Goal: Task Accomplishment & Management: Use online tool/utility

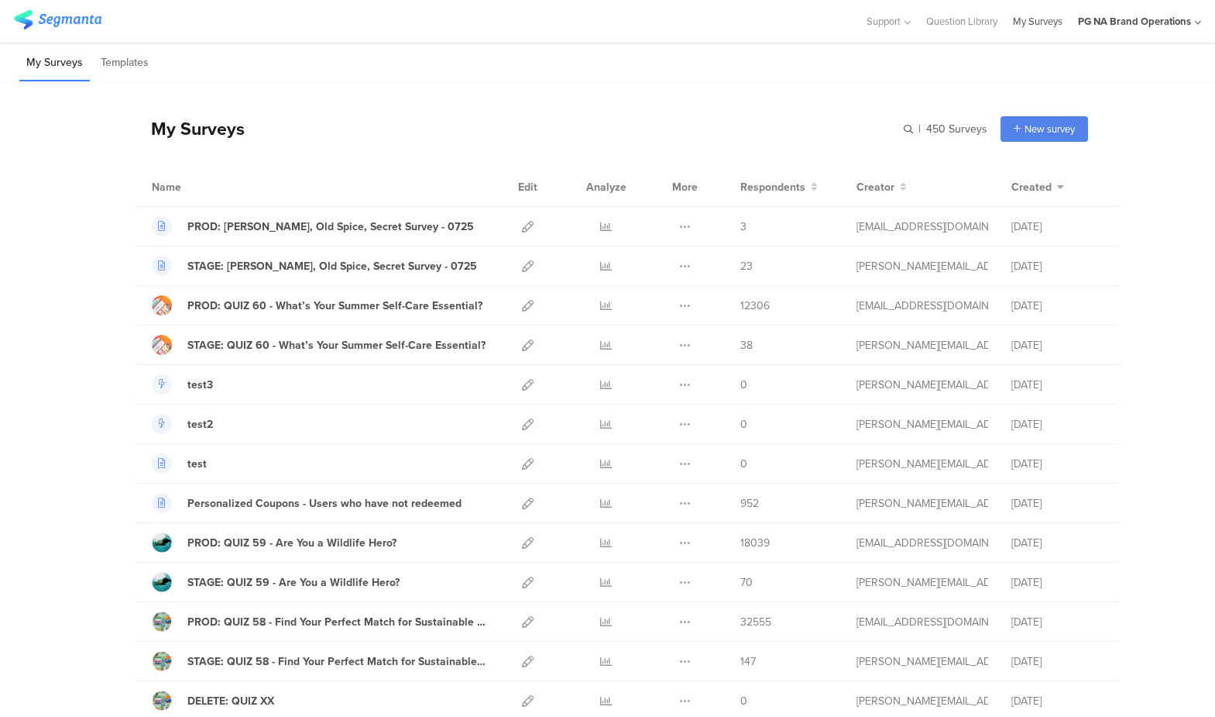
click at [1045, 22] on link "My Surveys" at bounding box center [1038, 21] width 50 height 43
click at [134, 65] on li "Templates" at bounding box center [125, 63] width 62 height 36
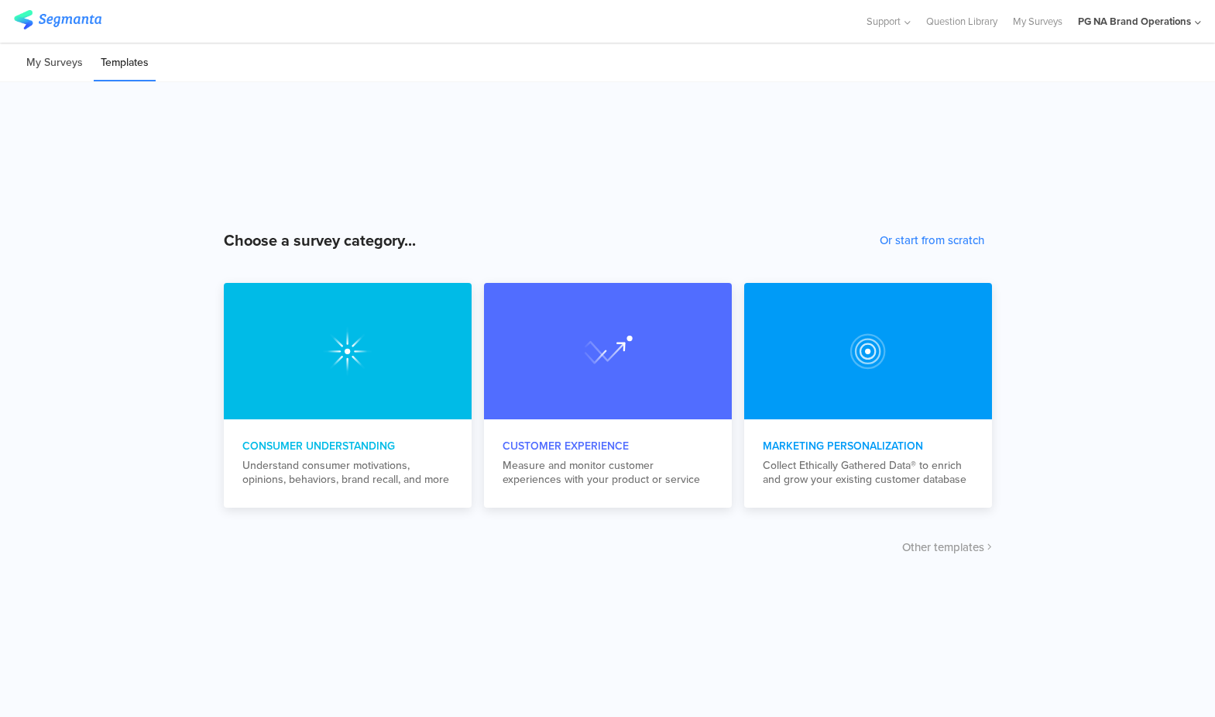
click at [71, 59] on li "My Surveys" at bounding box center [54, 63] width 70 height 36
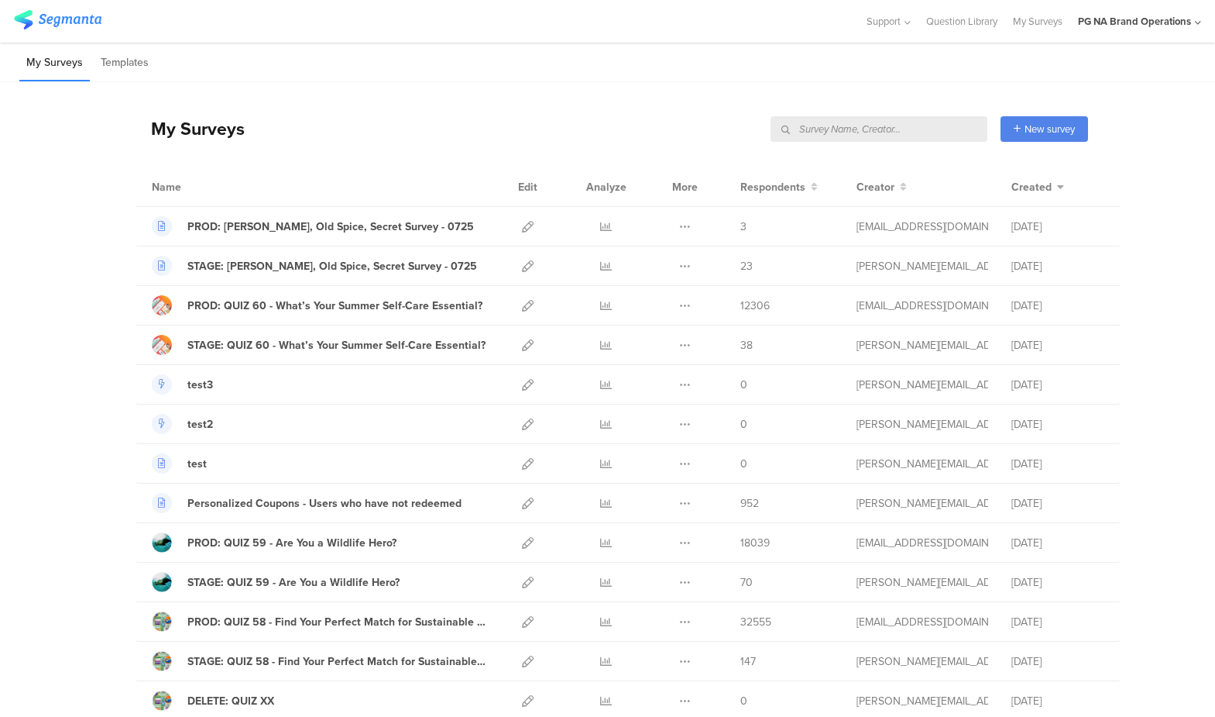
click at [906, 127] on input "text" at bounding box center [879, 129] width 217 height 26
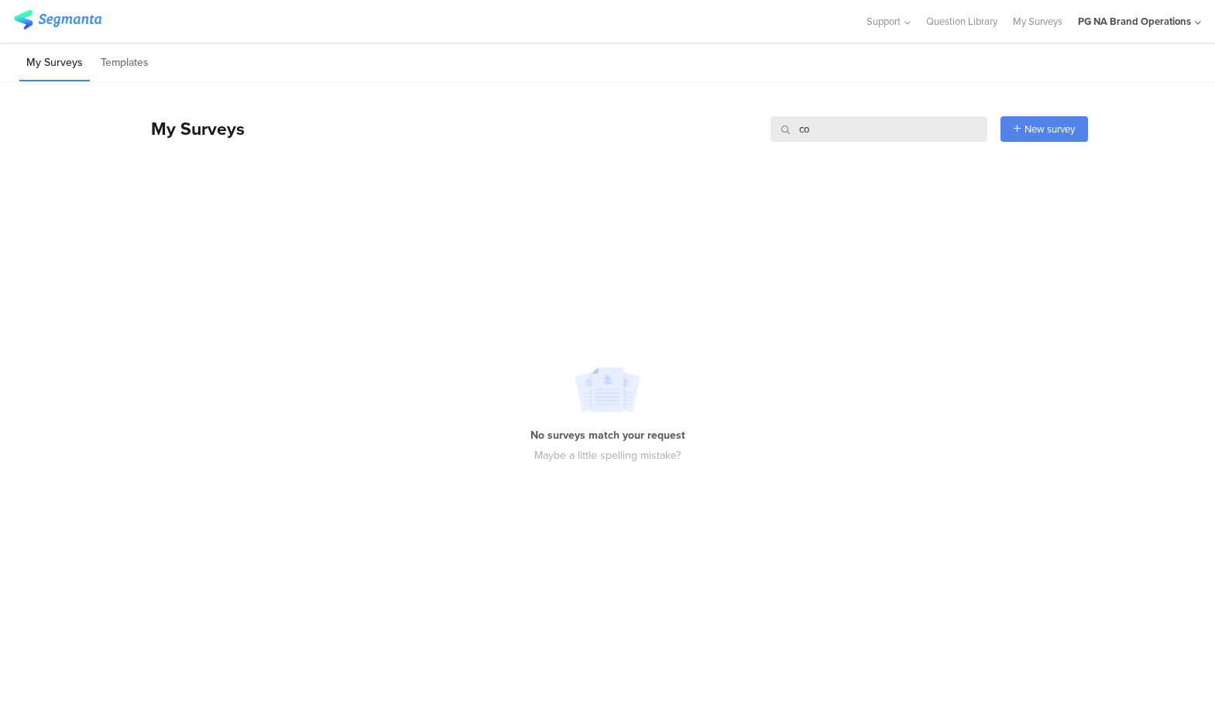
type input "c"
type input "C"
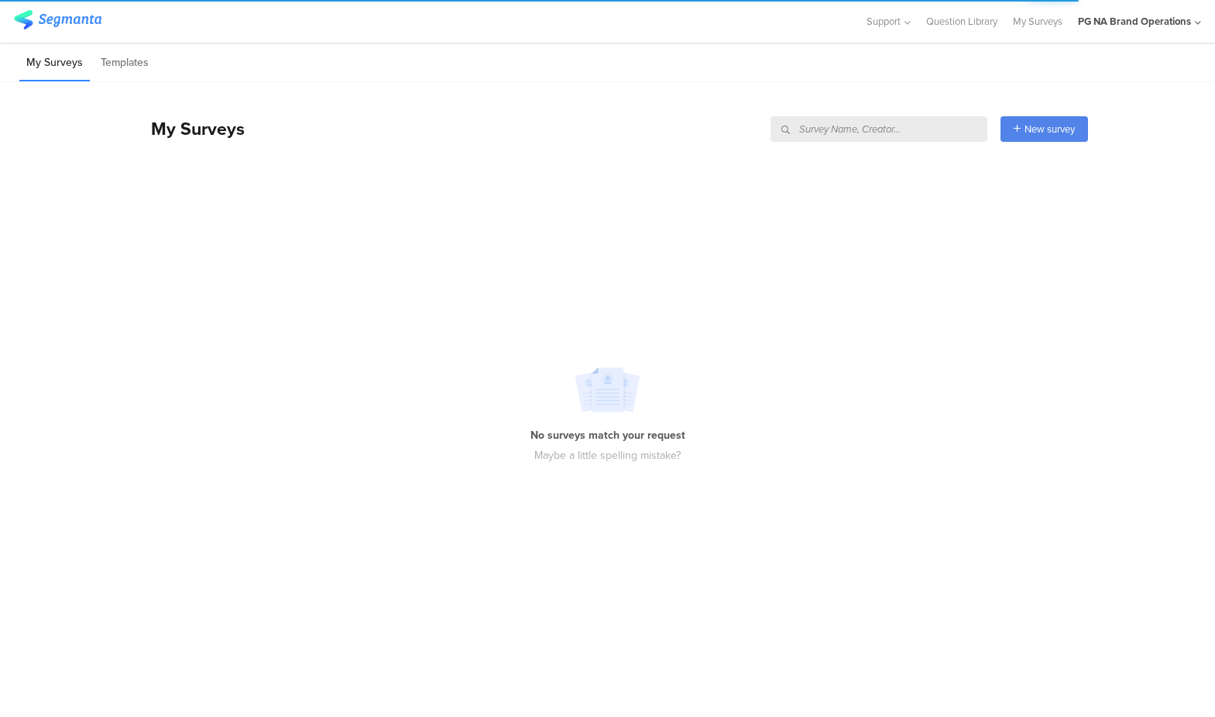
click at [571, 135] on div "My Surveys New survey Start from scratch Choose from templates" at bounding box center [612, 129] width 953 height 62
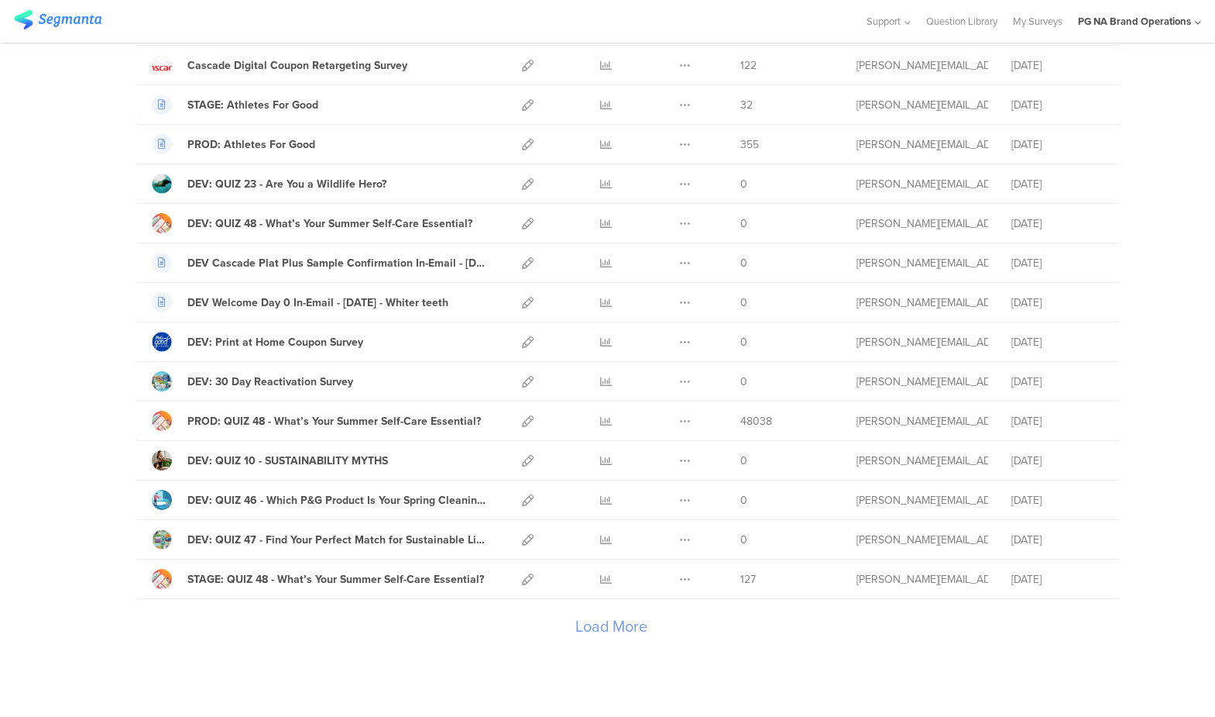
scroll to position [1628, 0]
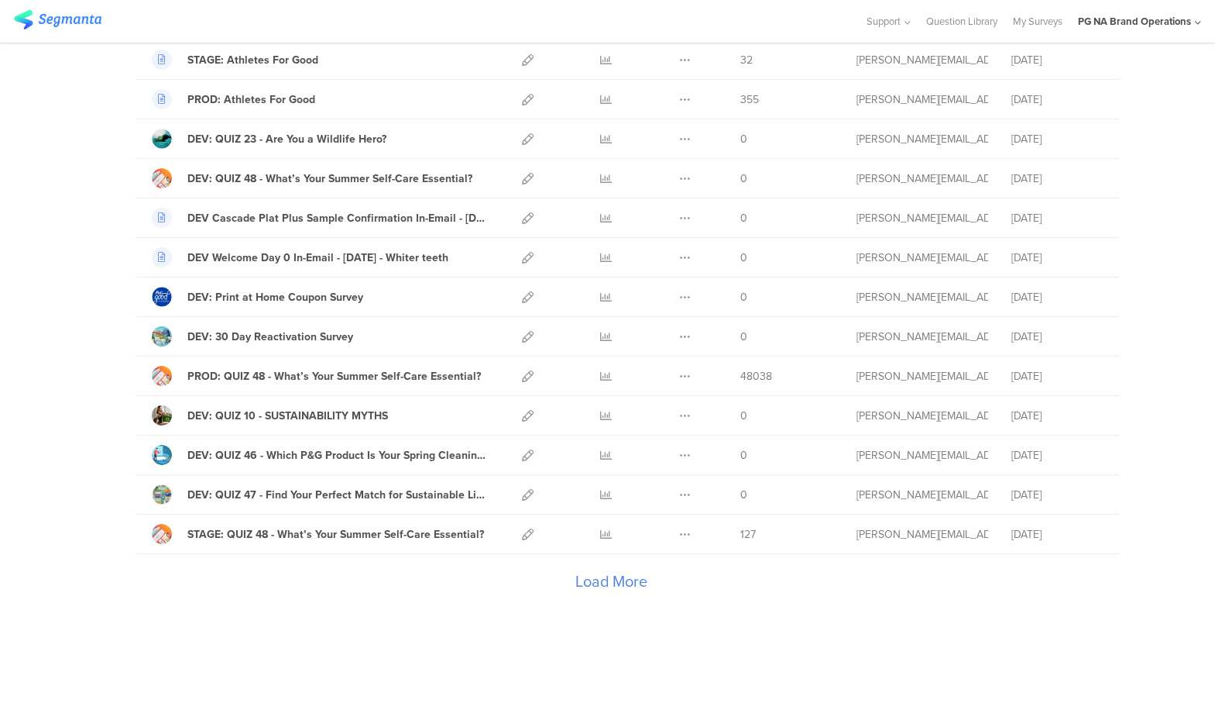
click at [627, 579] on div "Load More" at bounding box center [612, 585] width 953 height 62
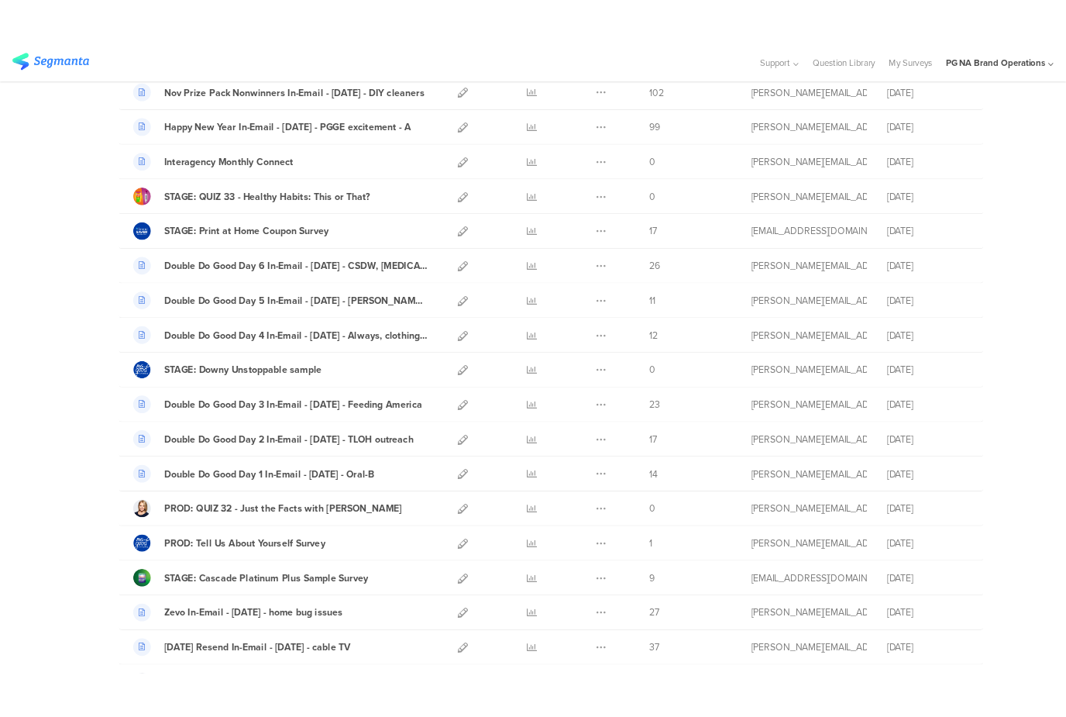
scroll to position [2158, 0]
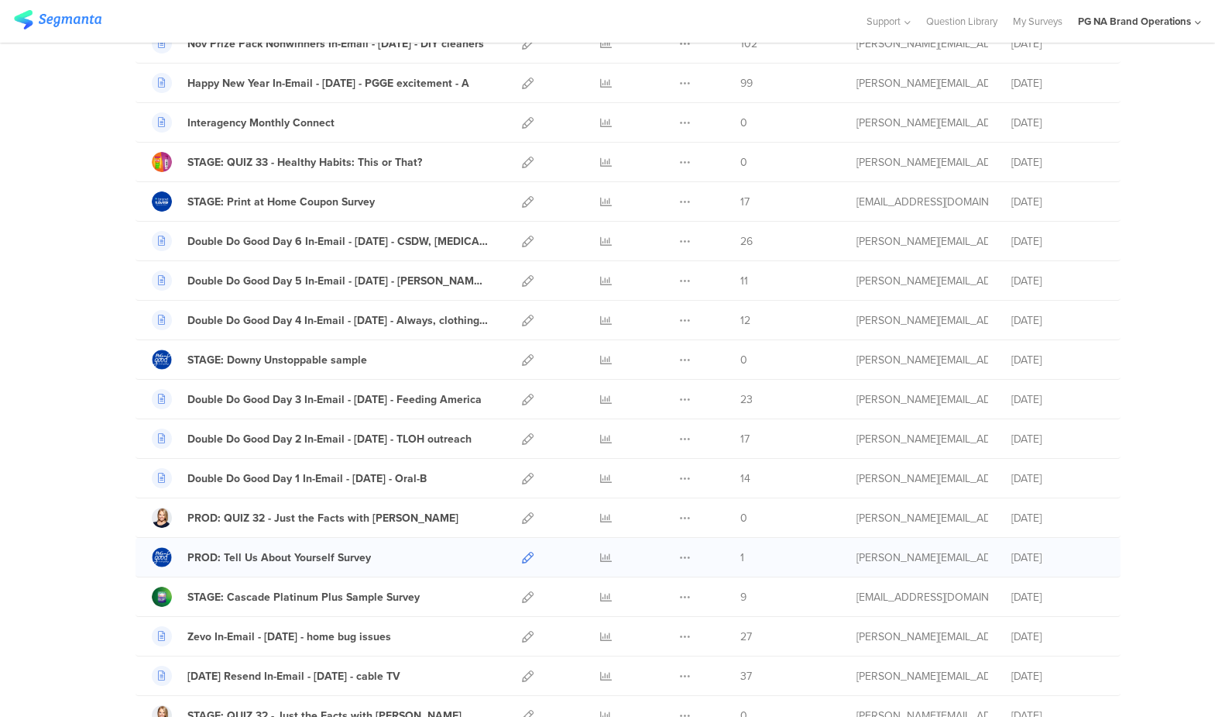
click at [527, 556] on icon at bounding box center [528, 558] width 12 height 12
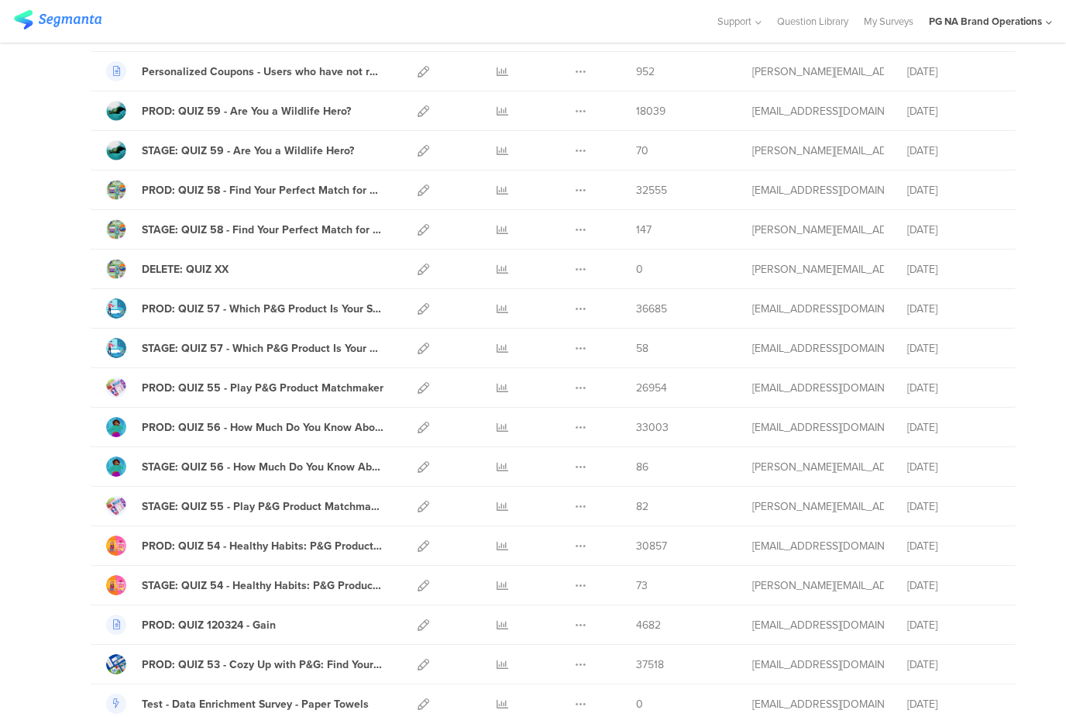
scroll to position [0, 0]
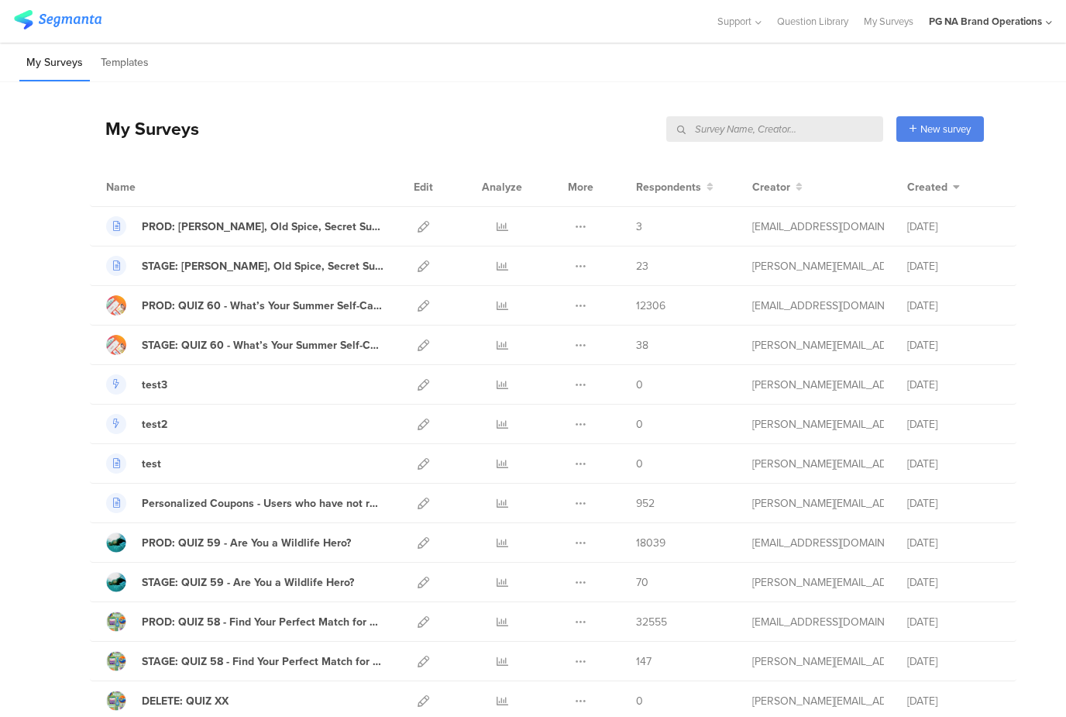
click at [837, 125] on input "text" at bounding box center [774, 129] width 217 height 26
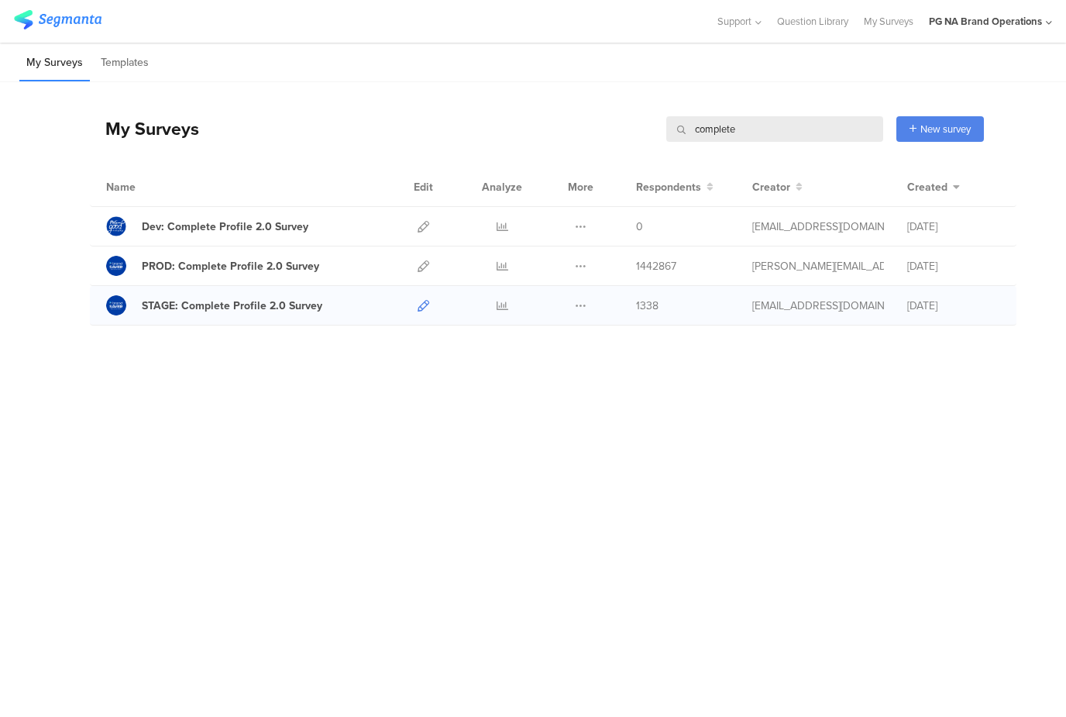
type input "complete"
click at [421, 301] on icon at bounding box center [424, 306] width 12 height 12
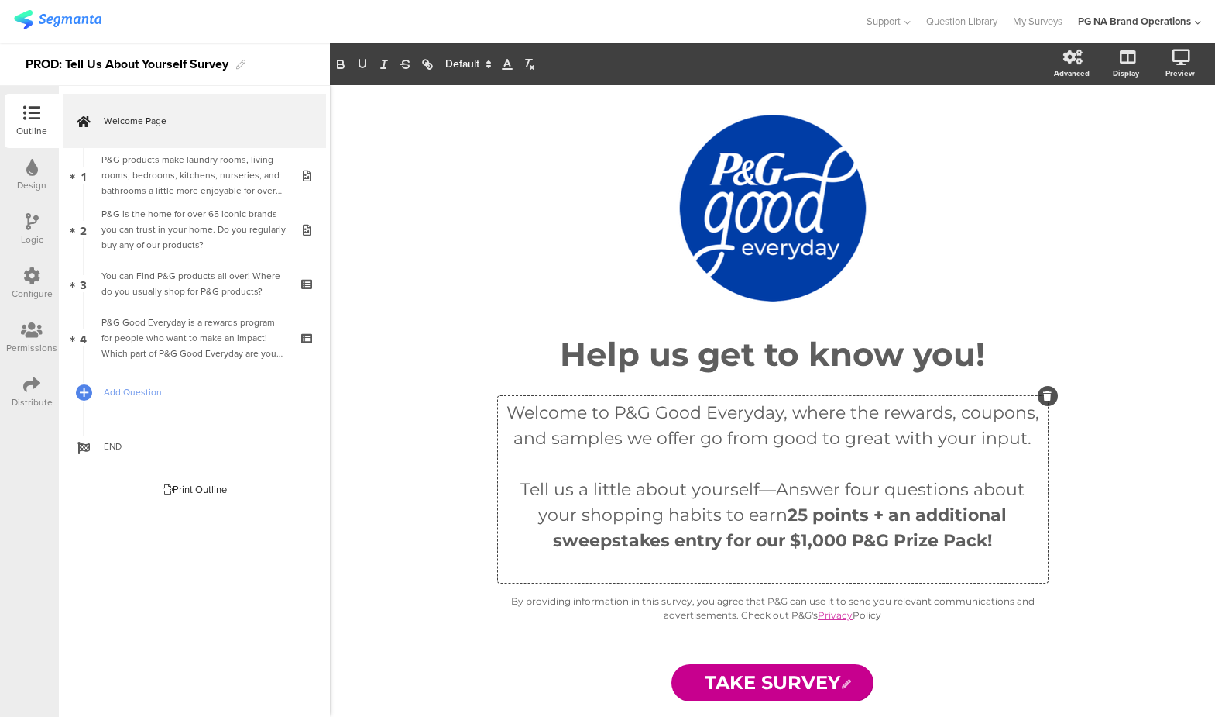
click at [768, 412] on div "Welcome to P&G Good Everyday, where the rewards, coupons, and samples we offer …" at bounding box center [773, 489] width 550 height 187
drag, startPoint x: 783, startPoint y: 413, endPoint x: 660, endPoint y: 416, distance: 123.2
click at [660, 416] on p "Welcome to P&G Good Everyday, where the rewards, coupons, and samples we offer …" at bounding box center [773, 425] width 542 height 51
drag, startPoint x: 773, startPoint y: 411, endPoint x: 669, endPoint y: 416, distance: 104.7
click at [669, 416] on p "Welcome to P&G brandSAVER, where the rewards, coupons, and samples we offer go …" at bounding box center [773, 425] width 542 height 51
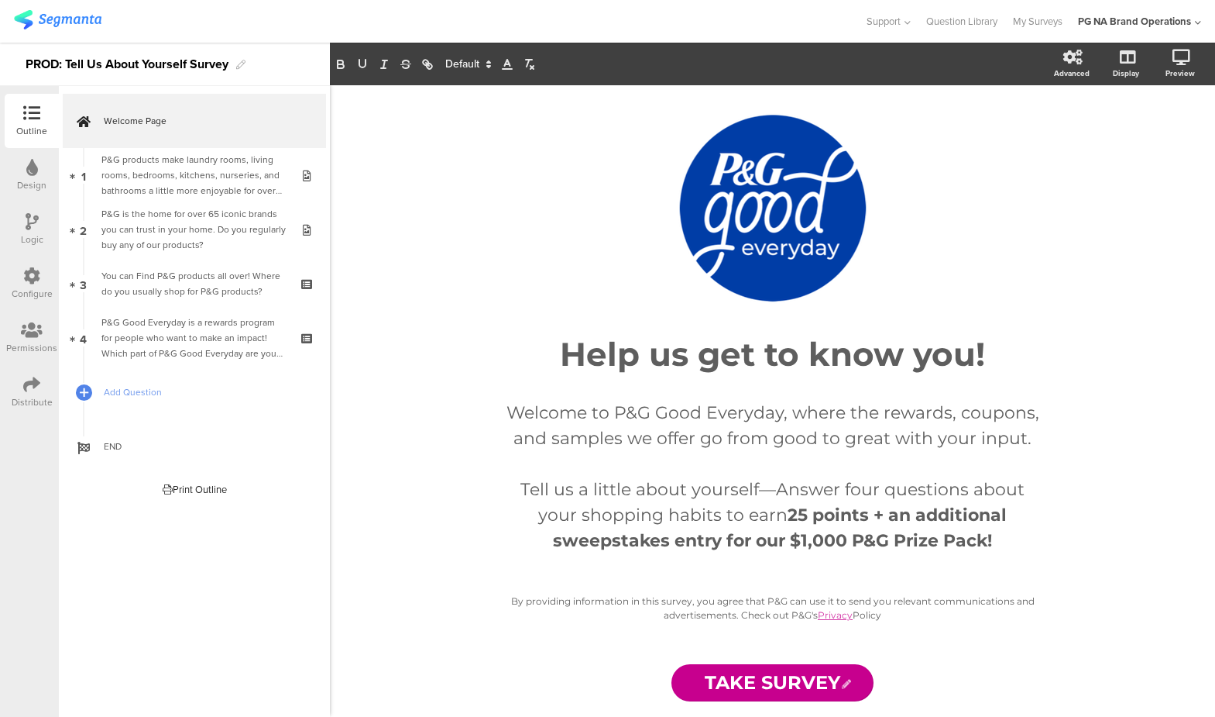
click at [26, 380] on icon at bounding box center [31, 384] width 17 height 17
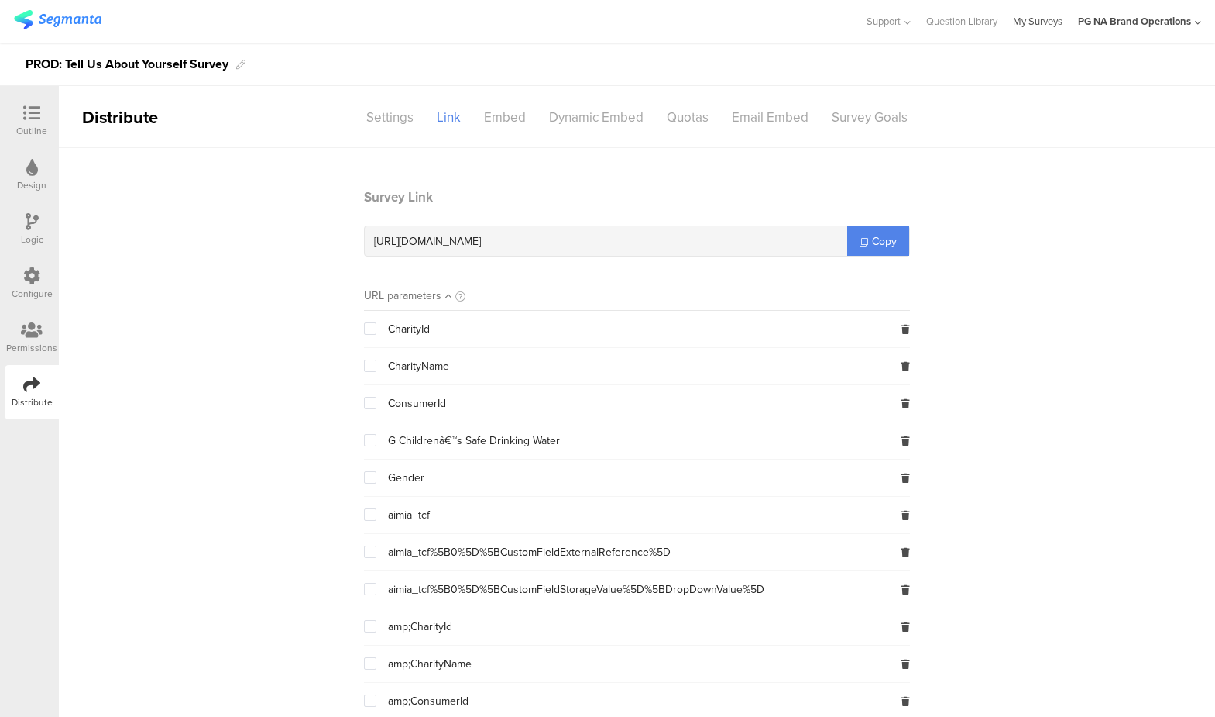
click at [1037, 22] on link "My Surveys" at bounding box center [1038, 21] width 50 height 43
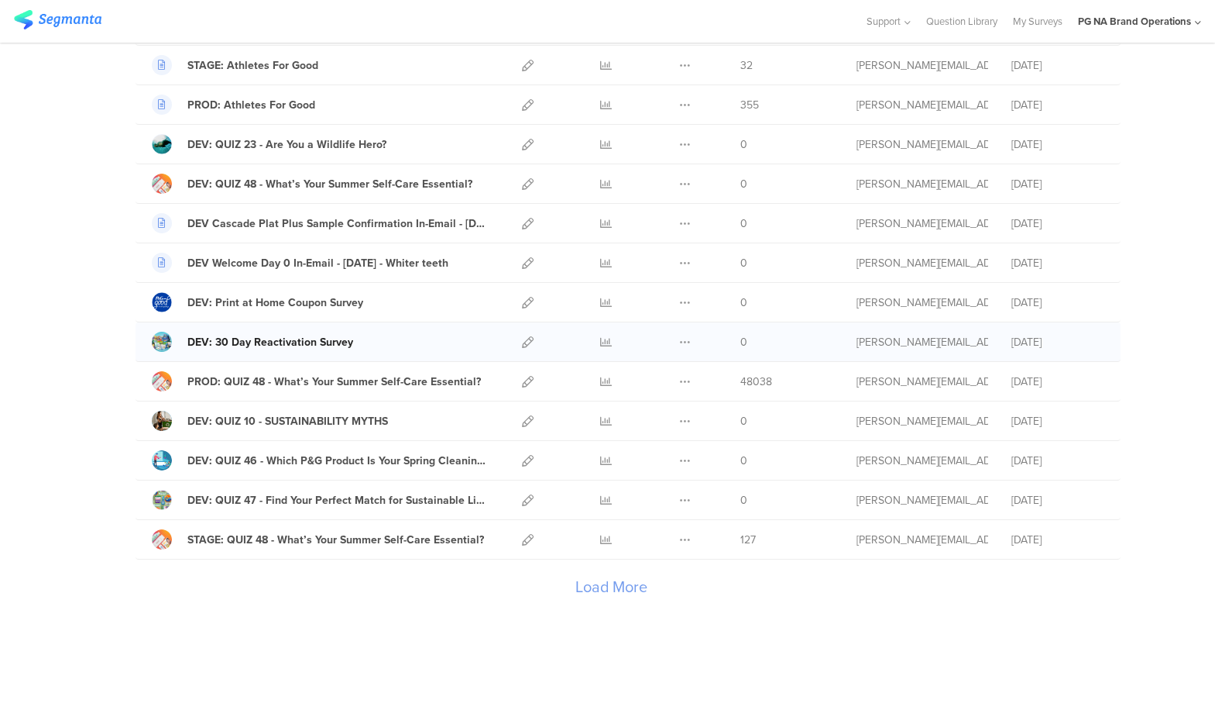
scroll to position [1628, 0]
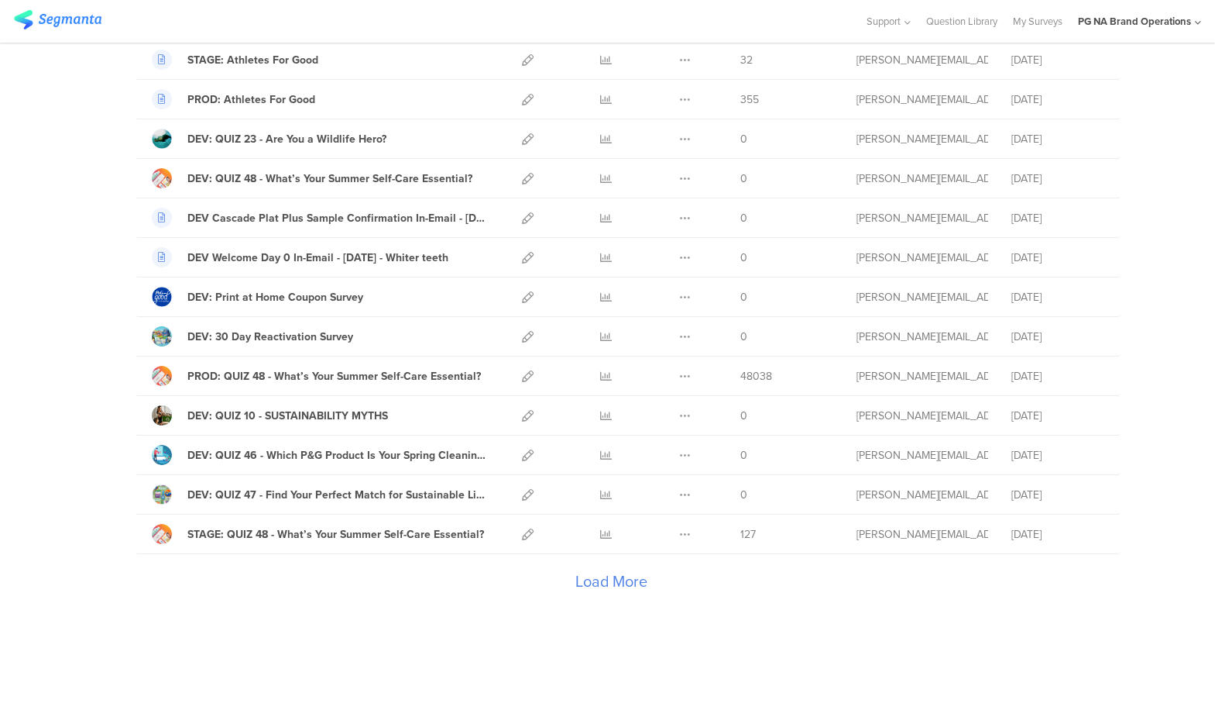
click at [631, 579] on div "Load More" at bounding box center [612, 585] width 953 height 62
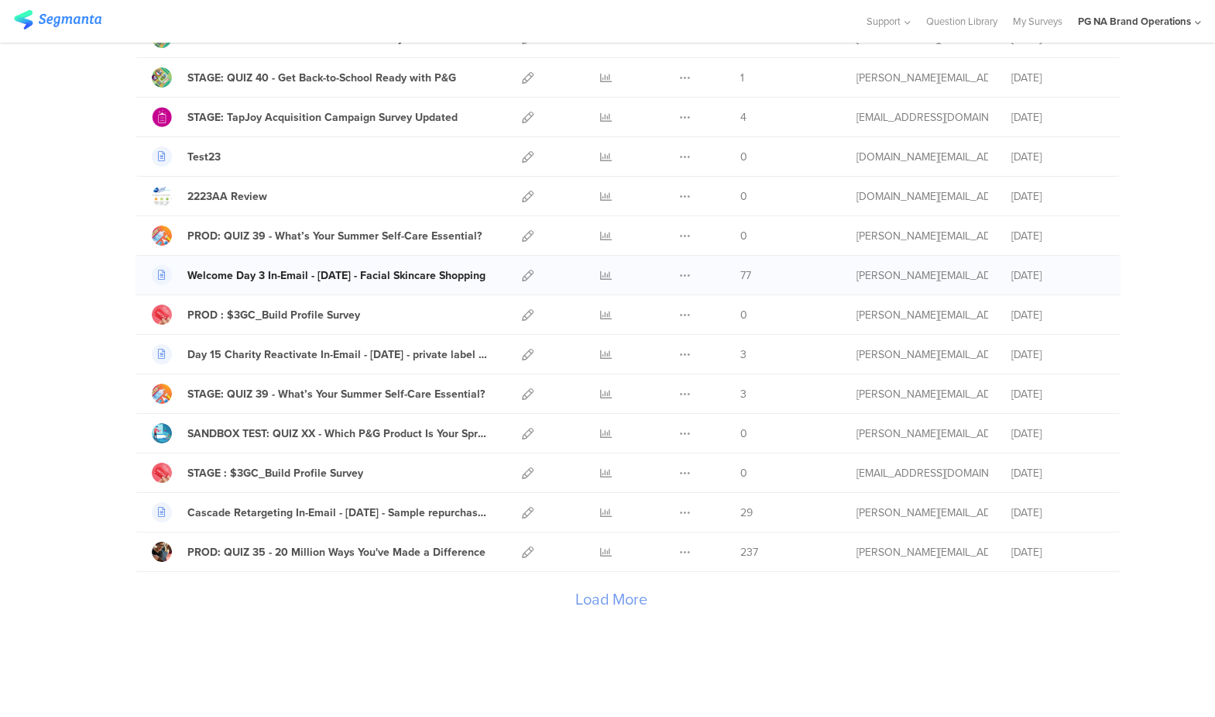
scroll to position [3604, 0]
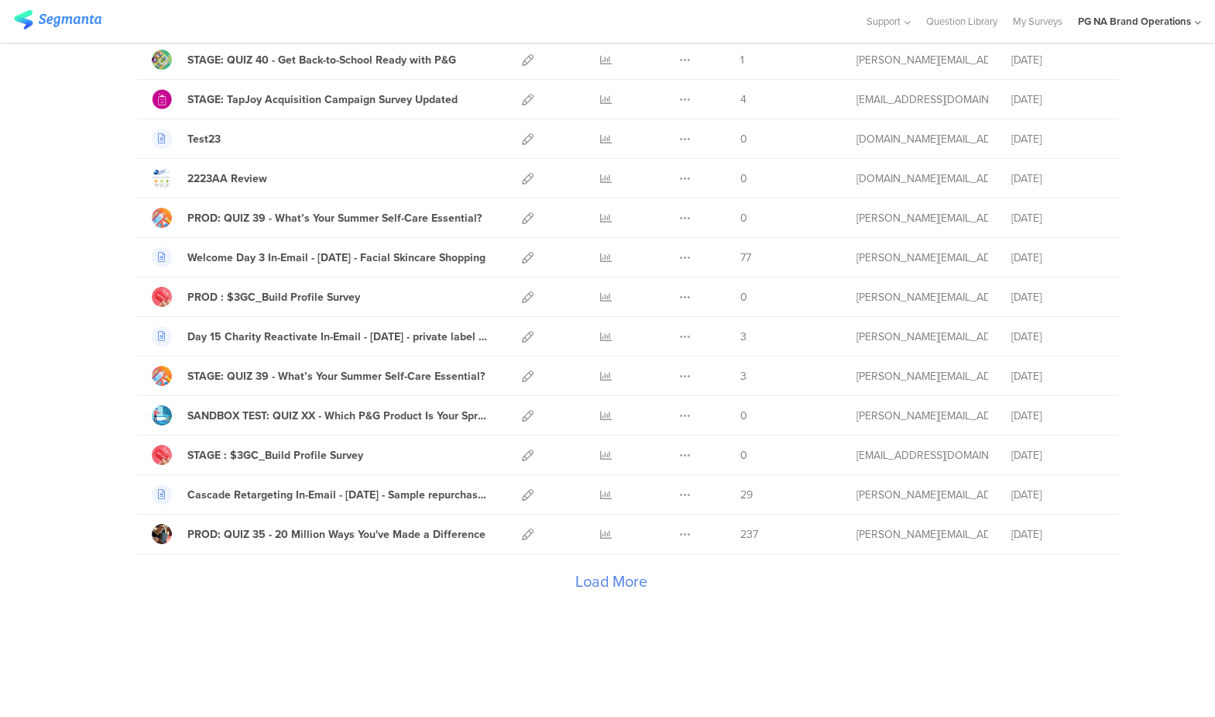
click at [623, 576] on div "Load More" at bounding box center [612, 585] width 953 height 62
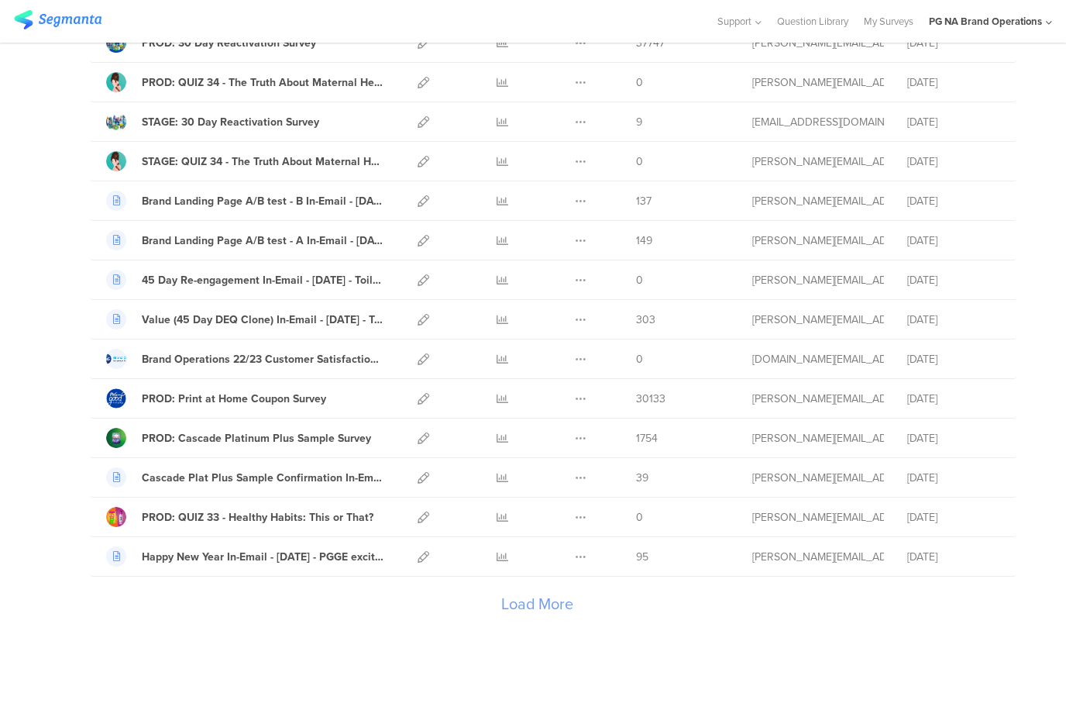
scroll to position [5579, 0]
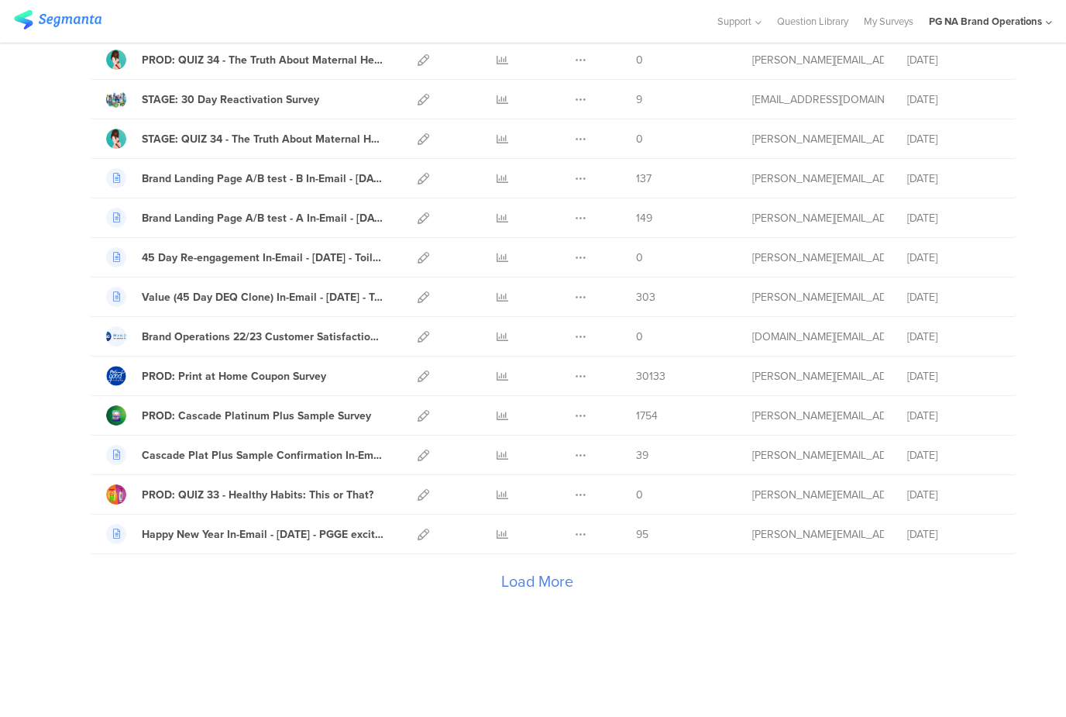
click at [539, 582] on div "Load More" at bounding box center [537, 585] width 894 height 62
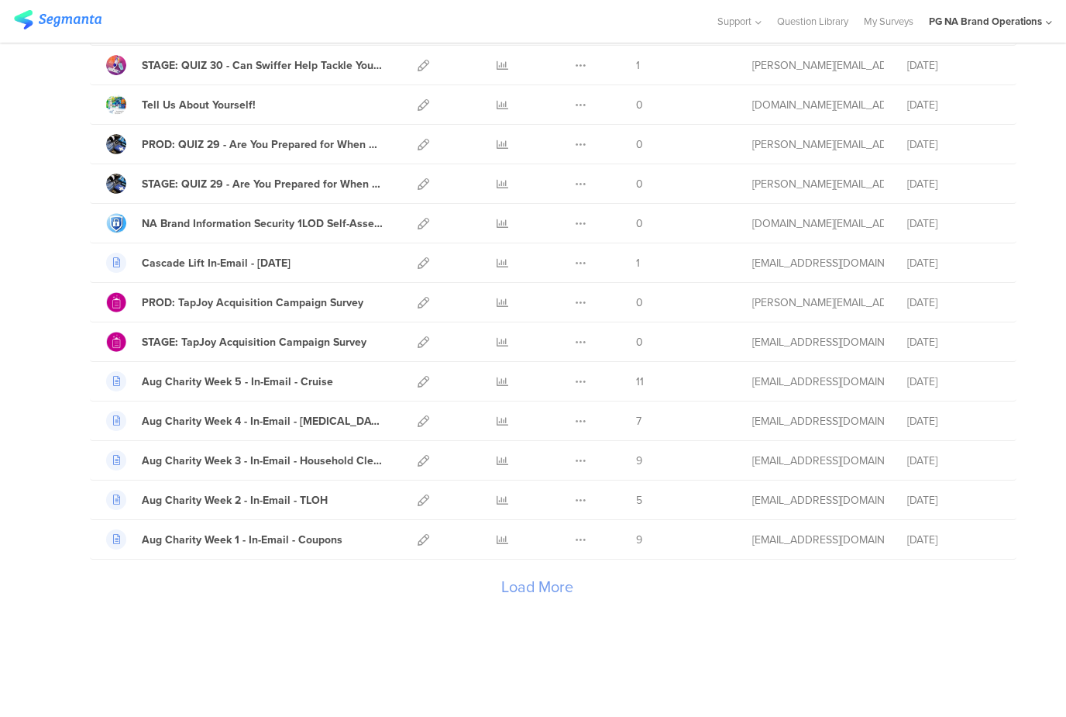
scroll to position [7555, 0]
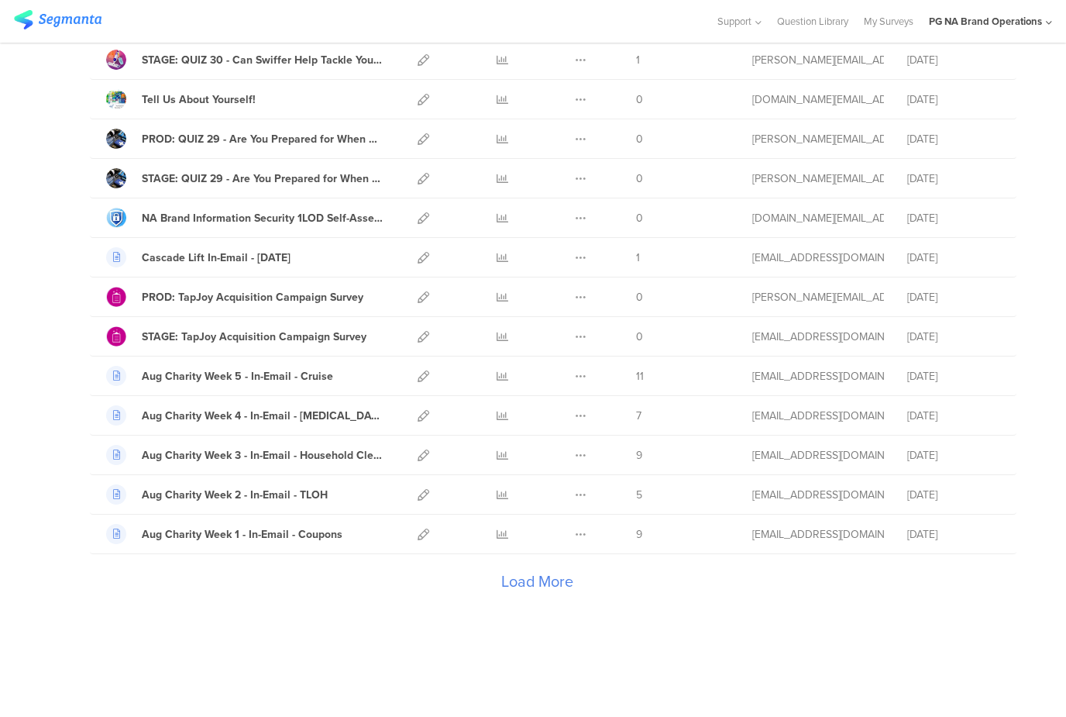
click at [558, 579] on div "Load More" at bounding box center [537, 585] width 894 height 62
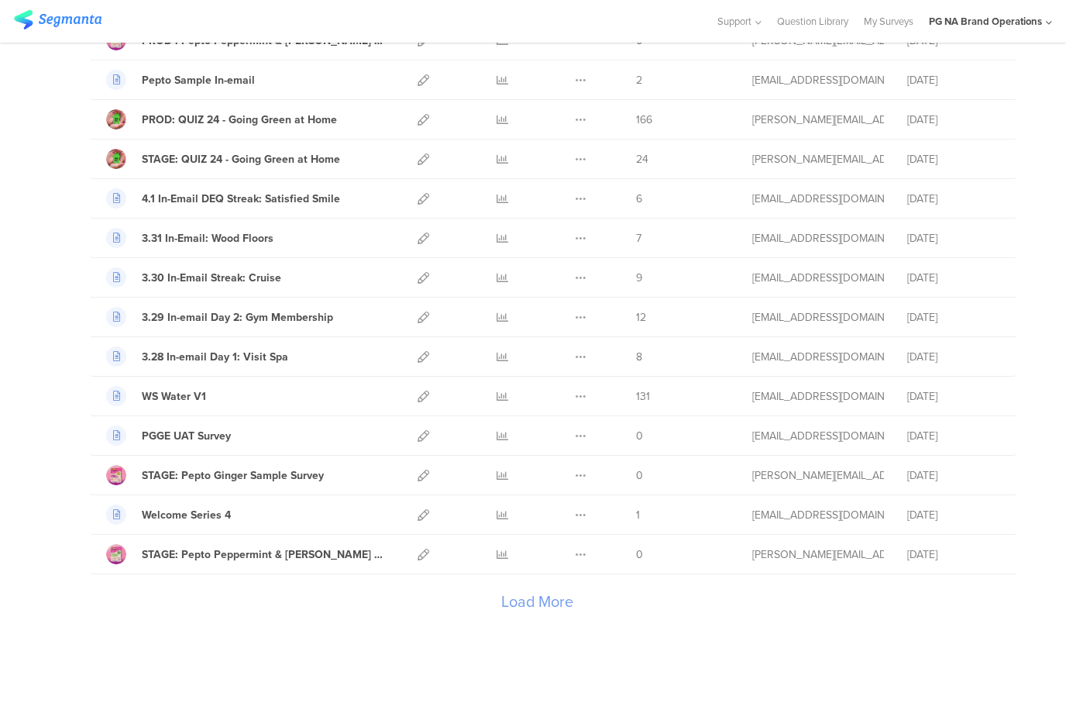
scroll to position [9530, 0]
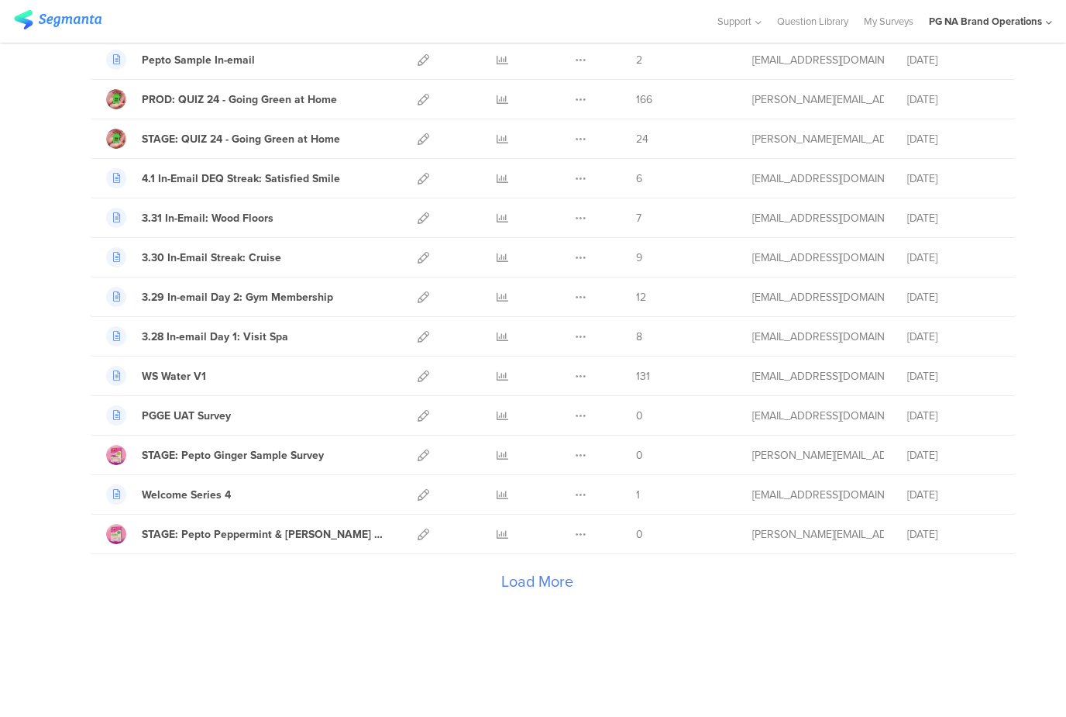
click at [514, 581] on div "Load More" at bounding box center [537, 585] width 894 height 62
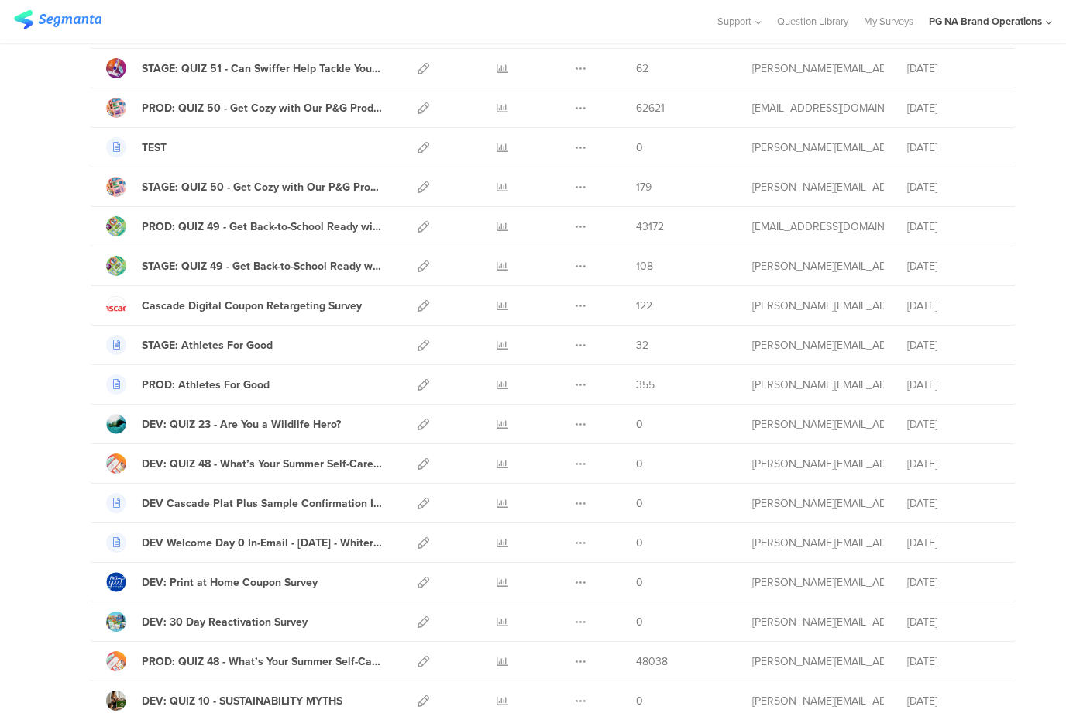
scroll to position [0, 0]
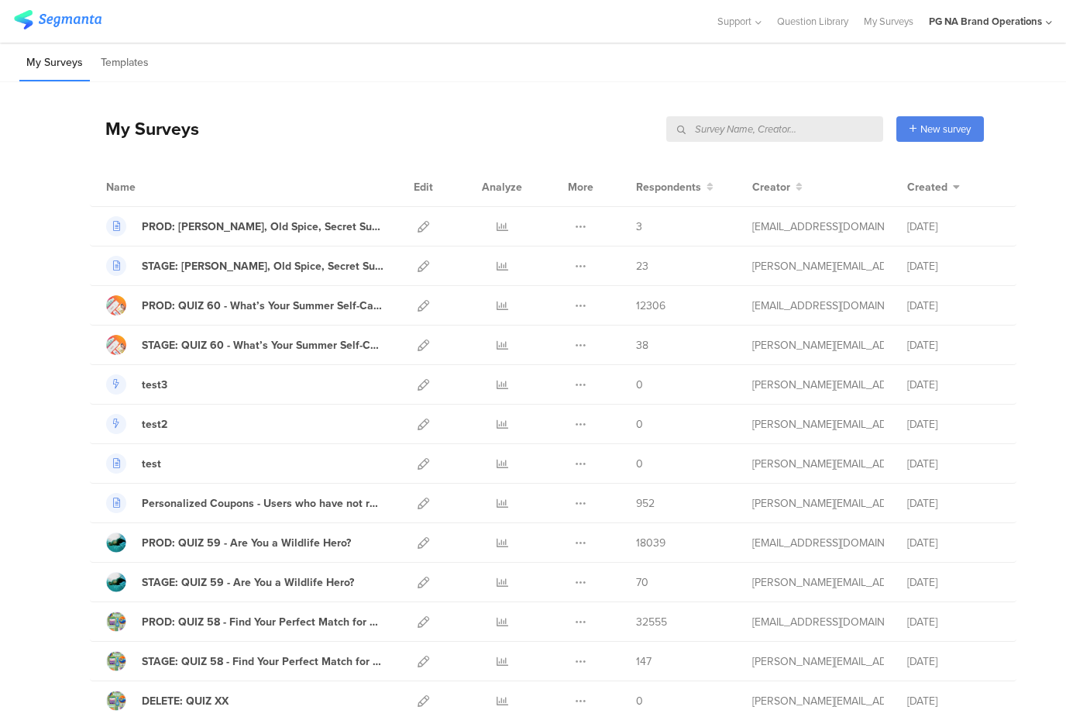
click at [808, 127] on input "text" at bounding box center [774, 129] width 217 height 26
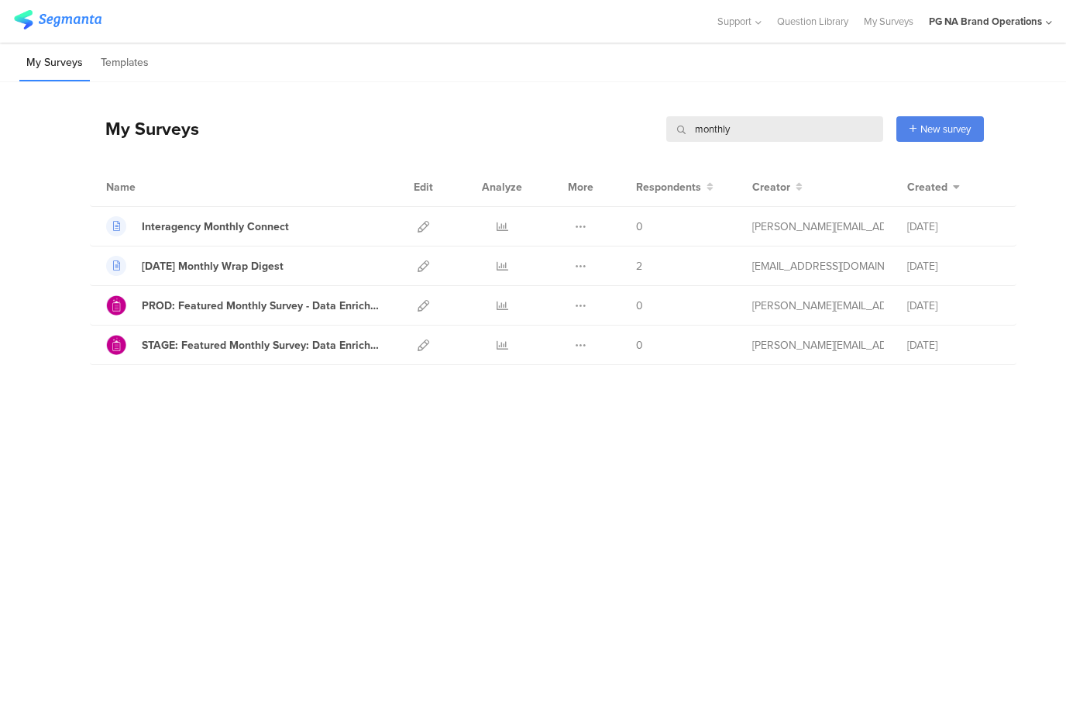
drag, startPoint x: 740, startPoint y: 129, endPoint x: 682, endPoint y: 126, distance: 57.4
click at [682, 127] on div "monthly" at bounding box center [774, 129] width 217 height 26
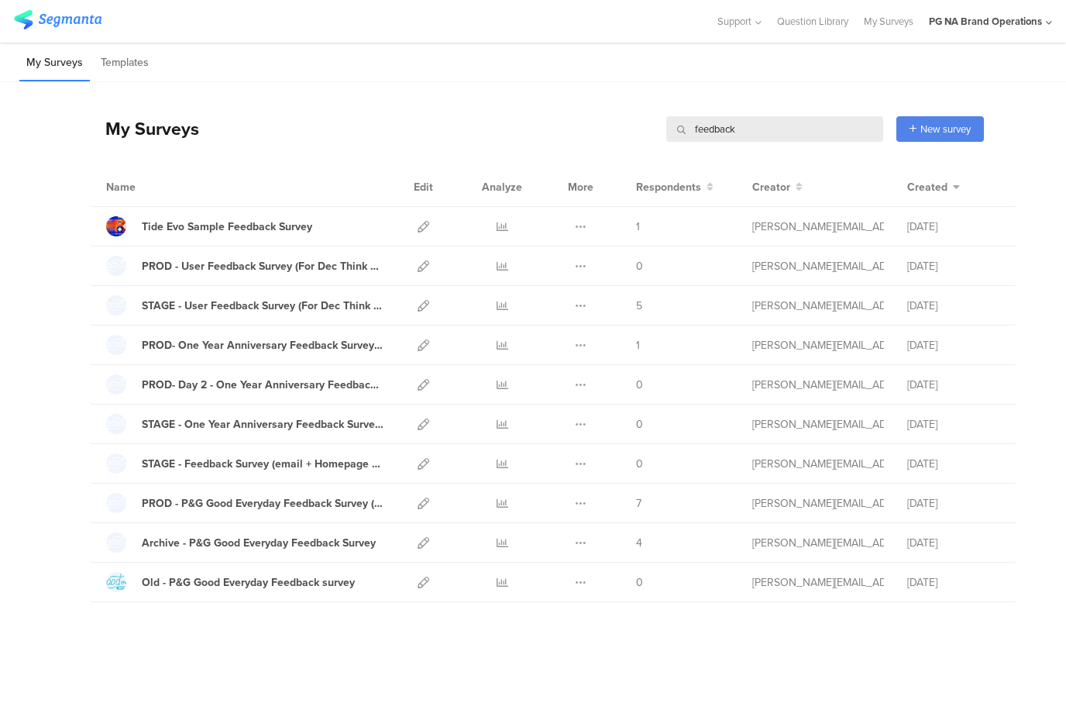
click at [741, 129] on input "feedback" at bounding box center [774, 129] width 217 height 26
type input "f"
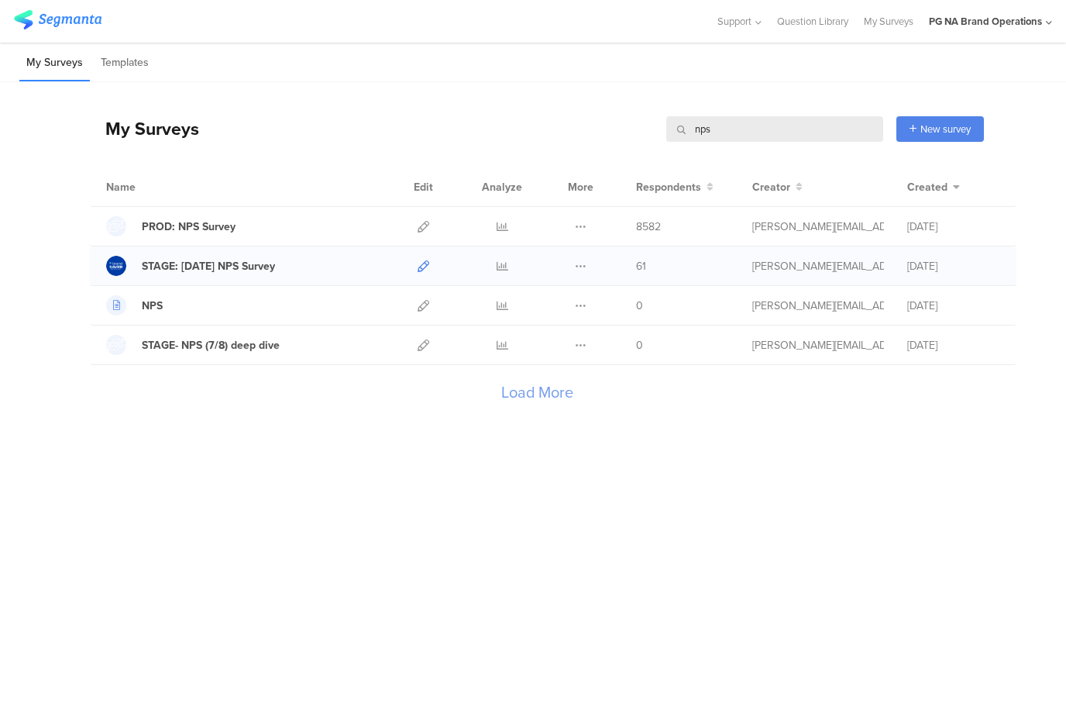
click at [424, 263] on icon at bounding box center [424, 266] width 12 height 12
click at [777, 133] on input "nps" at bounding box center [774, 129] width 217 height 26
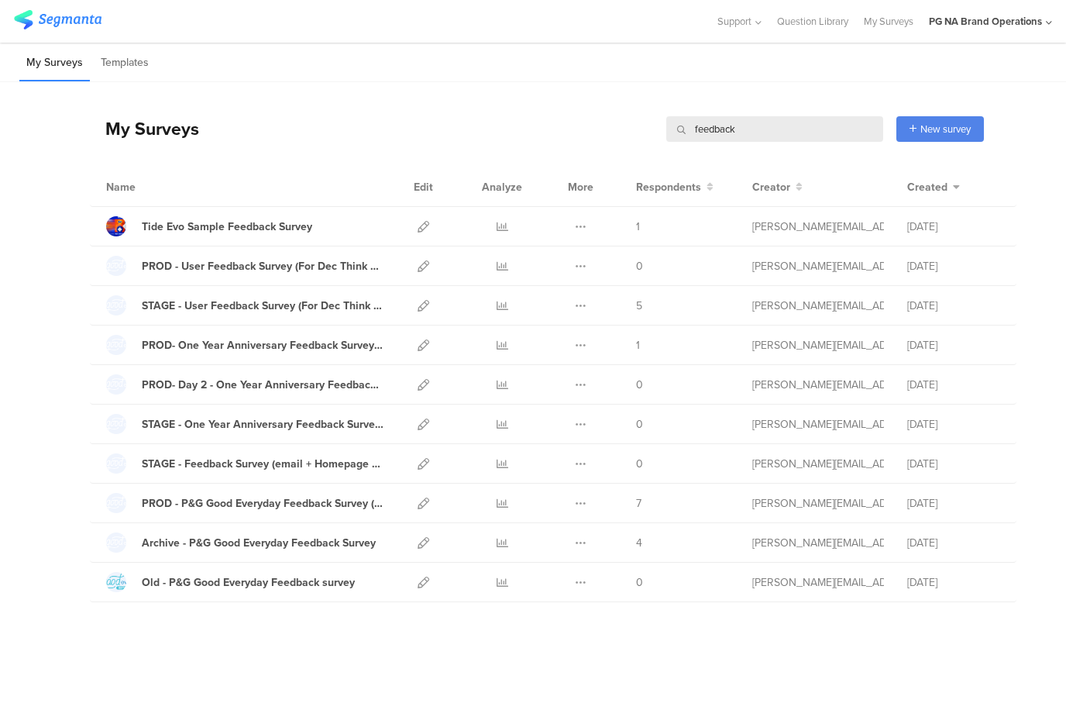
drag, startPoint x: 743, startPoint y: 131, endPoint x: 597, endPoint y: 128, distance: 145.7
click at [597, 128] on div "My Surveys feedback feedback New survey Start from scratch Choose from templates" at bounding box center [537, 129] width 894 height 62
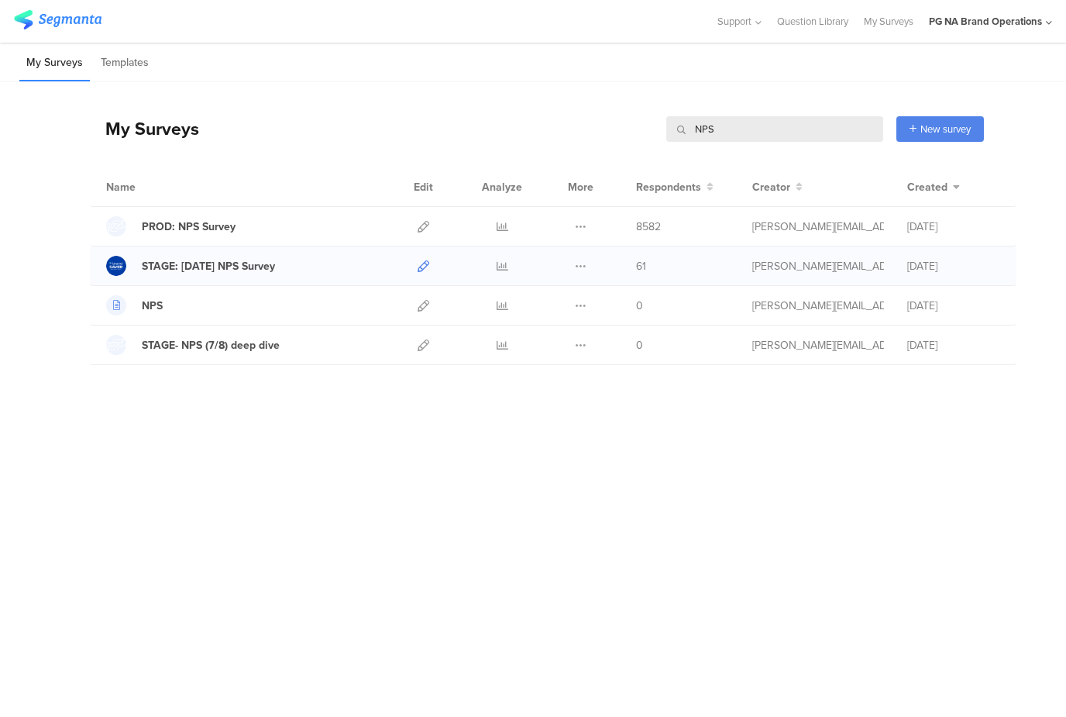
click at [421, 263] on icon at bounding box center [424, 266] width 12 height 12
drag, startPoint x: 720, startPoint y: 130, endPoint x: 676, endPoint y: 128, distance: 43.4
click at [674, 129] on input "NPS" at bounding box center [774, 129] width 217 height 26
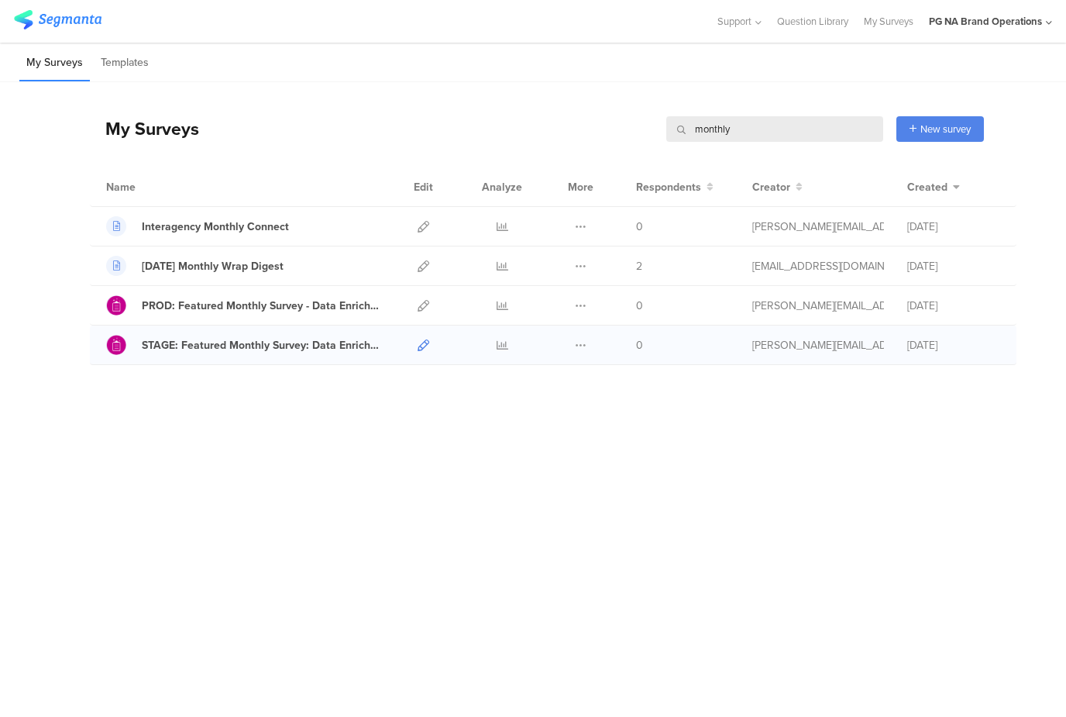
click at [425, 344] on icon at bounding box center [424, 345] width 12 height 12
click at [741, 127] on input "monthly" at bounding box center [774, 129] width 217 height 26
click at [751, 132] on input "monthly" at bounding box center [774, 129] width 217 height 26
type input "m"
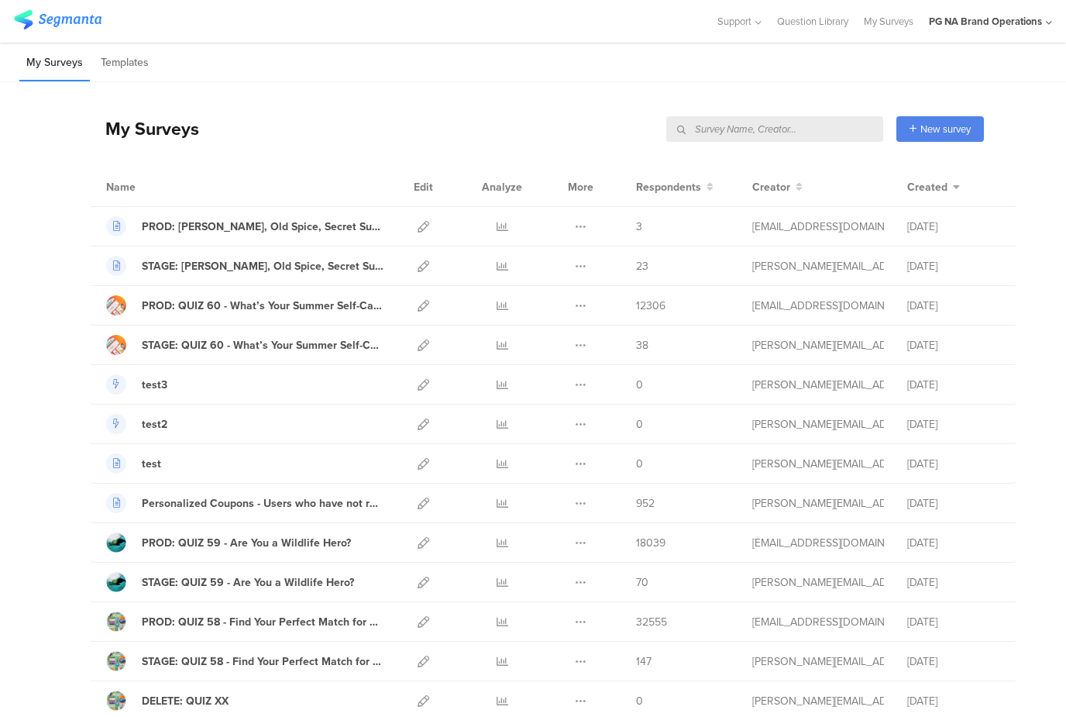
click at [720, 127] on input "text" at bounding box center [774, 129] width 217 height 26
paste input "v0a28f"
type input "v0a28f"
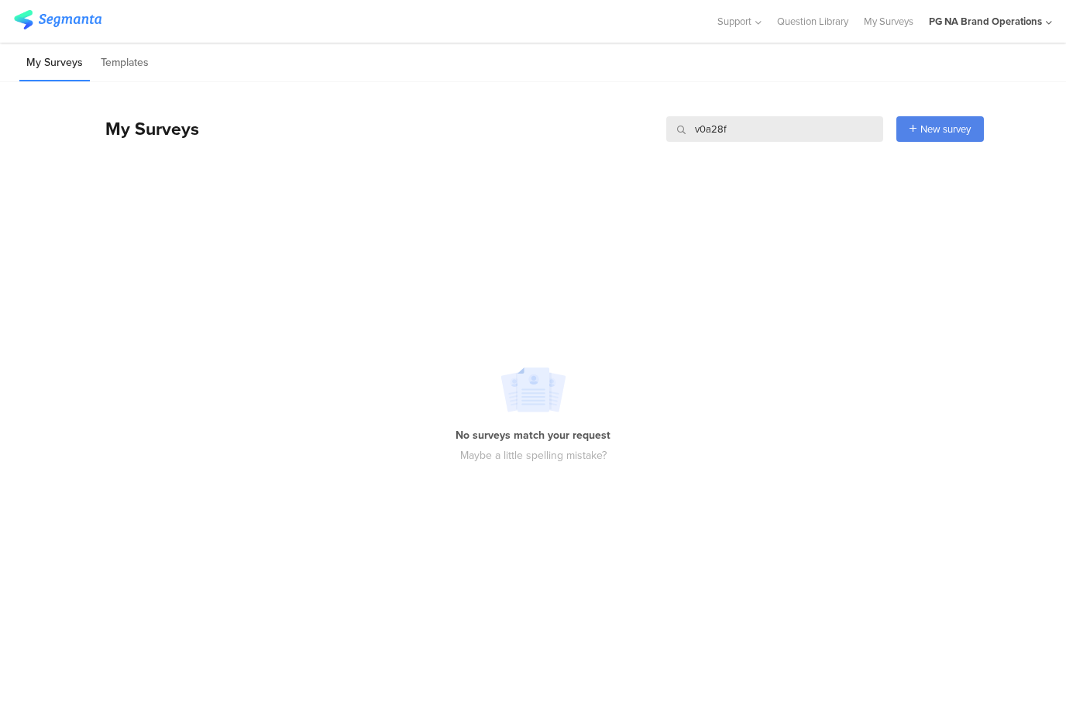
drag, startPoint x: 720, startPoint y: 126, endPoint x: 657, endPoint y: 127, distance: 62.8
click at [657, 127] on div "My Surveys v0a28f v0a28f New survey Start from scratch Choose from templates" at bounding box center [537, 129] width 894 height 62
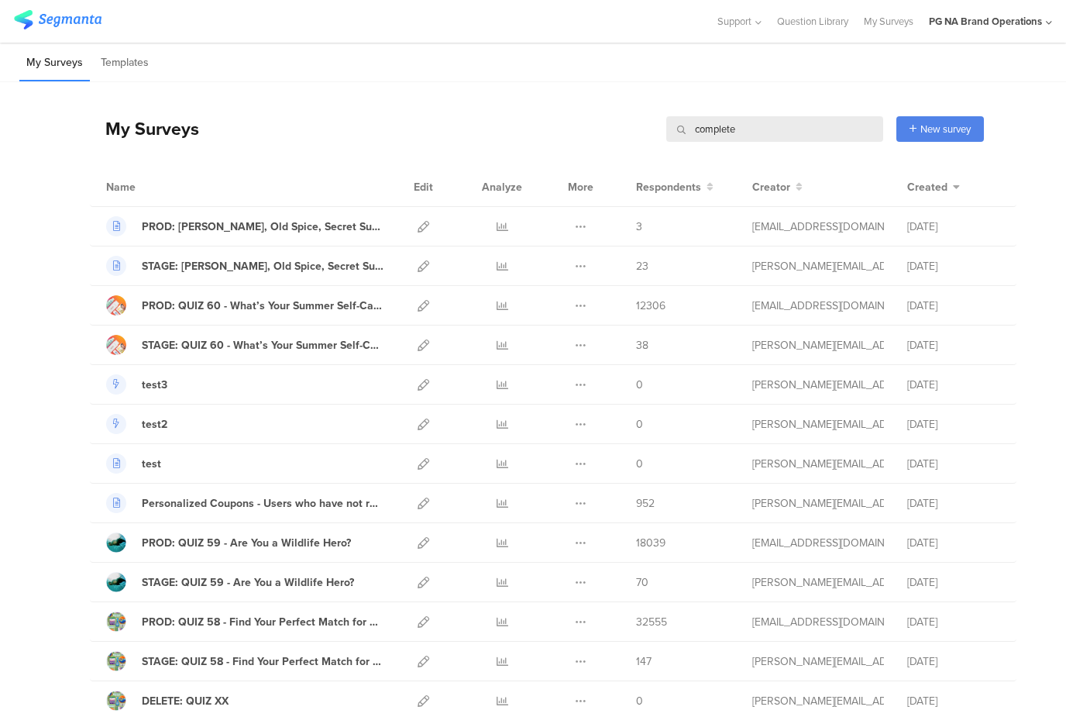
type input "complete"
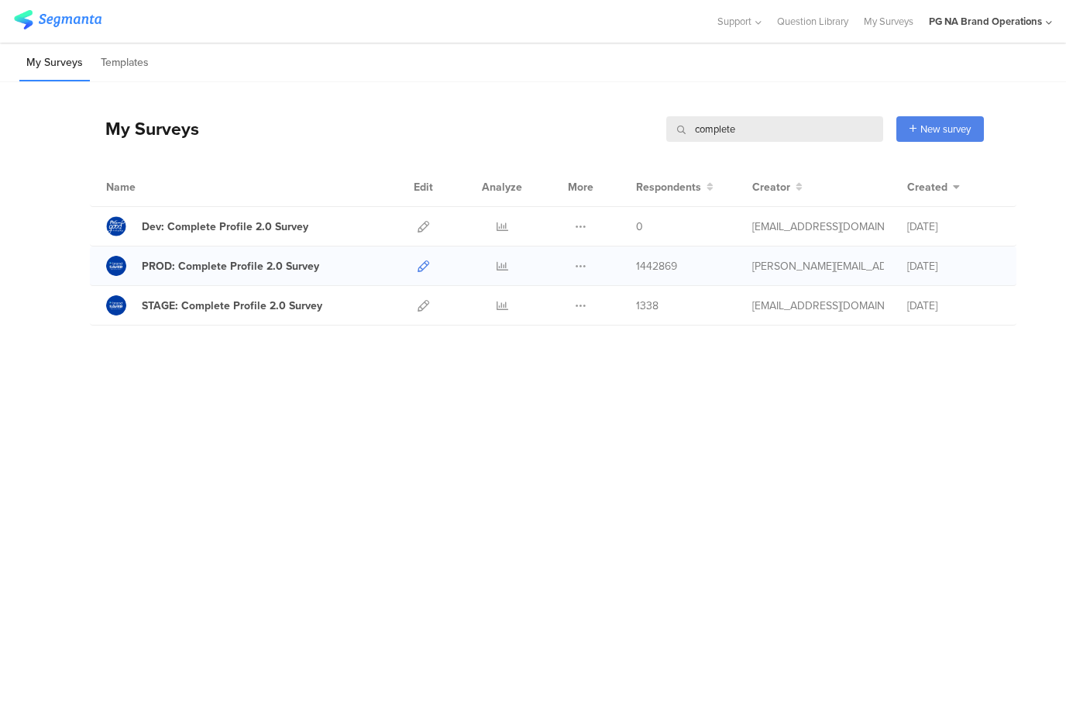
click at [425, 262] on icon at bounding box center [424, 266] width 12 height 12
drag, startPoint x: 762, startPoint y: 130, endPoint x: 619, endPoint y: 129, distance: 142.5
click at [619, 129] on div "My Surveys complete complete New survey Start from scratch Choose from templates" at bounding box center [537, 129] width 894 height 62
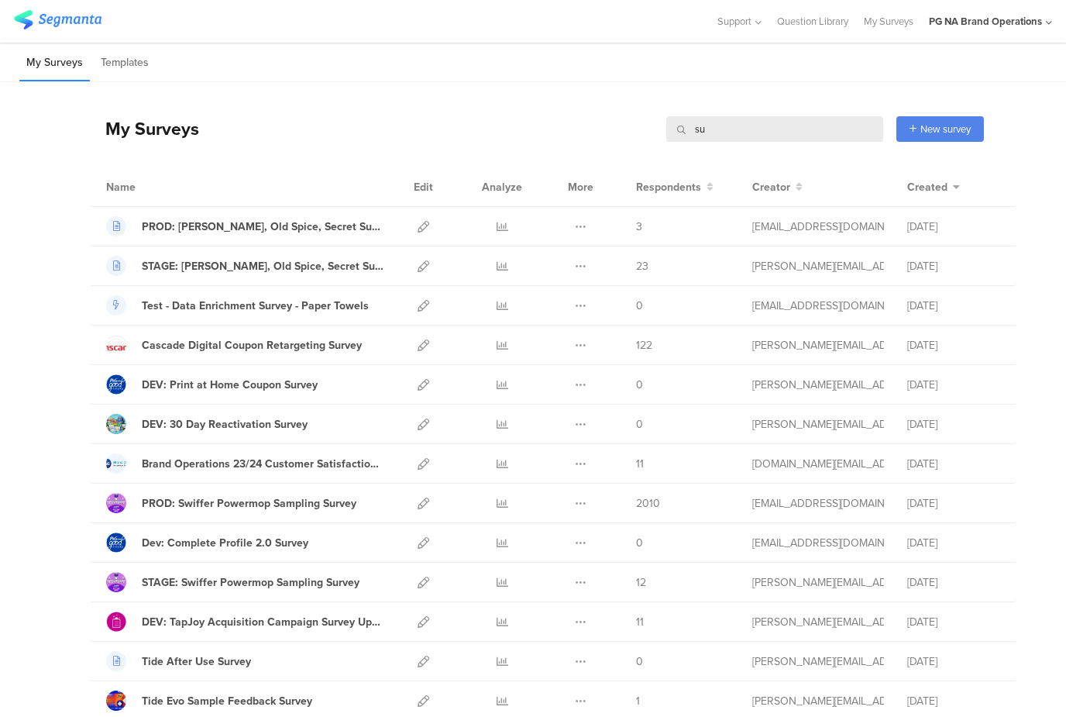
type input "s"
type input "sweepstakes"
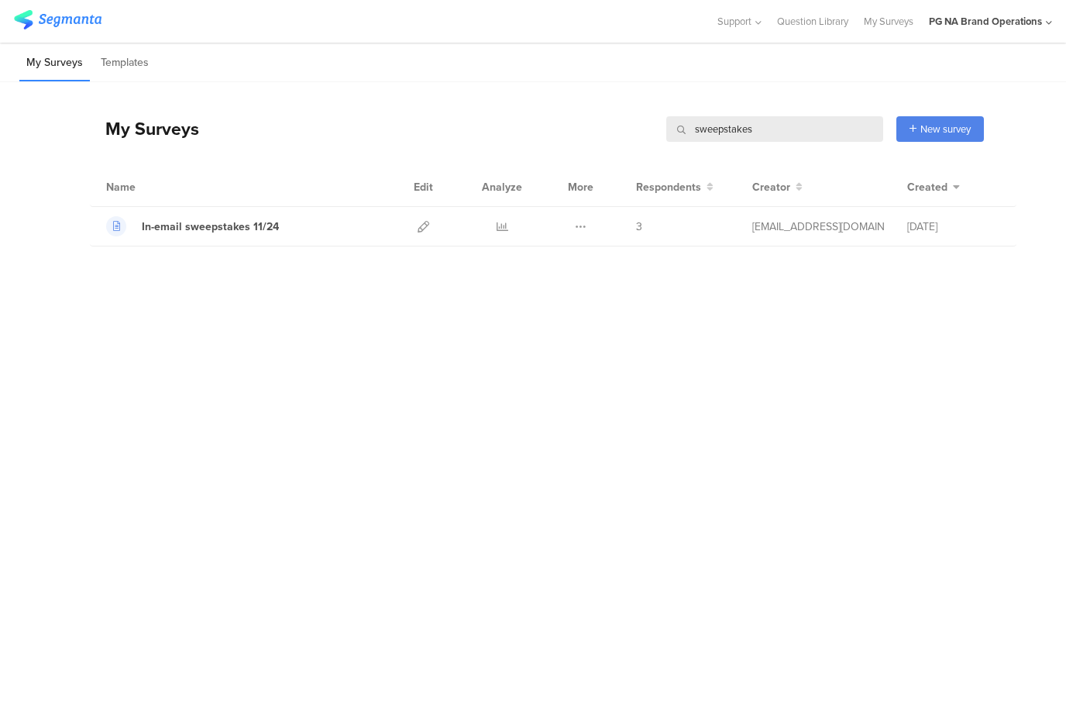
click at [741, 127] on input "sweepstakes" at bounding box center [774, 129] width 217 height 26
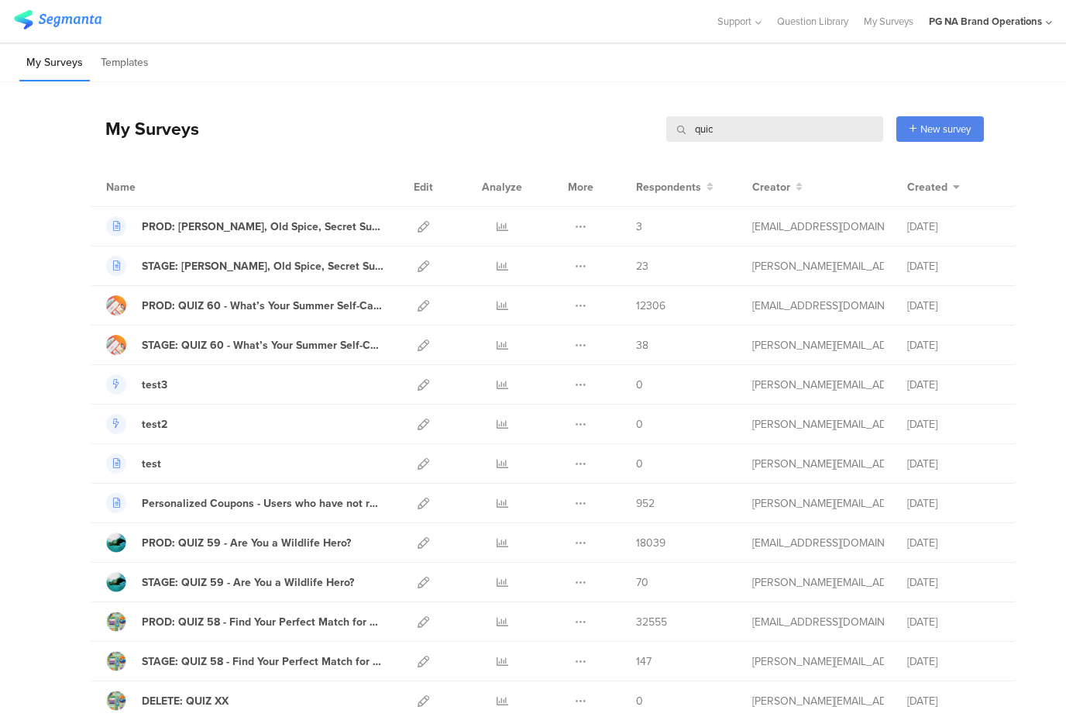
type input "quick"
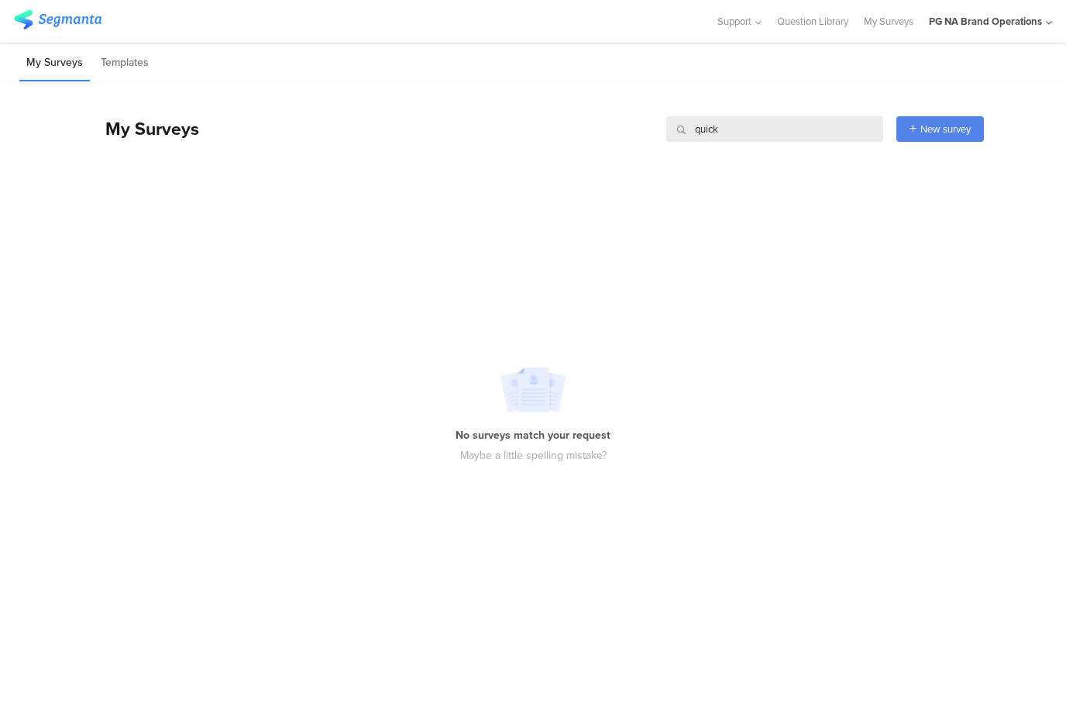
click at [699, 129] on input "quick" at bounding box center [774, 129] width 217 height 26
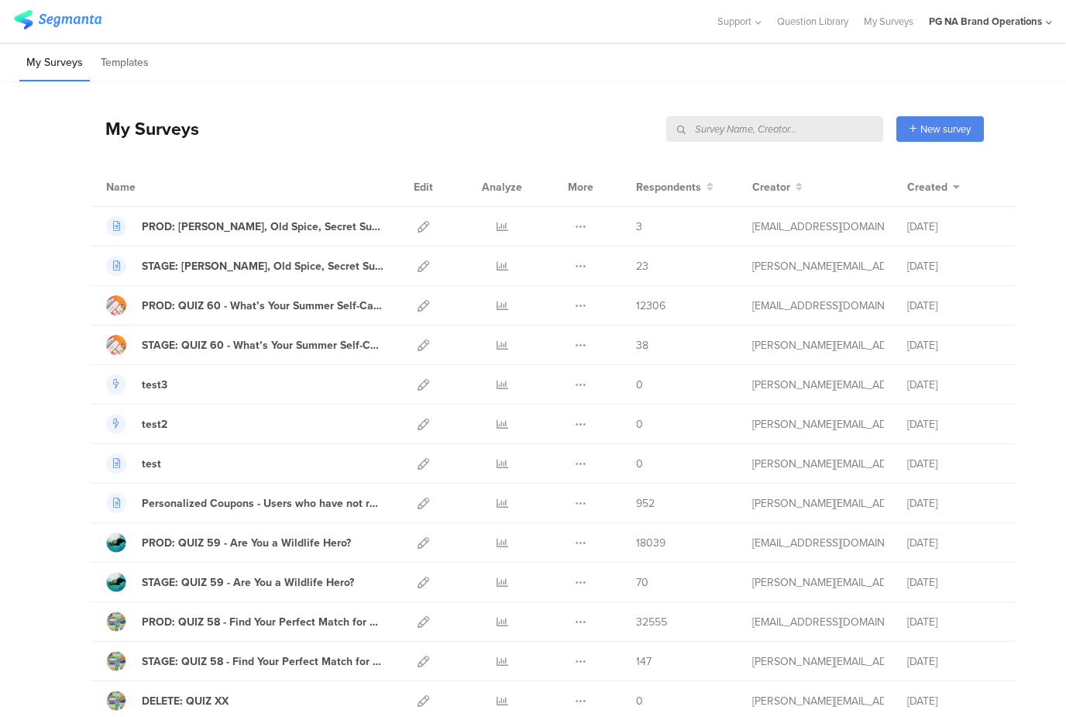
click at [792, 129] on input "text" at bounding box center [774, 129] width 217 height 26
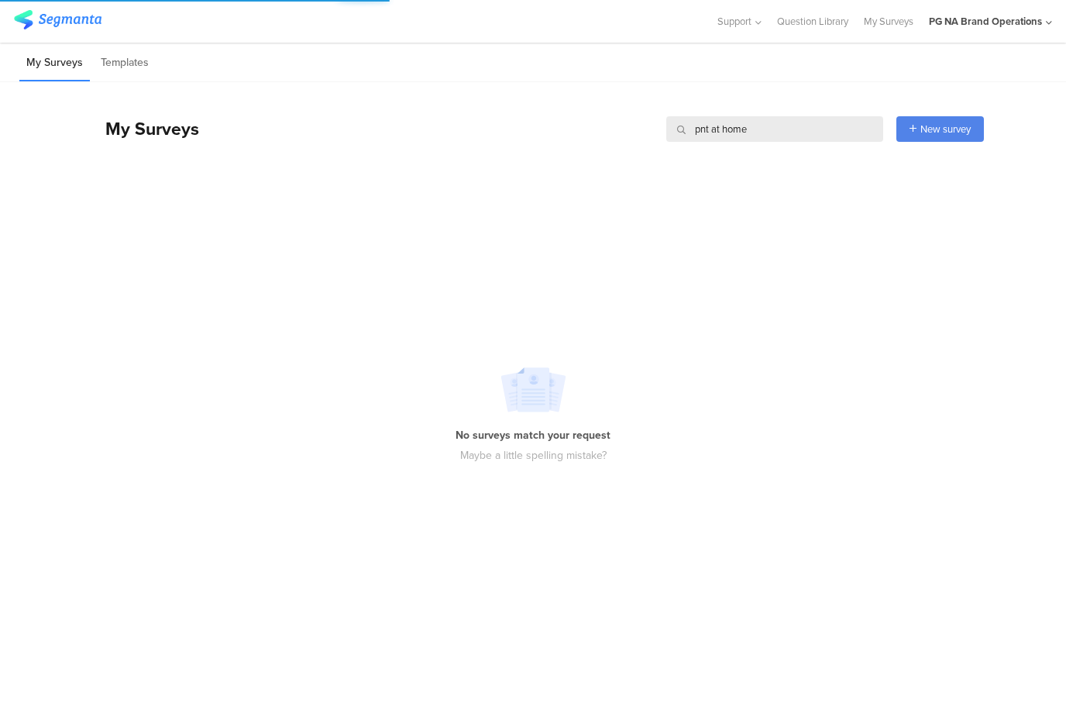
click at [699, 128] on input "pnt at home" at bounding box center [774, 129] width 217 height 26
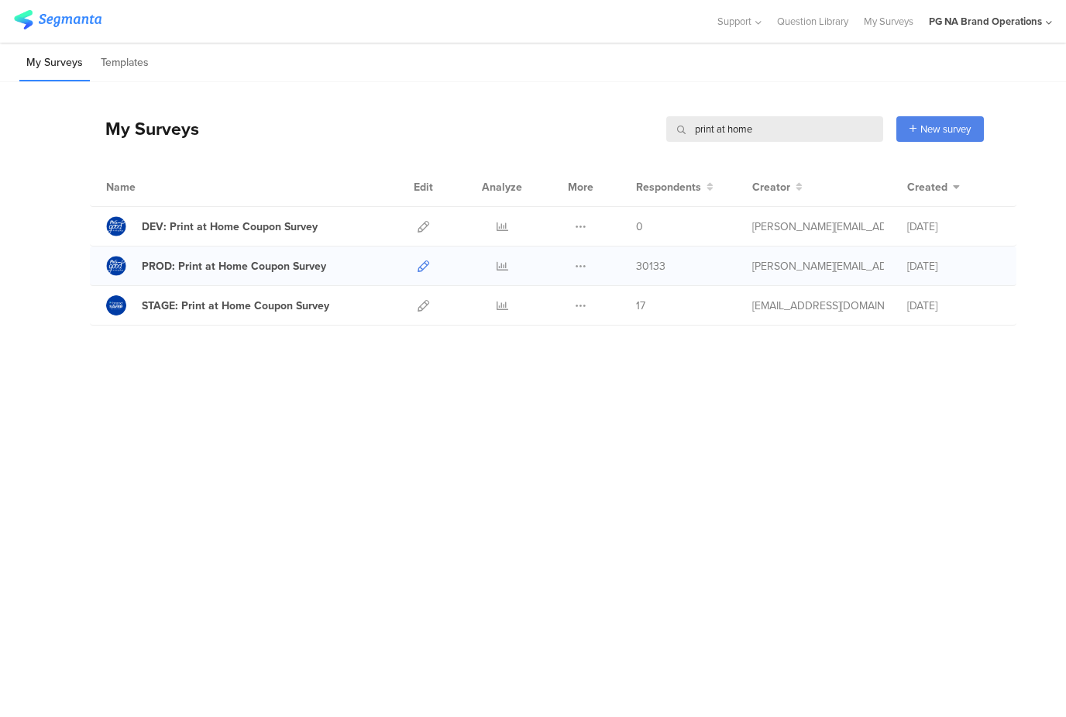
type input "print at home"
click at [421, 263] on icon at bounding box center [424, 266] width 12 height 12
click at [423, 304] on icon at bounding box center [424, 306] width 12 height 12
drag, startPoint x: 844, startPoint y: 128, endPoint x: 606, endPoint y: 126, distance: 237.8
click at [606, 128] on div "My Surveys print at home print at home New survey Start from scratch Choose fro…" at bounding box center [537, 129] width 894 height 62
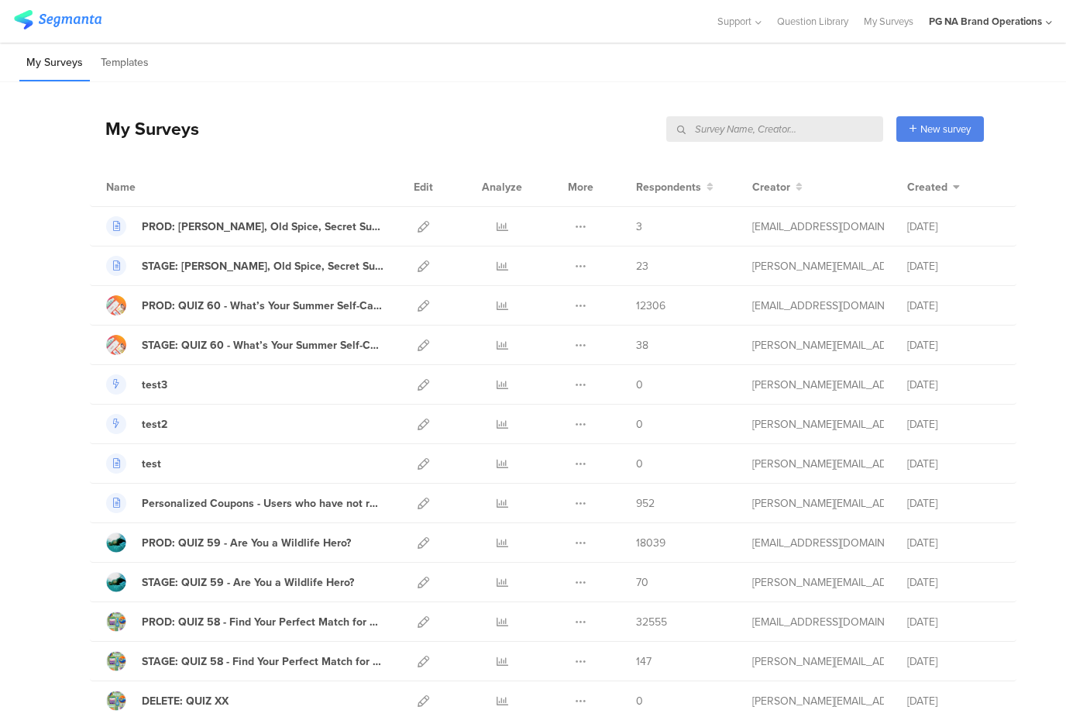
click at [728, 125] on input "text" at bounding box center [774, 129] width 217 height 26
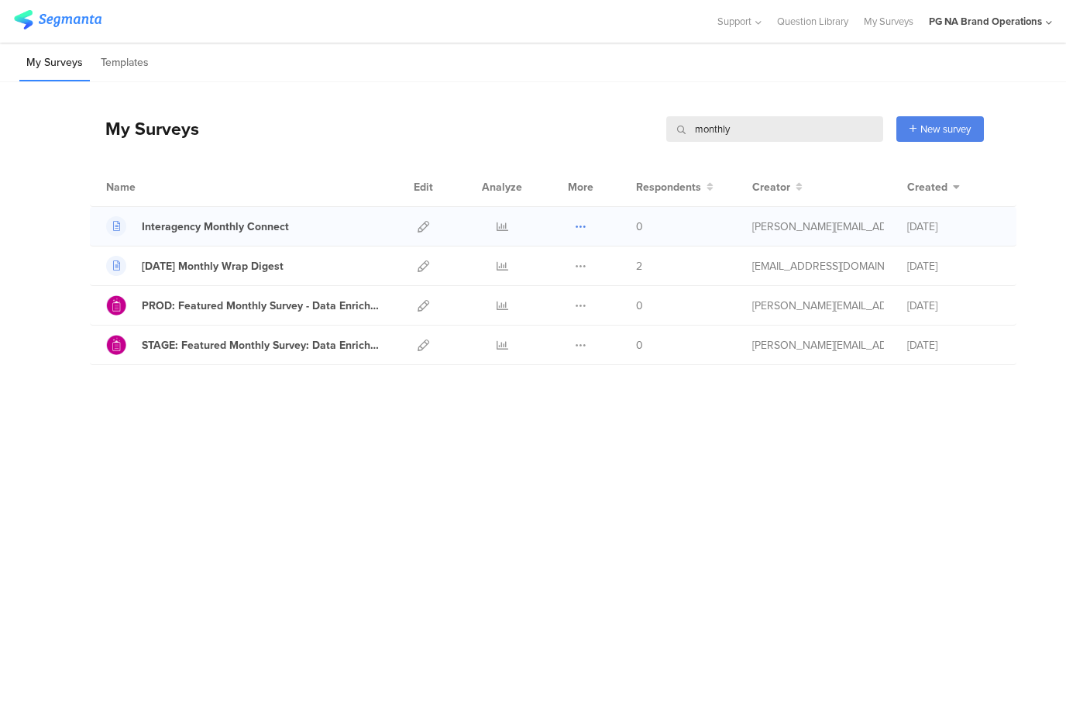
type input "monthly"
click at [583, 225] on icon at bounding box center [581, 227] width 12 height 12
click at [566, 483] on div "My Surveys monthly monthly New survey Start from scratch Choose from templates …" at bounding box center [533, 360] width 1066 height 557
click at [896, 19] on link "My Surveys" at bounding box center [889, 21] width 50 height 43
drag, startPoint x: 748, startPoint y: 128, endPoint x: 595, endPoint y: 122, distance: 153.5
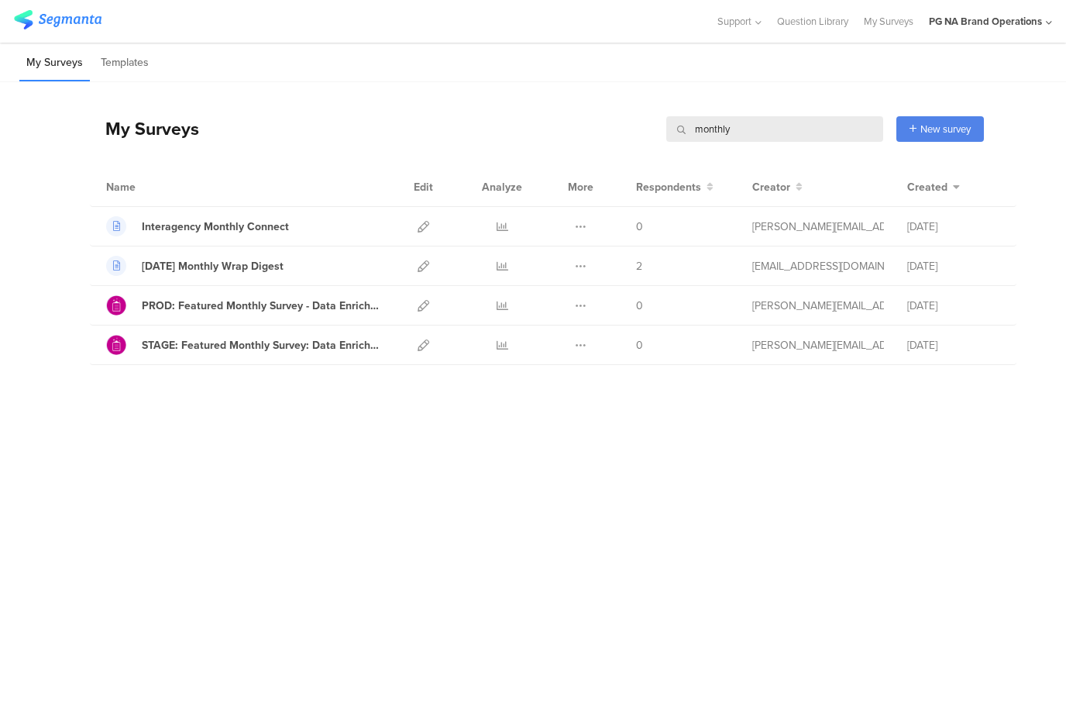
click at [593, 123] on div "My Surveys monthly monthly New survey Start from scratch Choose from templates" at bounding box center [537, 129] width 894 height 62
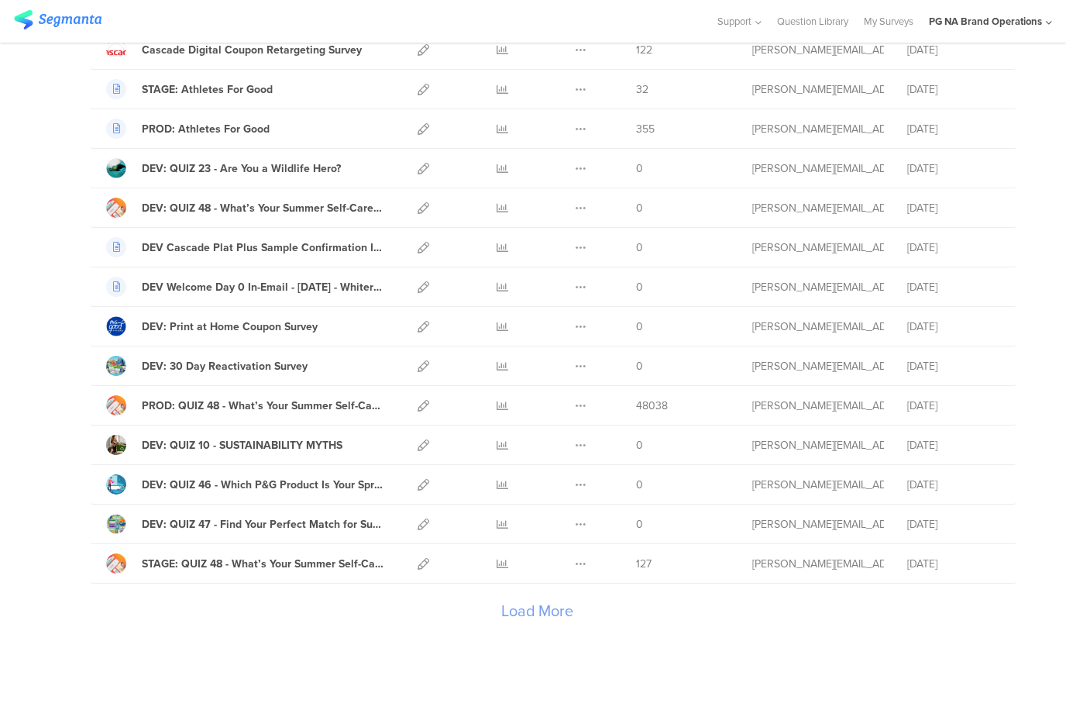
scroll to position [1601, 0]
click at [528, 614] on div "Load More" at bounding box center [537, 613] width 894 height 62
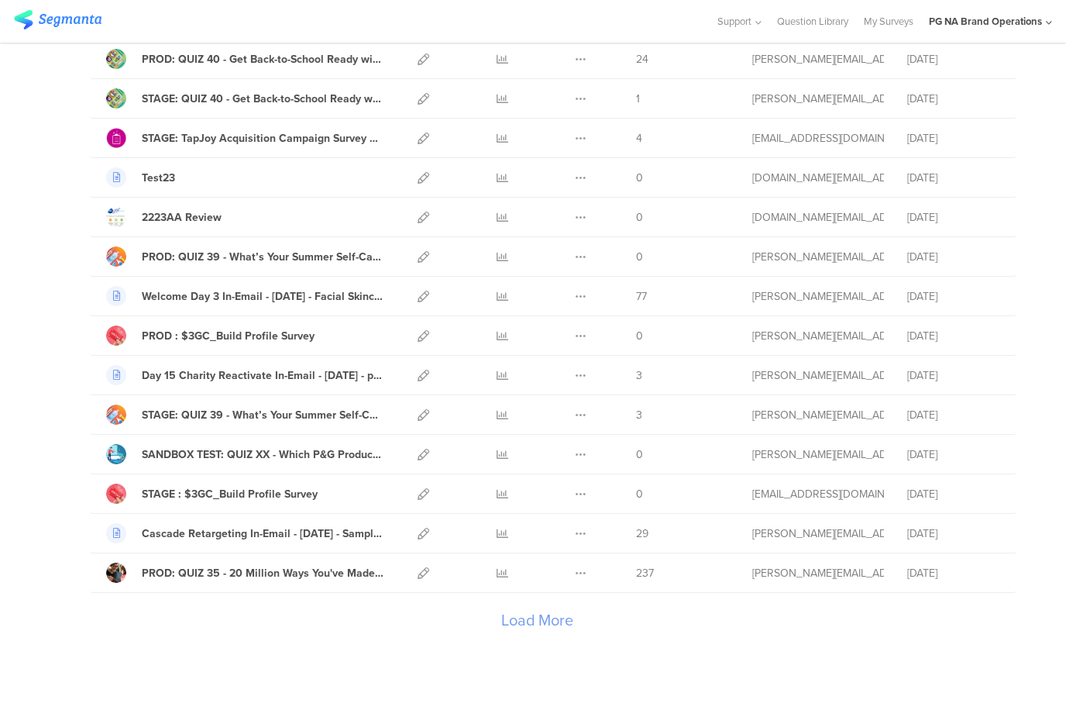
scroll to position [3604, 0]
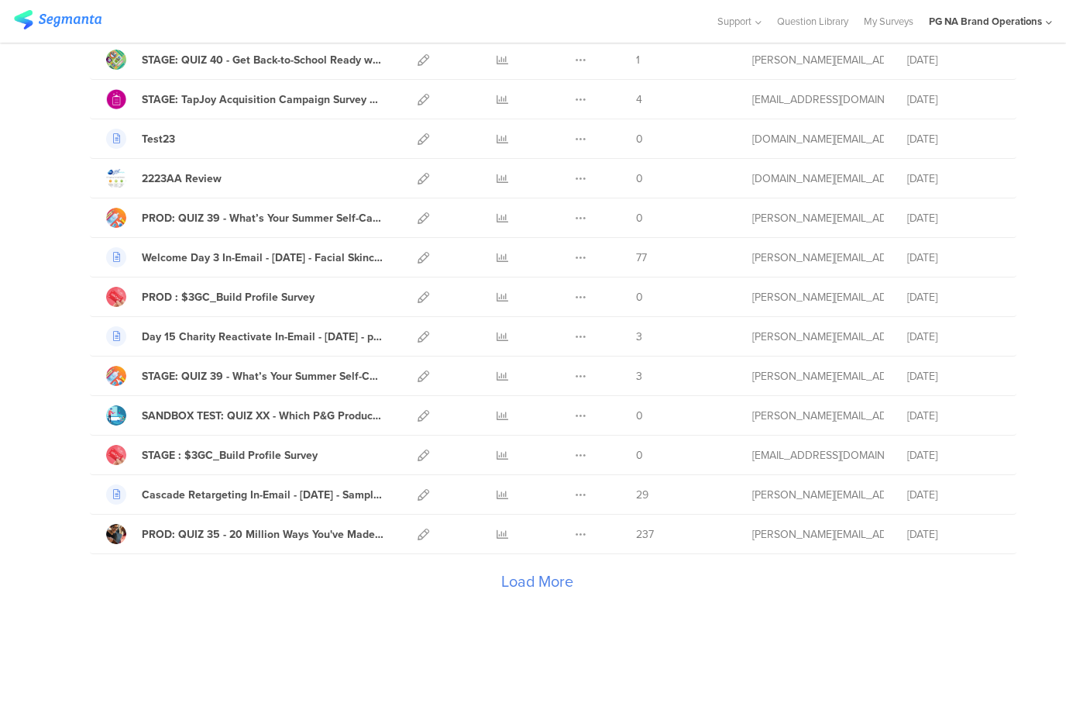
click at [522, 583] on div "Load More" at bounding box center [537, 585] width 894 height 62
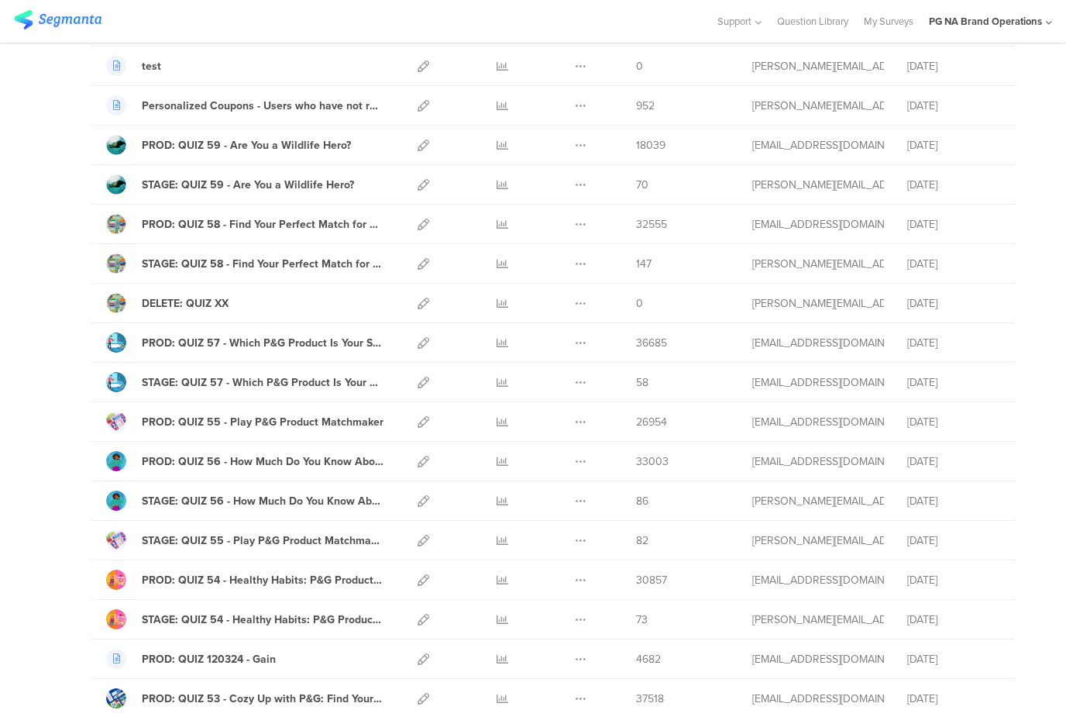
scroll to position [0, 0]
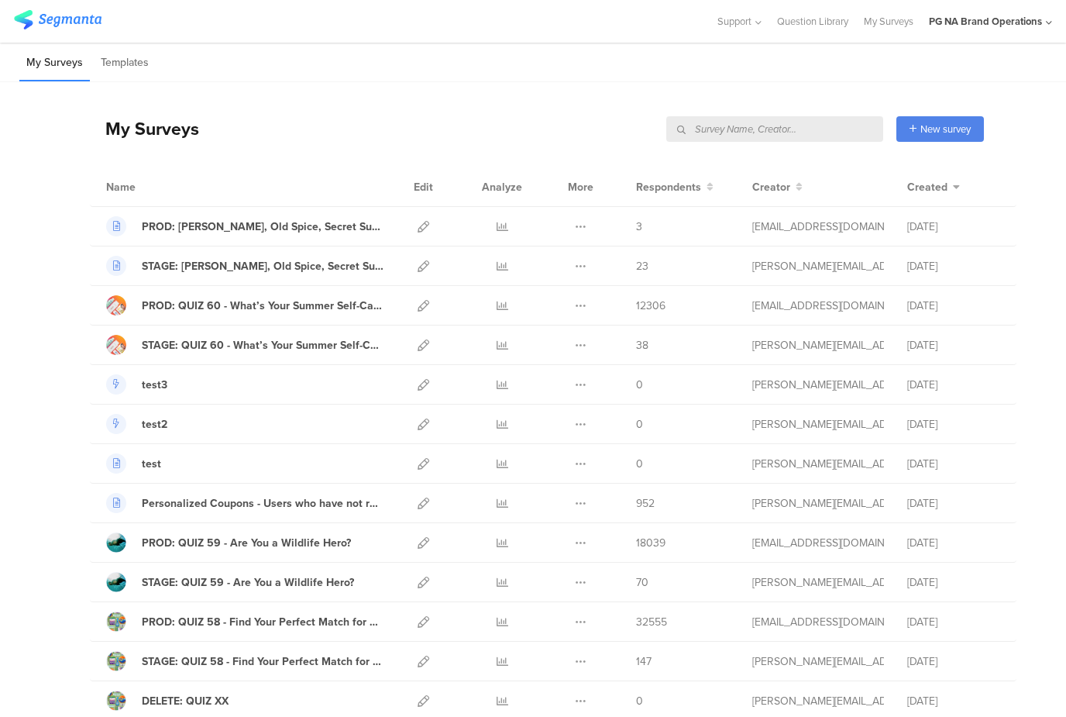
click at [830, 131] on input "text" at bounding box center [774, 129] width 217 height 26
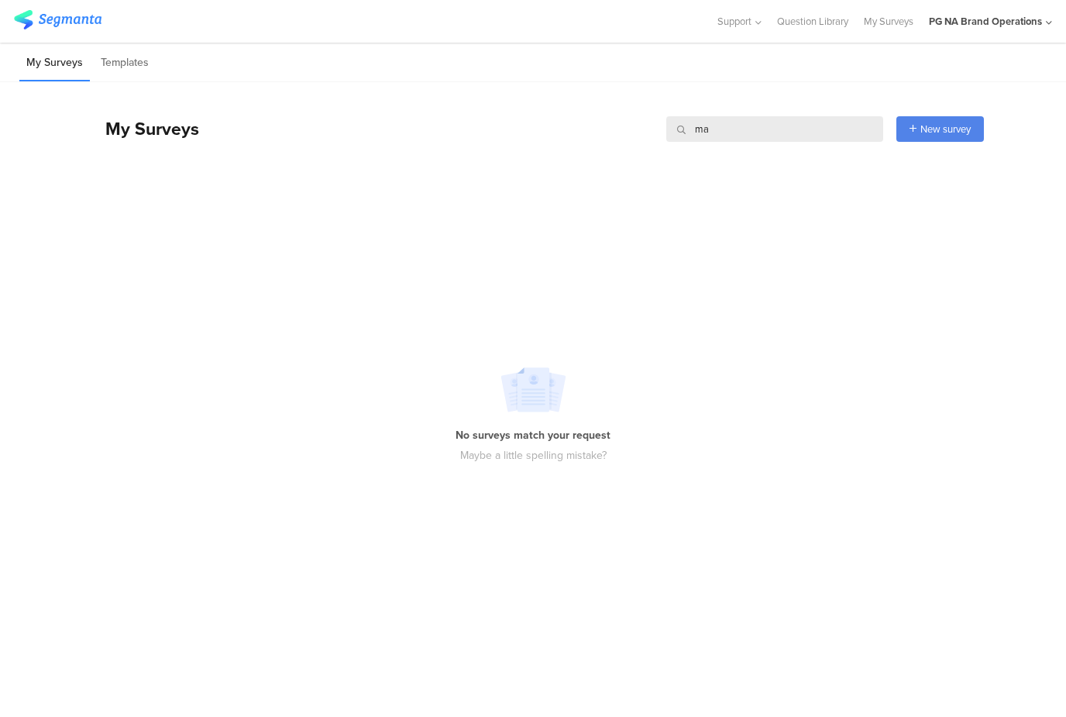
type input "m"
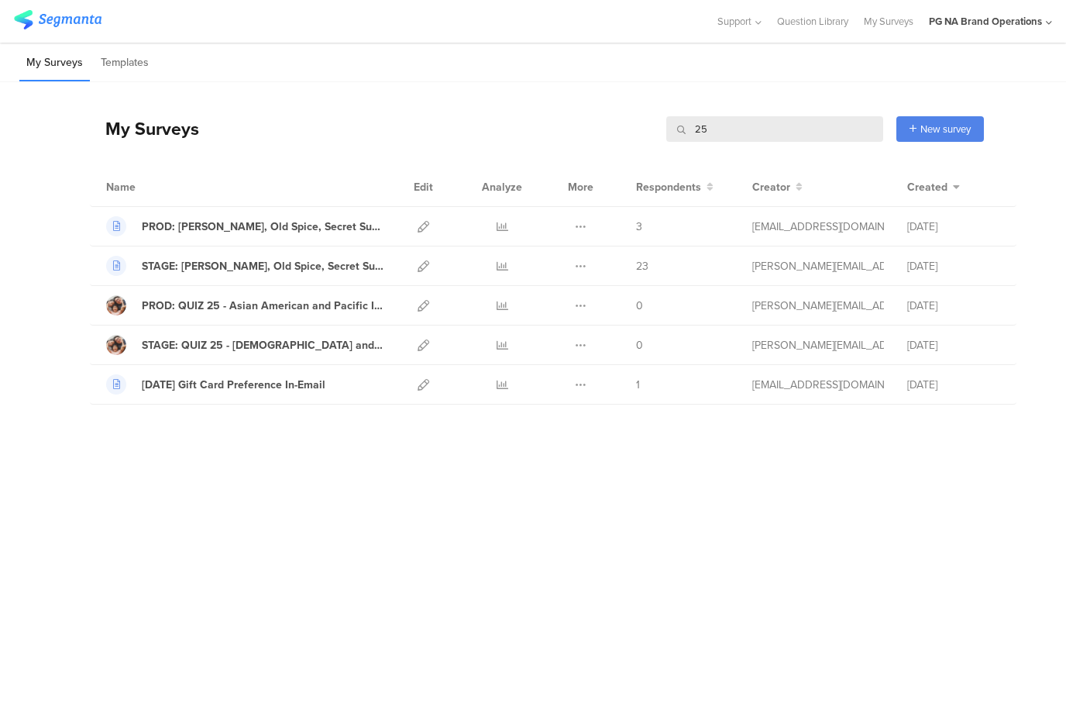
type input "2"
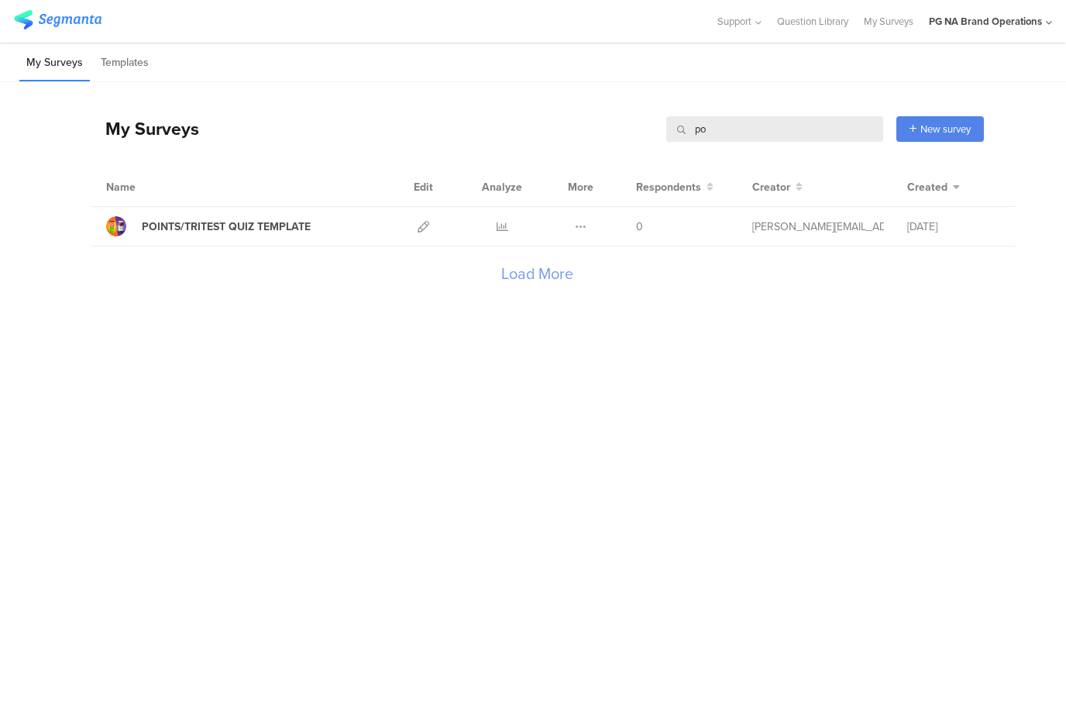
type input "p"
type input "we"
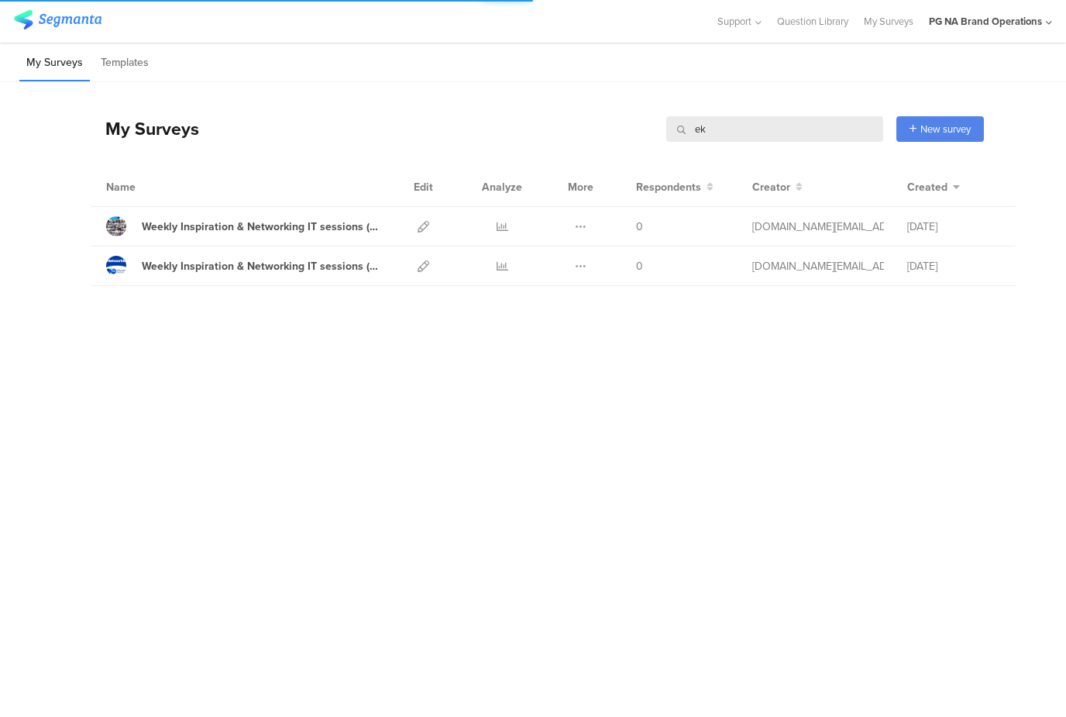
type input "e"
type input "w"
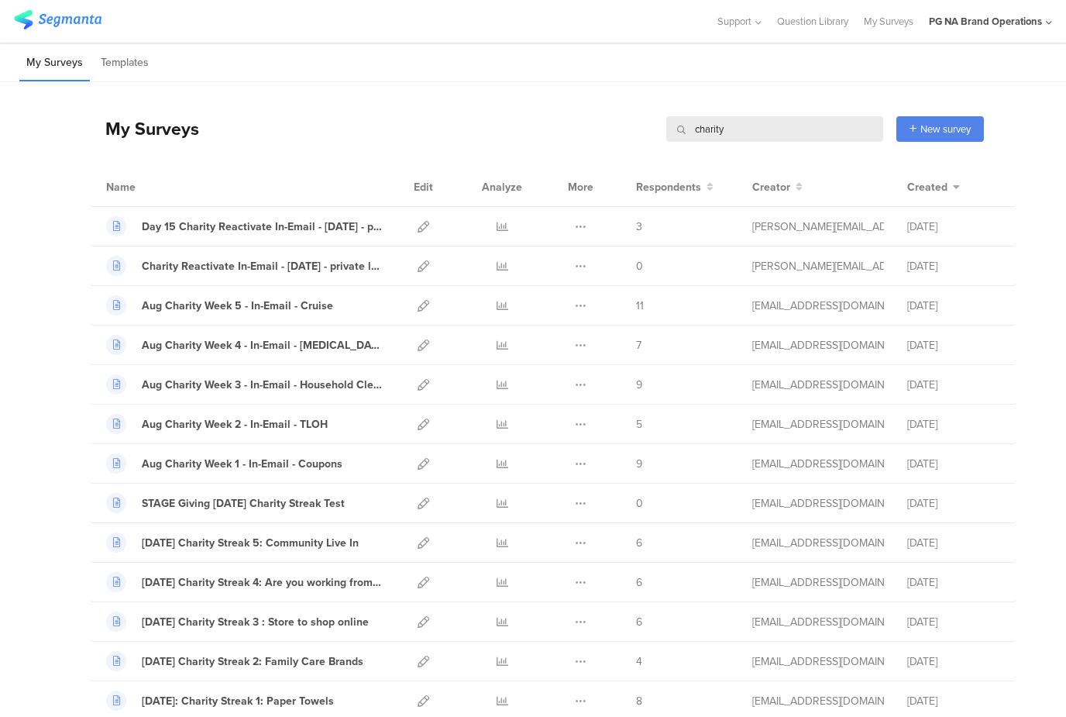
click at [707, 129] on input "charity" at bounding box center [774, 129] width 217 height 26
type input "charity"
click at [55, 60] on li "My Surveys" at bounding box center [54, 63] width 70 height 36
click at [713, 132] on input "charity" at bounding box center [774, 129] width 217 height 26
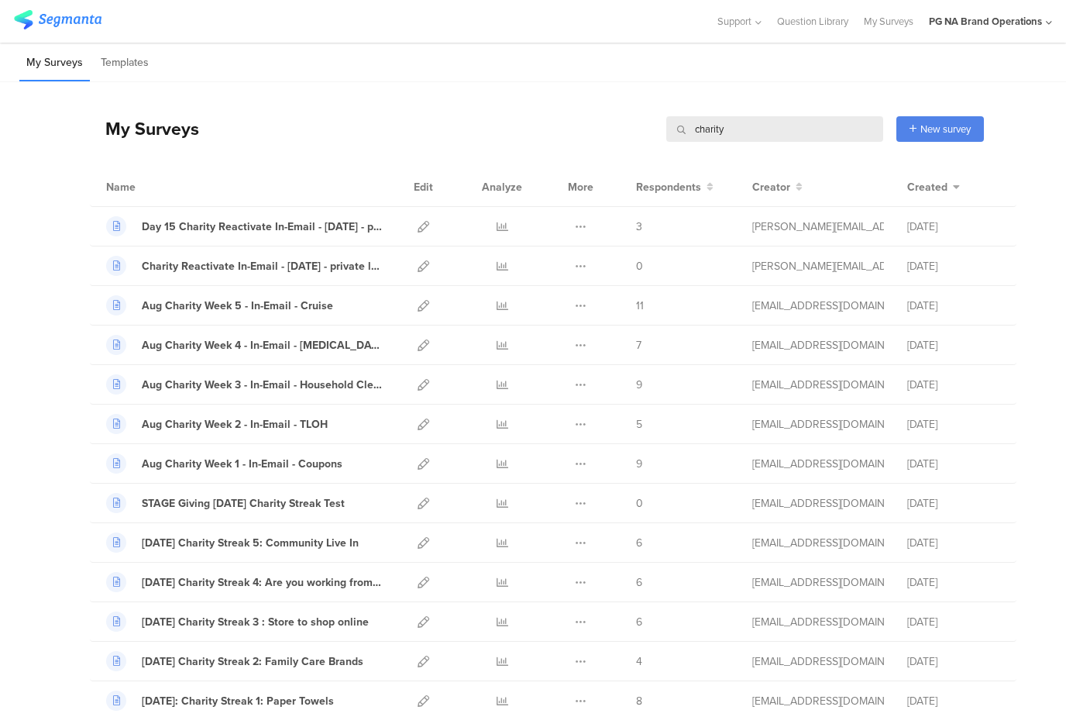
click at [713, 132] on input "charity" at bounding box center [774, 129] width 217 height 26
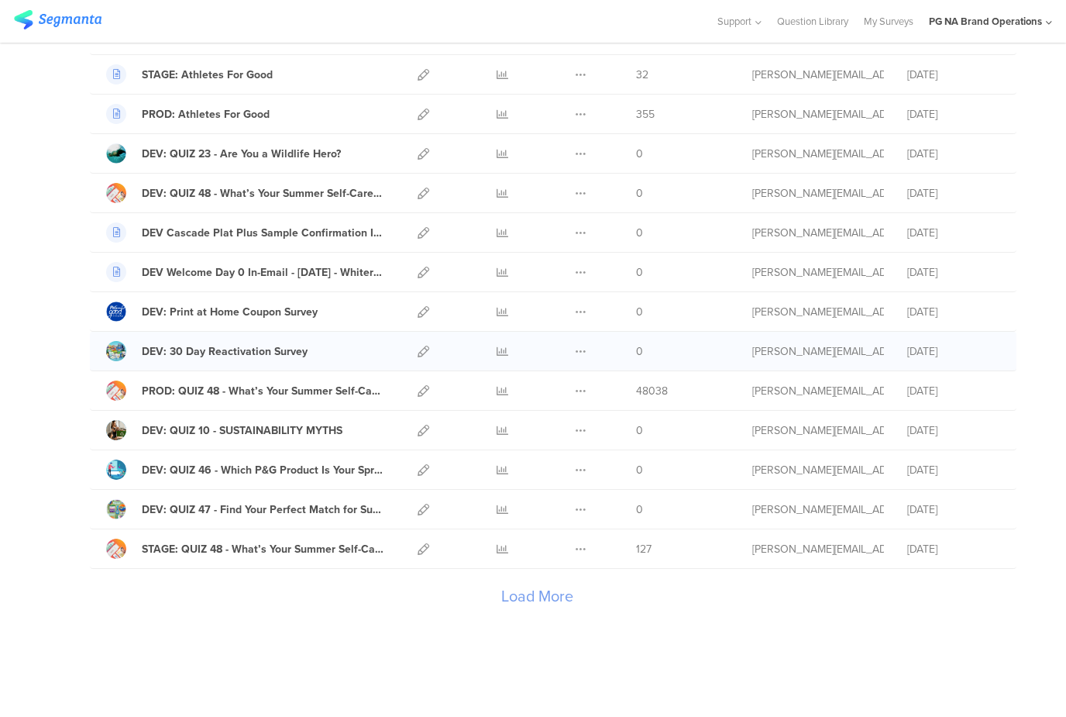
scroll to position [1628, 0]
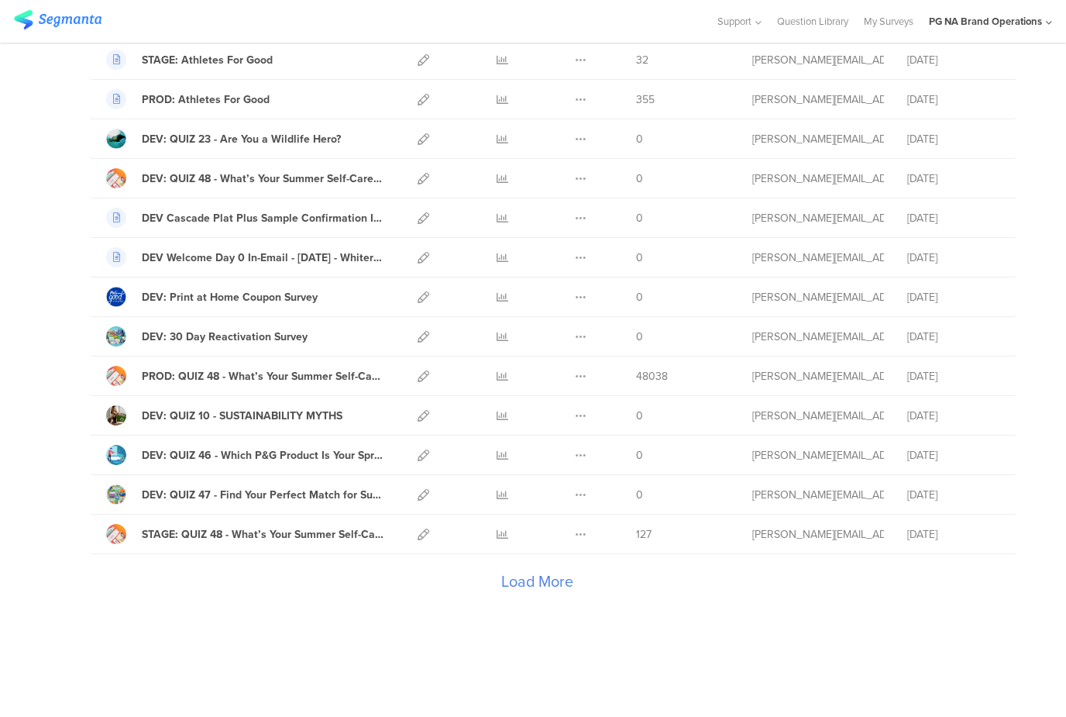
click at [528, 580] on div "Load More" at bounding box center [537, 585] width 894 height 62
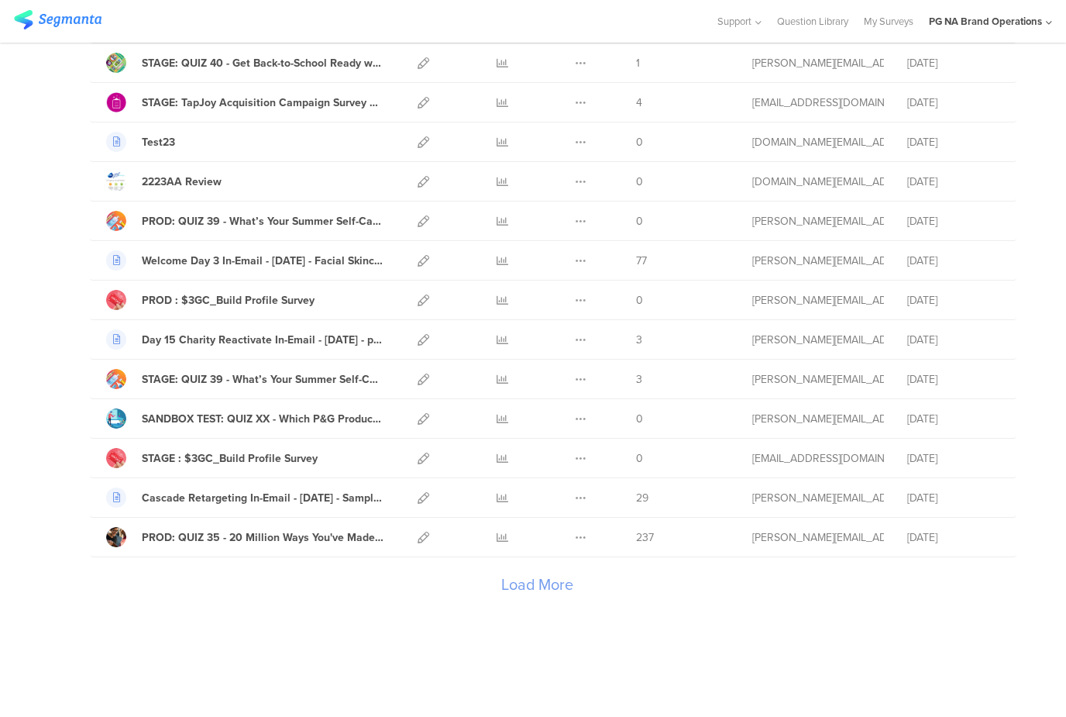
scroll to position [3604, 0]
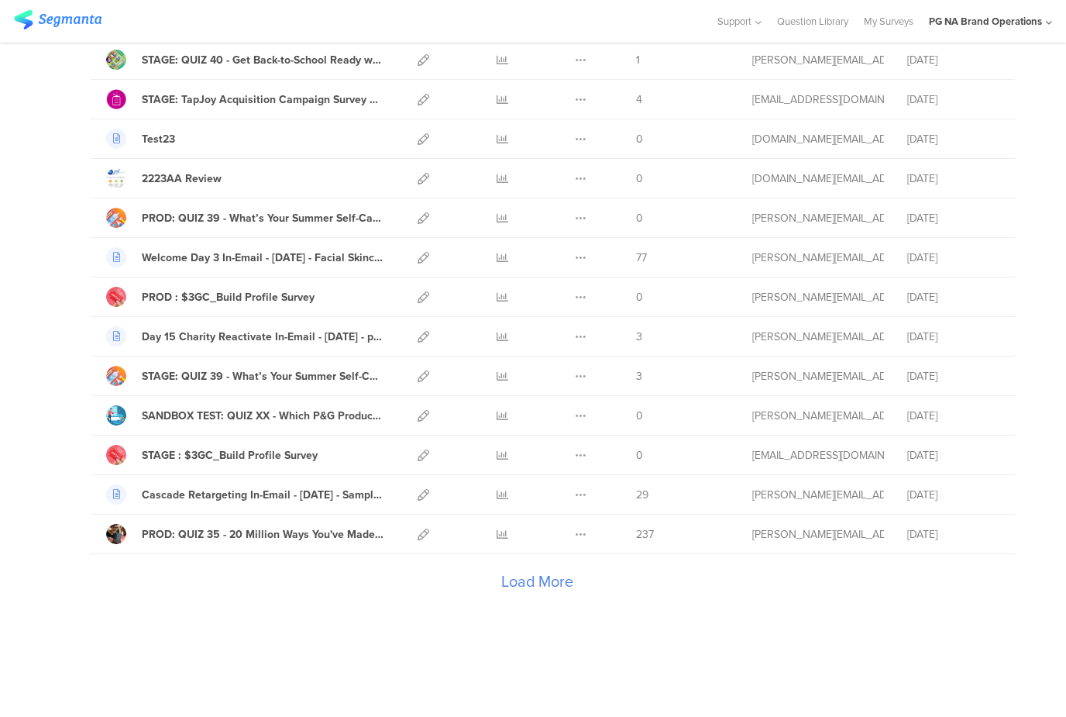
click at [547, 582] on div "Load More" at bounding box center [537, 585] width 894 height 62
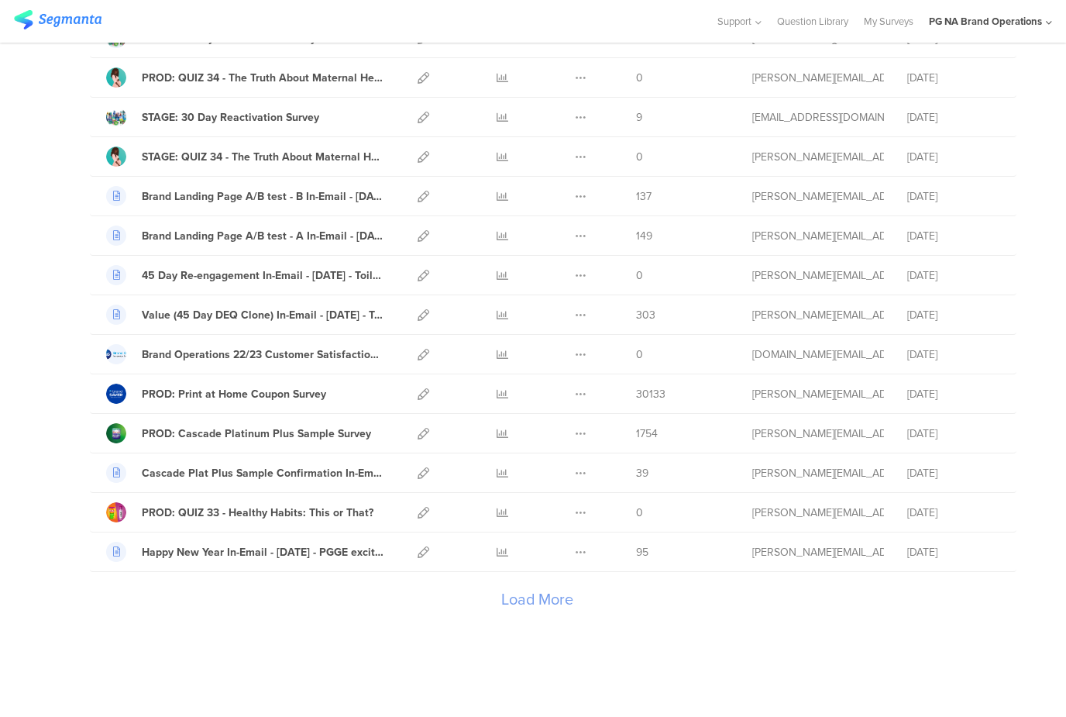
scroll to position [5579, 0]
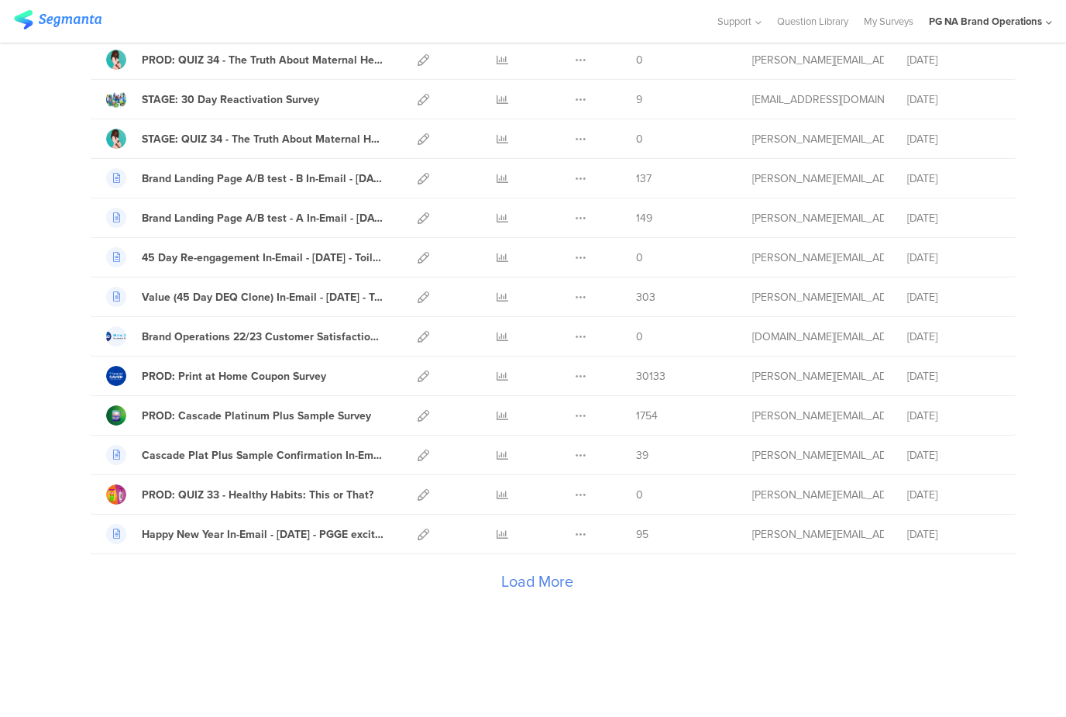
click at [549, 579] on div "Load More" at bounding box center [537, 585] width 894 height 62
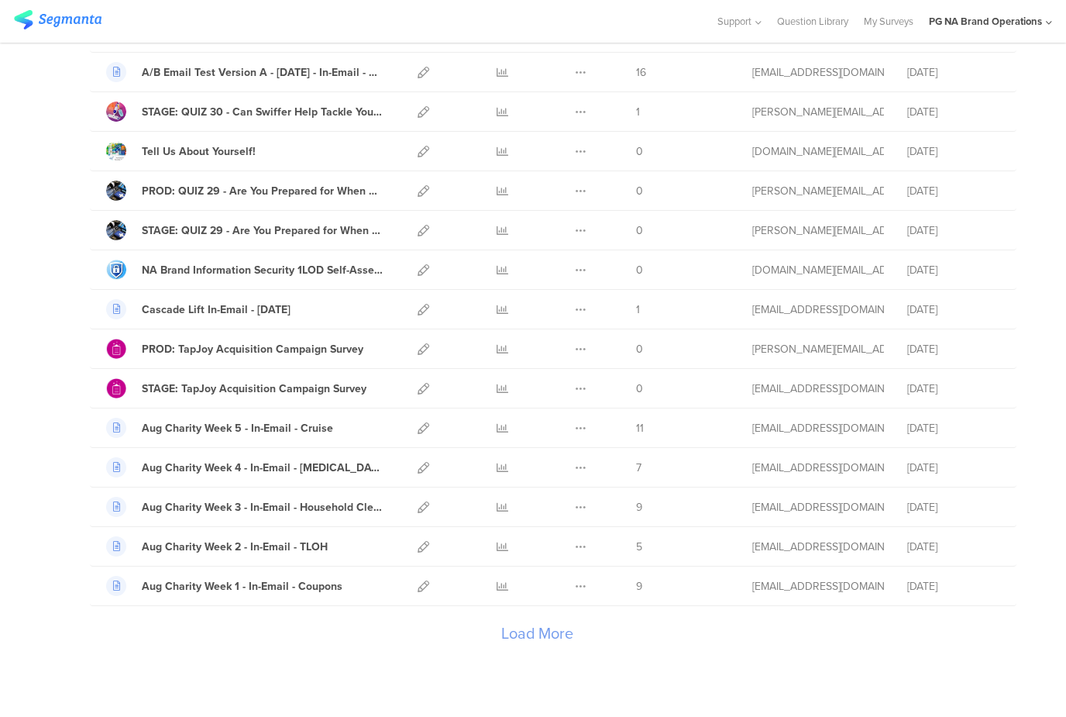
scroll to position [7555, 0]
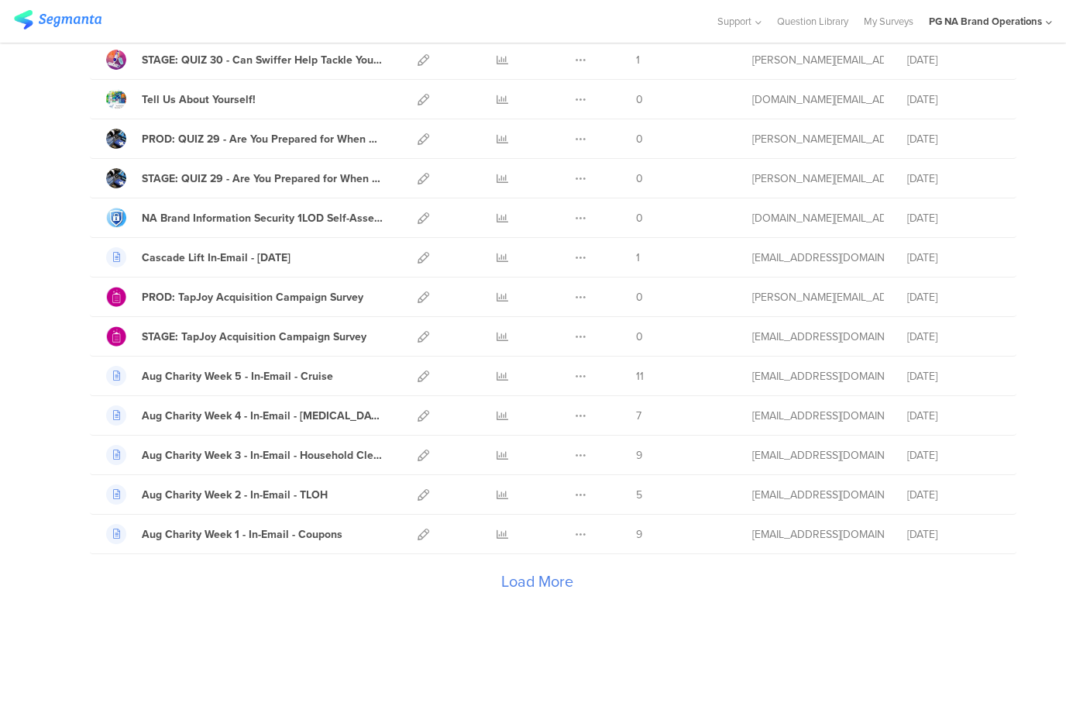
click at [547, 575] on div "Load More" at bounding box center [537, 585] width 894 height 62
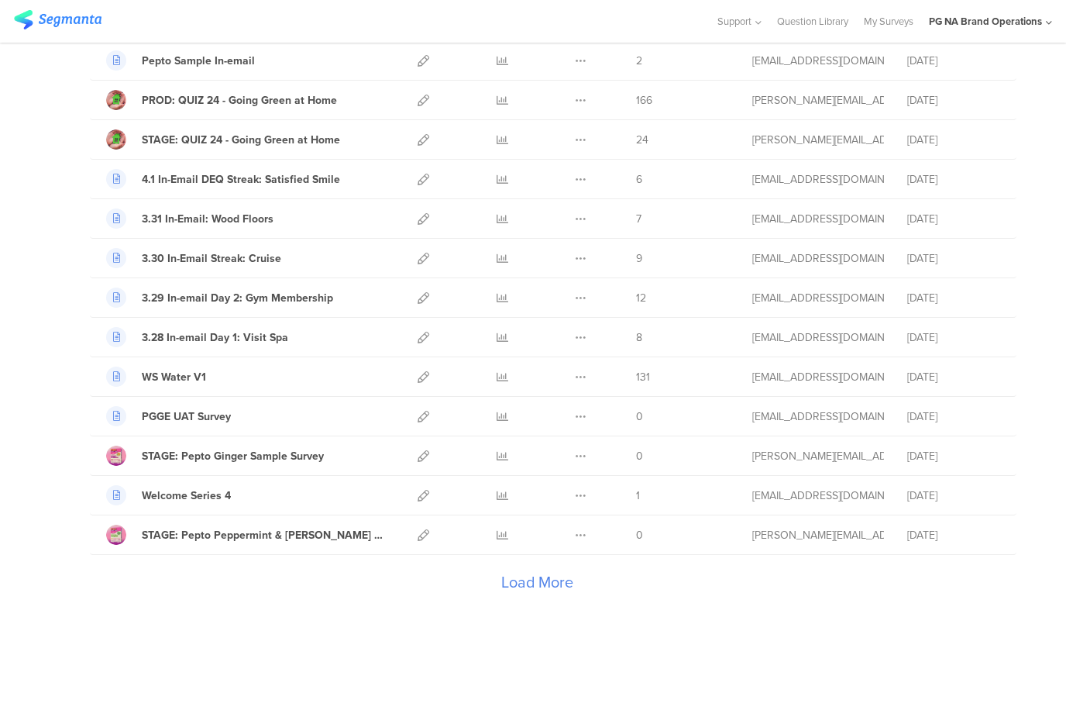
scroll to position [9530, 0]
click at [541, 578] on div "Load More" at bounding box center [537, 585] width 894 height 62
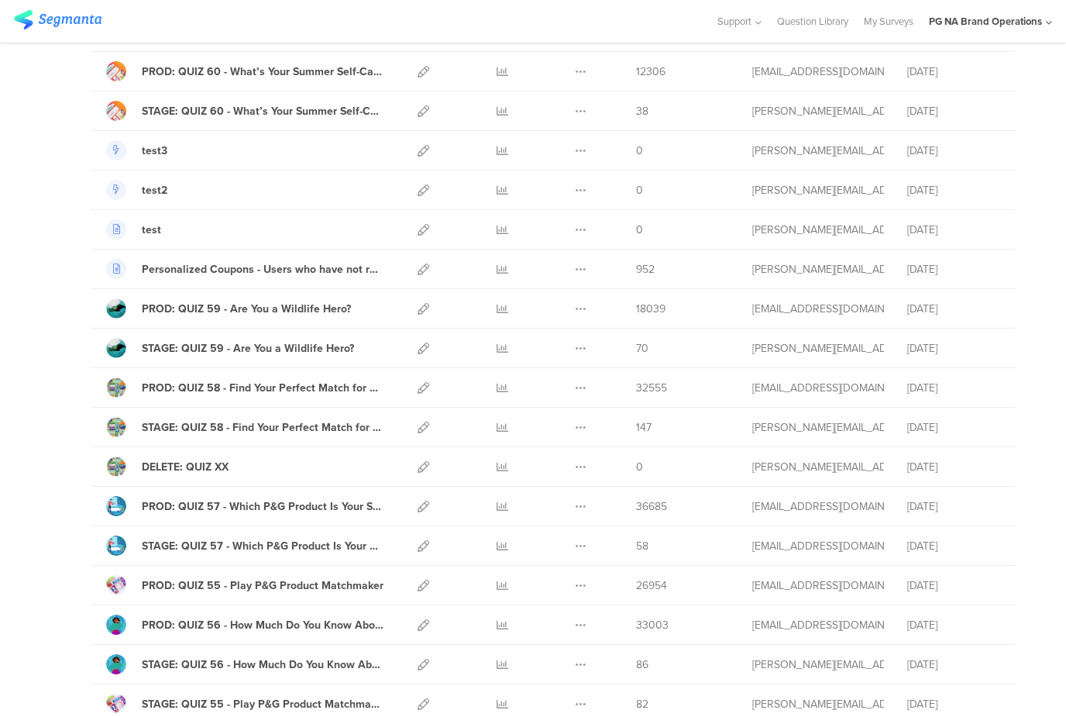
scroll to position [0, 0]
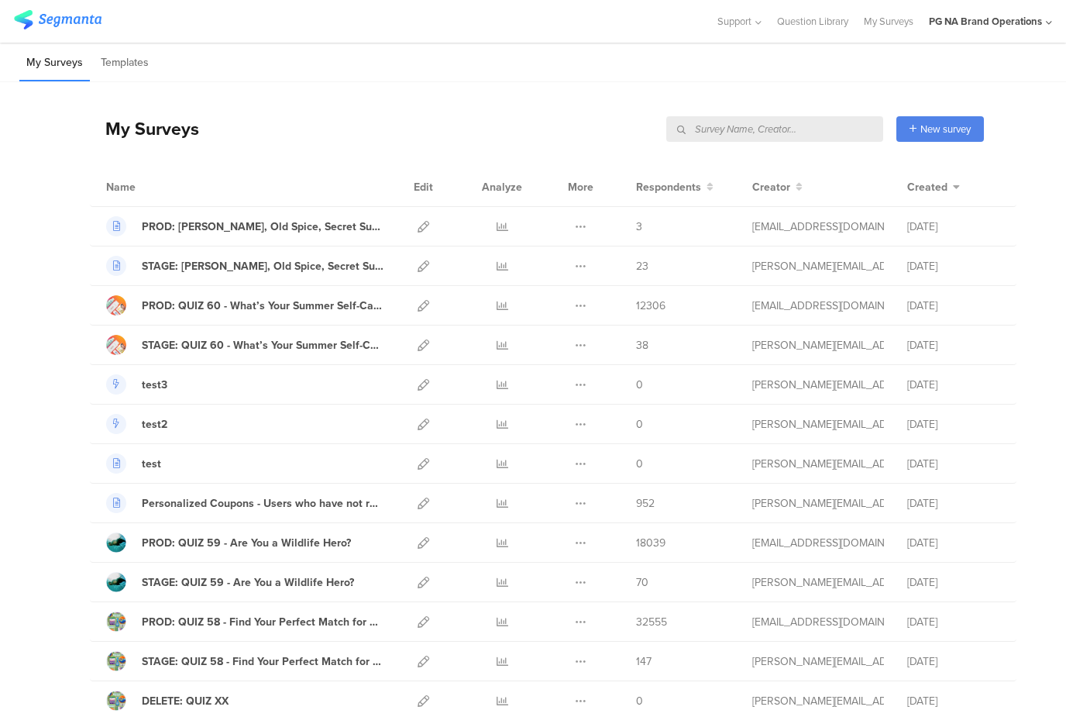
click at [830, 127] on input "text" at bounding box center [774, 129] width 217 height 26
type input "a"
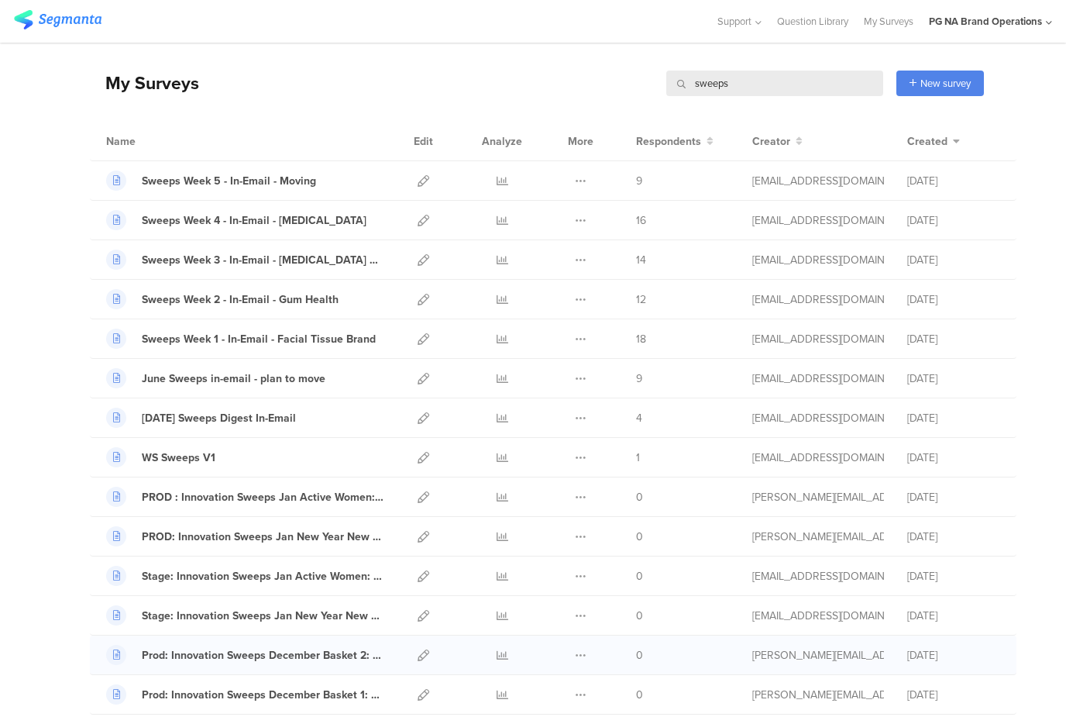
scroll to position [40, 0]
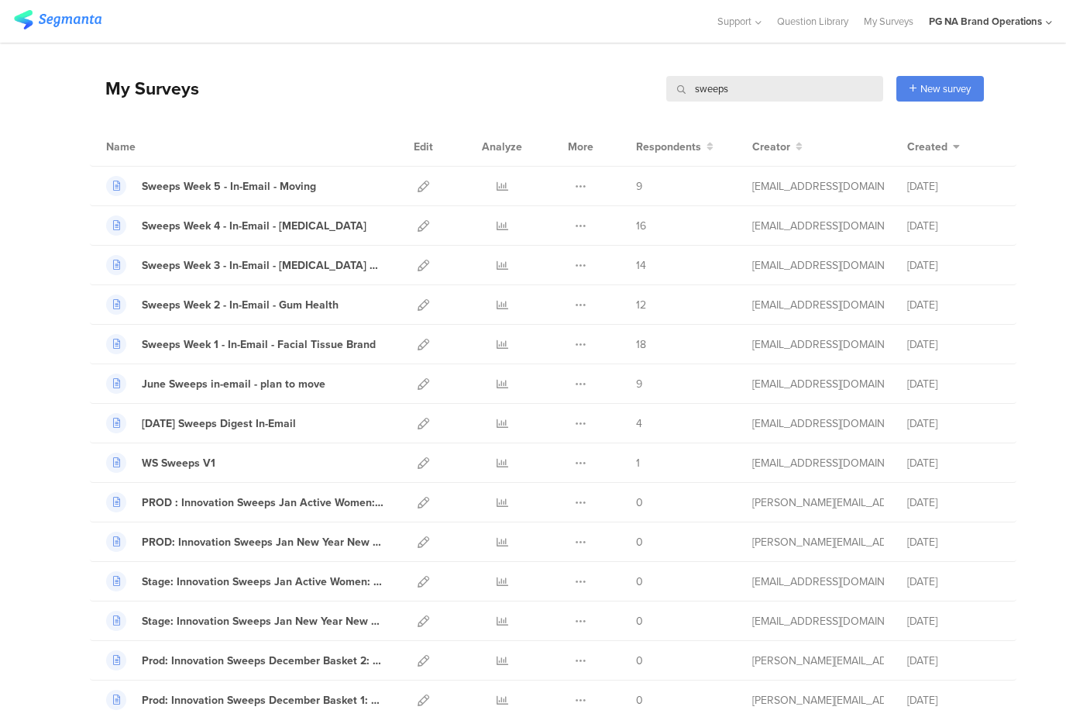
type input "sweeps"
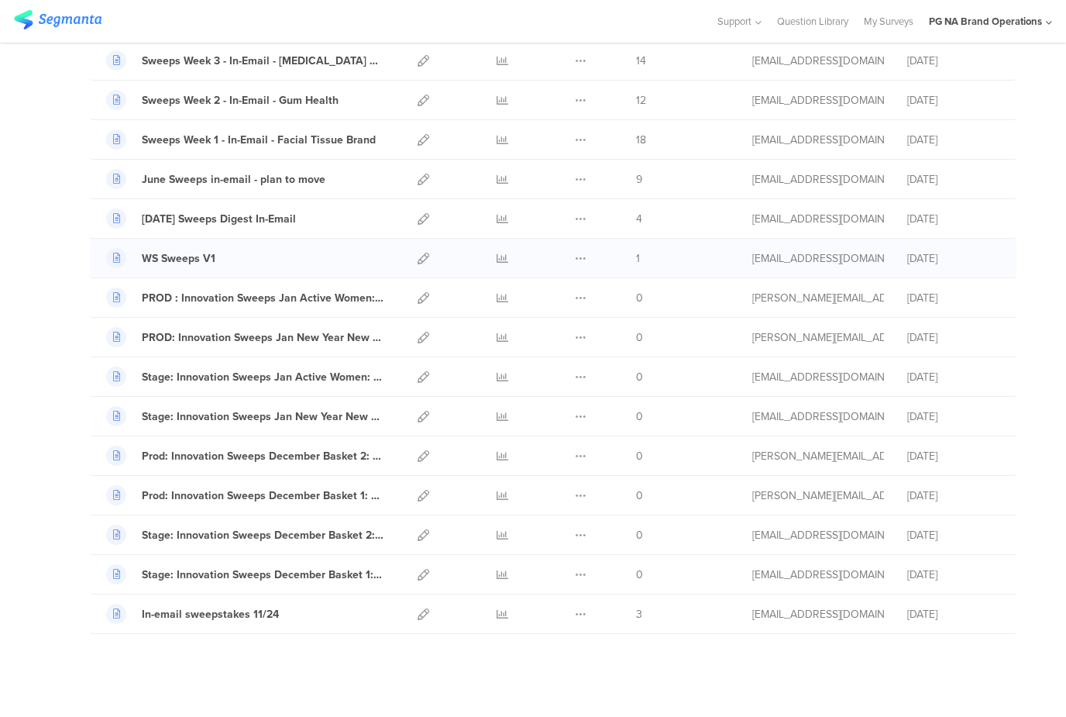
scroll to position [0, 0]
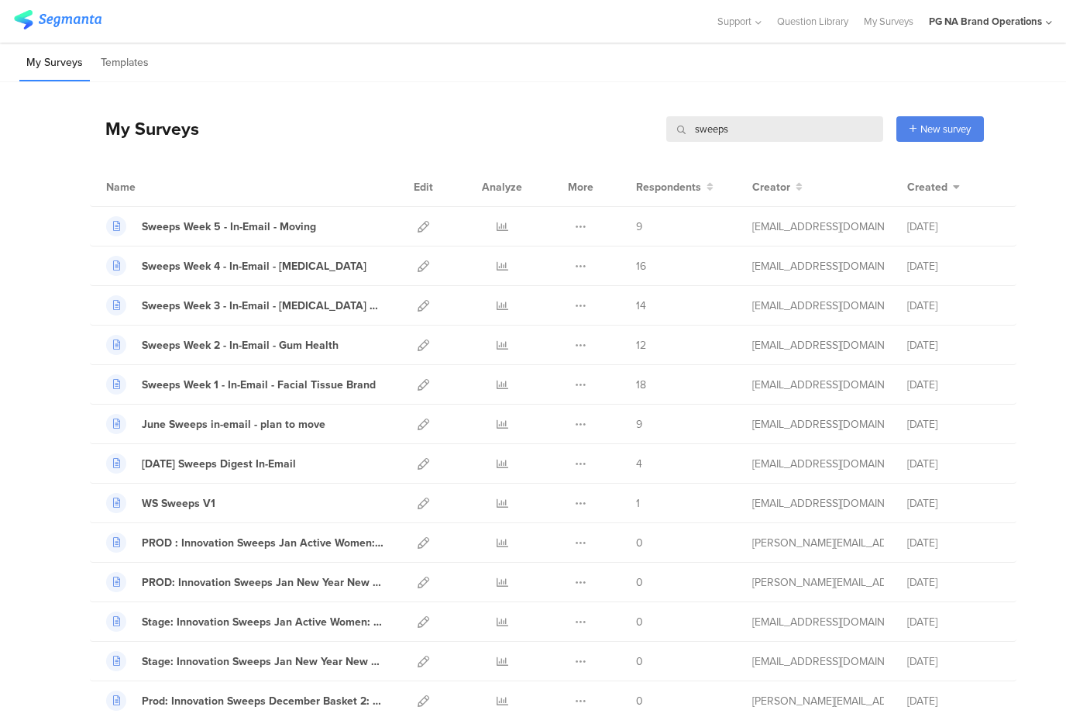
click at [700, 130] on input "sweeps" at bounding box center [774, 129] width 217 height 26
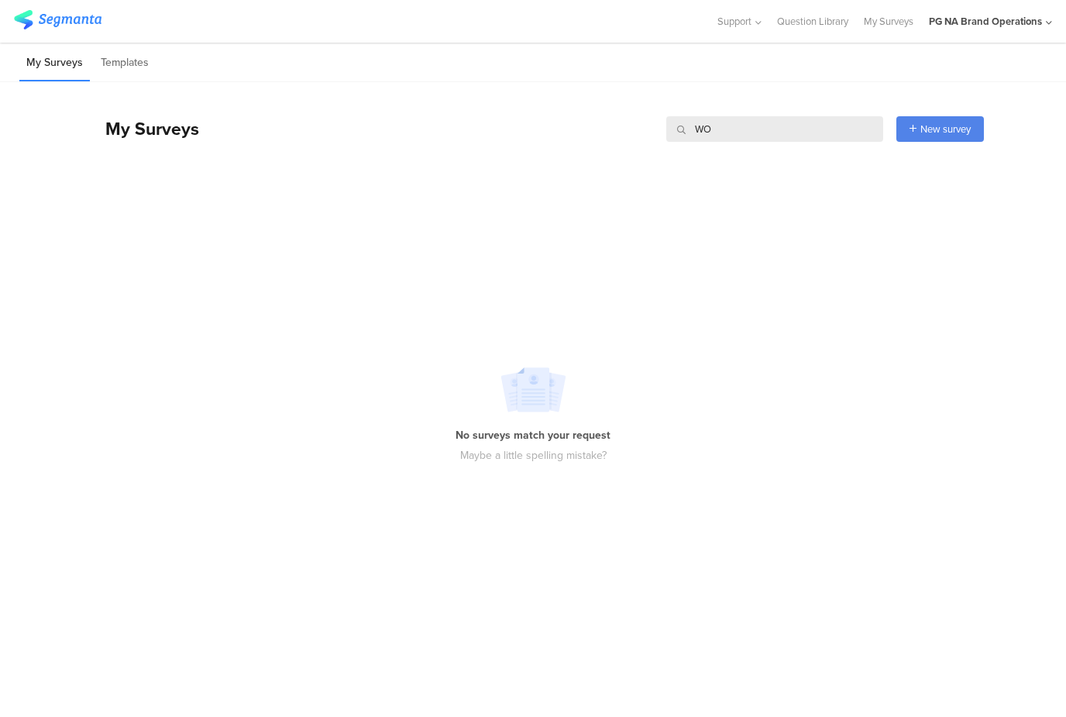
type input "W"
type input "M"
type input "m"
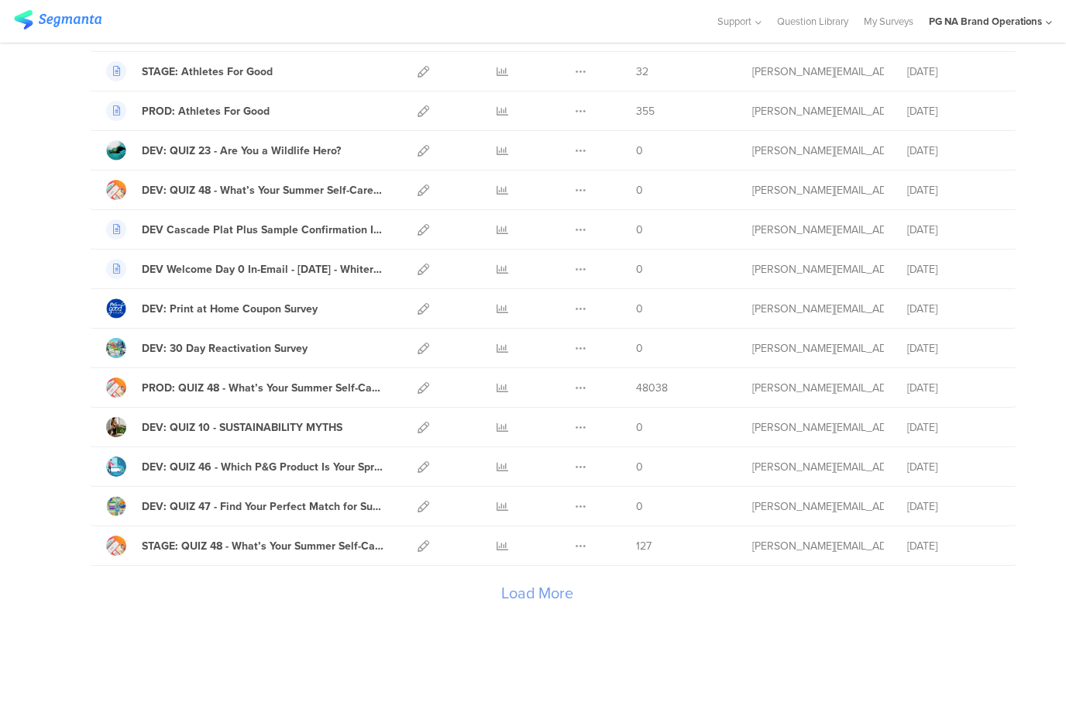
scroll to position [1628, 0]
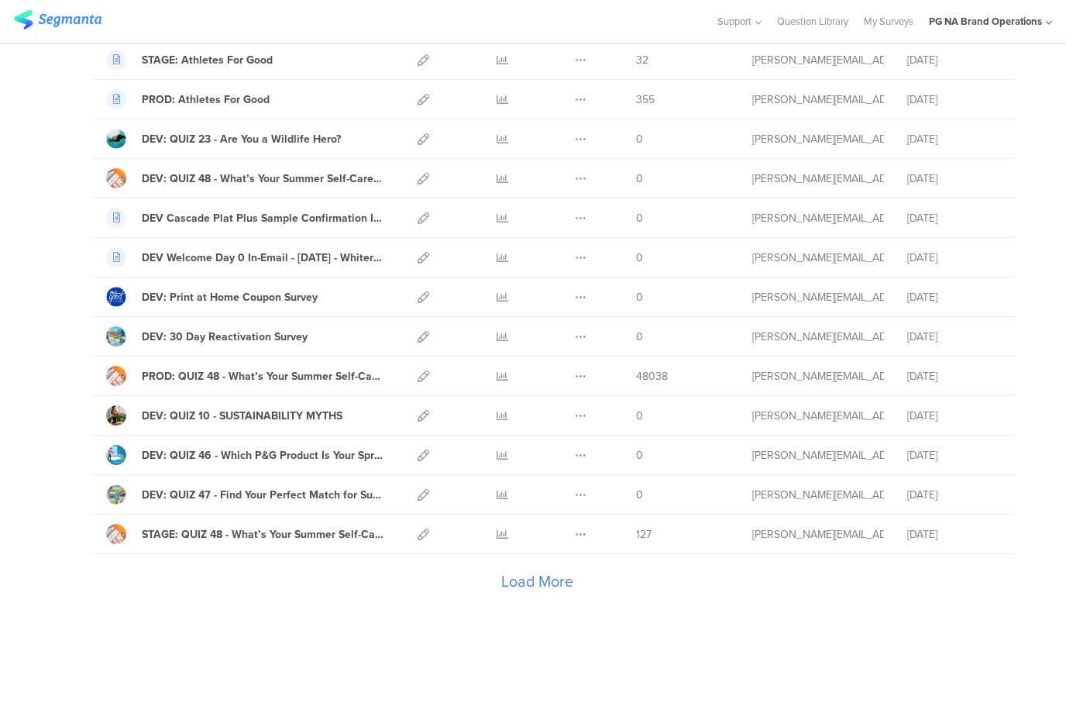
click at [528, 579] on div "Load More" at bounding box center [537, 585] width 894 height 62
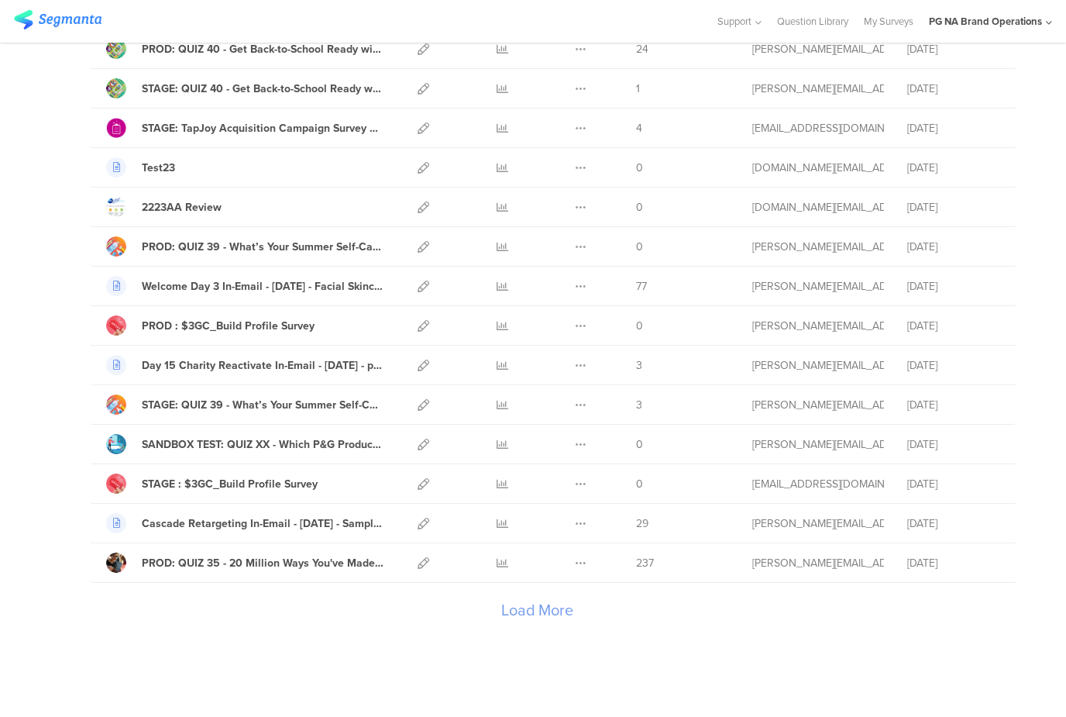
scroll to position [3604, 0]
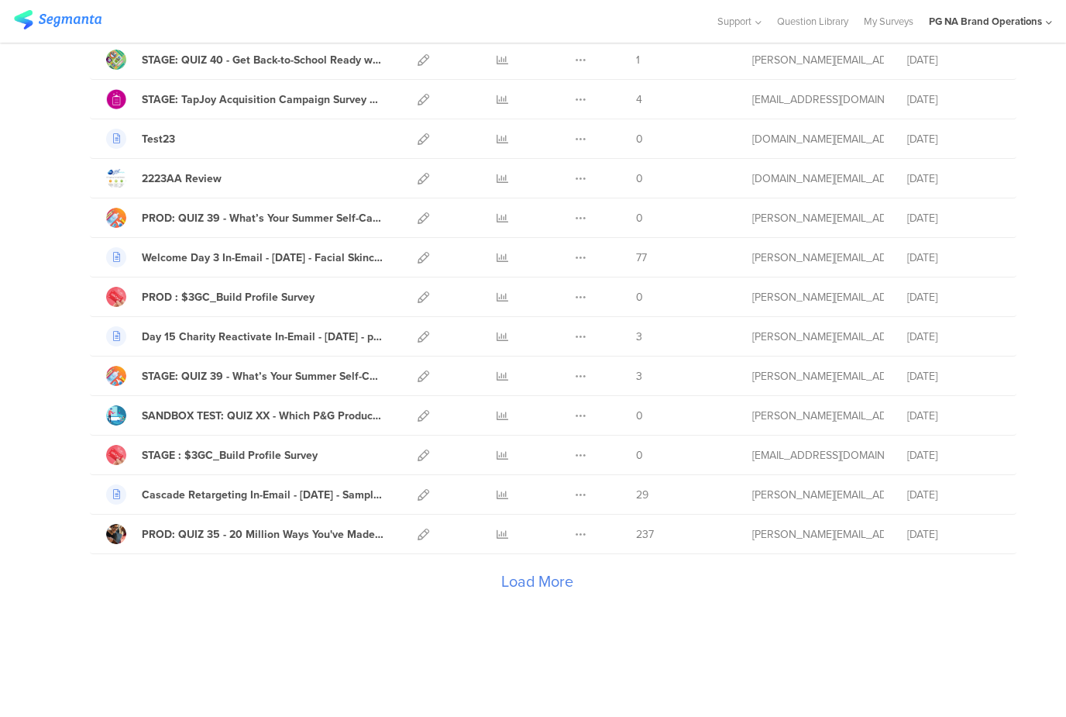
click at [547, 582] on div "Load More" at bounding box center [537, 585] width 894 height 62
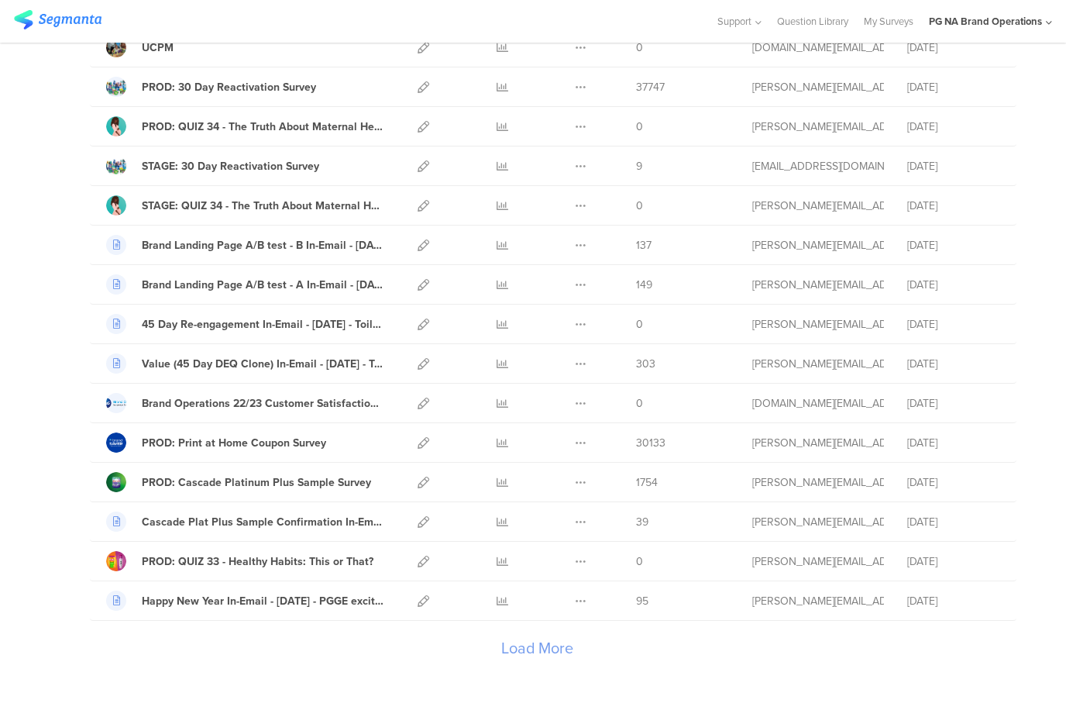
scroll to position [5579, 0]
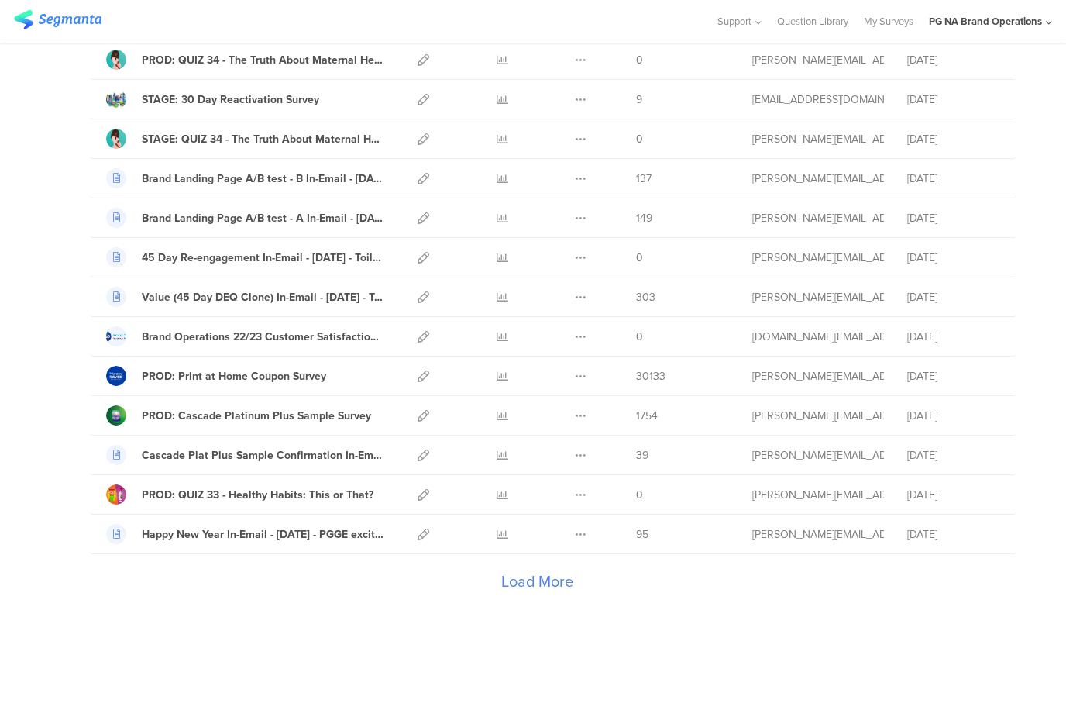
click at [525, 577] on div "Load More" at bounding box center [537, 585] width 894 height 62
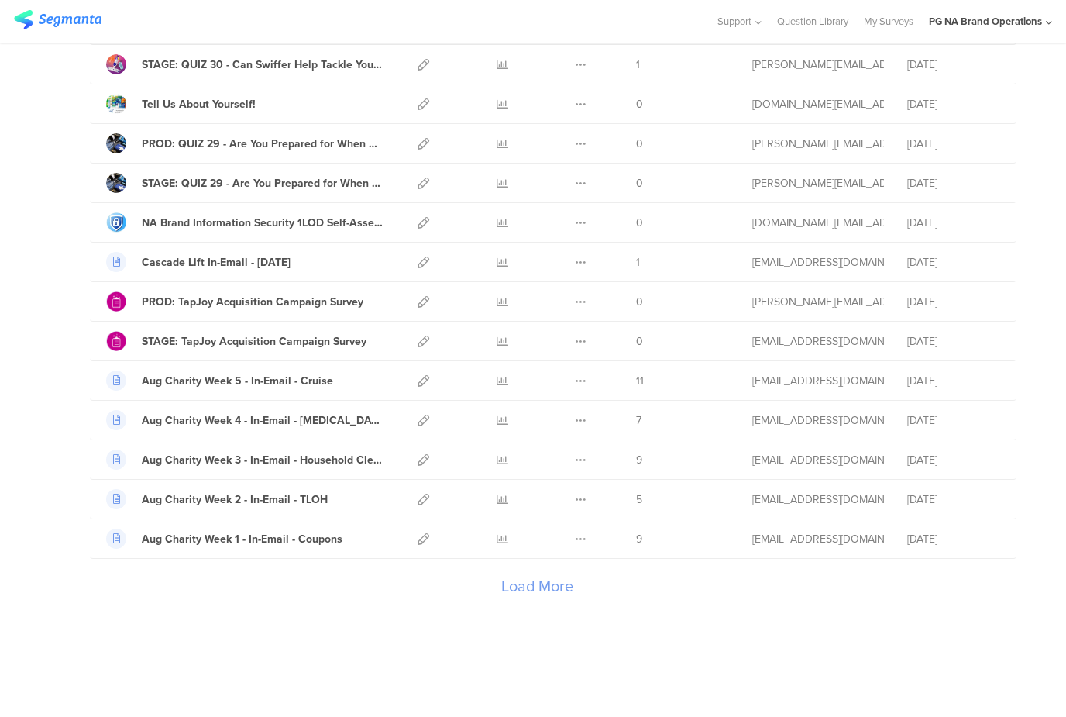
scroll to position [7555, 0]
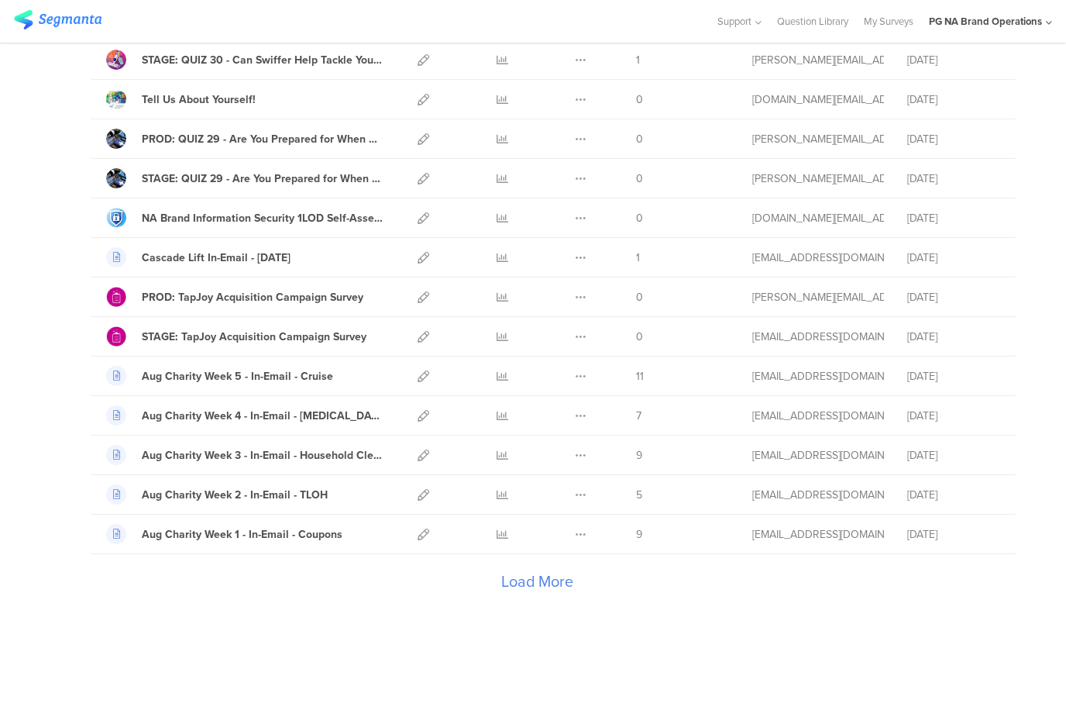
click at [555, 582] on div "Load More" at bounding box center [537, 585] width 894 height 62
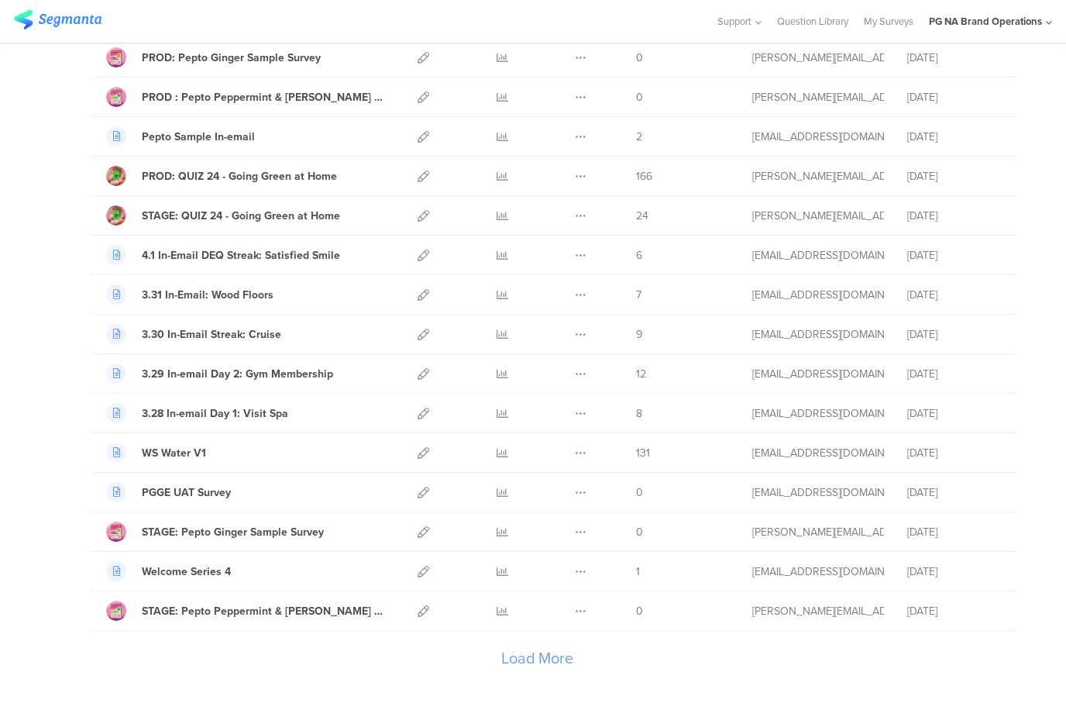
scroll to position [9530, 0]
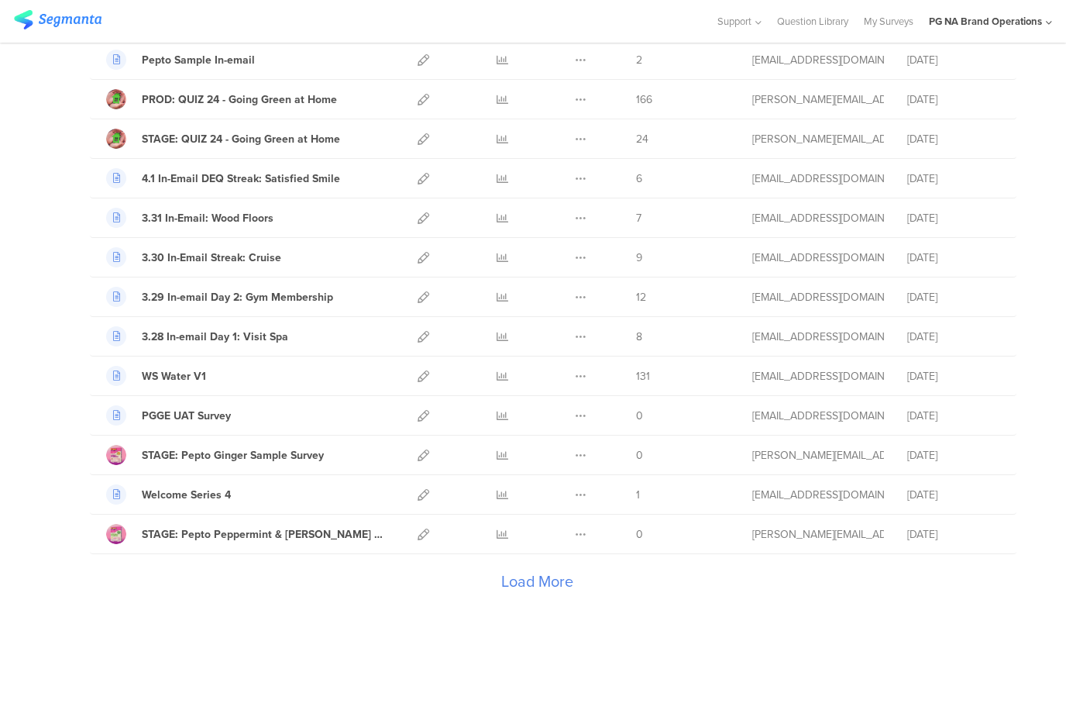
click at [550, 577] on div "Load More" at bounding box center [537, 585] width 894 height 62
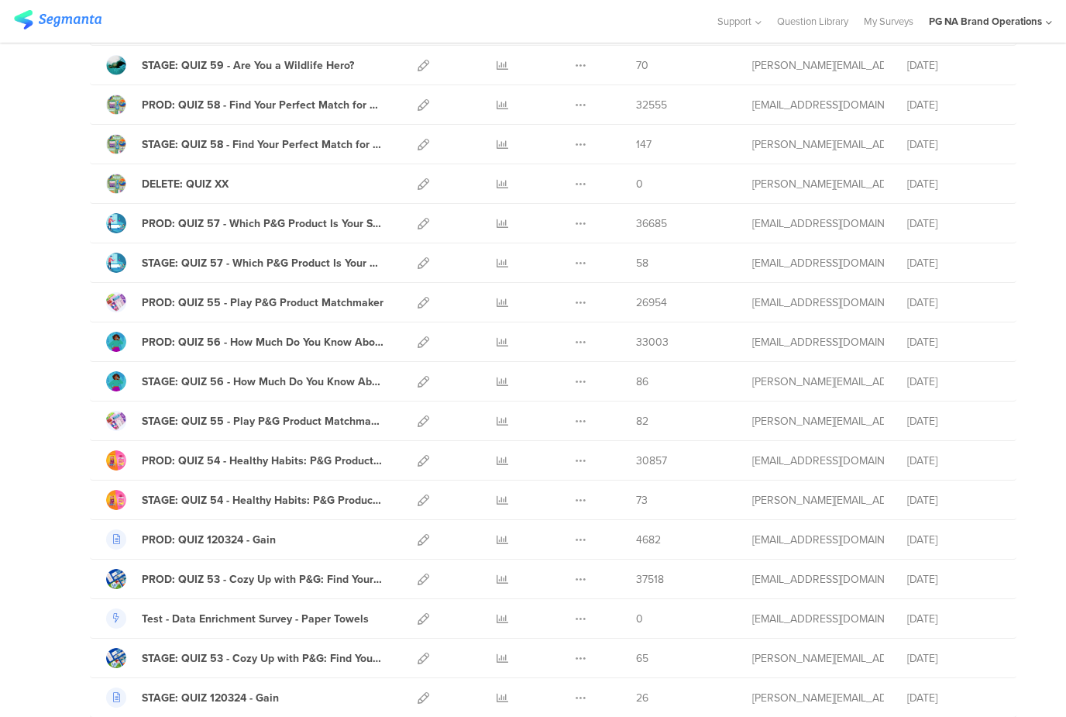
scroll to position [0, 0]
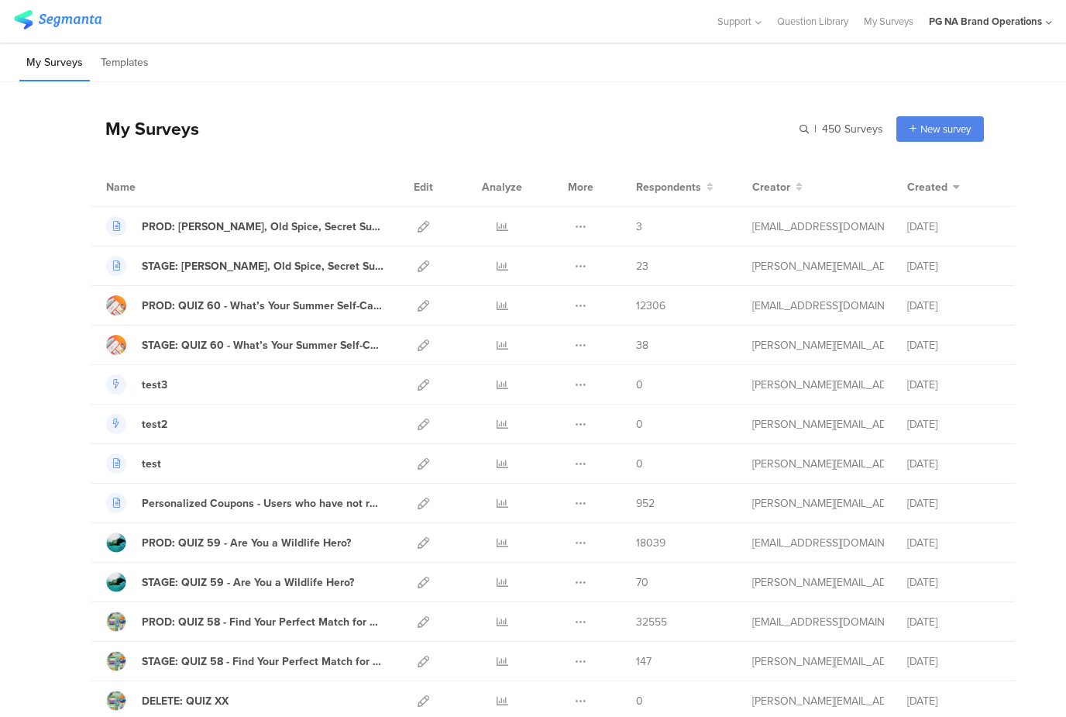
click at [762, 131] on div "My Surveys | 450 Surveys New survey Start from scratch Choose from templates" at bounding box center [537, 129] width 894 height 62
click at [816, 128] on input "text" at bounding box center [774, 129] width 217 height 26
click at [733, 133] on input "text" at bounding box center [774, 129] width 217 height 26
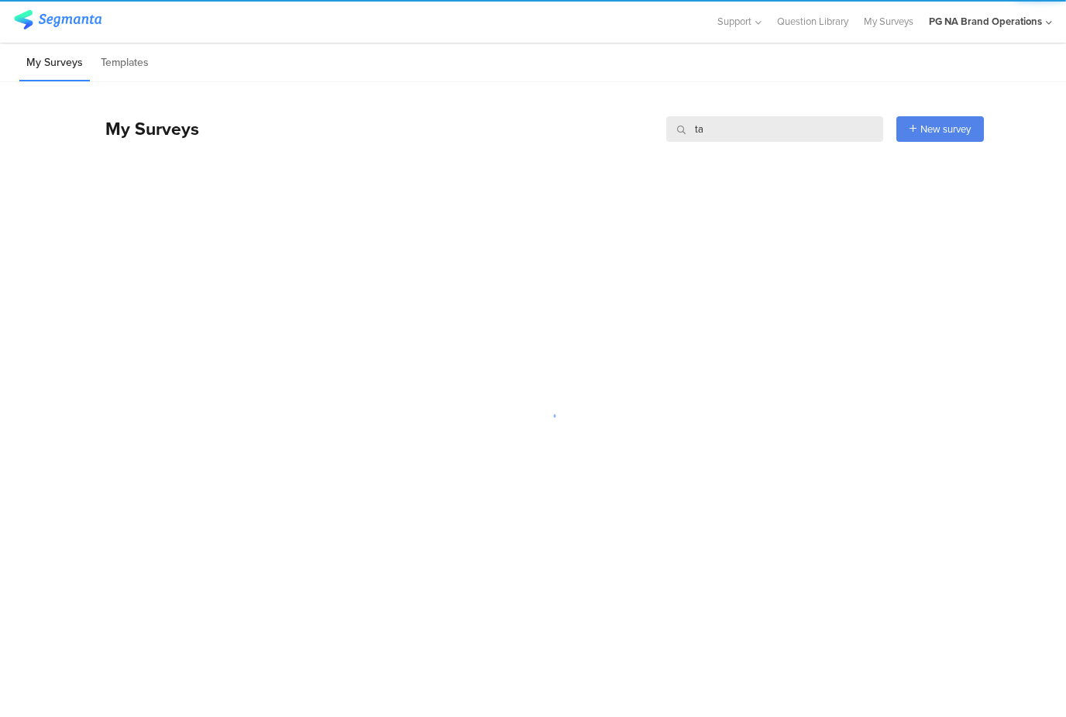
type input "t"
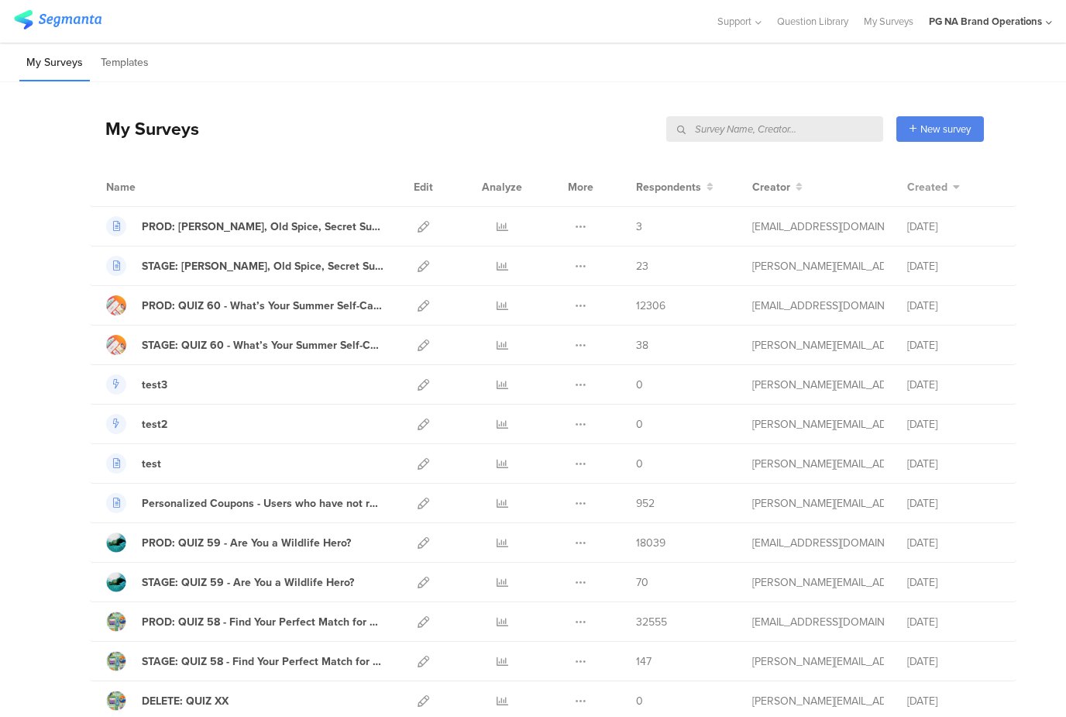
click at [954, 187] on icon at bounding box center [955, 186] width 9 height 11
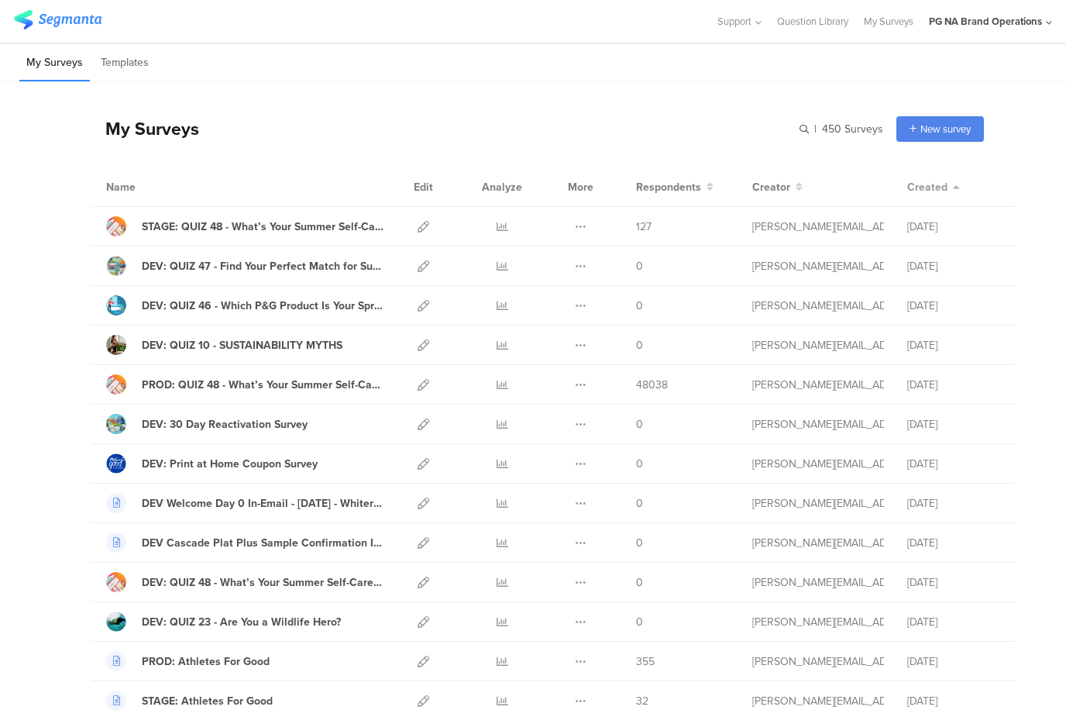
click at [954, 187] on icon at bounding box center [955, 186] width 9 height 11
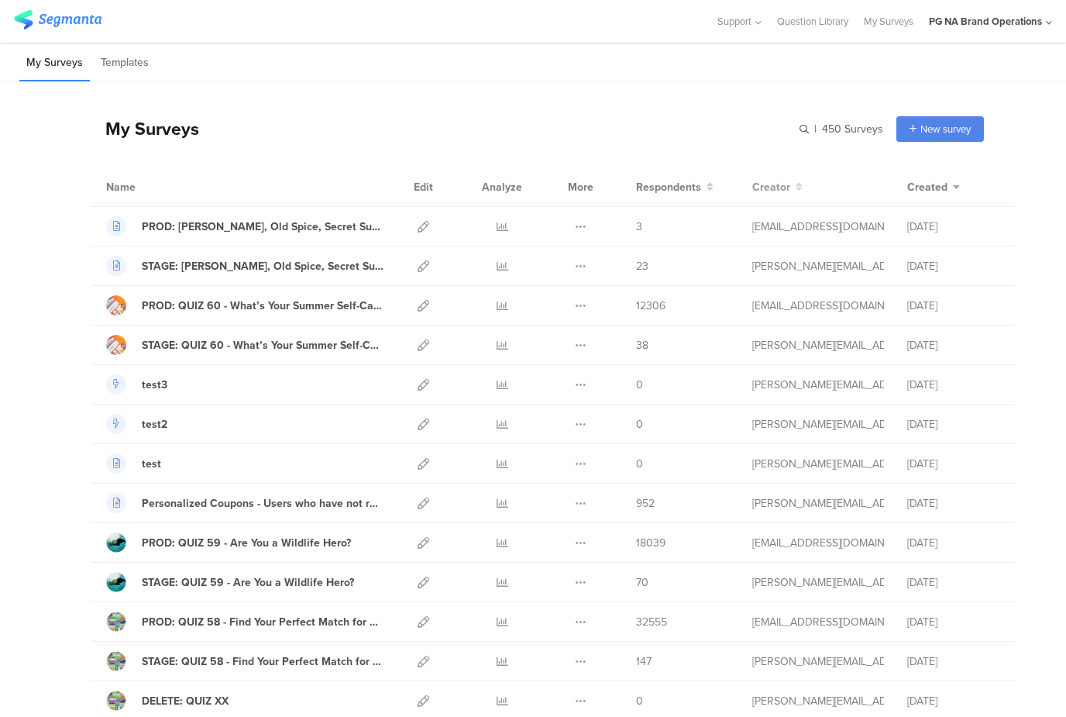
click at [784, 185] on span "Creator" at bounding box center [771, 187] width 38 height 16
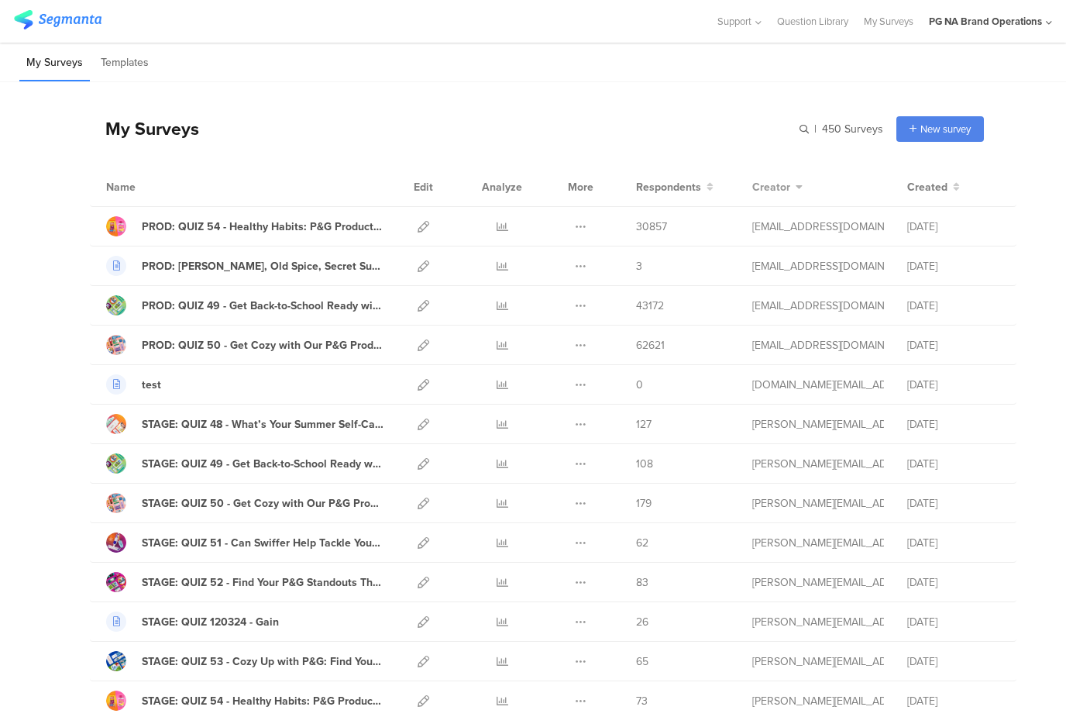
click at [784, 185] on span "Creator" at bounding box center [771, 187] width 38 height 16
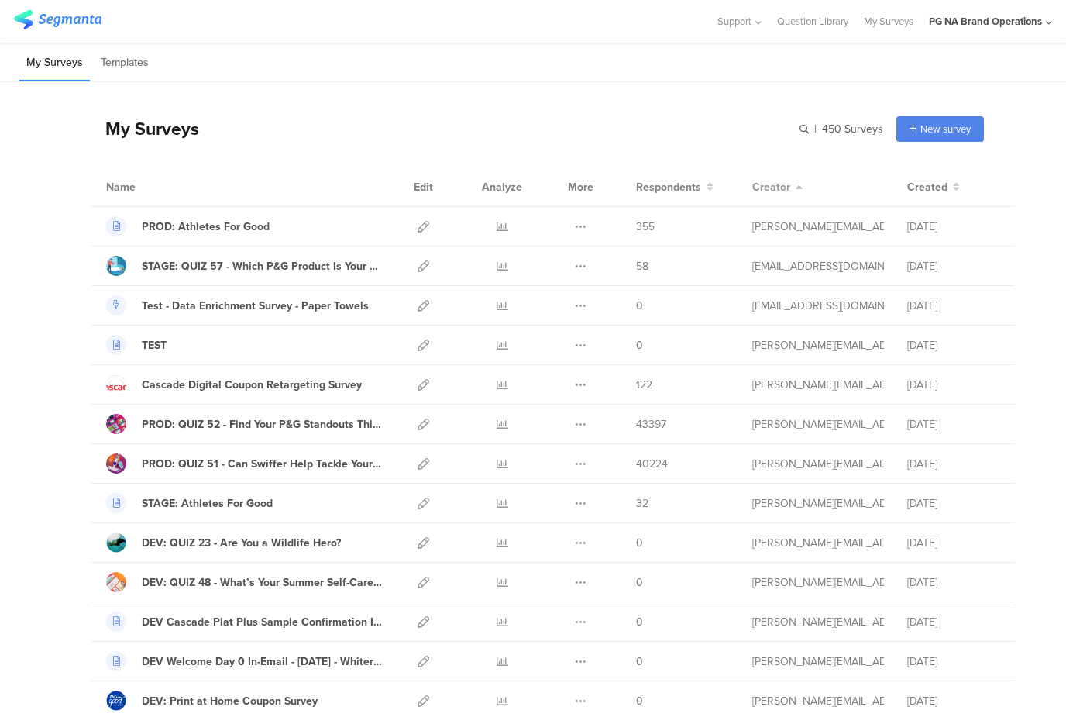
click at [784, 185] on span "Creator" at bounding box center [771, 187] width 38 height 16
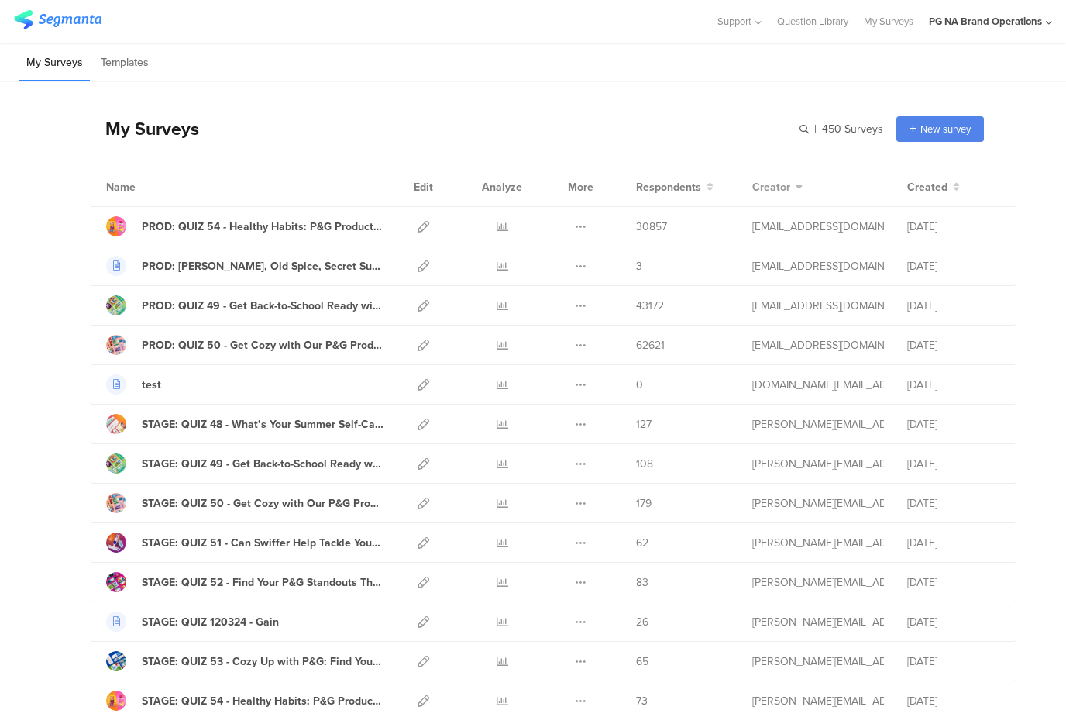
click at [784, 185] on span "Creator" at bounding box center [771, 187] width 38 height 16
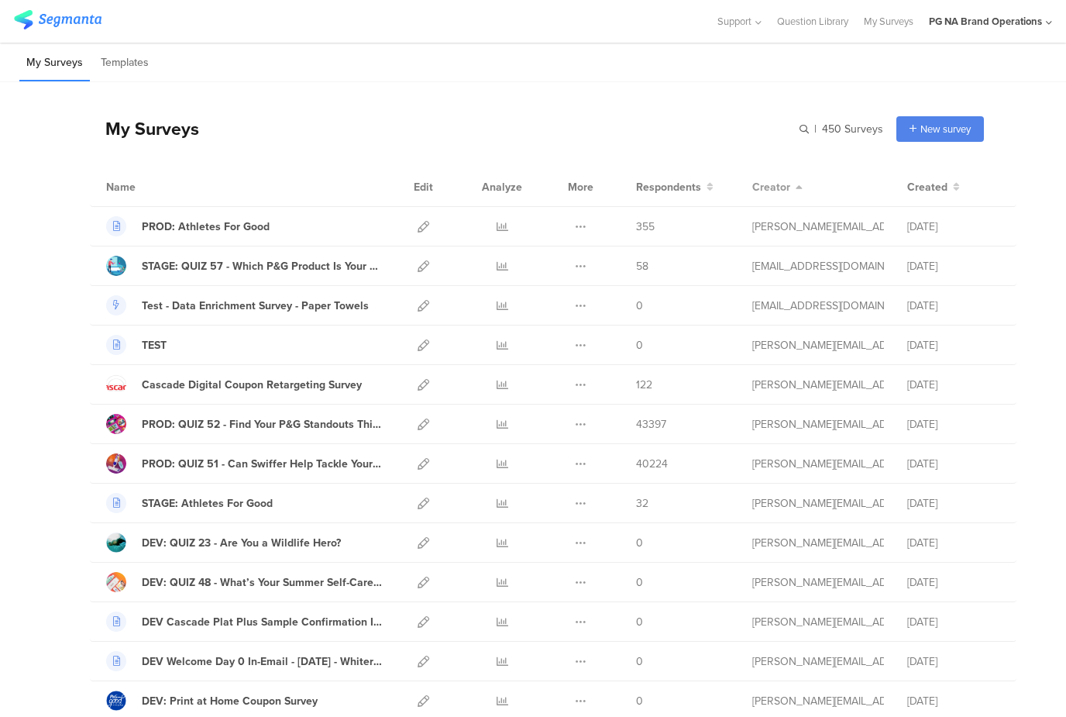
click at [784, 185] on span "Creator" at bounding box center [771, 187] width 38 height 16
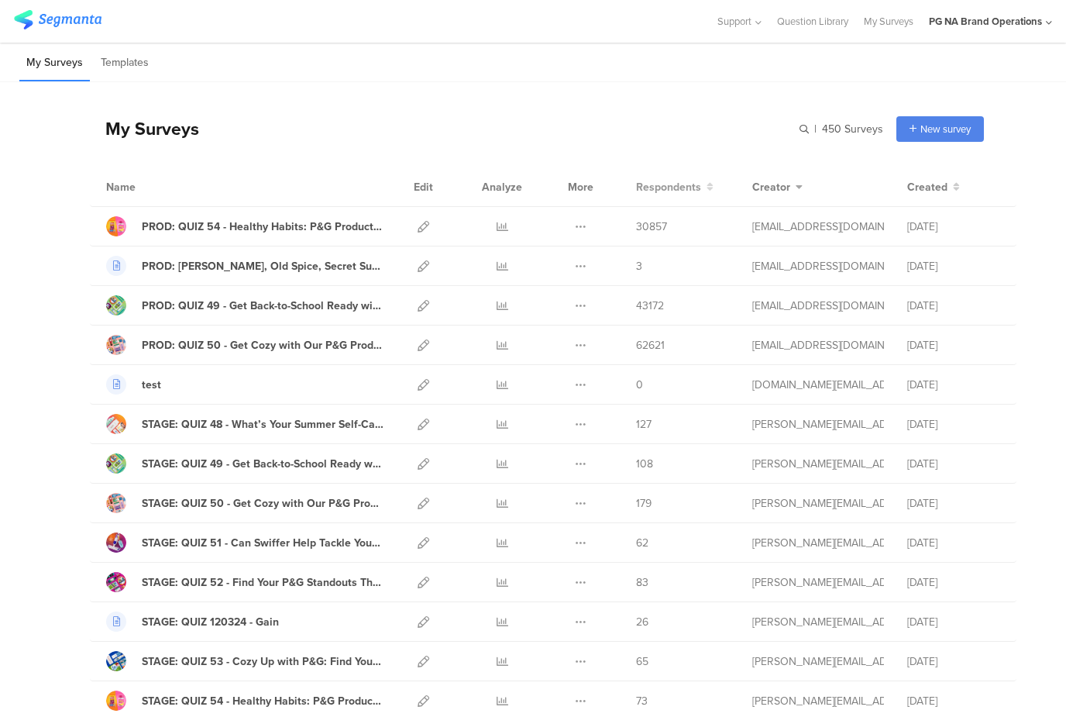
click at [680, 188] on span "Respondents" at bounding box center [668, 187] width 65 height 16
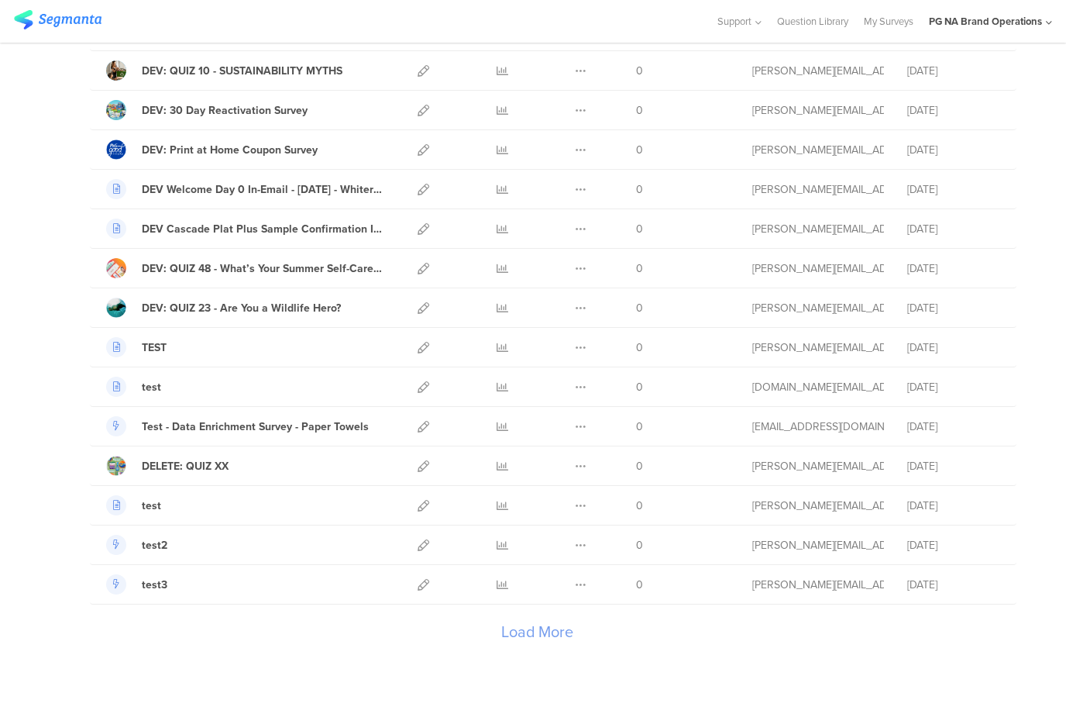
scroll to position [1588, 0]
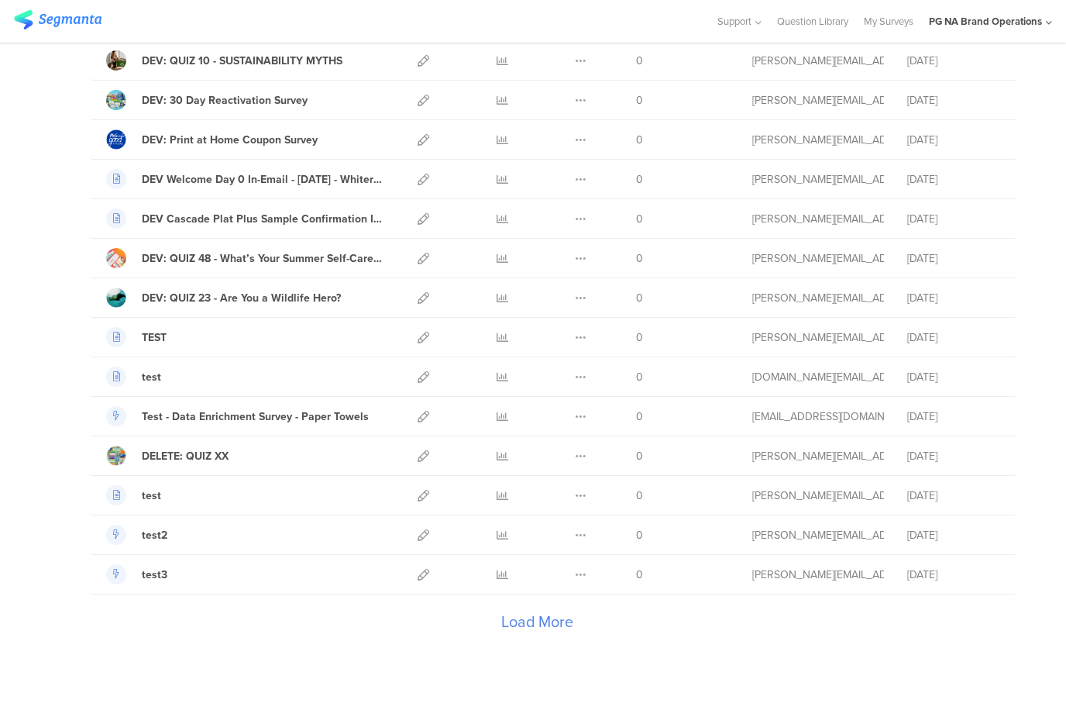
click at [564, 631] on div "Load More" at bounding box center [537, 625] width 894 height 62
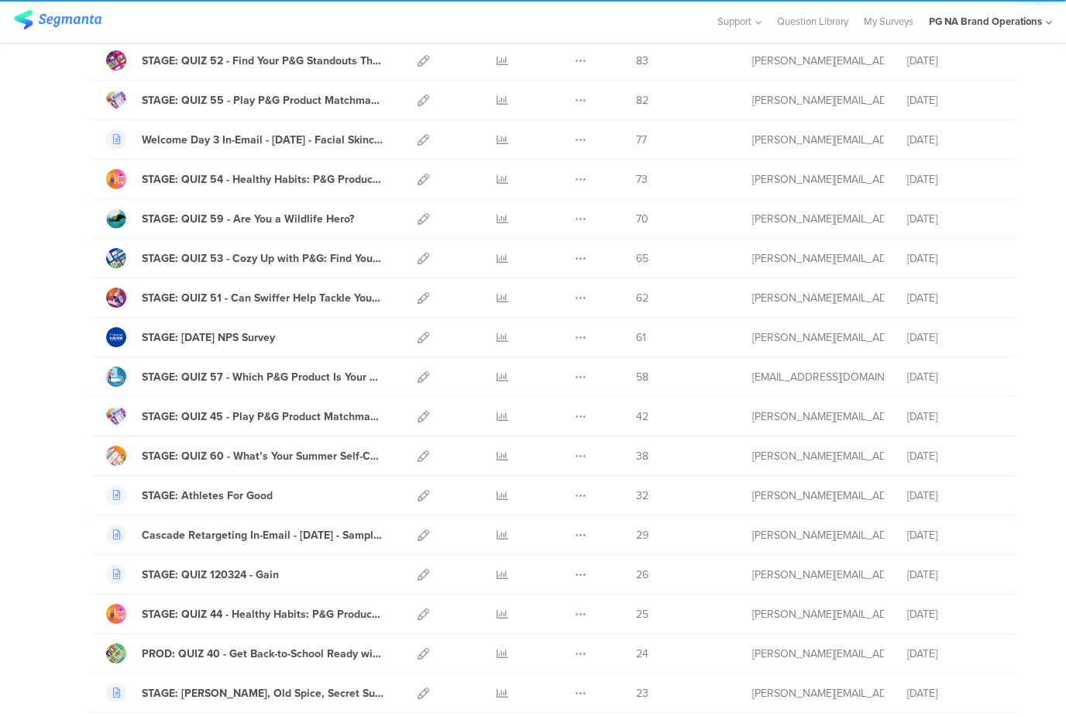
scroll to position [3564, 0]
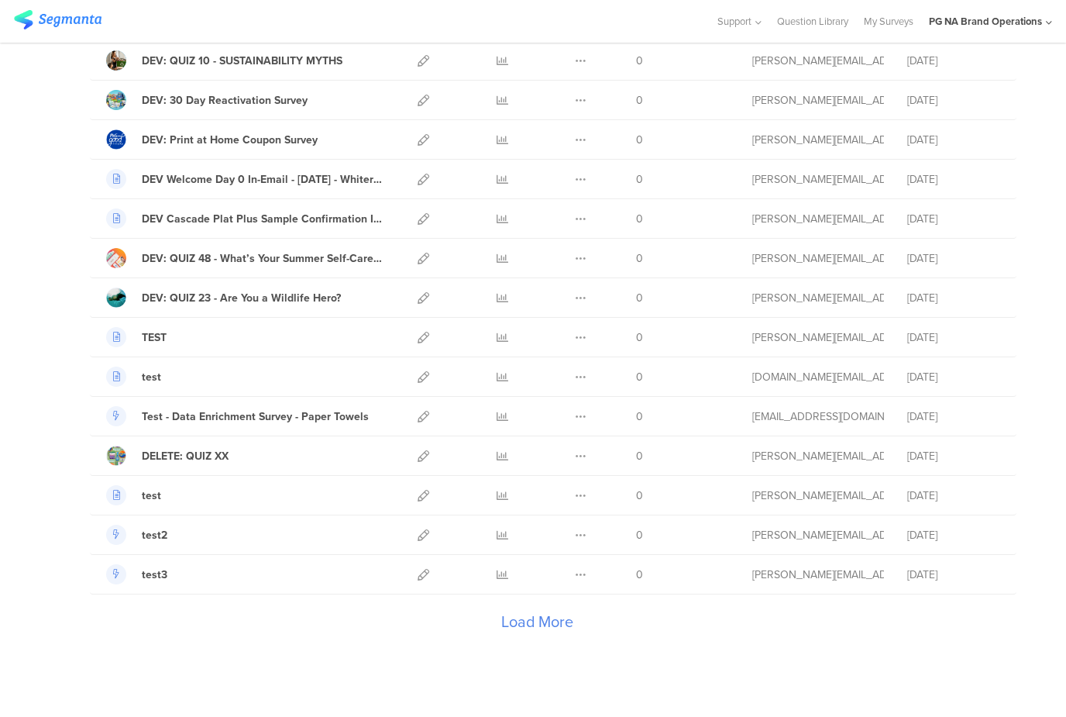
click at [537, 617] on div "Load More" at bounding box center [537, 625] width 894 height 62
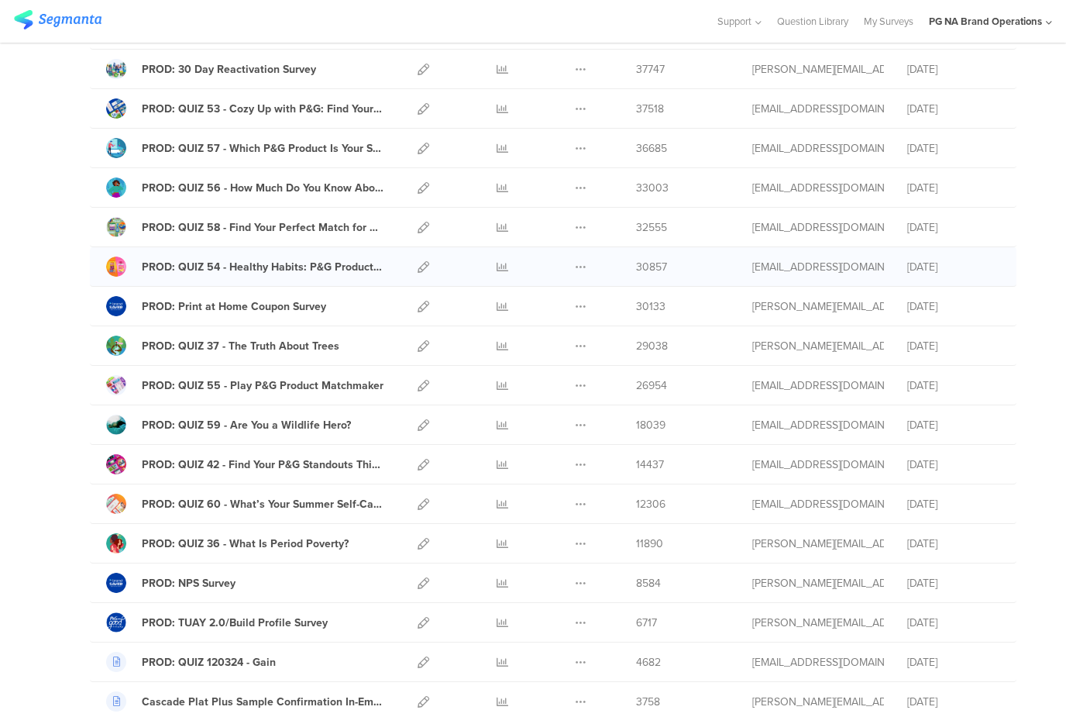
scroll to position [619, 0]
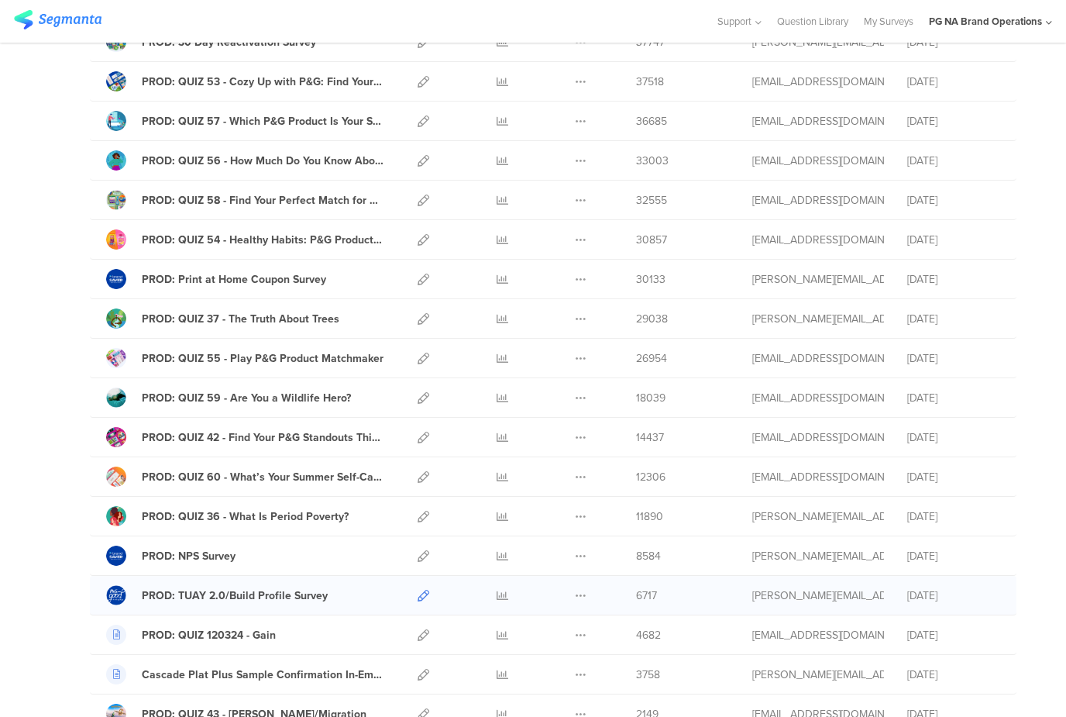
click at [428, 594] on icon at bounding box center [424, 596] width 12 height 12
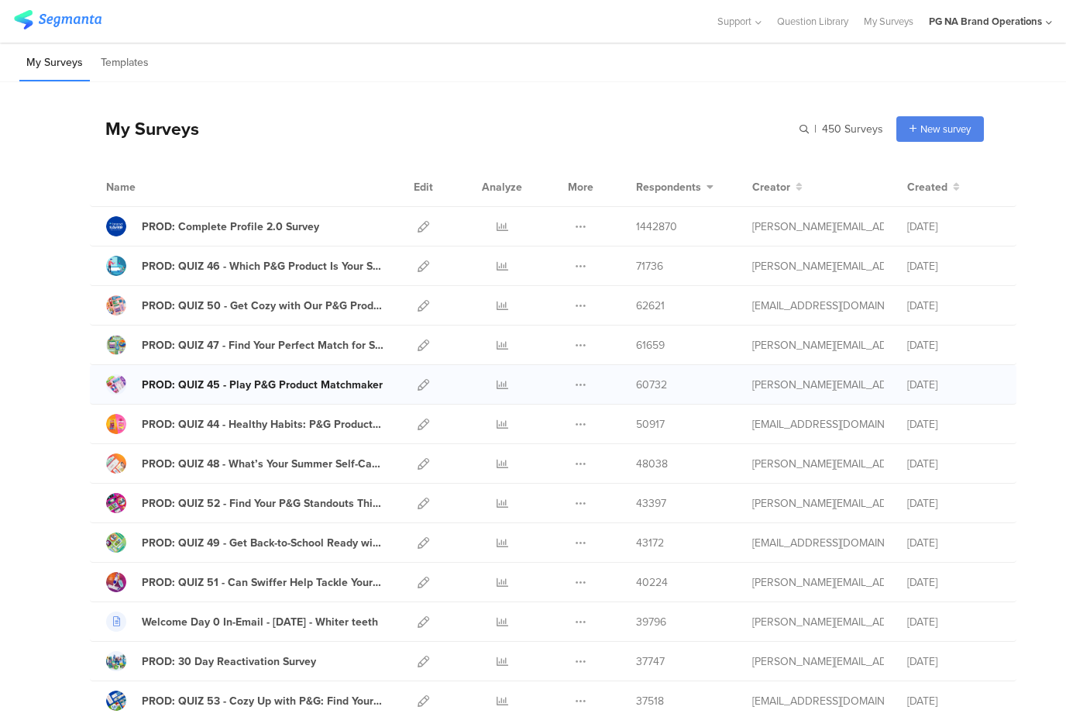
scroll to position [6, 0]
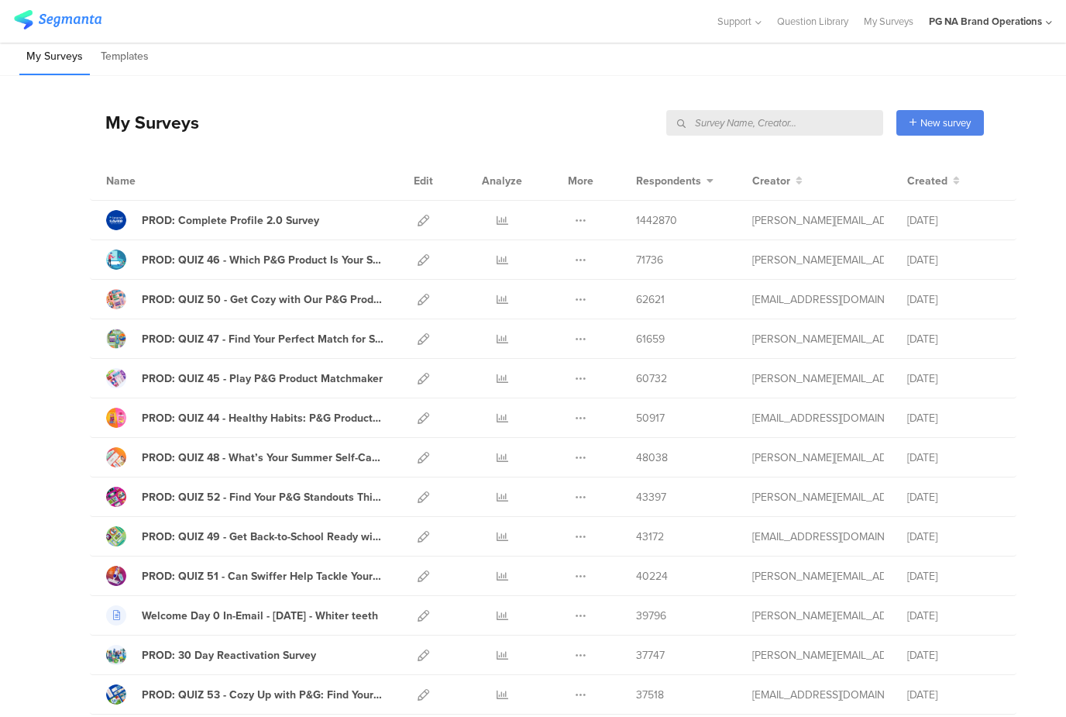
click at [790, 127] on input "text" at bounding box center [774, 123] width 217 height 26
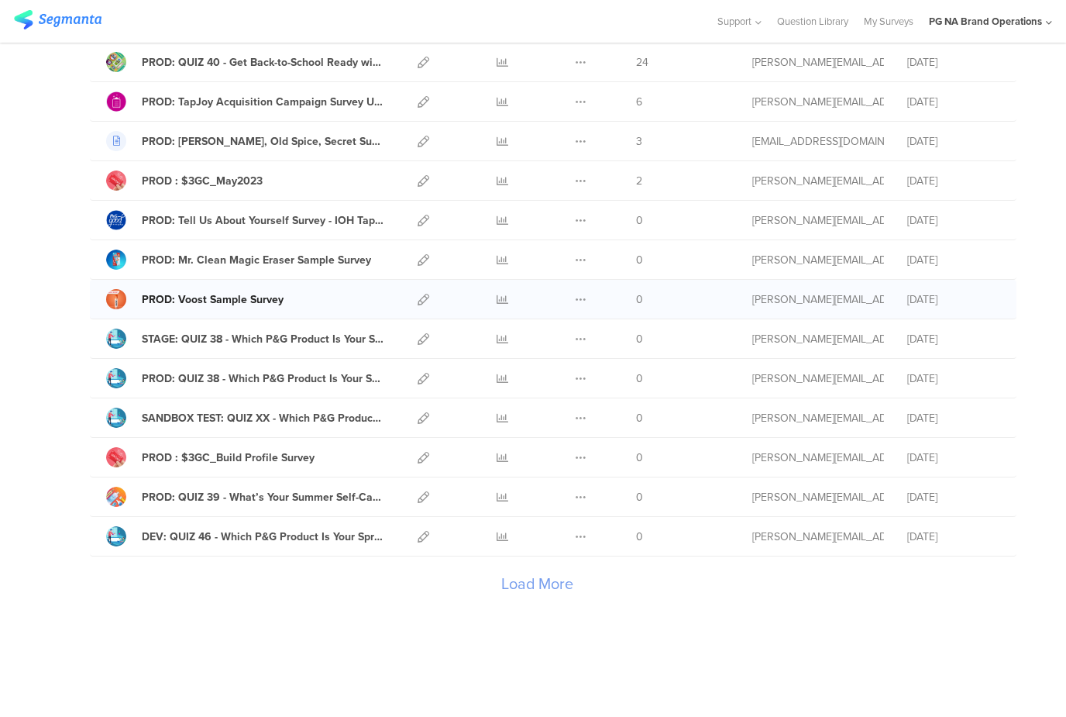
scroll to position [1628, 0]
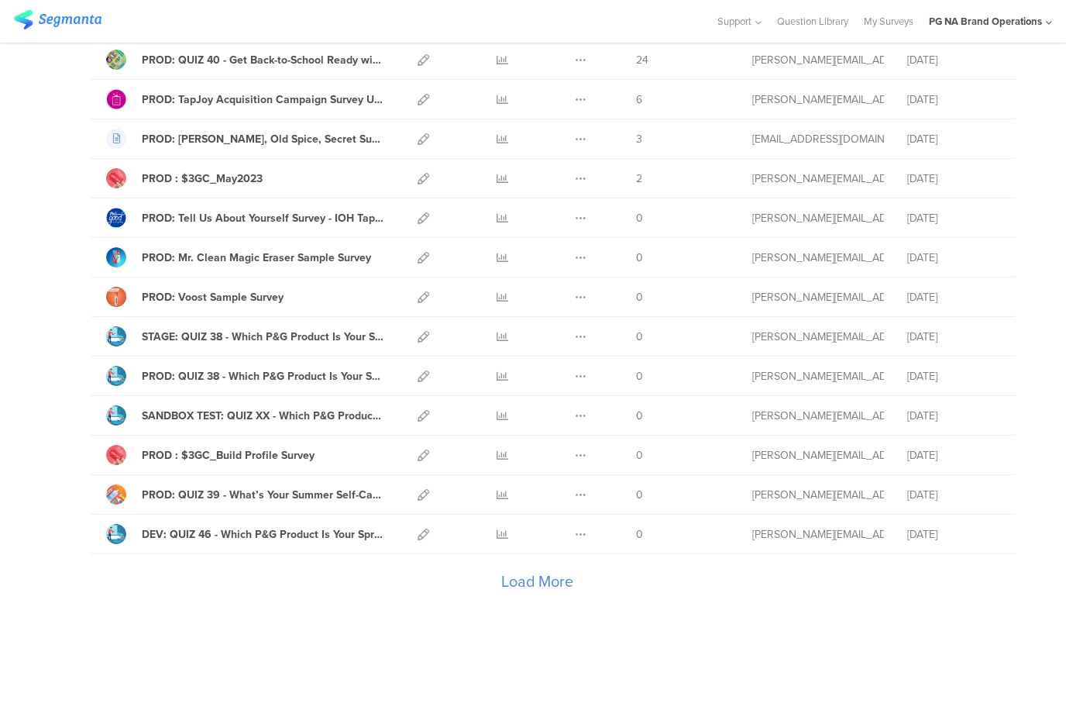
click at [549, 585] on div "Load More" at bounding box center [537, 585] width 894 height 62
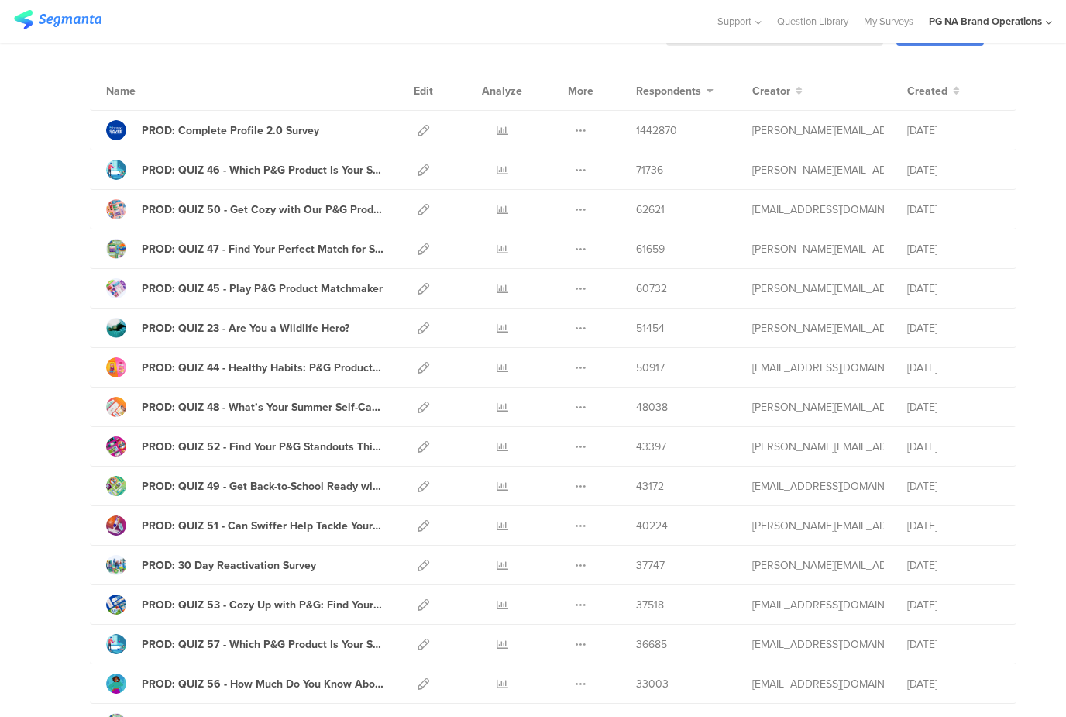
scroll to position [103, 0]
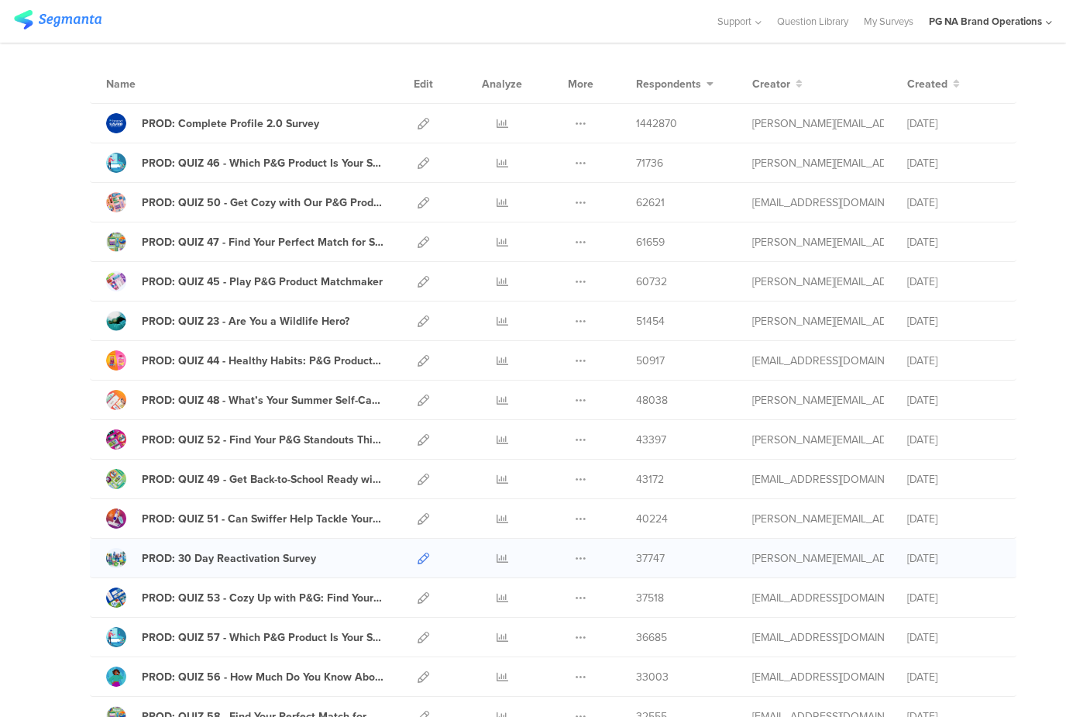
click at [428, 556] on icon at bounding box center [424, 558] width 12 height 12
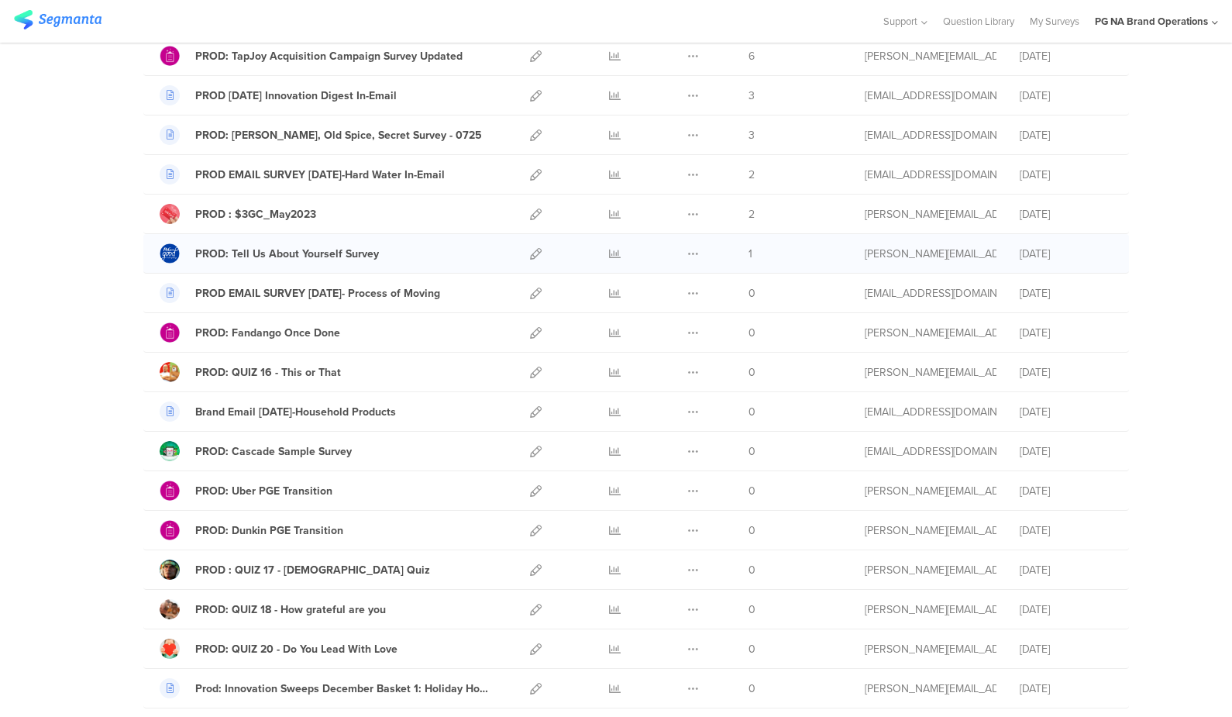
scroll to position [2114, 0]
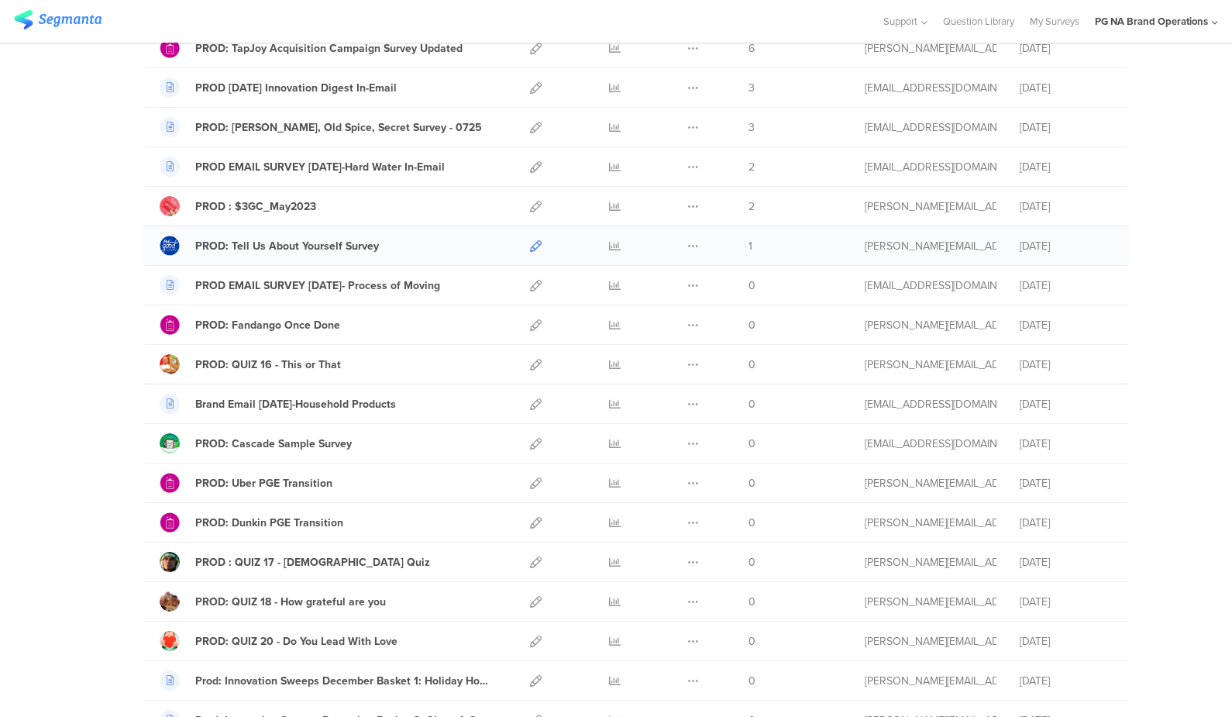
click at [536, 241] on icon at bounding box center [536, 246] width 12 height 12
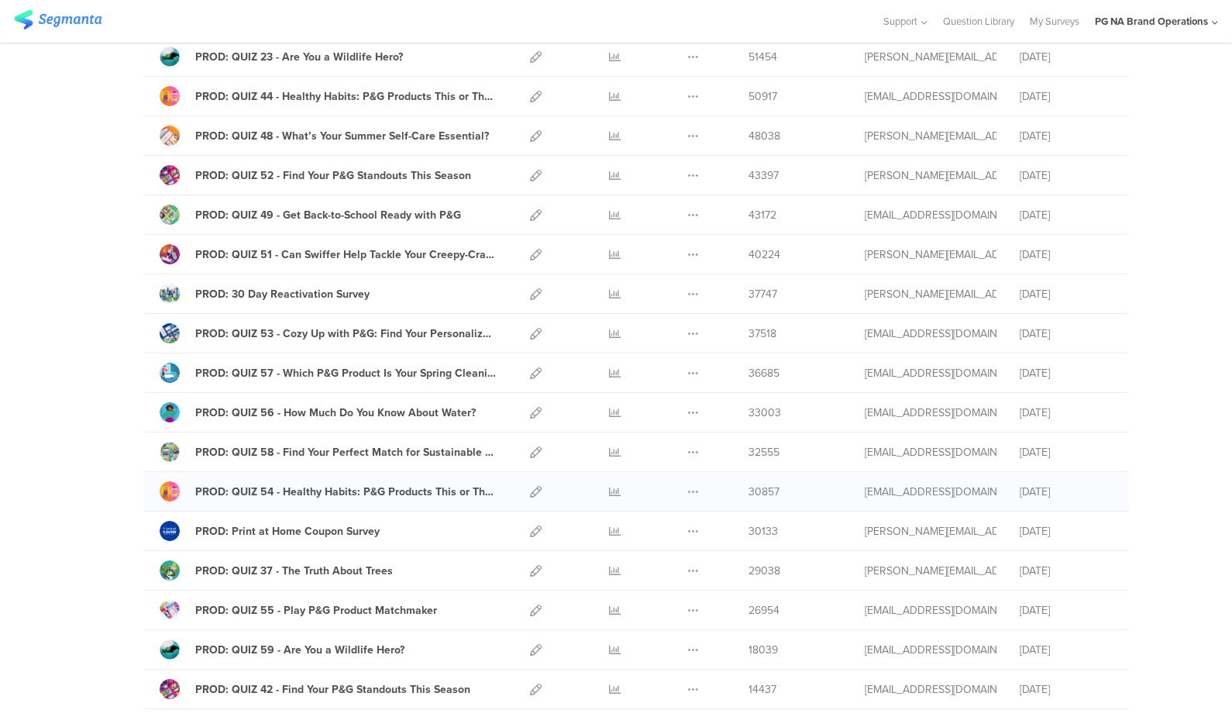
scroll to position [0, 0]
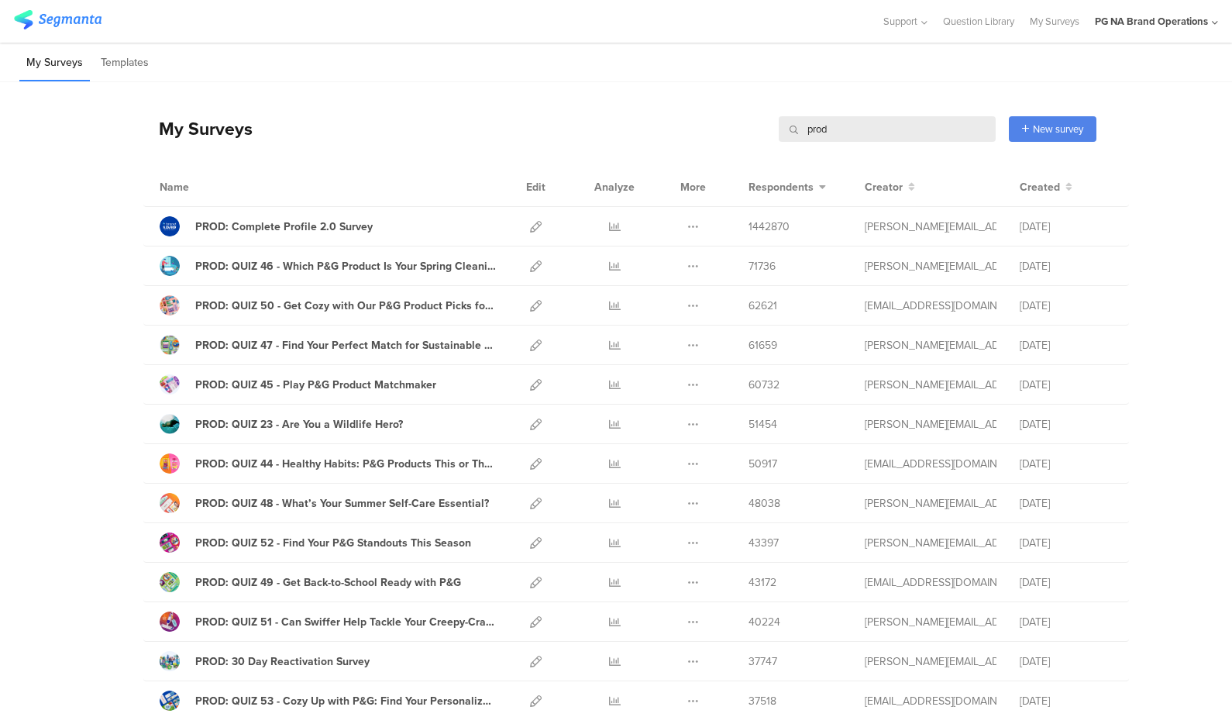
click at [817, 129] on input "prod" at bounding box center [887, 129] width 217 height 26
click at [817, 130] on input "prod" at bounding box center [887, 129] width 217 height 26
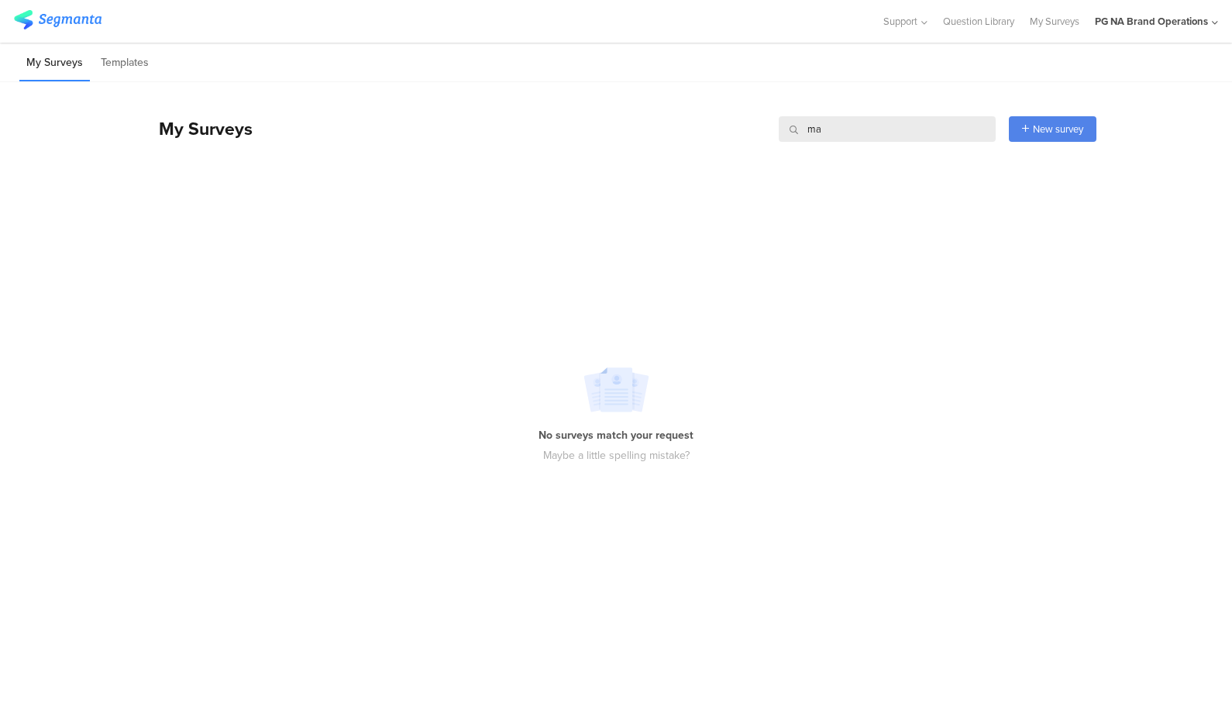
type input "m"
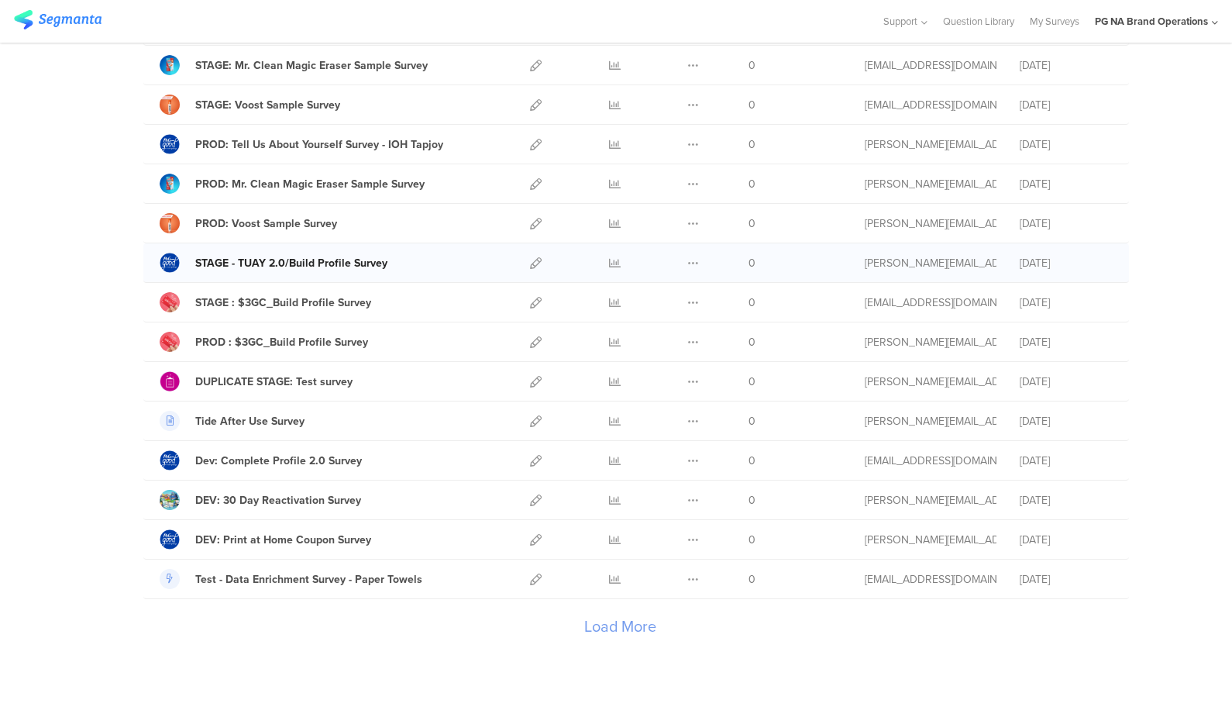
scroll to position [1584, 0]
click at [602, 624] on div "Load More" at bounding box center [619, 629] width 953 height 62
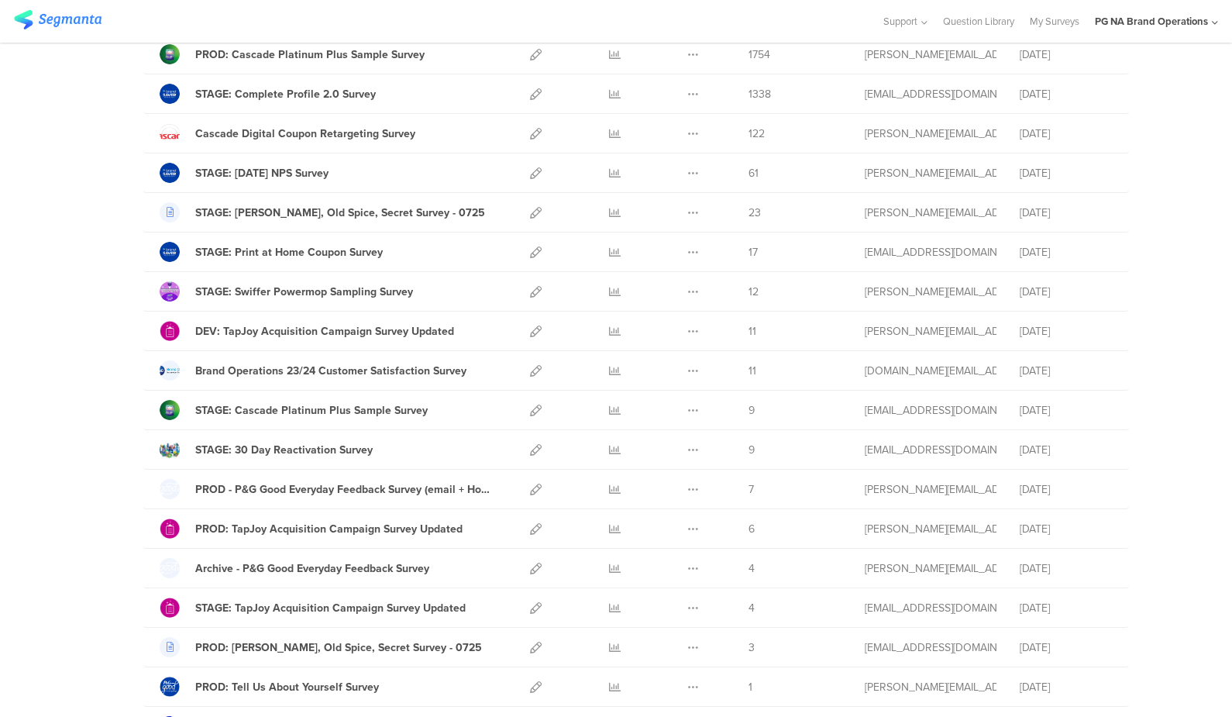
scroll to position [0, 0]
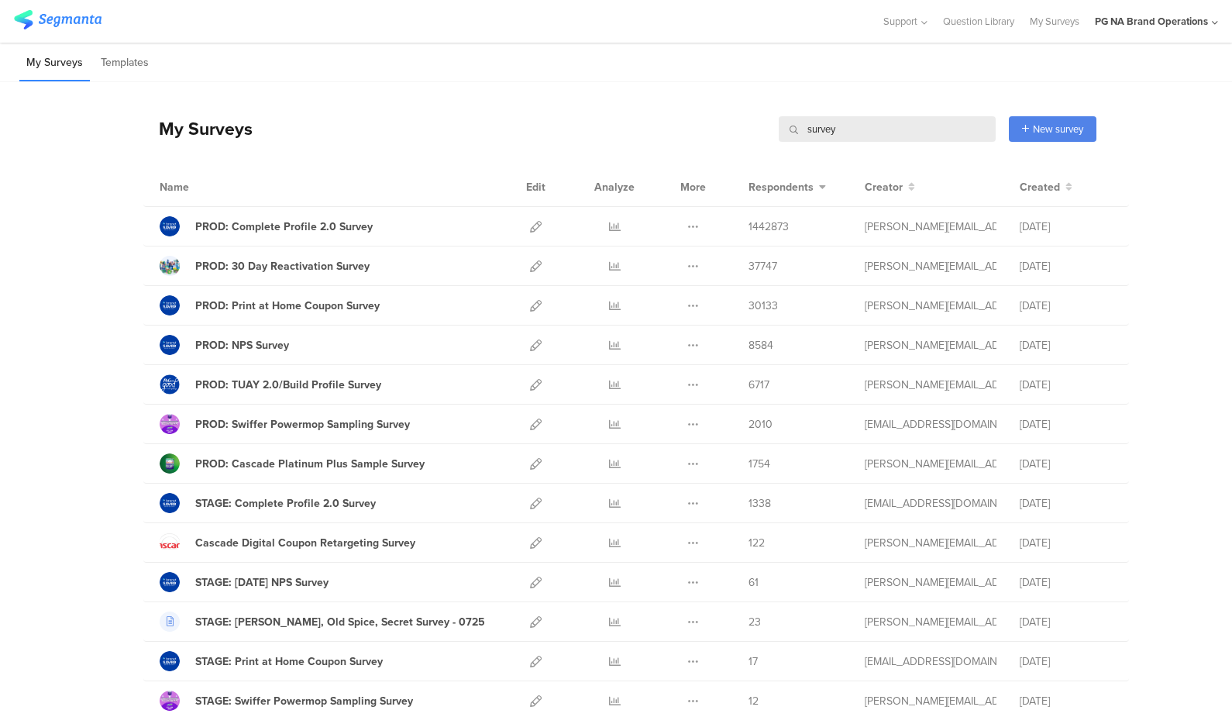
click at [805, 129] on input "survey" at bounding box center [887, 129] width 217 height 26
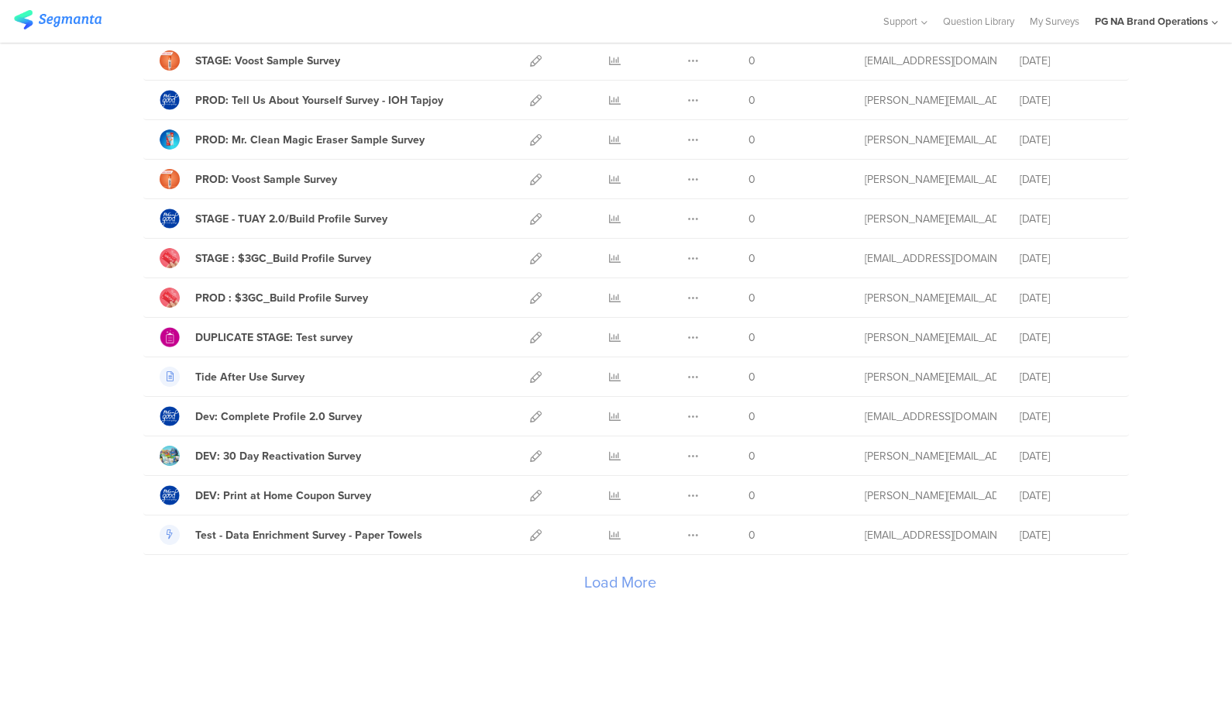
scroll to position [1628, 0]
click at [619, 578] on div "Load More" at bounding box center [619, 585] width 953 height 62
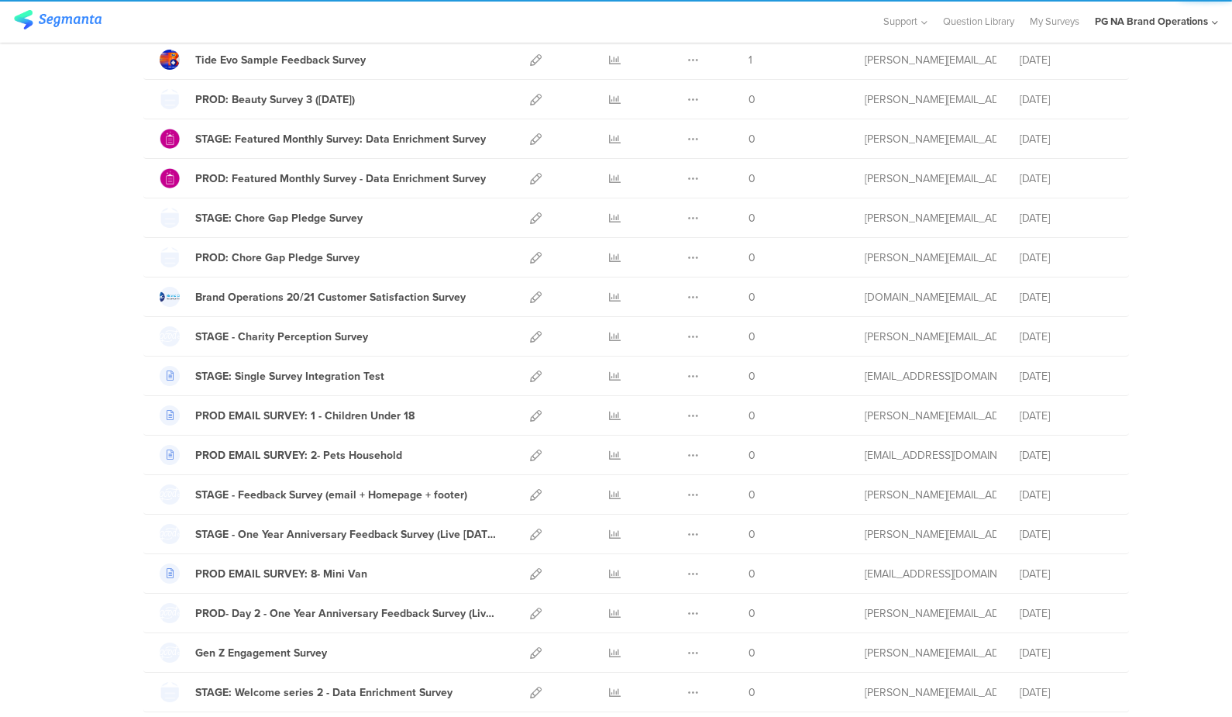
scroll to position [3604, 0]
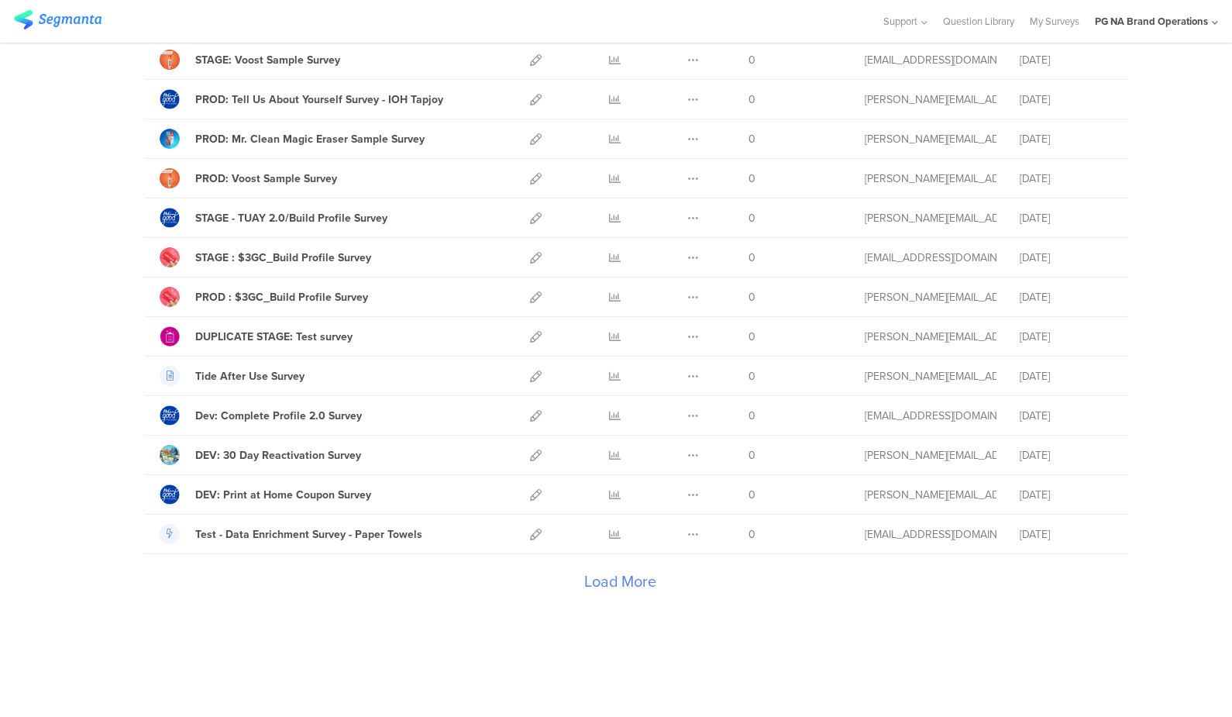
click at [605, 579] on div "Load More" at bounding box center [619, 585] width 953 height 62
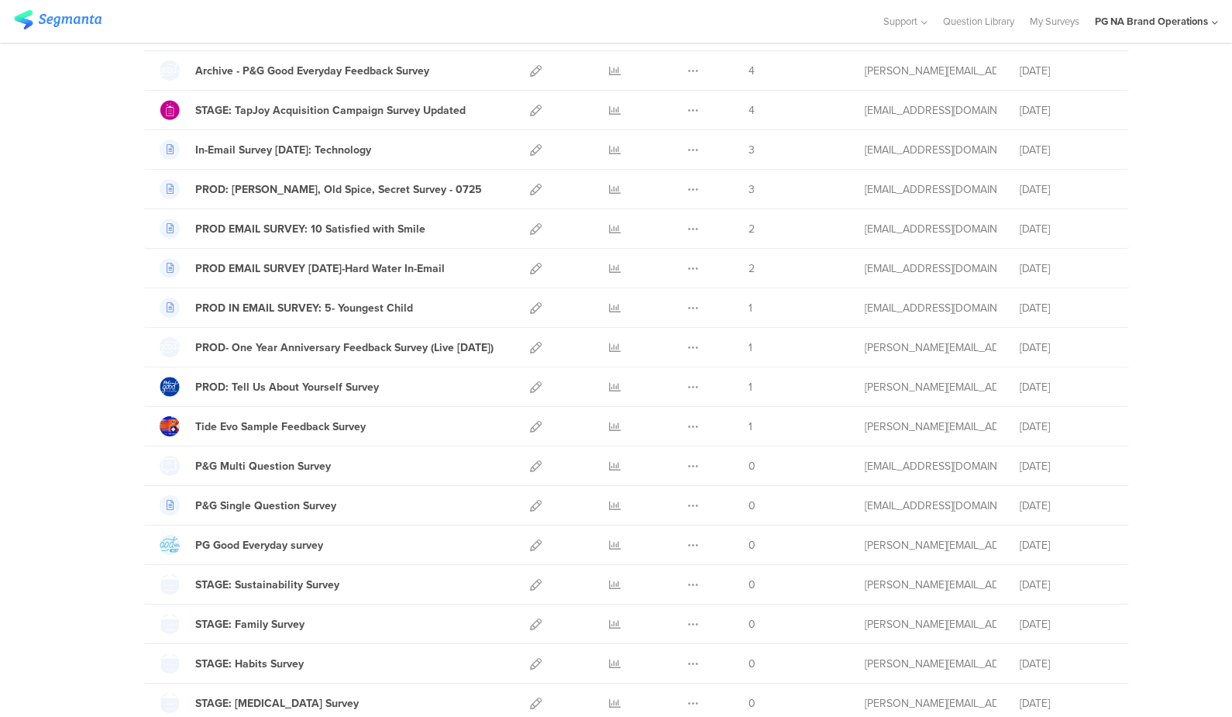
scroll to position [0, 0]
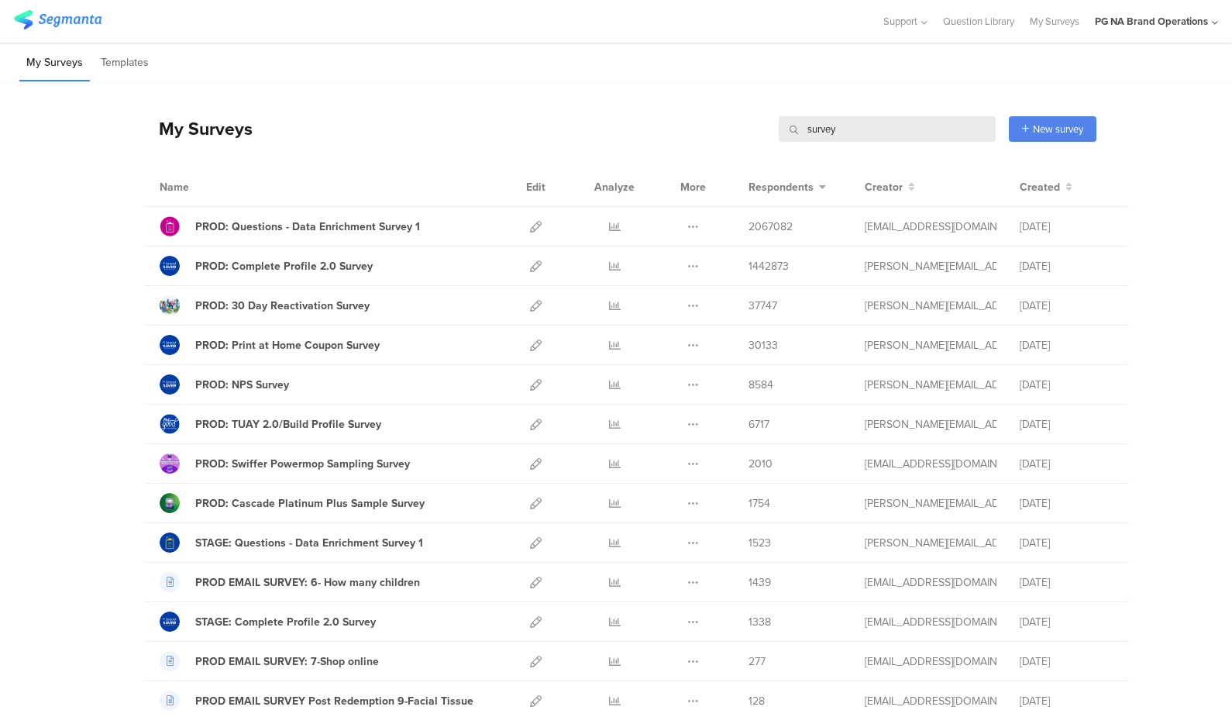
click at [823, 128] on input "survey" at bounding box center [887, 129] width 217 height 26
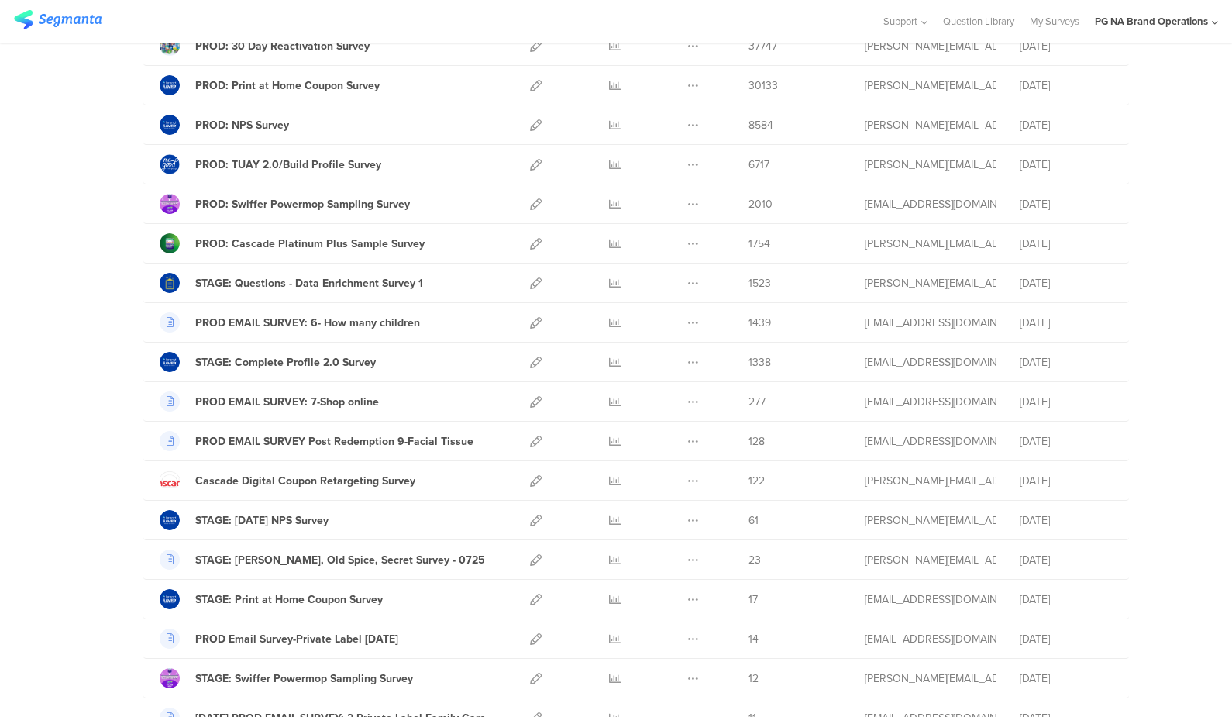
scroll to position [261, 0]
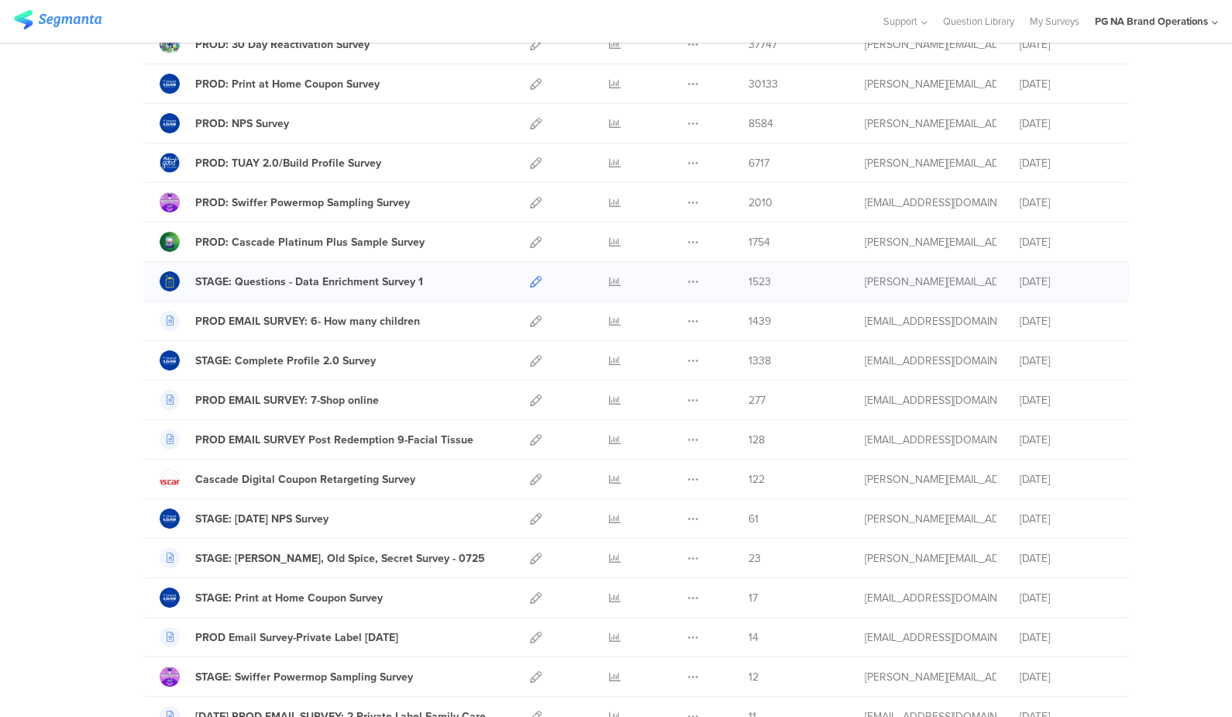
click at [533, 280] on icon at bounding box center [536, 282] width 12 height 12
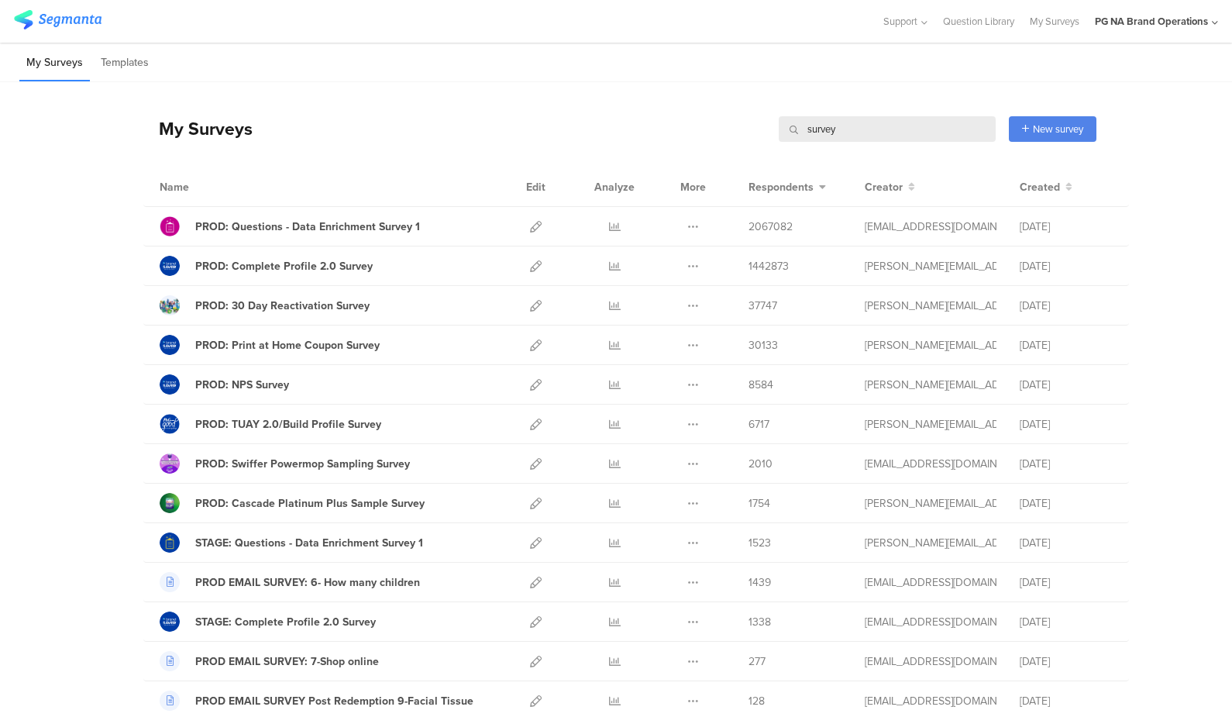
click at [820, 129] on input "survey" at bounding box center [887, 129] width 217 height 26
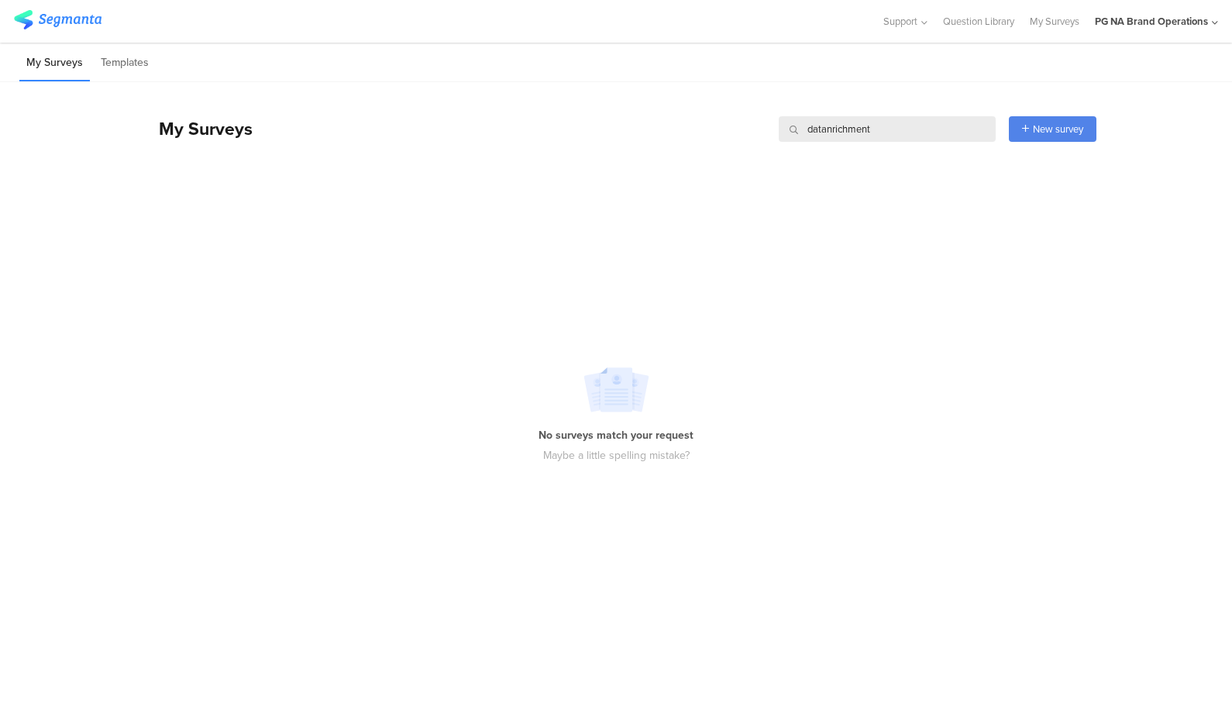
click at [826, 129] on input "datanrichment" at bounding box center [887, 129] width 217 height 26
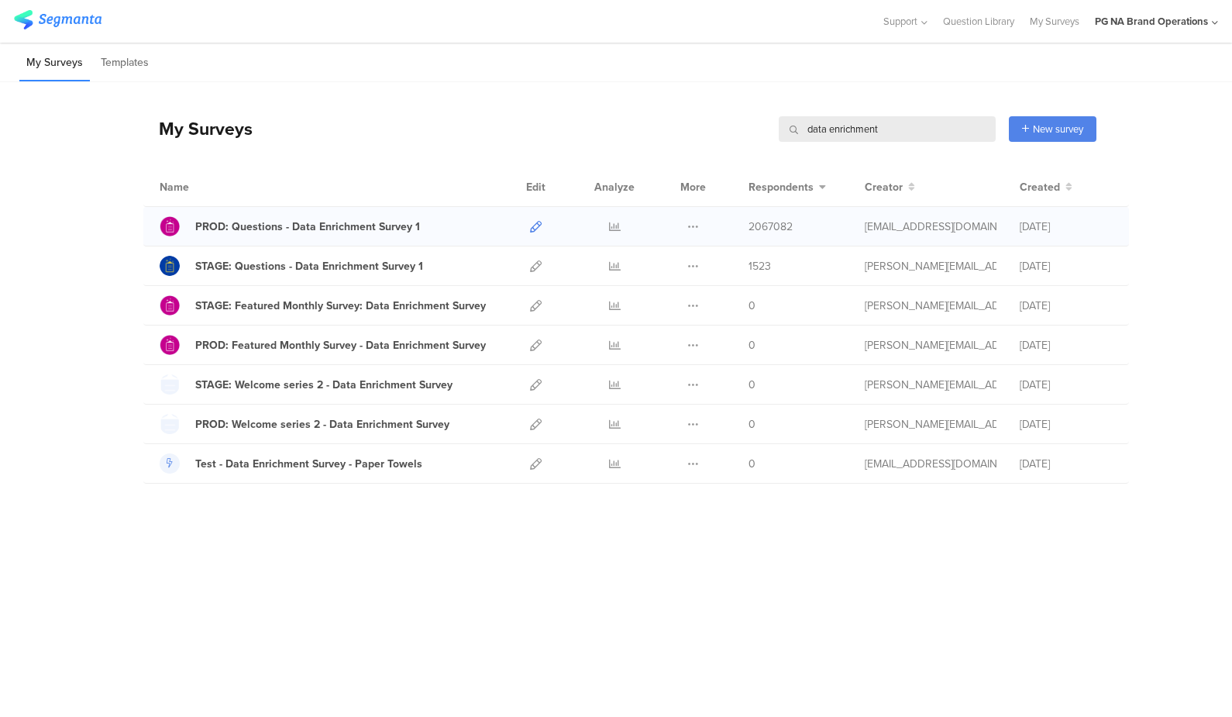
type input "data enrichment"
click at [535, 221] on icon at bounding box center [536, 227] width 12 height 12
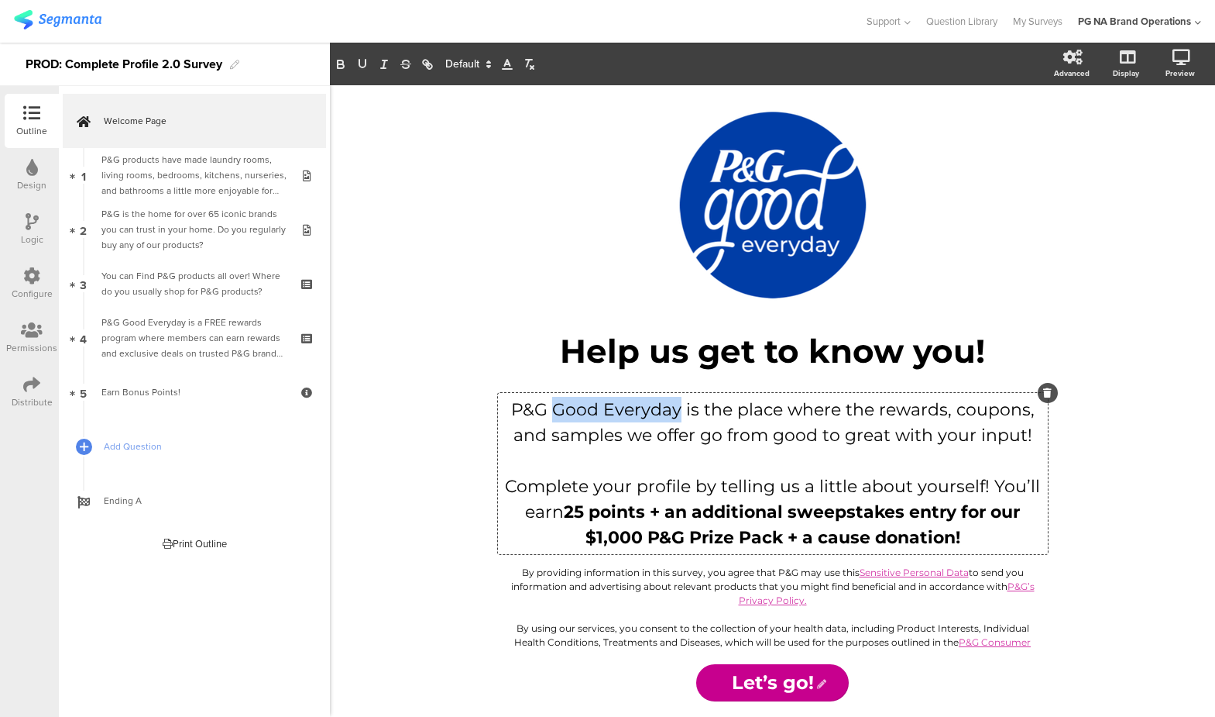
drag, startPoint x: 680, startPoint y: 408, endPoint x: 560, endPoint y: 401, distance: 120.3
click at [560, 401] on div "P&G Good Everyday is the place where the rewards, coupons, and samples we offer…" at bounding box center [773, 473] width 550 height 161
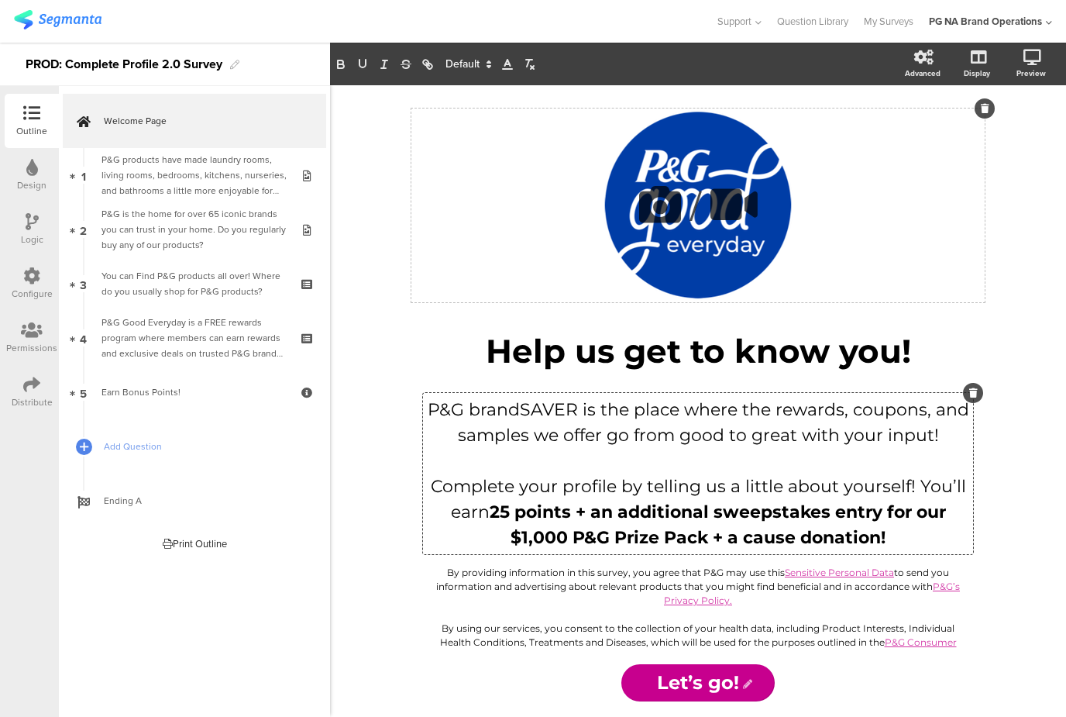
click at [679, 176] on button at bounding box center [660, 205] width 53 height 61
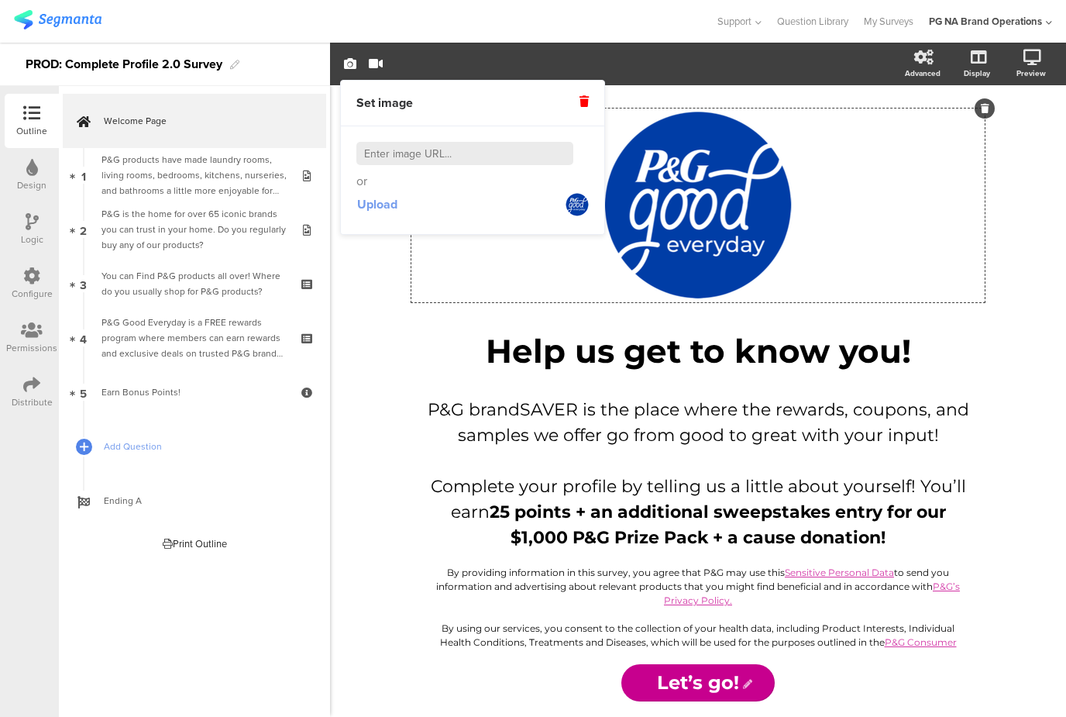
click at [367, 204] on span "Upload" at bounding box center [377, 204] width 40 height 18
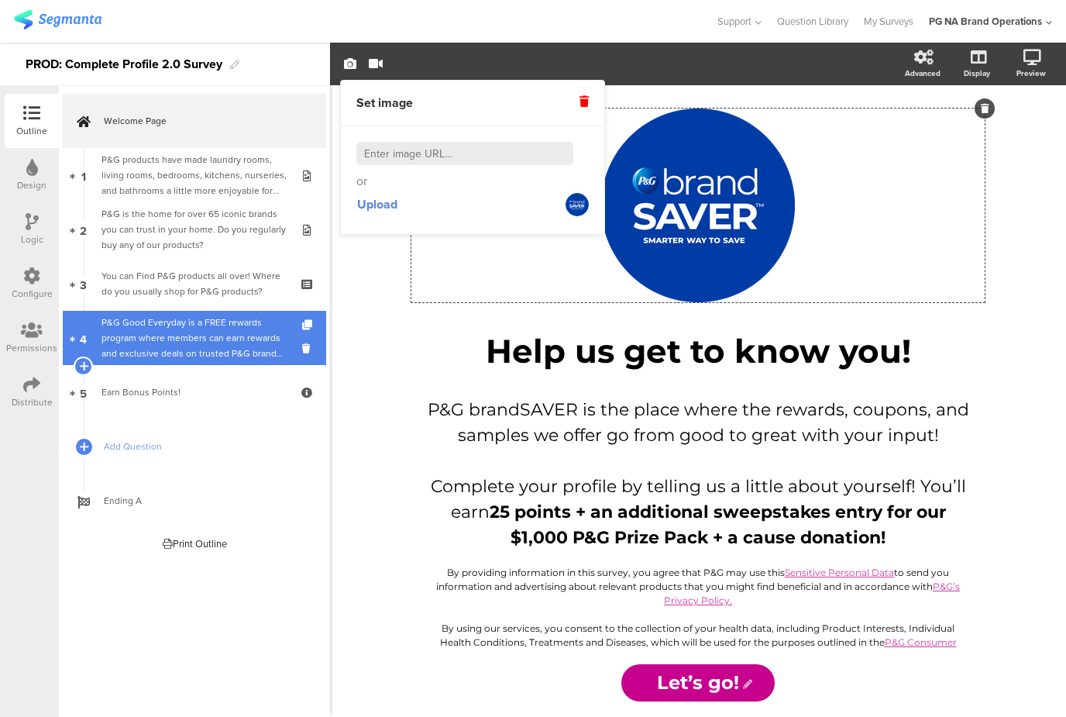
click at [176, 338] on div "P&G Good Everyday is a FREE rewards program where members can earn rewards and …" at bounding box center [193, 338] width 185 height 46
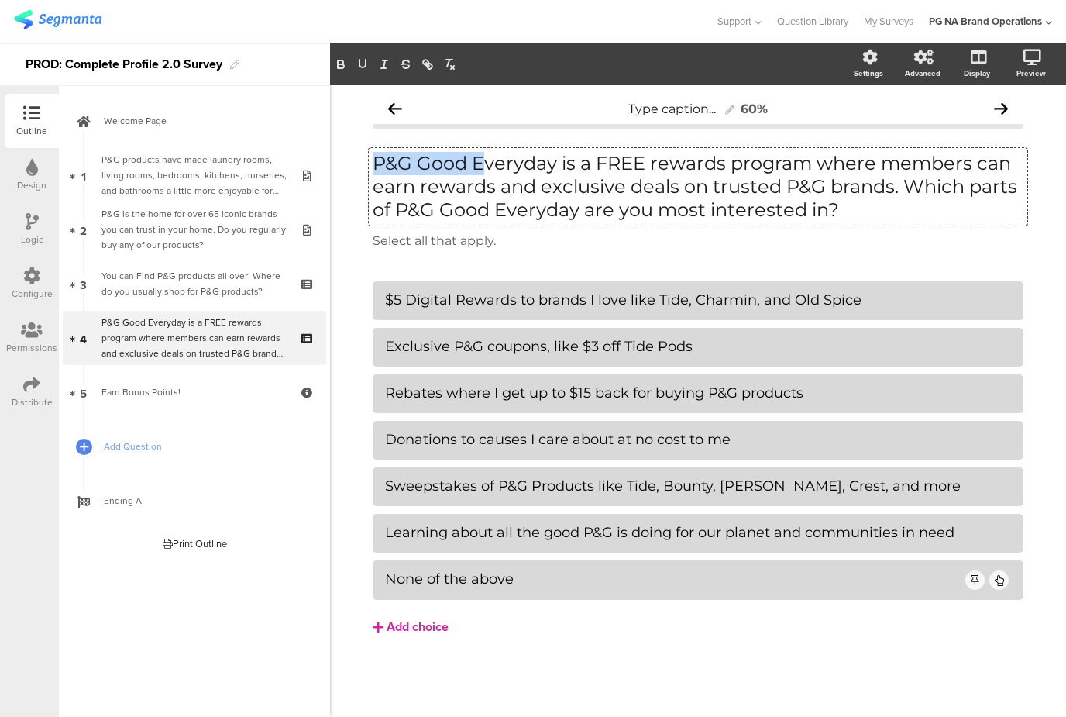
drag, startPoint x: 553, startPoint y: 163, endPoint x: 483, endPoint y: 164, distance: 69.7
click at [483, 164] on div "P&G Good Everyday is a FREE rewards program where members can earn rewards and …" at bounding box center [698, 186] width 658 height 77
drag, startPoint x: 442, startPoint y: 164, endPoint x: 417, endPoint y: 163, distance: 24.8
click at [441, 164] on p "P&G Good Everyday is a FREE rewards program where members can earn rewards and …" at bounding box center [698, 187] width 651 height 70
drag, startPoint x: 420, startPoint y: 163, endPoint x: 554, endPoint y: 165, distance: 134.0
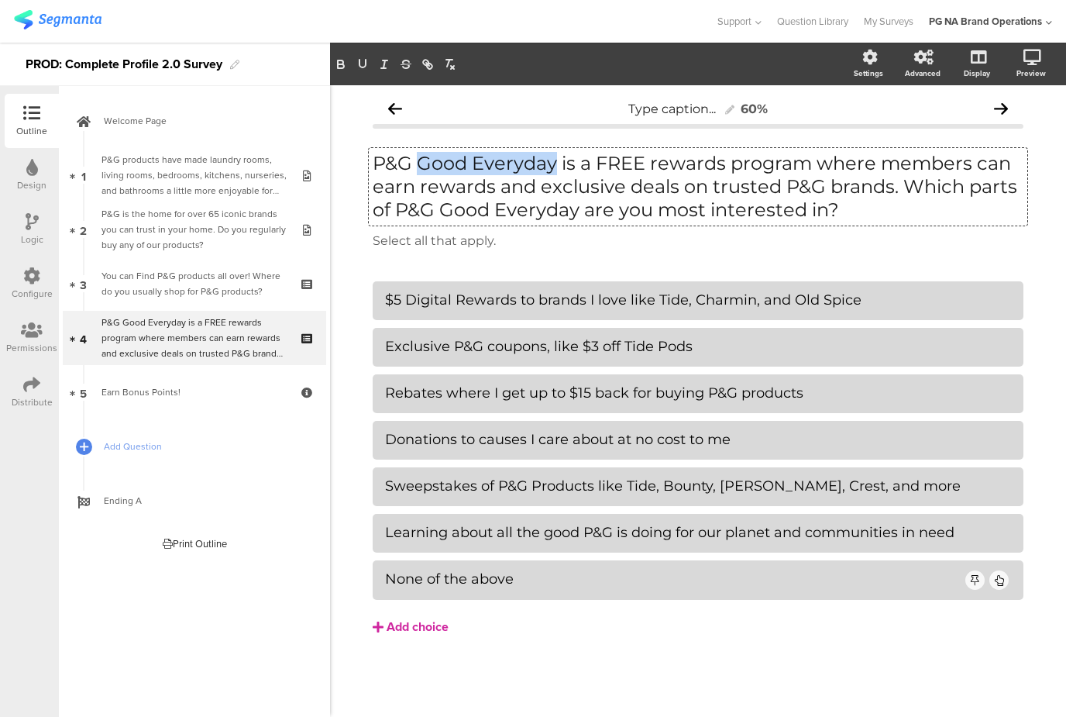
click at [554, 165] on p "P&G Good Everyday is a FREE rewards program where members can earn rewards and …" at bounding box center [698, 187] width 651 height 70
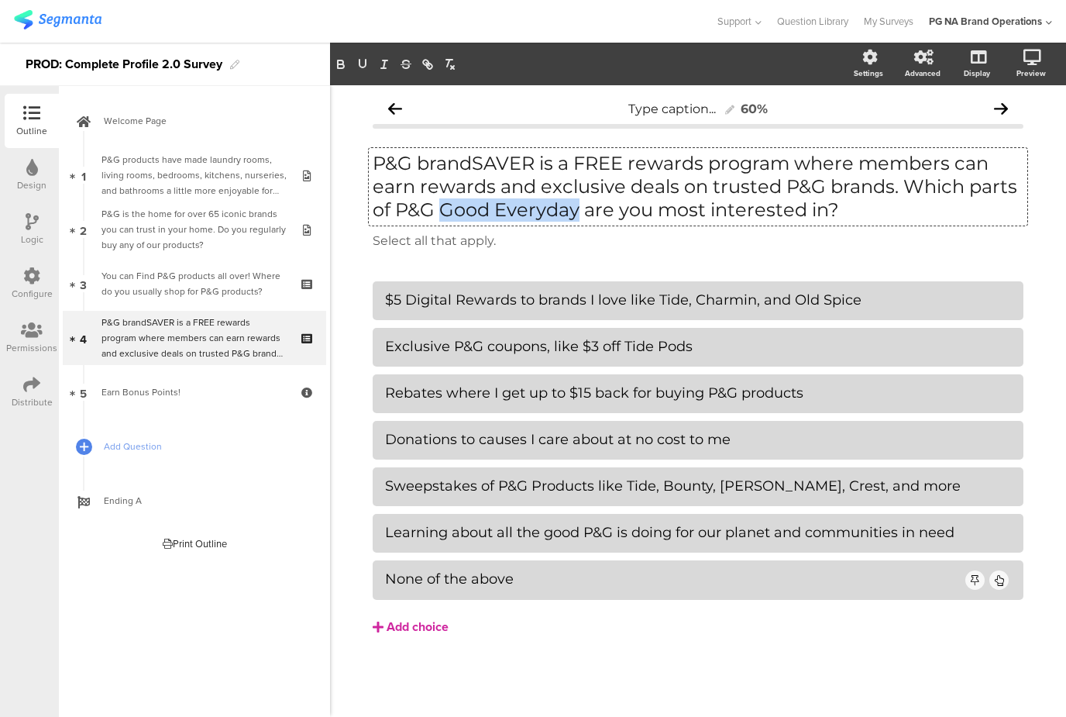
drag, startPoint x: 576, startPoint y: 211, endPoint x: 442, endPoint y: 211, distance: 134.0
click at [442, 211] on p "P&G brandSAVER is a FREE rewards program where members can earn rewards and exc…" at bounding box center [698, 187] width 651 height 70
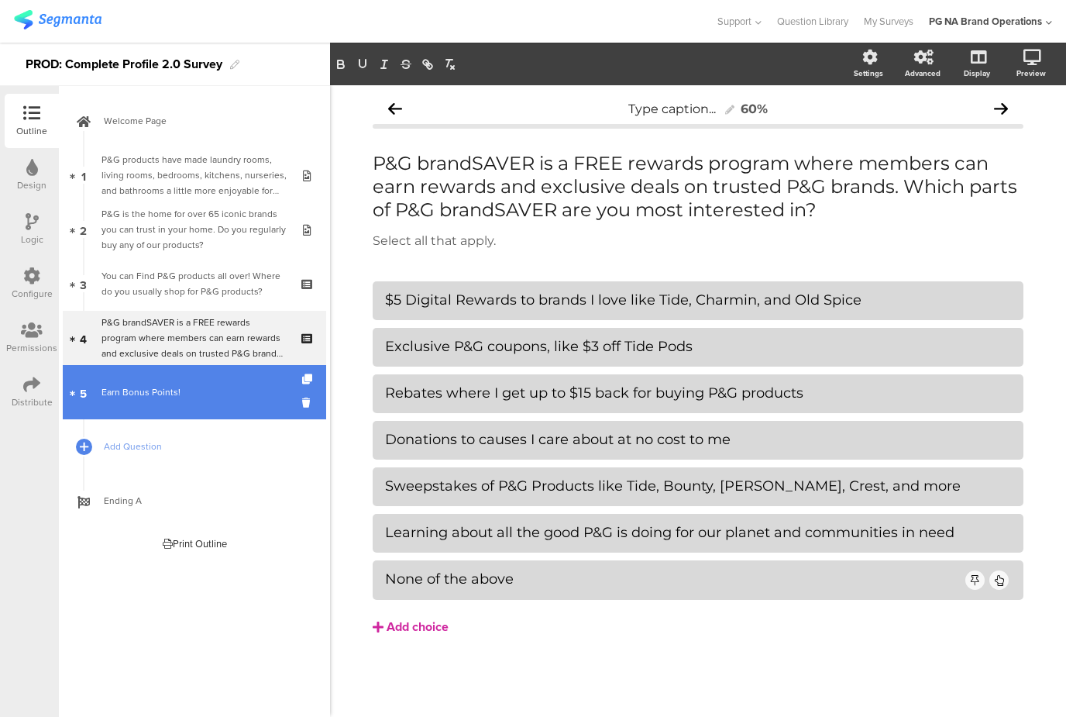
click at [132, 389] on div "Earn Bonus Points!" at bounding box center [193, 391] width 185 height 15
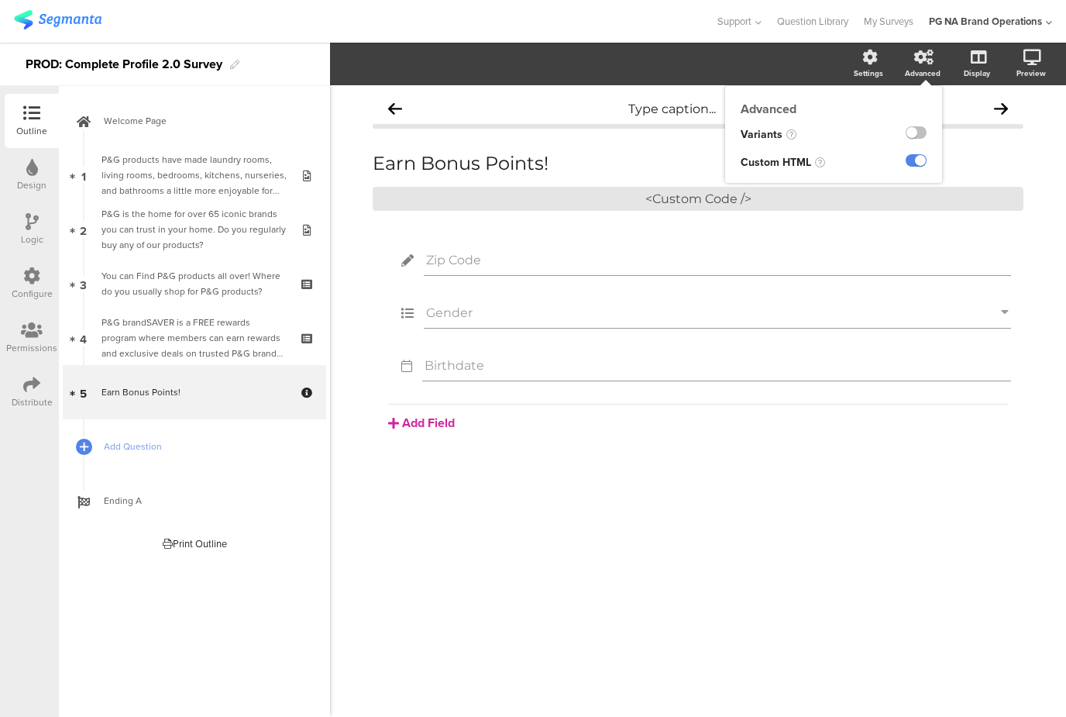
click at [925, 57] on icon at bounding box center [923, 57] width 19 height 15
click at [920, 56] on icon at bounding box center [923, 57] width 19 height 15
click at [923, 64] on icon at bounding box center [923, 57] width 19 height 15
click at [860, 61] on div "Settings" at bounding box center [876, 64] width 54 height 39
click at [33, 174] on icon at bounding box center [32, 167] width 12 height 17
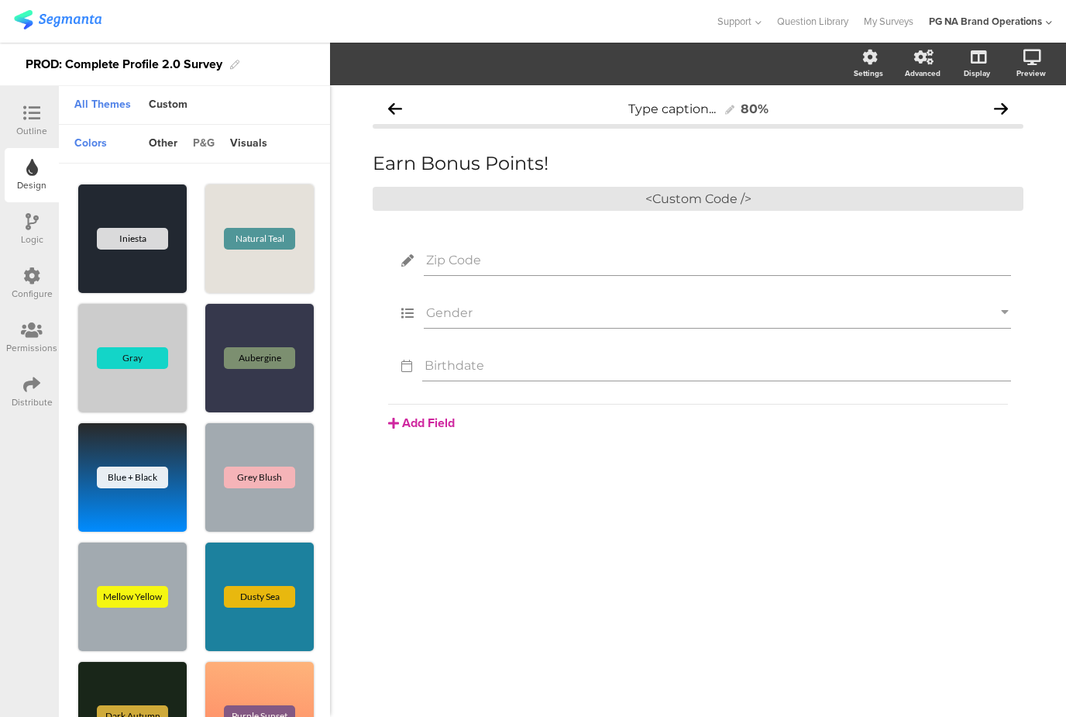
click at [204, 148] on div "p&g" at bounding box center [203, 144] width 37 height 26
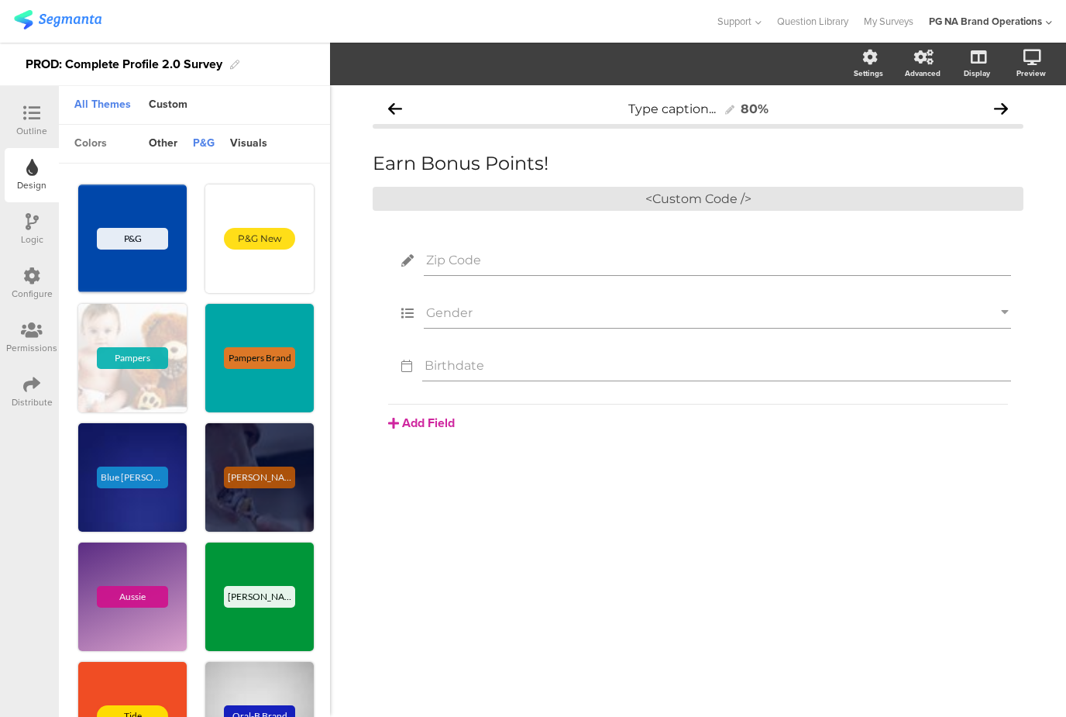
click at [96, 143] on div "colors" at bounding box center [91, 144] width 48 height 26
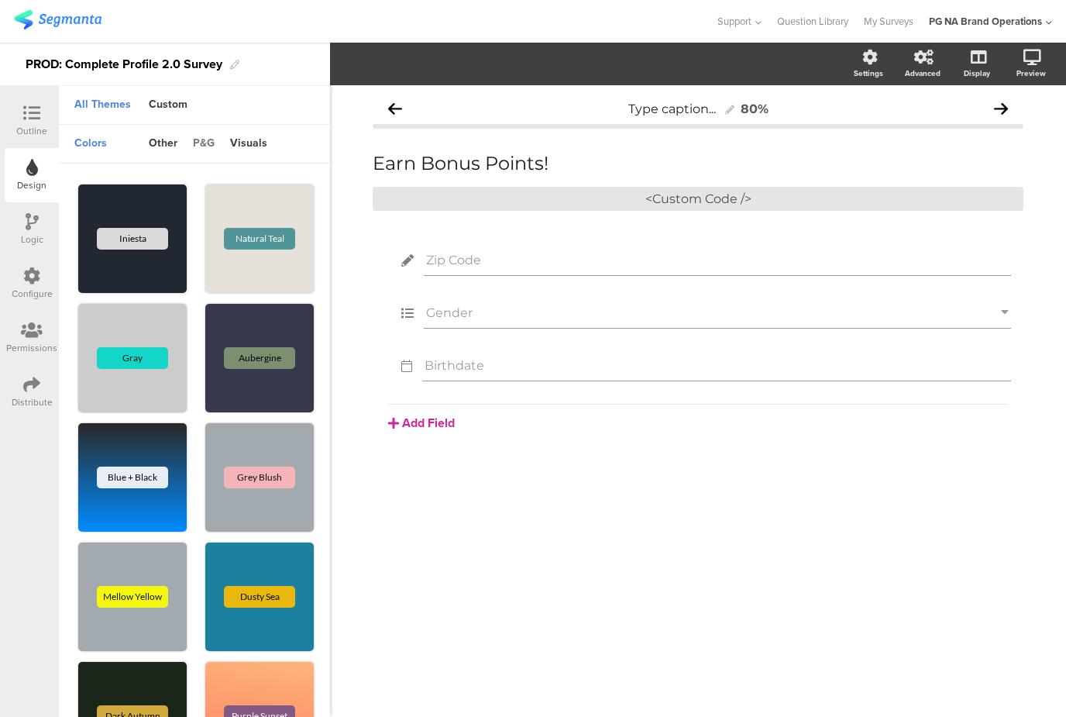
click at [199, 140] on div "p&g" at bounding box center [203, 144] width 37 height 26
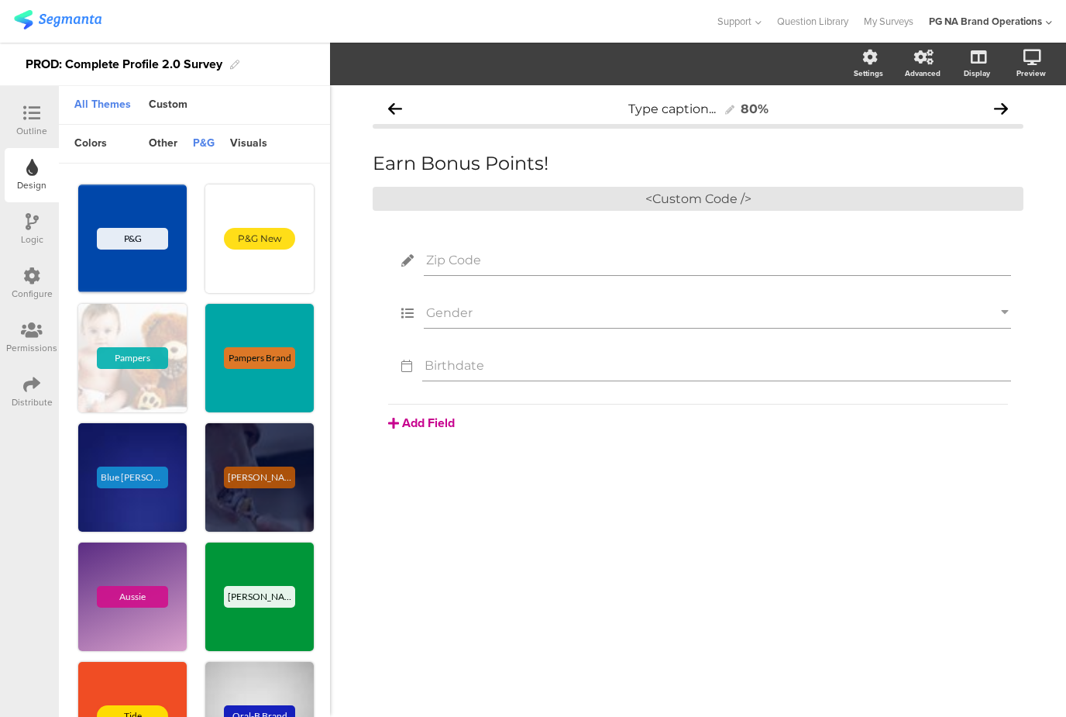
click at [419, 423] on button "Add Field" at bounding box center [421, 423] width 67 height 18
click at [78, 146] on div "colors" at bounding box center [91, 144] width 48 height 26
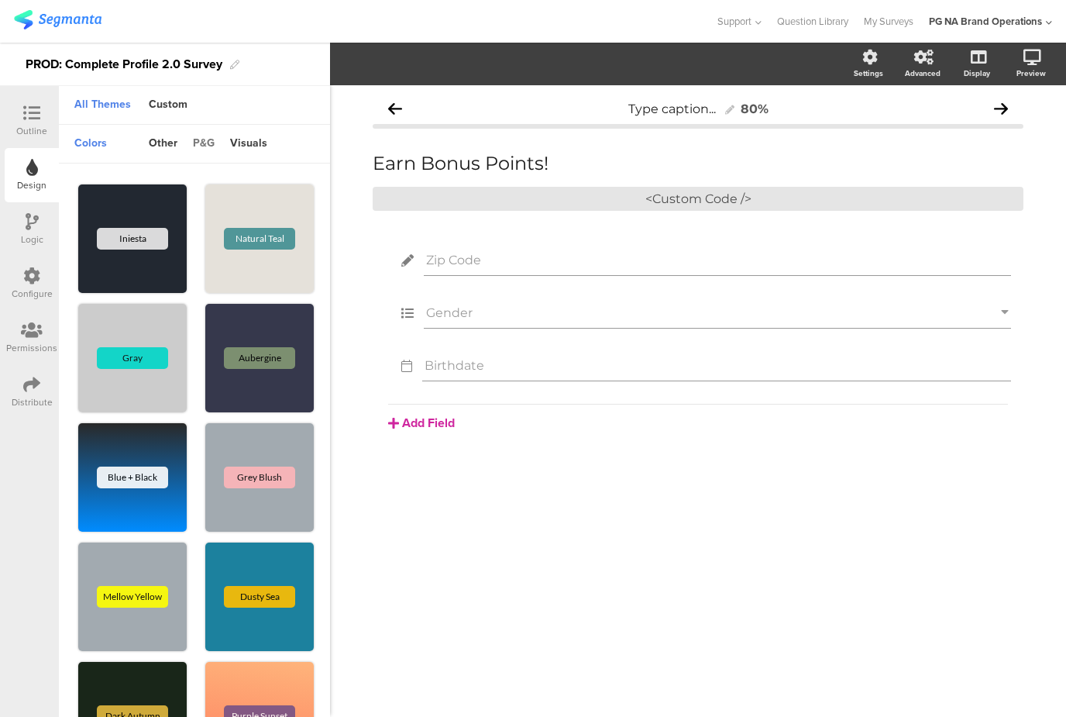
click at [210, 145] on div "p&g" at bounding box center [203, 144] width 37 height 26
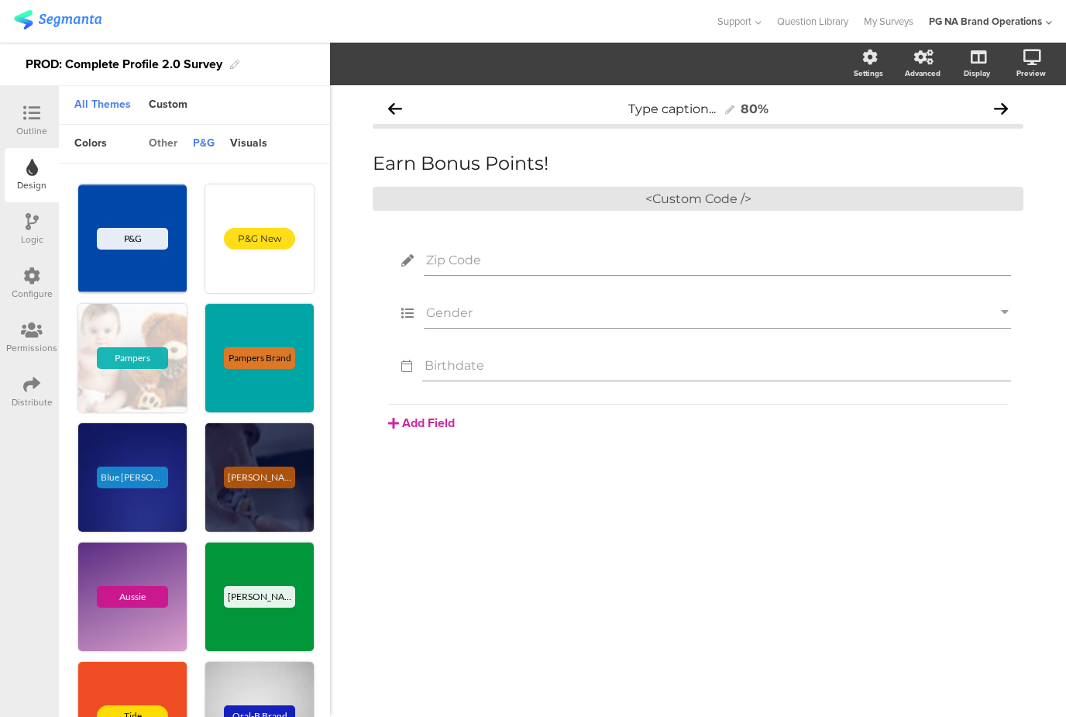
click at [153, 141] on div "other" at bounding box center [163, 144] width 44 height 26
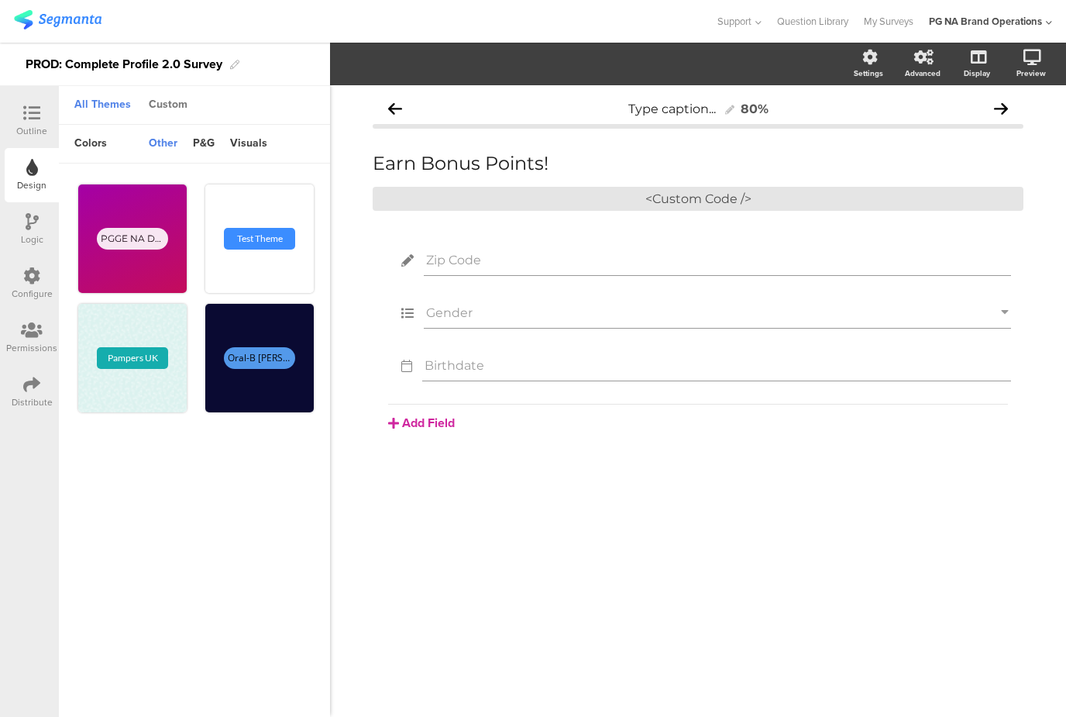
click at [172, 103] on div "Custom" at bounding box center [168, 105] width 54 height 26
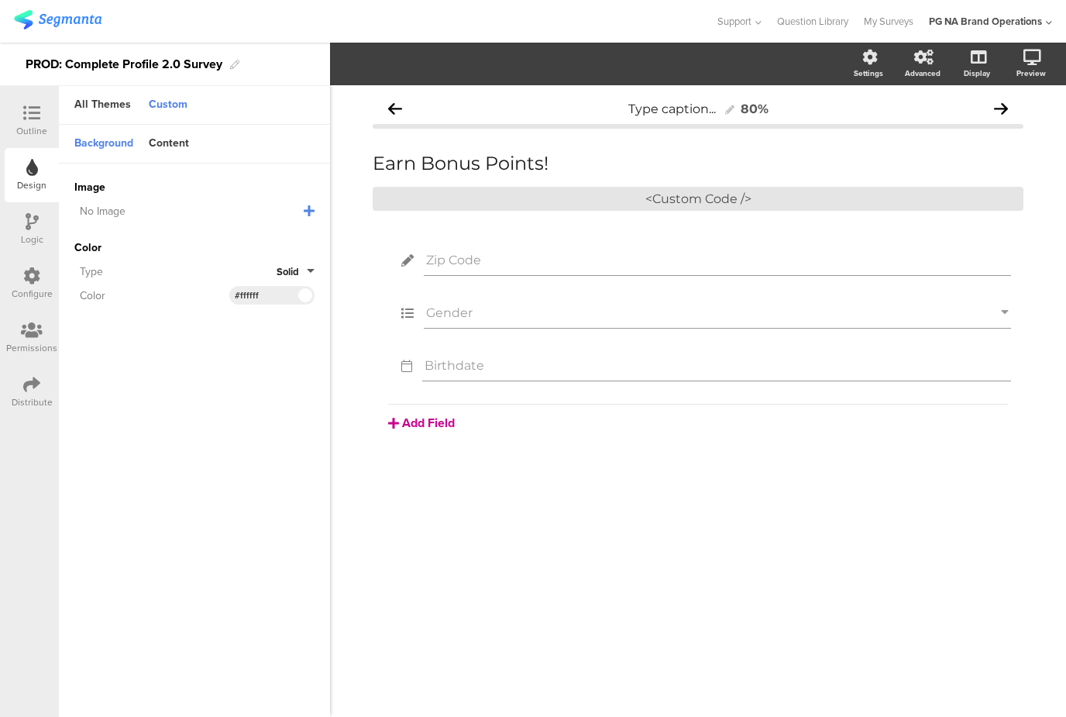
click at [423, 420] on button "Add Field" at bounding box center [421, 423] width 67 height 18
click at [595, 432] on div "Add Field Text Name URL Email Date Phone number Dropdown US State Country Check…" at bounding box center [698, 418] width 620 height 28
click at [166, 134] on div "Content" at bounding box center [169, 144] width 56 height 26
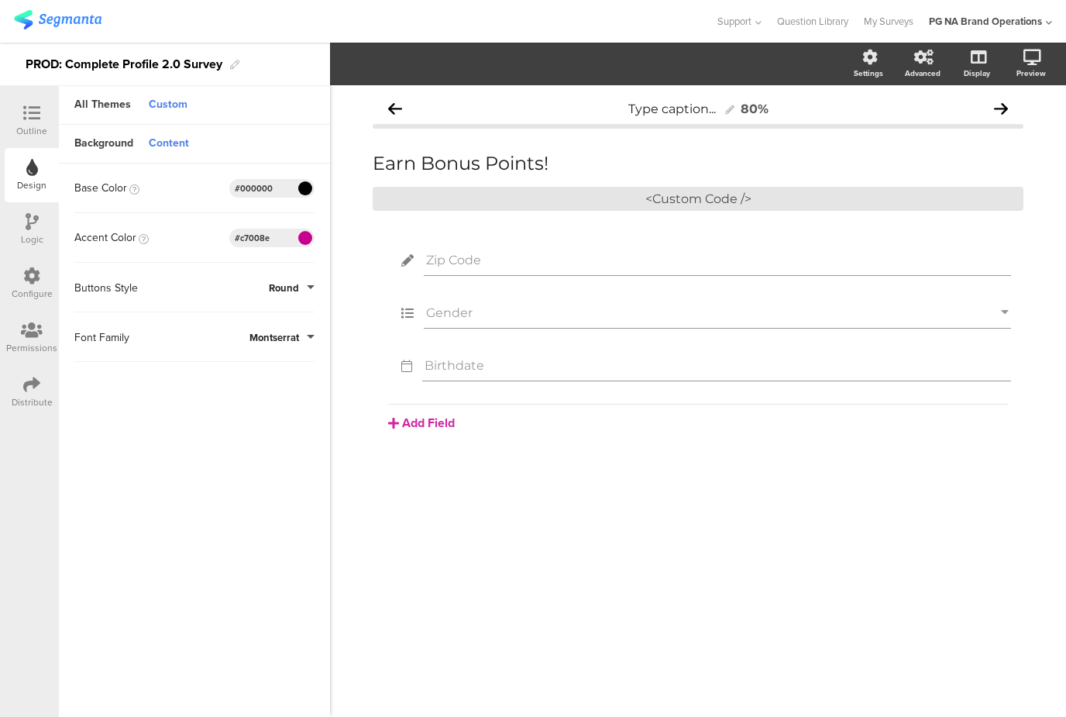
click at [256, 237] on input "#c7008e" at bounding box center [258, 238] width 46 height 12
paste input "219bd6"
type input "#219bd6"
click at [258, 185] on input "#000000" at bounding box center [258, 188] width 46 height 12
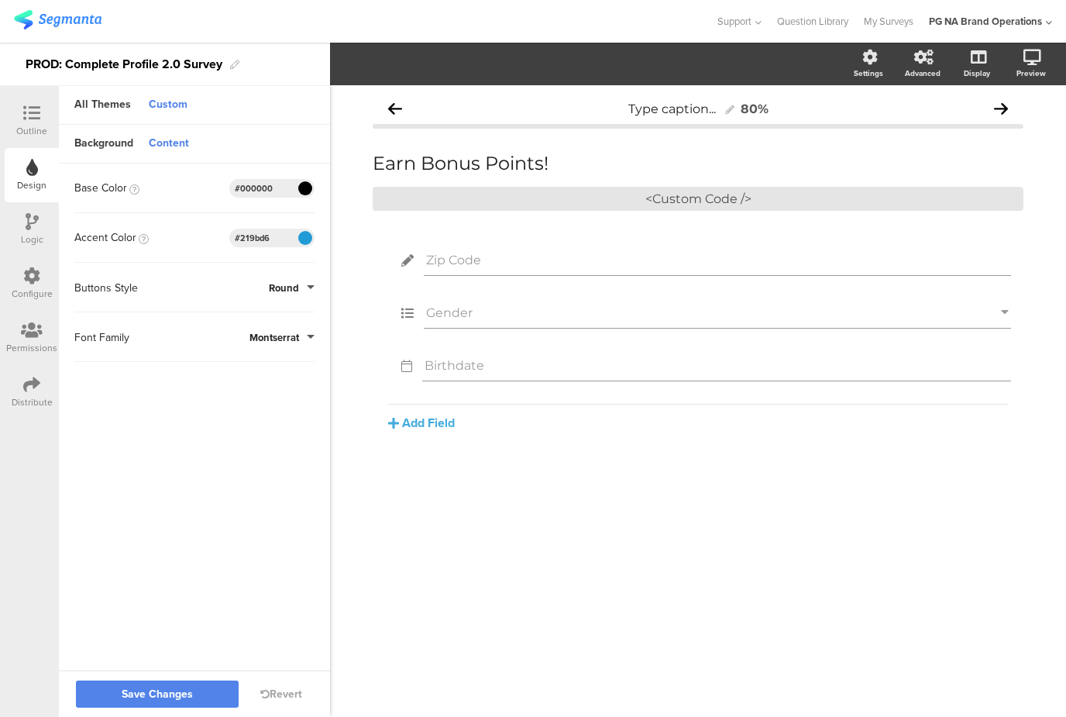
click at [258, 185] on input "#000000" at bounding box center [258, 188] width 46 height 12
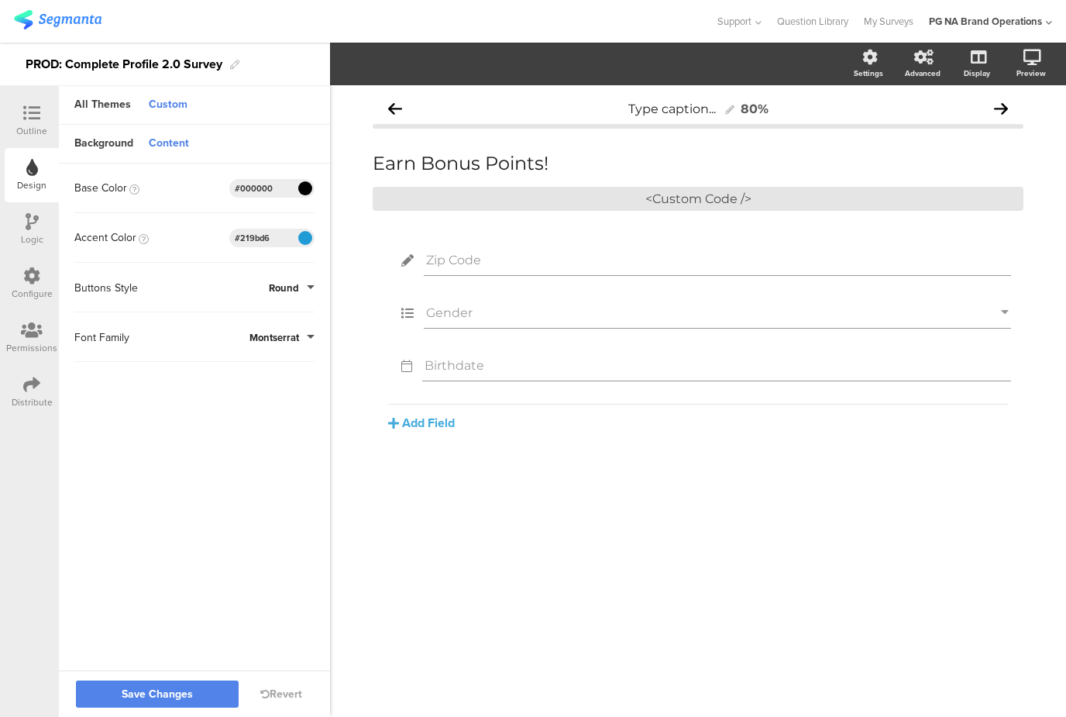
paste input "1b315b"
type input "#1b315b"
click at [260, 517] on sg-customize-design "Background Content Image No Image Invalid URL or Upload File Color Type Solid C…" at bounding box center [194, 399] width 271 height 548
click at [186, 694] on span "Save Changes" at bounding box center [157, 694] width 71 height 0
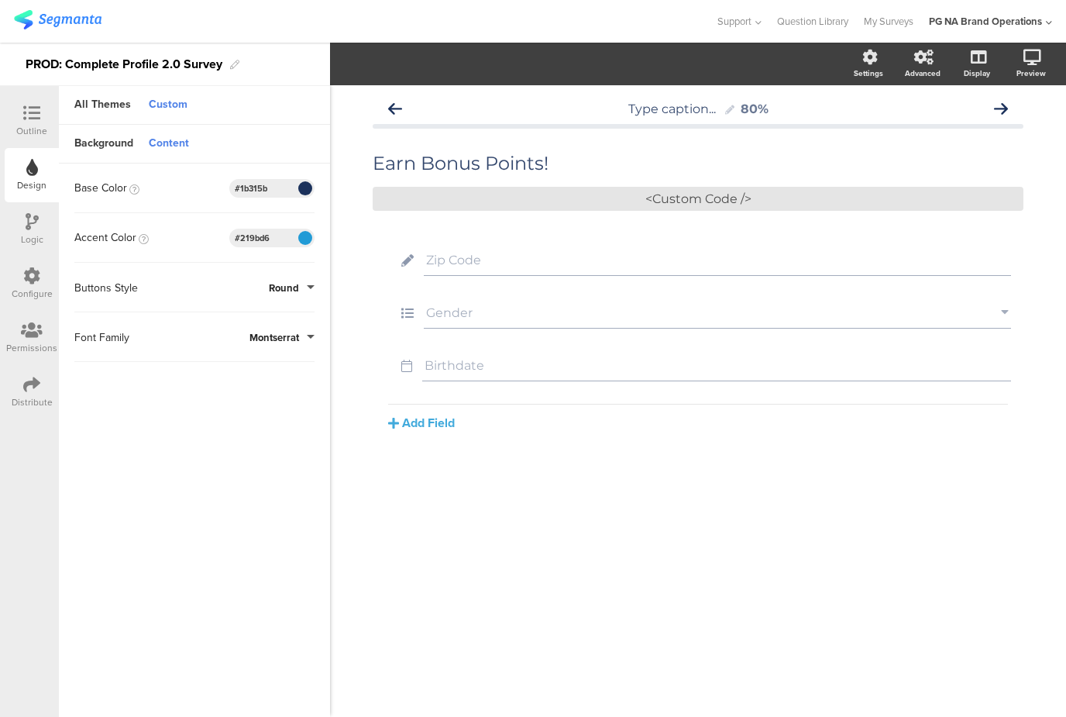
click at [22, 113] on div at bounding box center [31, 114] width 31 height 19
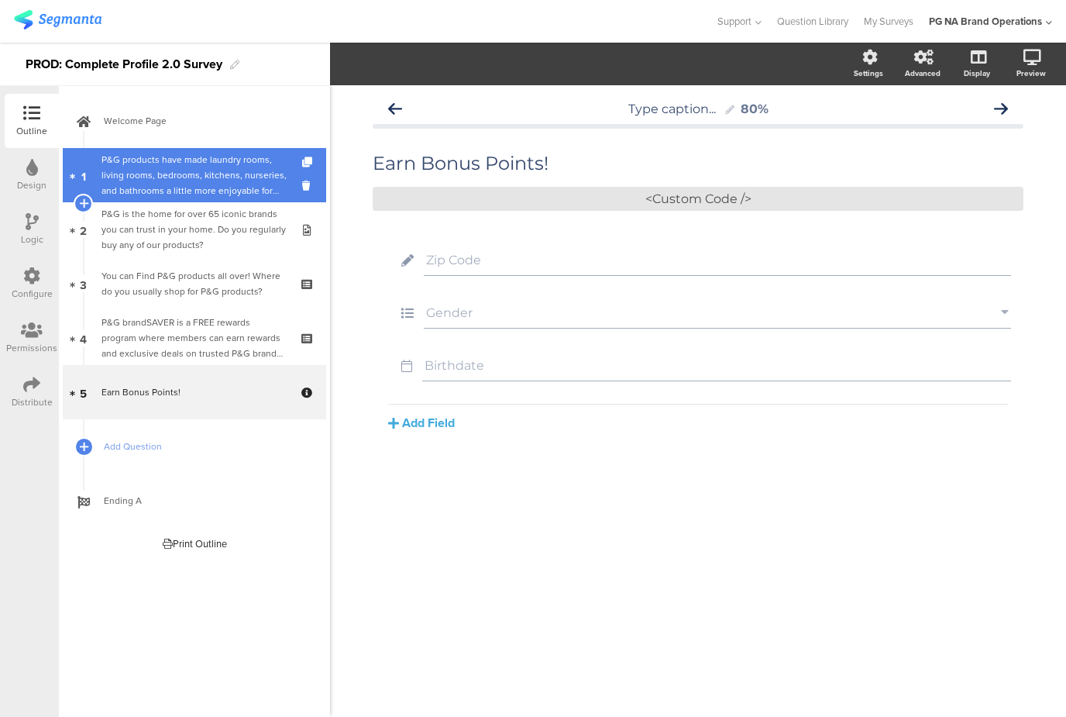
click at [140, 167] on div "P&G products have made laundry rooms, living rooms, bedrooms, kitchens, nurseri…" at bounding box center [193, 175] width 185 height 46
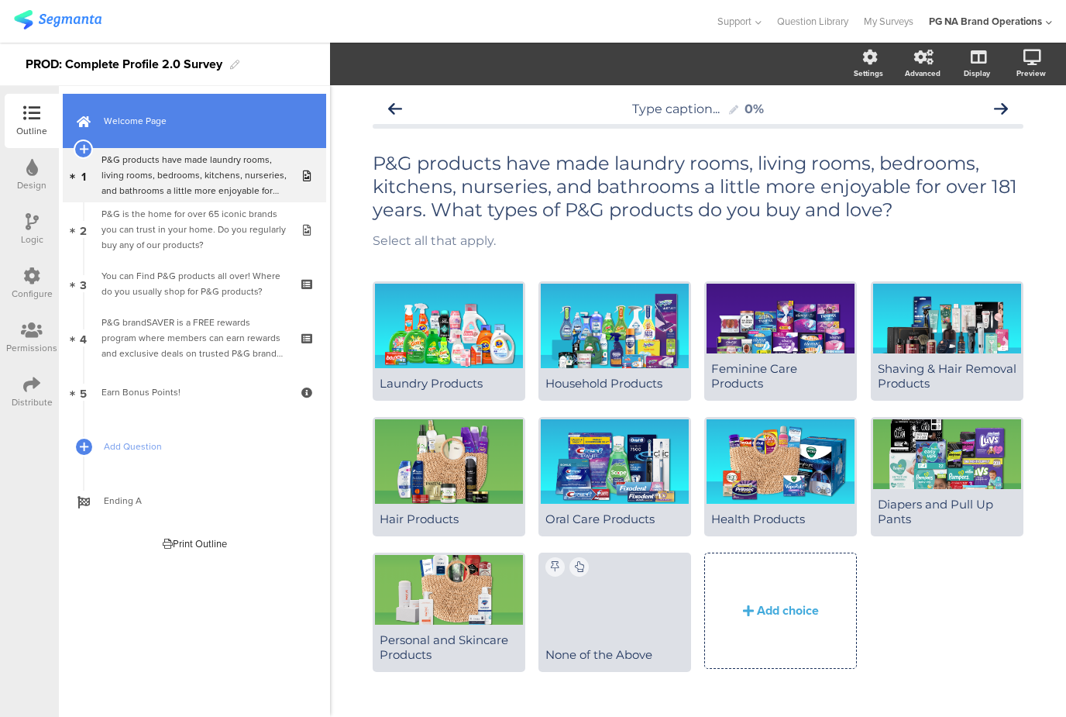
click at [154, 110] on link "Welcome Page" at bounding box center [194, 121] width 263 height 54
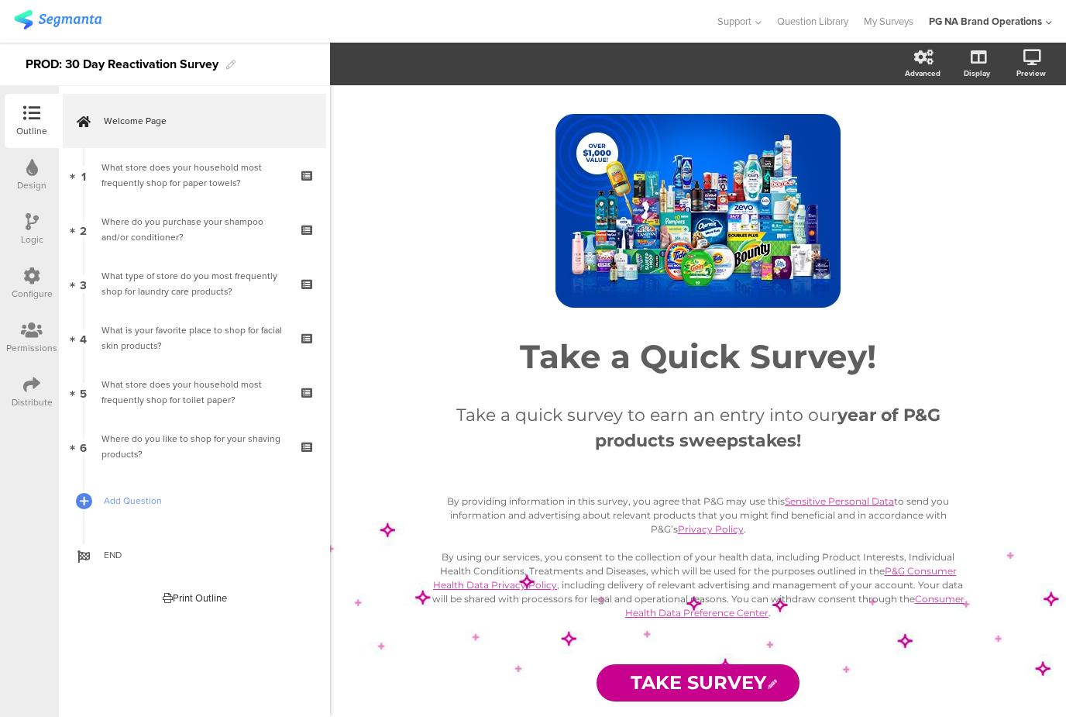
click at [33, 179] on div "Design" at bounding box center [31, 185] width 29 height 14
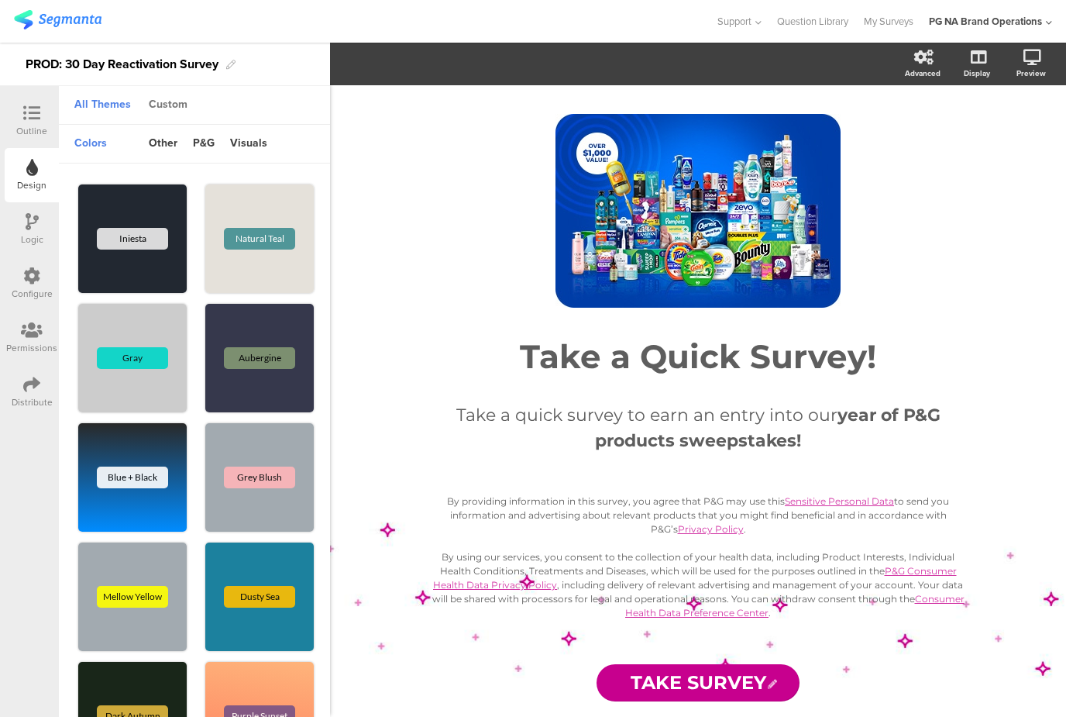
click at [165, 105] on div "Custom" at bounding box center [168, 105] width 54 height 26
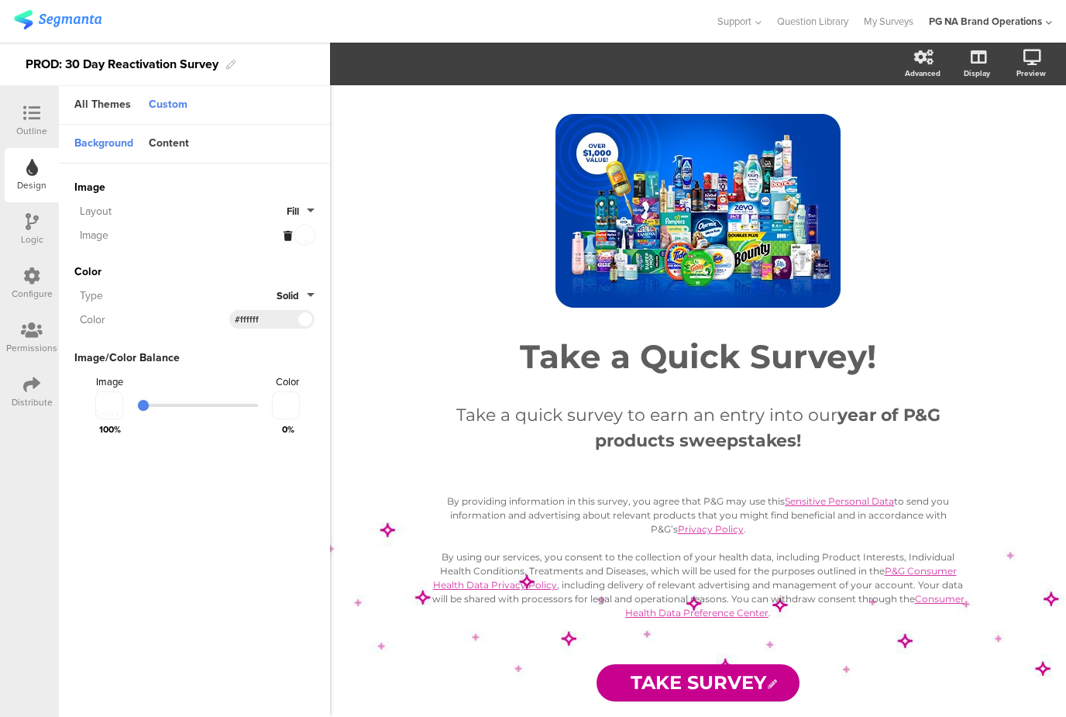
click at [290, 235] on icon at bounding box center [288, 236] width 9 height 10
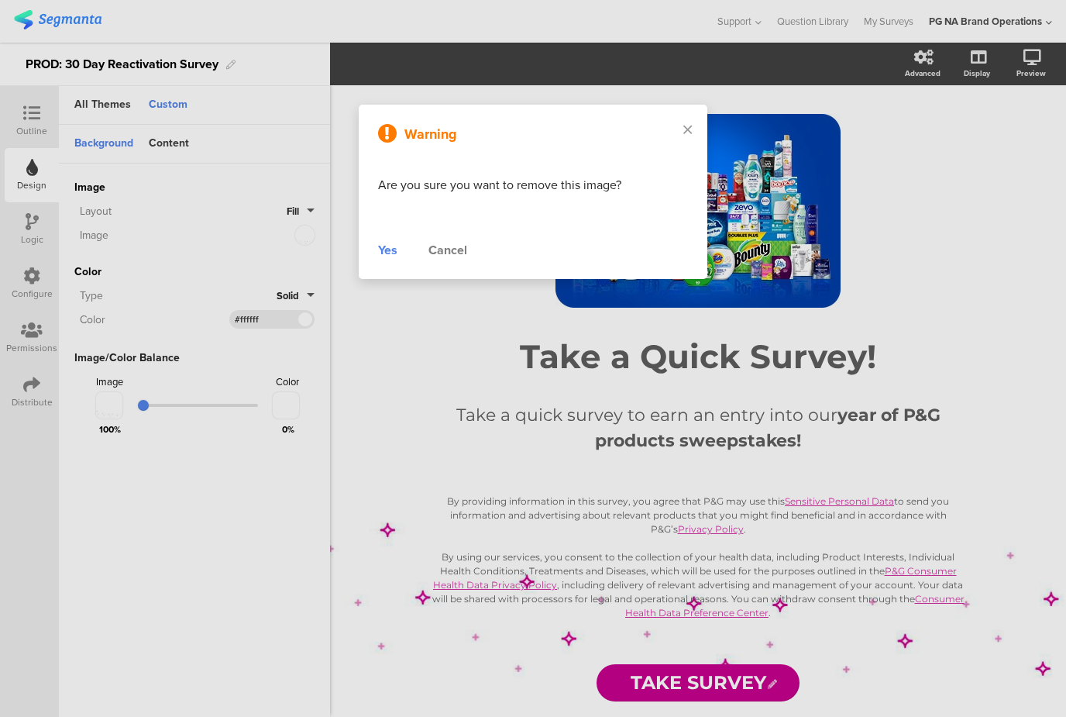
click at [385, 250] on div "Yes" at bounding box center [387, 250] width 19 height 19
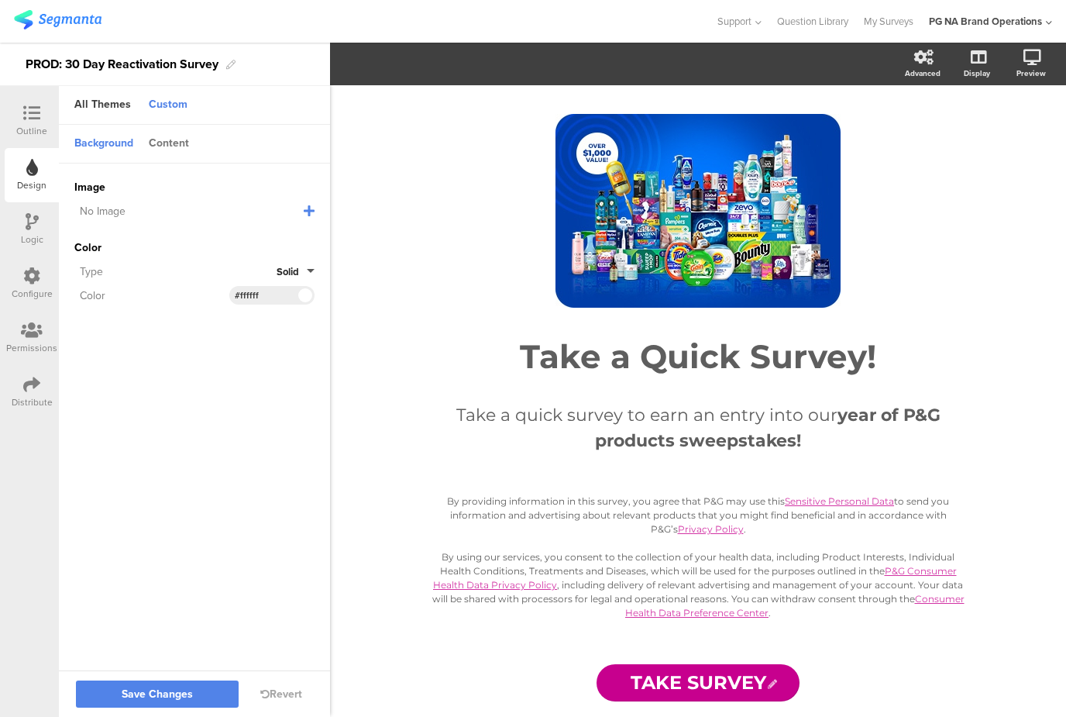
click at [174, 136] on div "Content" at bounding box center [169, 144] width 56 height 26
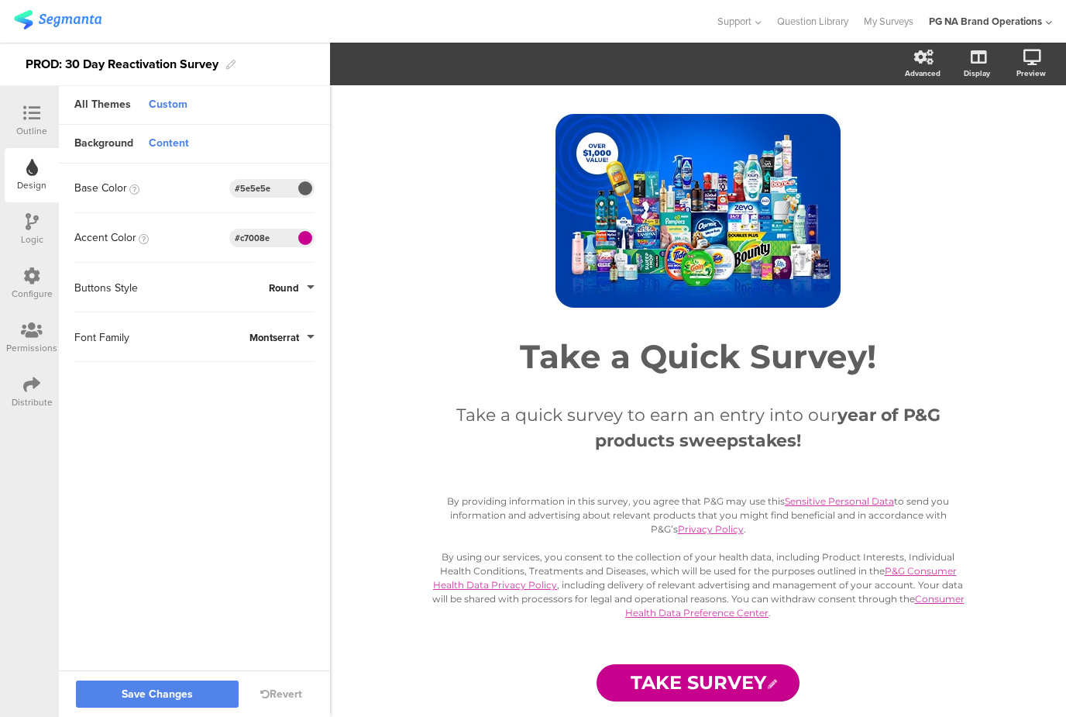
click at [254, 237] on input "#c7008e" at bounding box center [258, 238] width 46 height 12
paste input "219bd6"
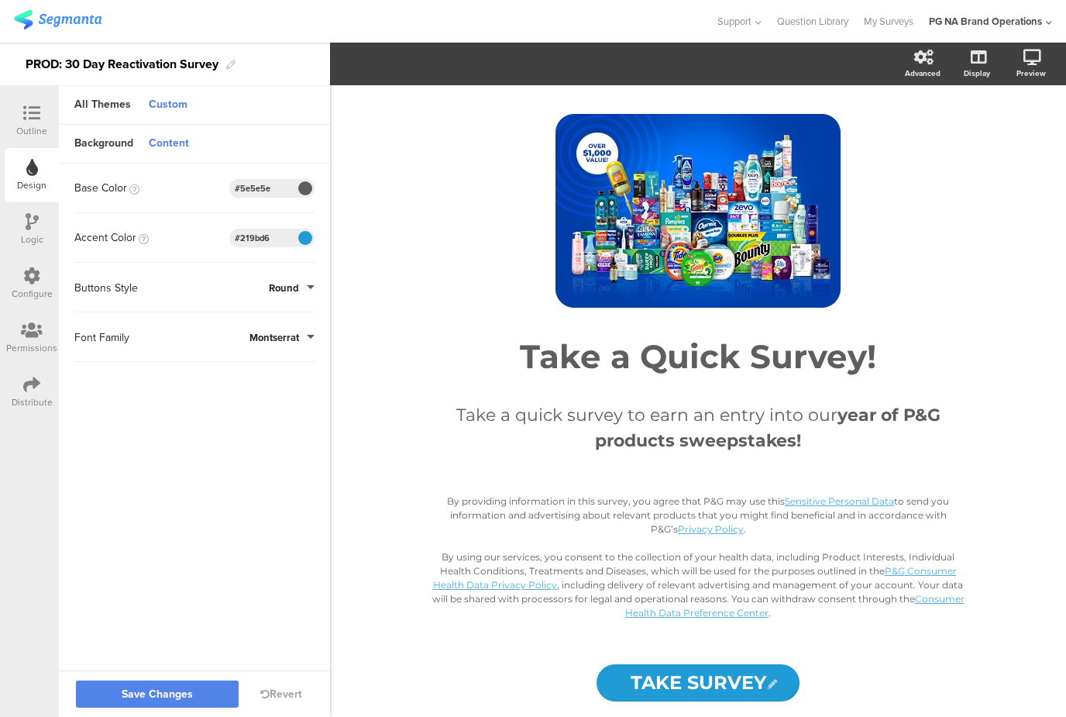
type input "#219bd6"
click at [251, 187] on input "#5e5e5e" at bounding box center [258, 188] width 46 height 12
paste input "1b315b"
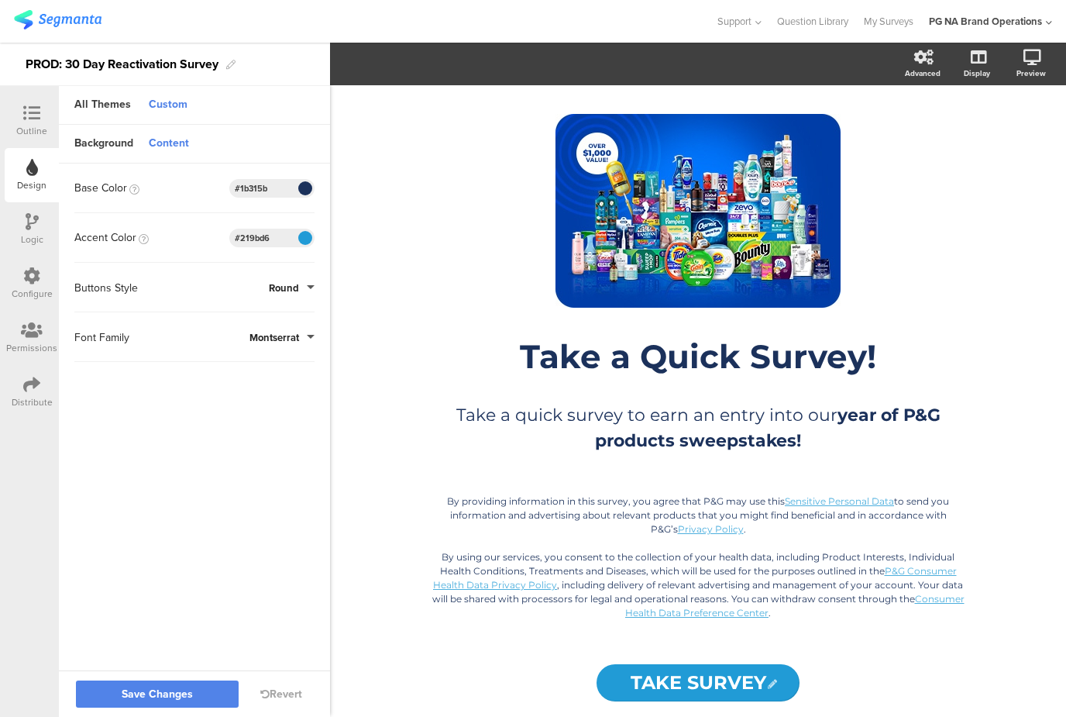
type input "#1b315b"
click at [171, 456] on sg-customize-design "Background Content Image No Image Invalid URL or Upload File Color Type Solid C…" at bounding box center [194, 399] width 271 height 548
click at [164, 694] on span "Save Changes" at bounding box center [157, 694] width 71 height 0
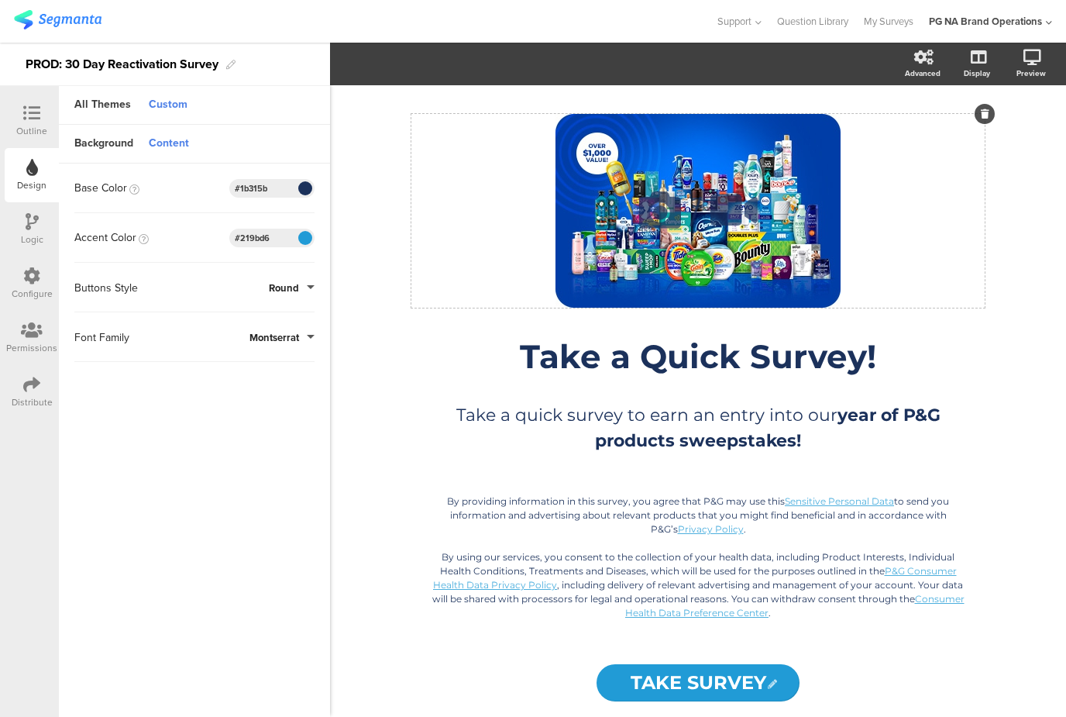
click at [671, 209] on icon at bounding box center [660, 210] width 53 height 53
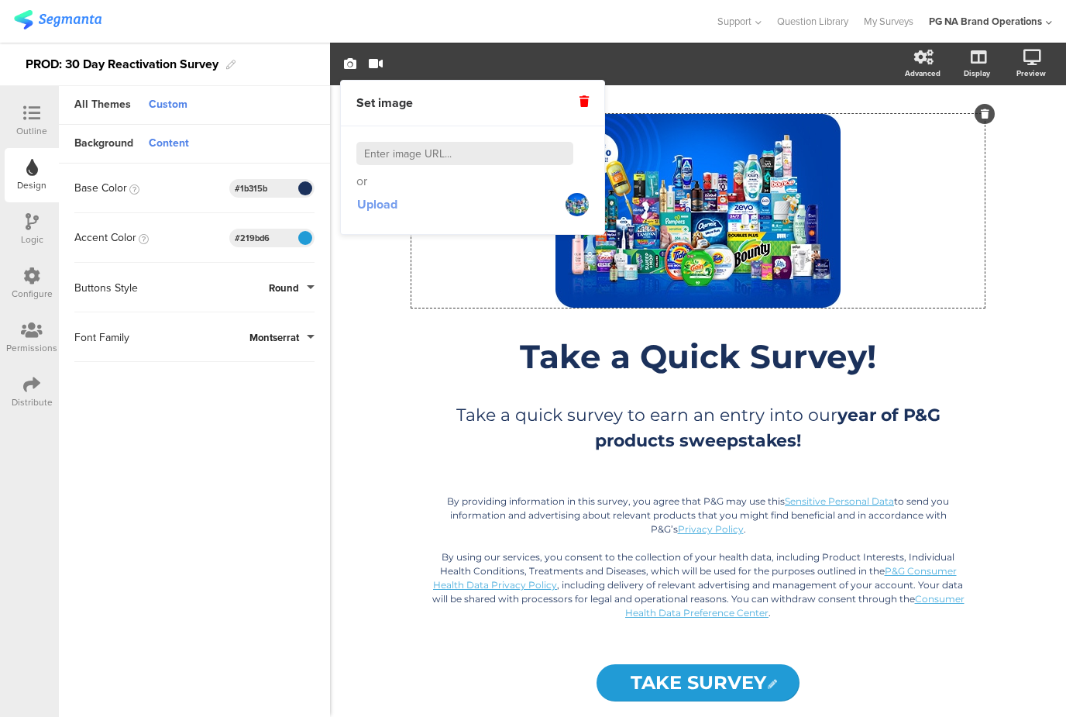
click at [376, 205] on span "Upload" at bounding box center [377, 204] width 40 height 18
click at [388, 199] on span "Upload" at bounding box center [377, 204] width 40 height 18
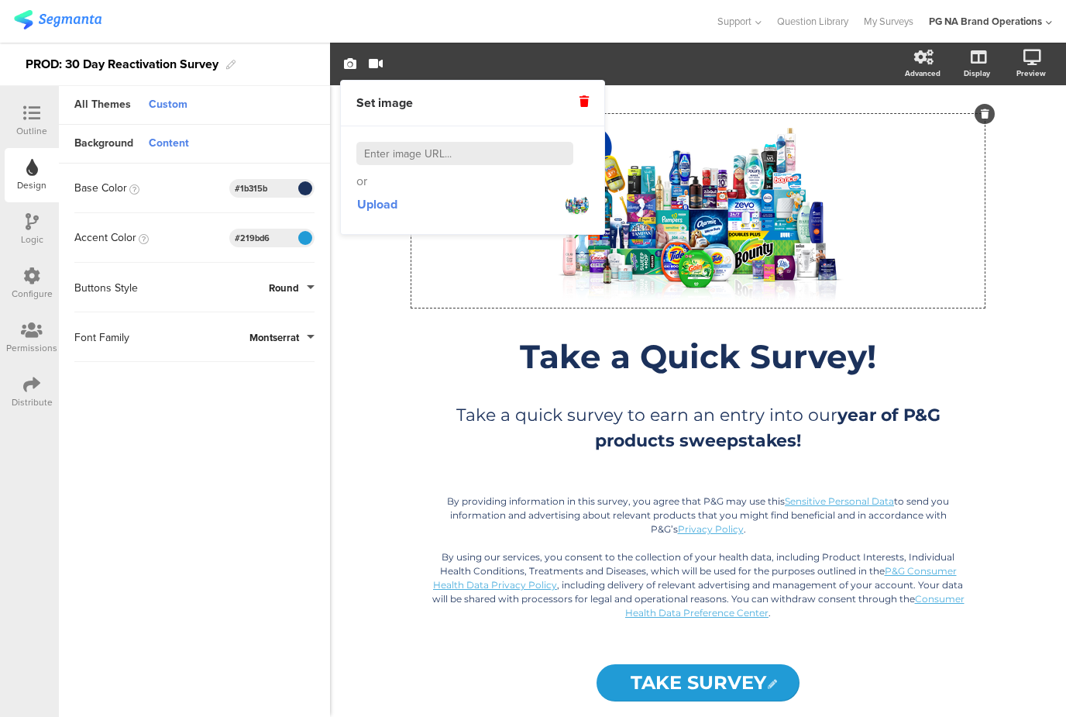
click at [1013, 459] on div "/ Take a Quick Survey! Take a Quick Survey! Take a quick survey to earn an entr…" at bounding box center [698, 400] width 651 height 631
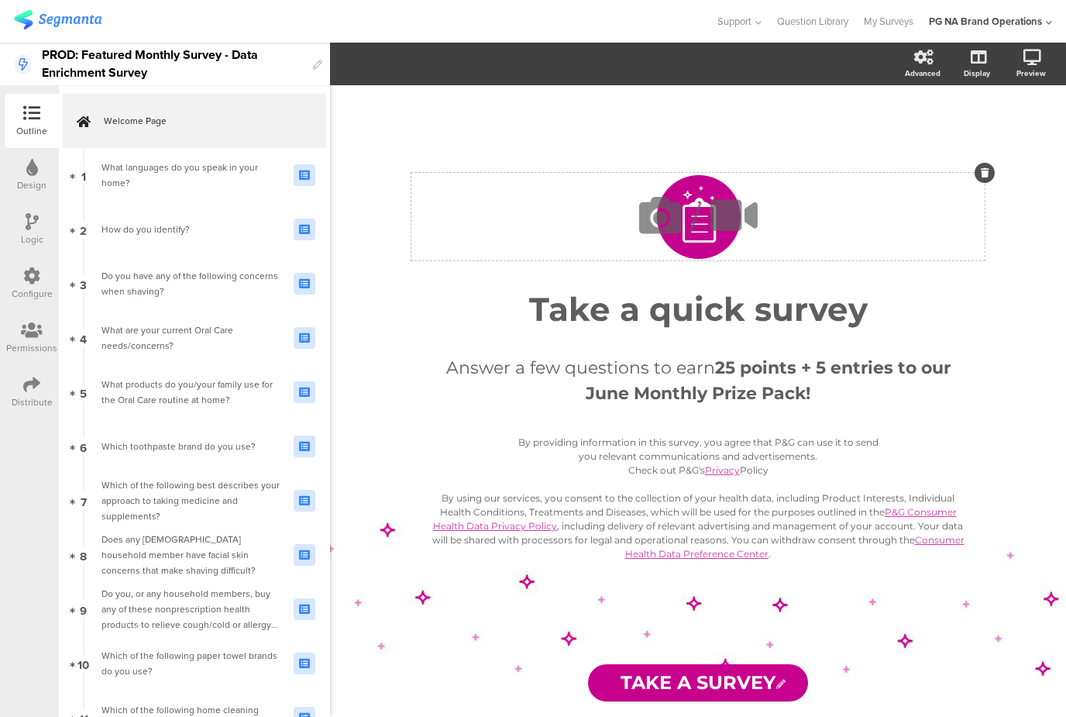
click at [696, 223] on span "/" at bounding box center [695, 216] width 12 height 61
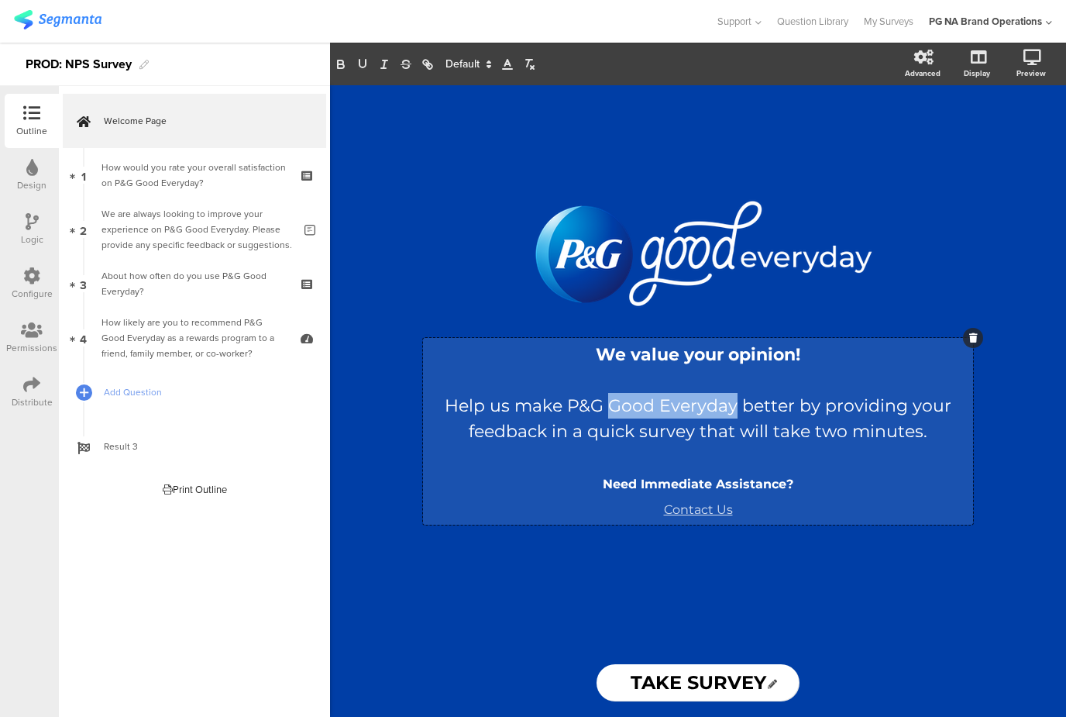
drag, startPoint x: 737, startPoint y: 406, endPoint x: 612, endPoint y: 405, distance: 124.7
click at [612, 405] on div "We value your opinion! Help us make P&G Good Everyday better by providing your …" at bounding box center [698, 431] width 550 height 187
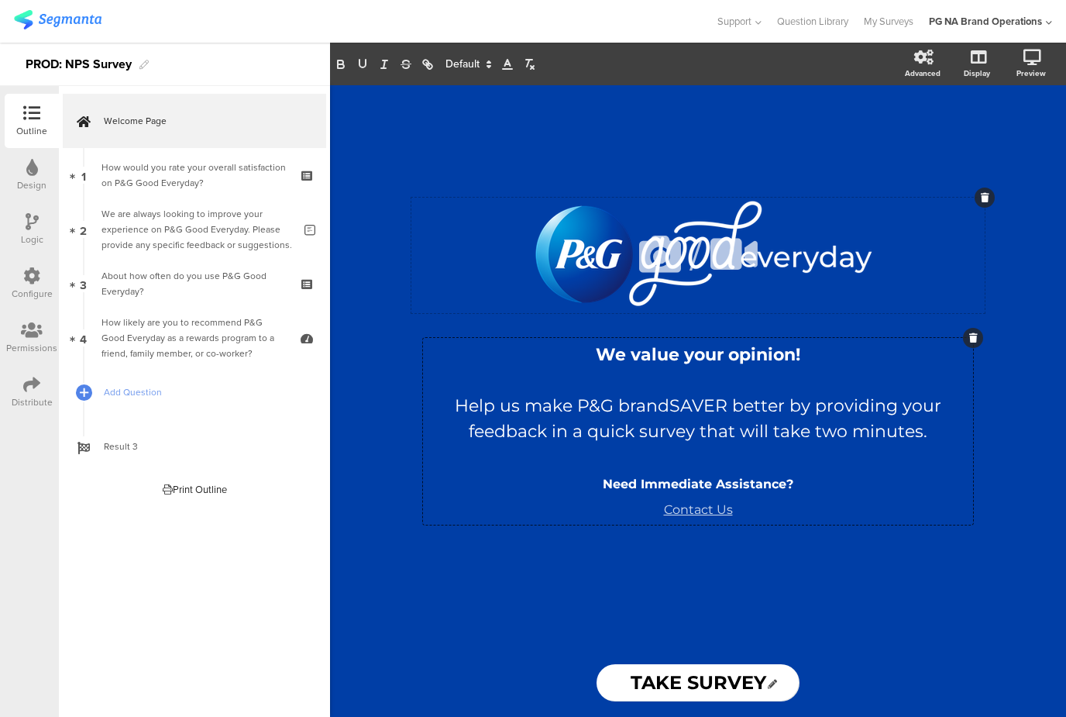
click at [606, 253] on div "/" at bounding box center [697, 255] width 573 height 115
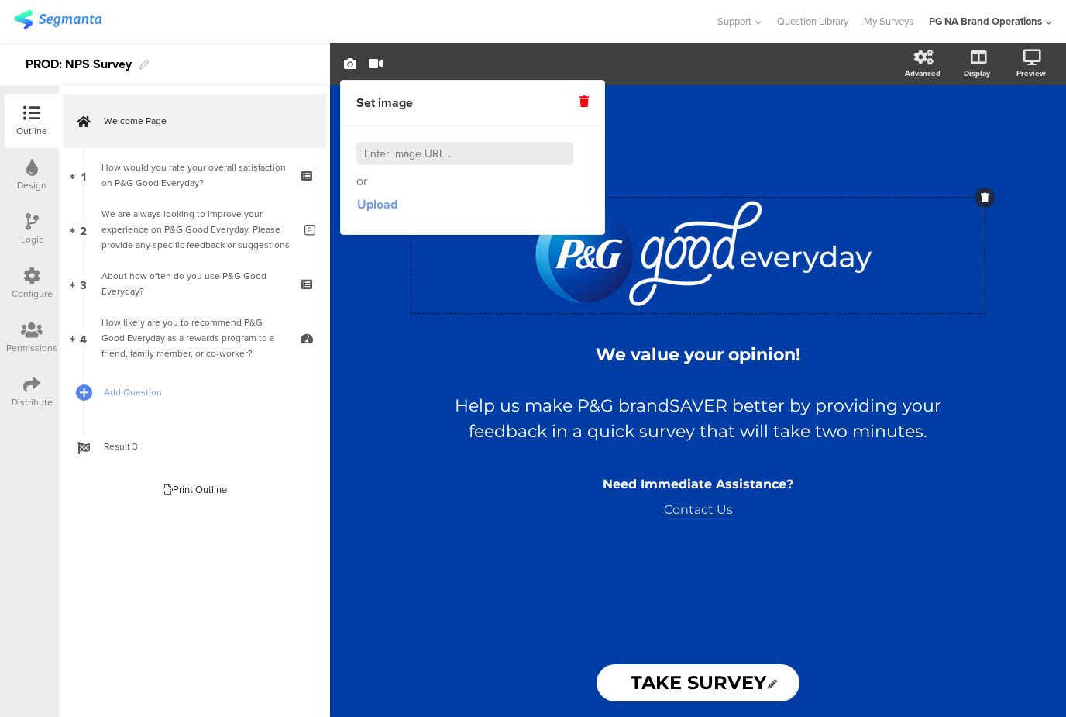
click at [376, 202] on span "Upload" at bounding box center [377, 204] width 40 height 18
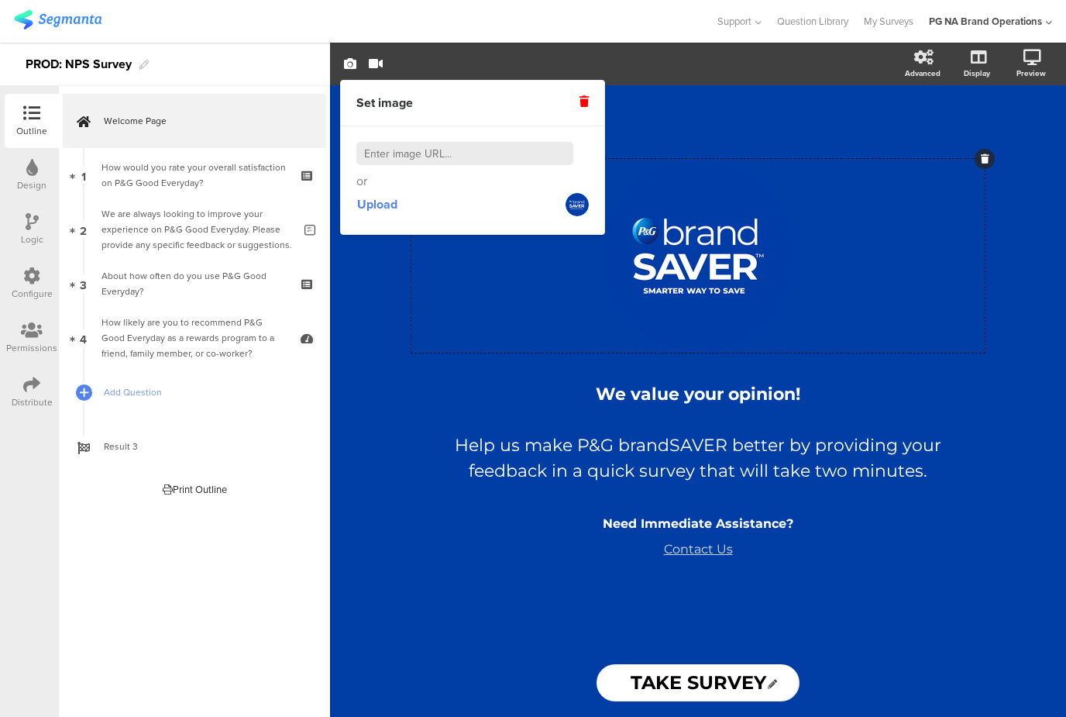
click at [40, 172] on div "Design" at bounding box center [32, 175] width 54 height 54
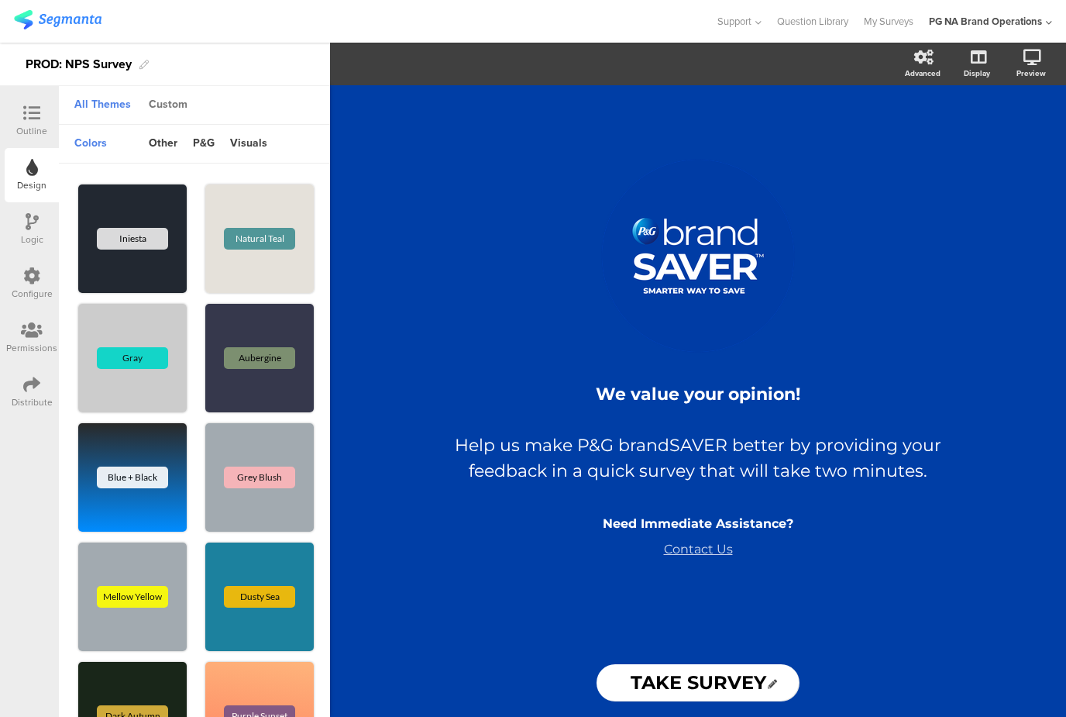
click at [170, 97] on div "Custom" at bounding box center [168, 105] width 54 height 26
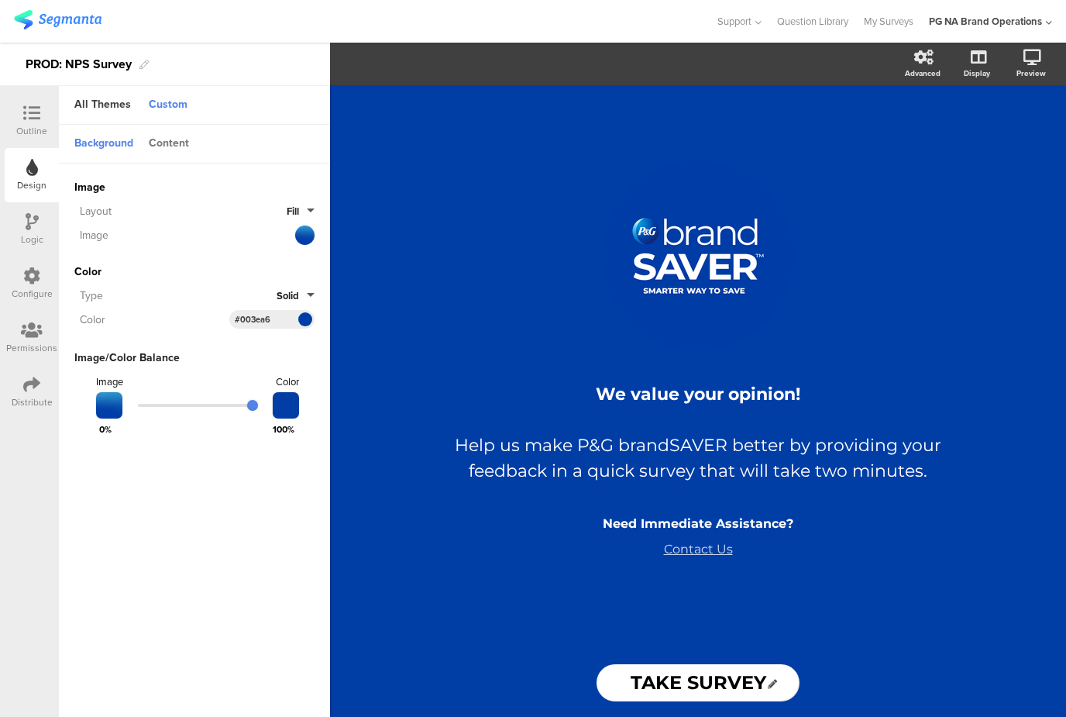
click at [178, 147] on div "Content" at bounding box center [169, 144] width 56 height 26
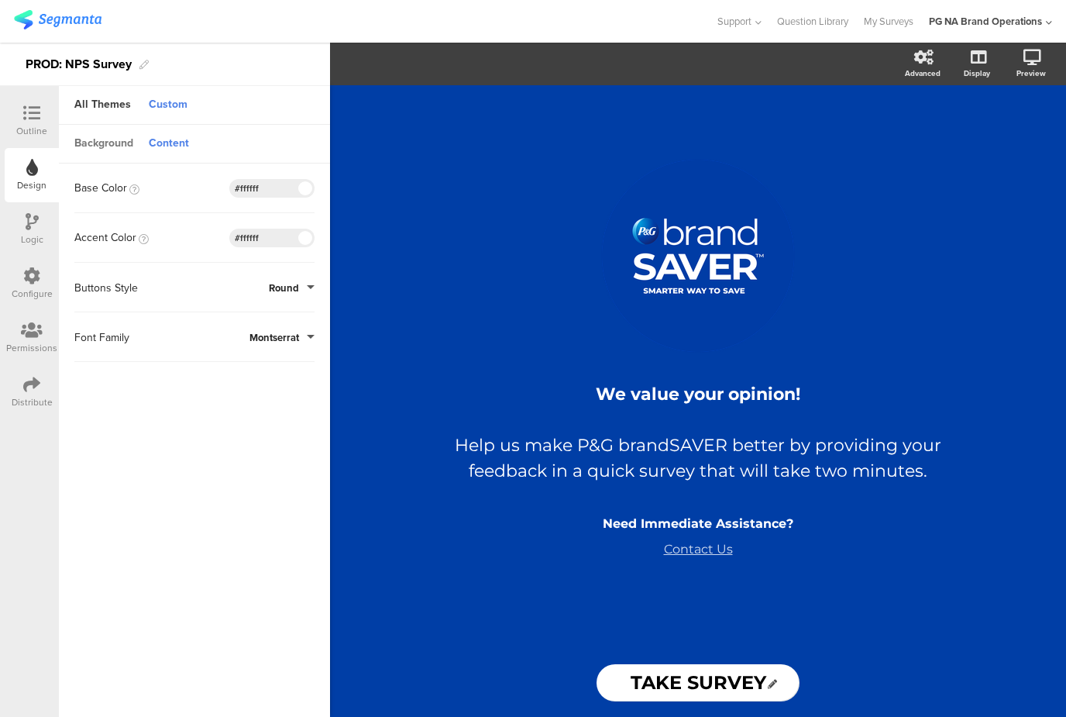
click at [123, 146] on div "Background" at bounding box center [104, 144] width 74 height 26
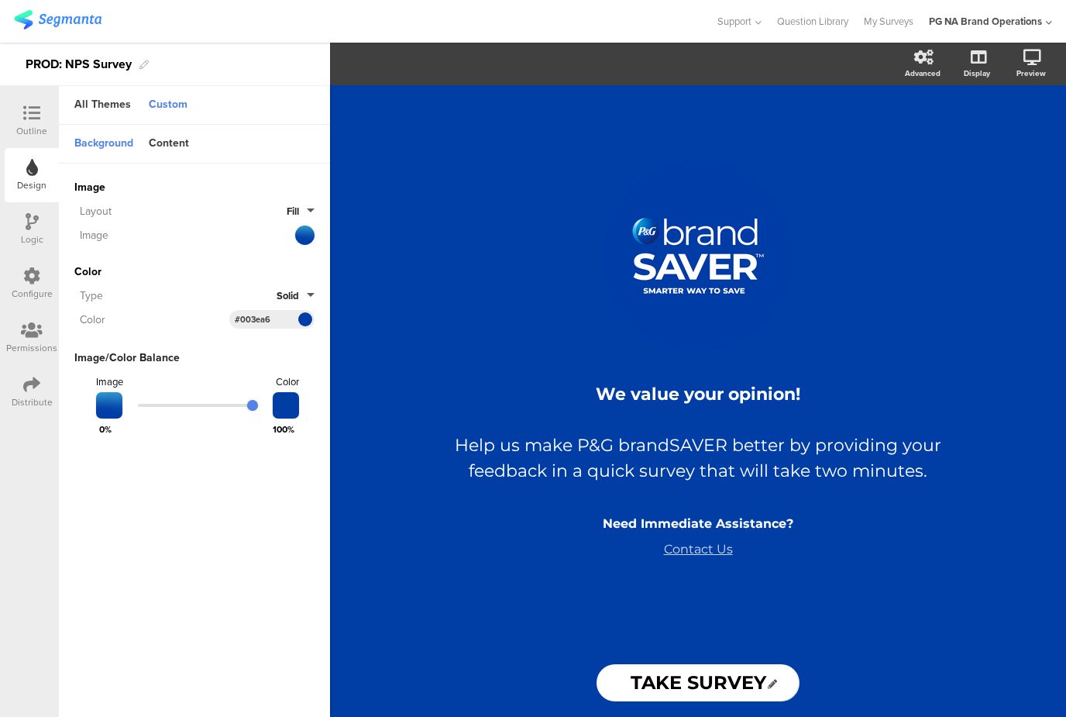
click at [254, 318] on input "#003ea6" at bounding box center [258, 319] width 46 height 12
paste input "ffffff"
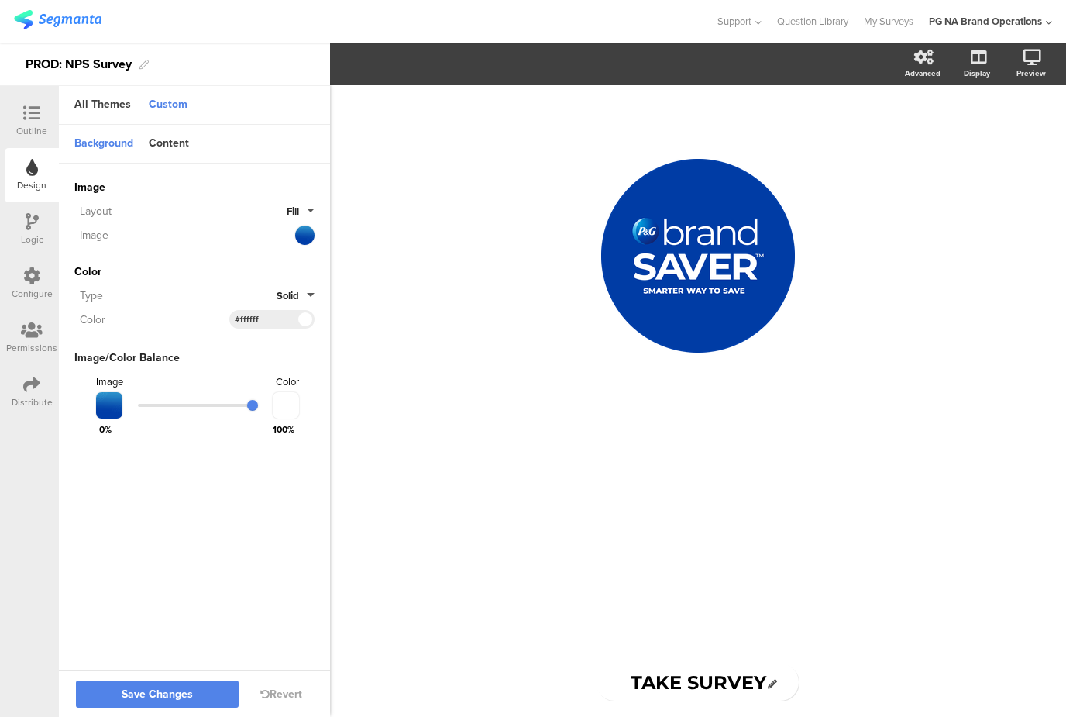
type input "#ffffff"
click at [116, 404] on div at bounding box center [106, 405] width 33 height 26
click at [285, 235] on icon at bounding box center [288, 236] width 9 height 10
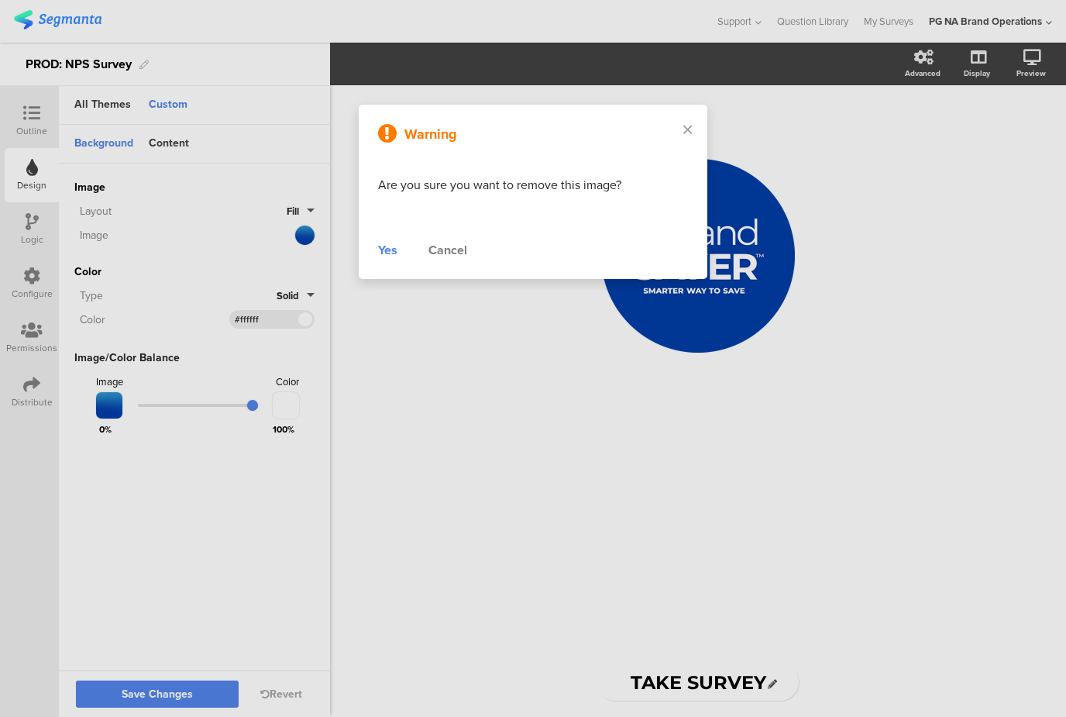
click at [386, 250] on div "Yes" at bounding box center [387, 250] width 19 height 19
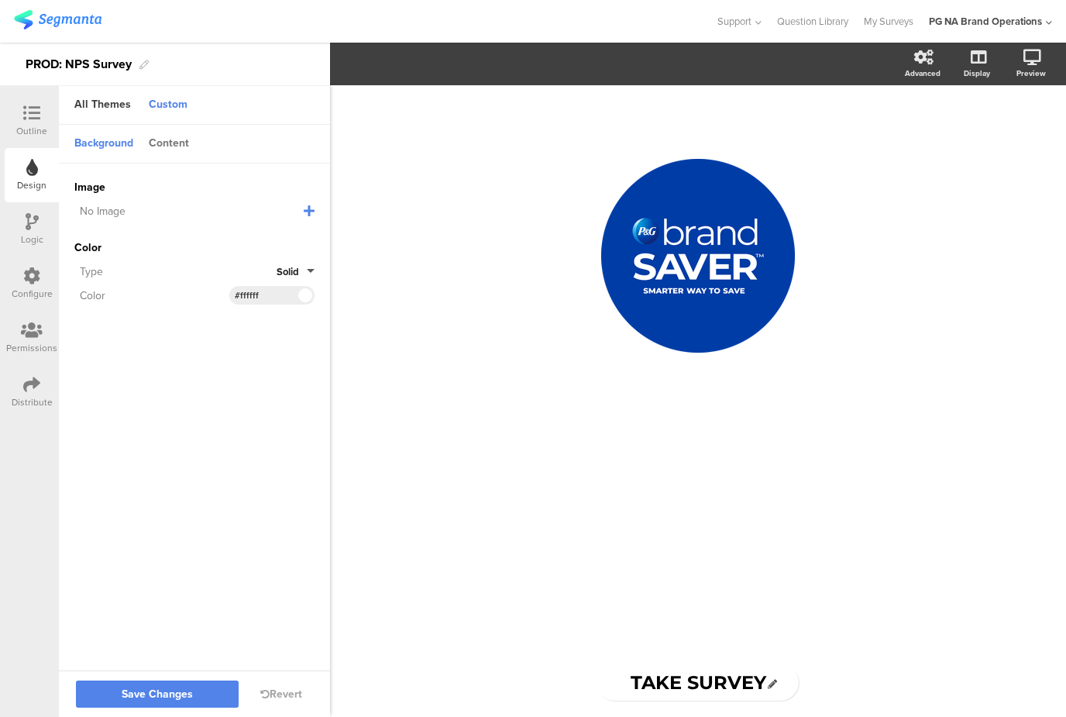
click at [172, 146] on div "Content" at bounding box center [169, 144] width 56 height 26
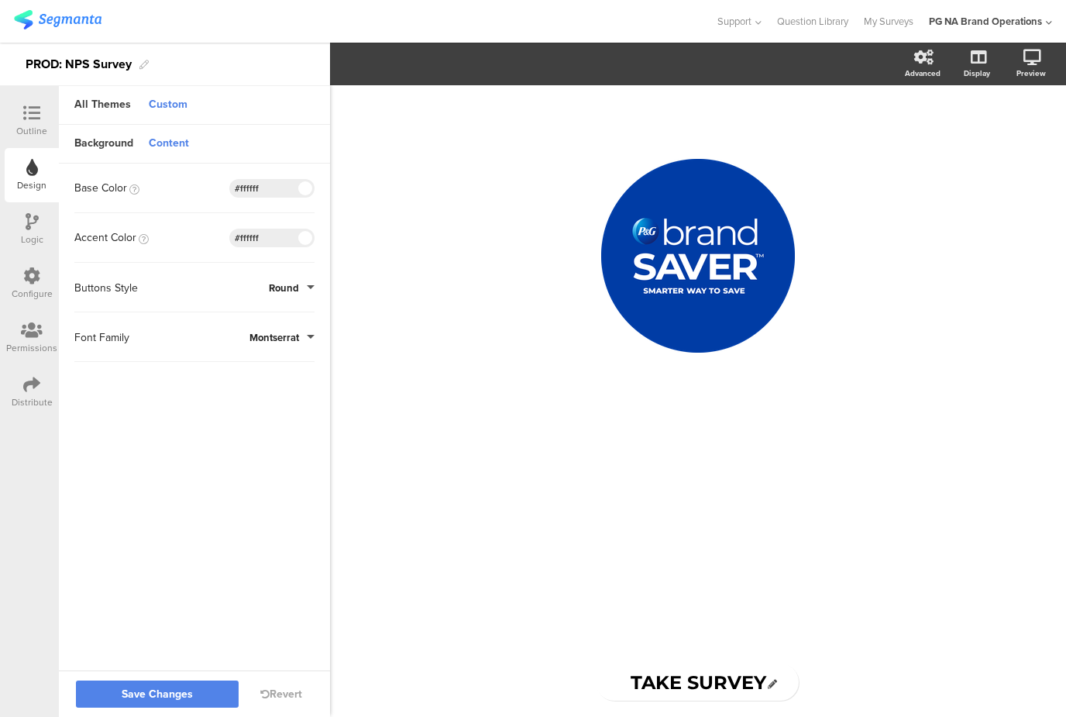
click at [248, 189] on input "#ffffff" at bounding box center [258, 188] width 46 height 12
paste input "1b315b"
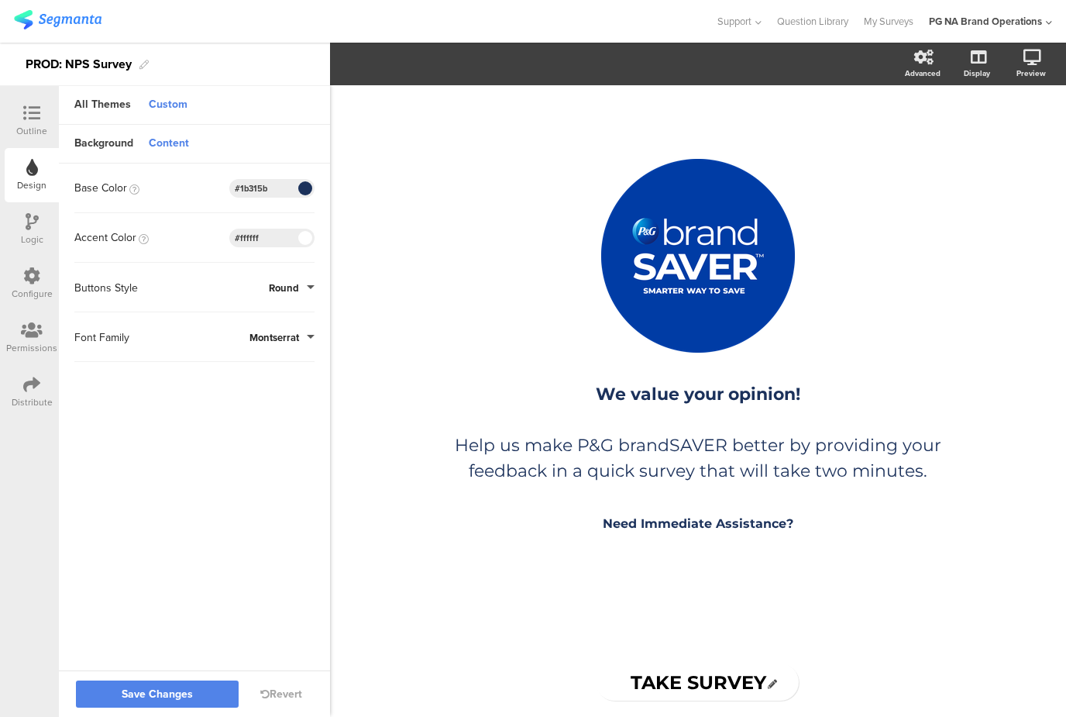
type input "#1b315b"
click at [249, 237] on input "#ffffff" at bounding box center [258, 238] width 46 height 12
paste input "219bd6"
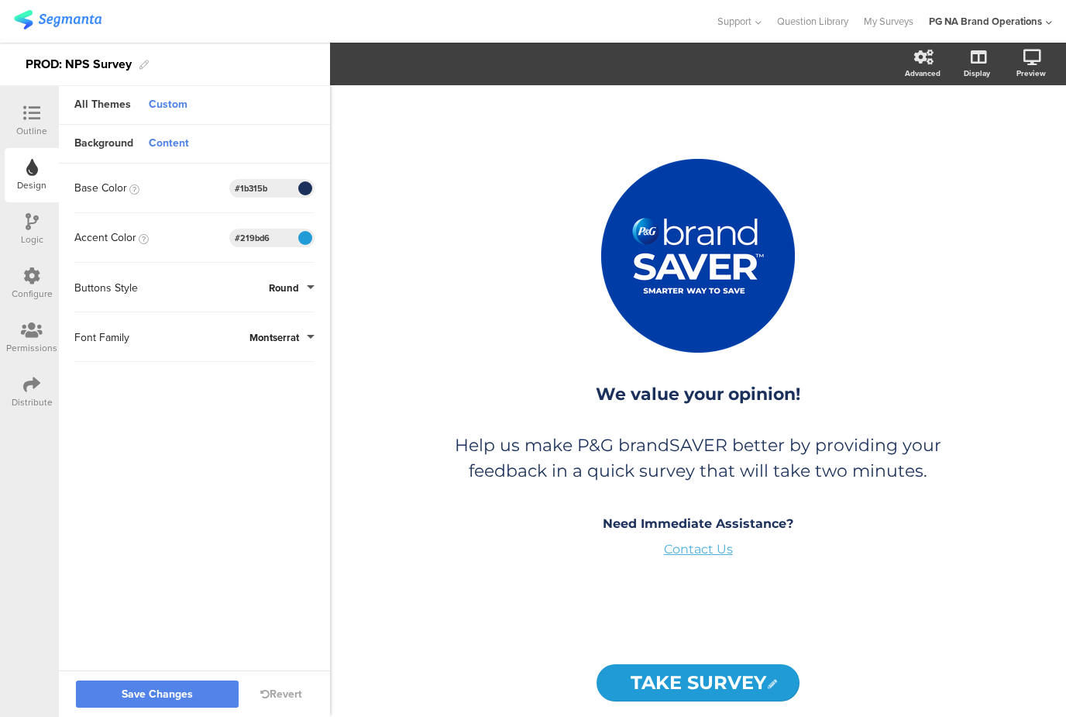
type input "#219bd6"
click at [34, 99] on div "Outline" at bounding box center [32, 121] width 54 height 54
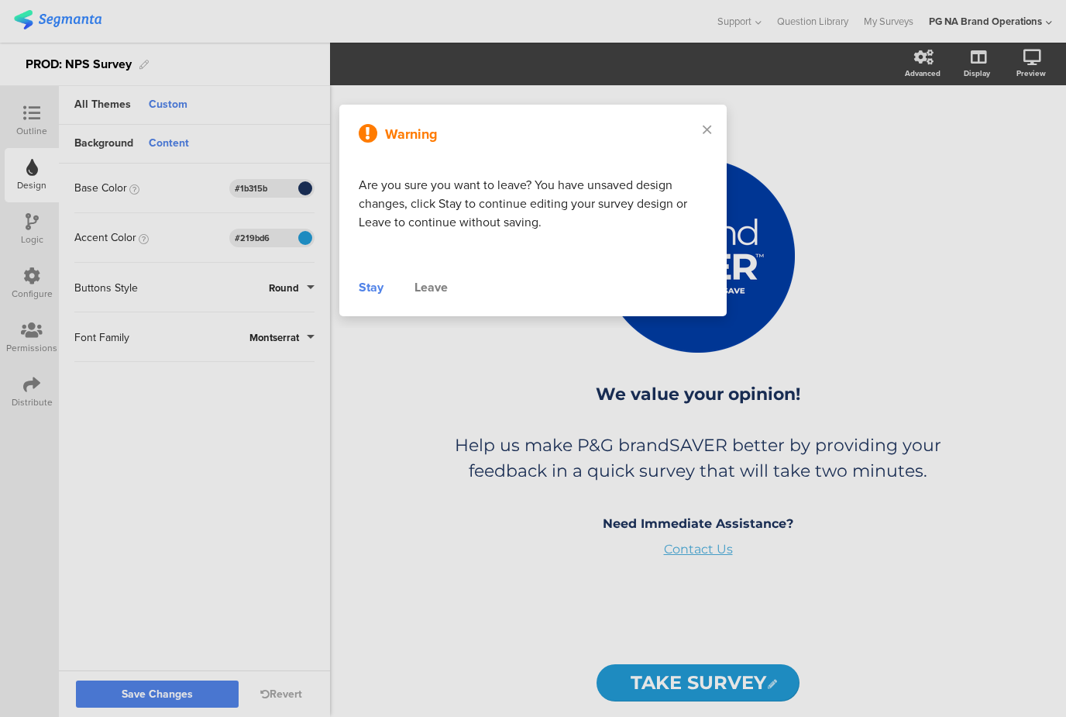
click at [376, 286] on div "Stay" at bounding box center [371, 287] width 25 height 19
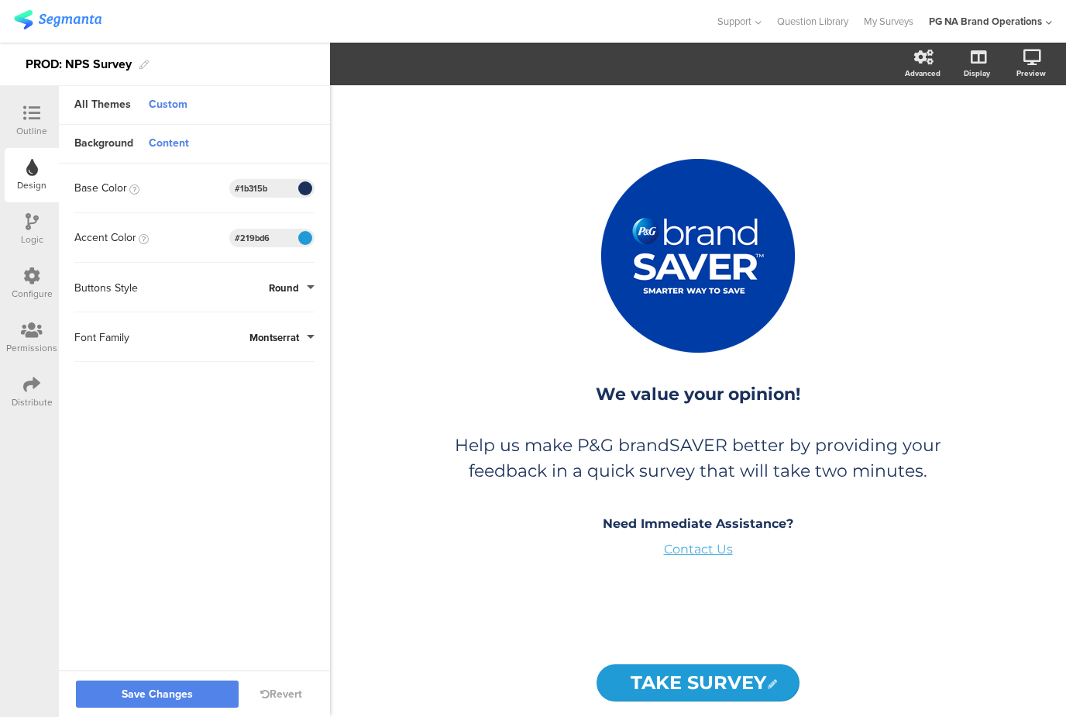
click at [35, 124] on div "Outline" at bounding box center [31, 131] width 31 height 14
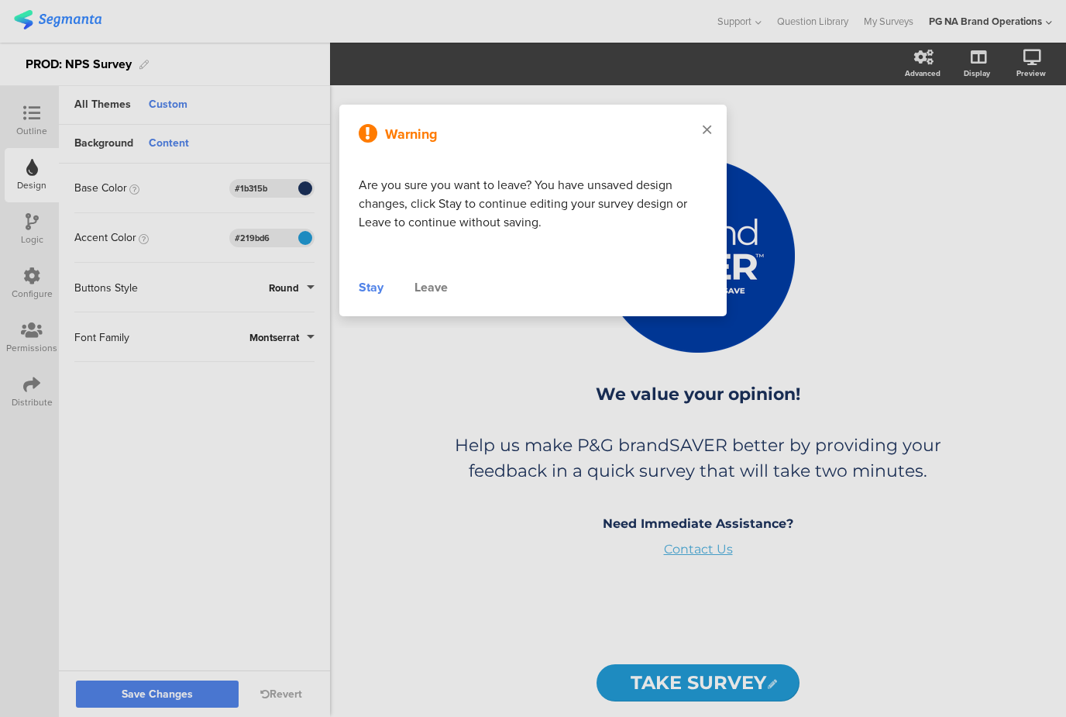
drag, startPoint x: 710, startPoint y: 130, endPoint x: 531, endPoint y: 293, distance: 241.8
click at [709, 130] on icon at bounding box center [707, 129] width 9 height 14
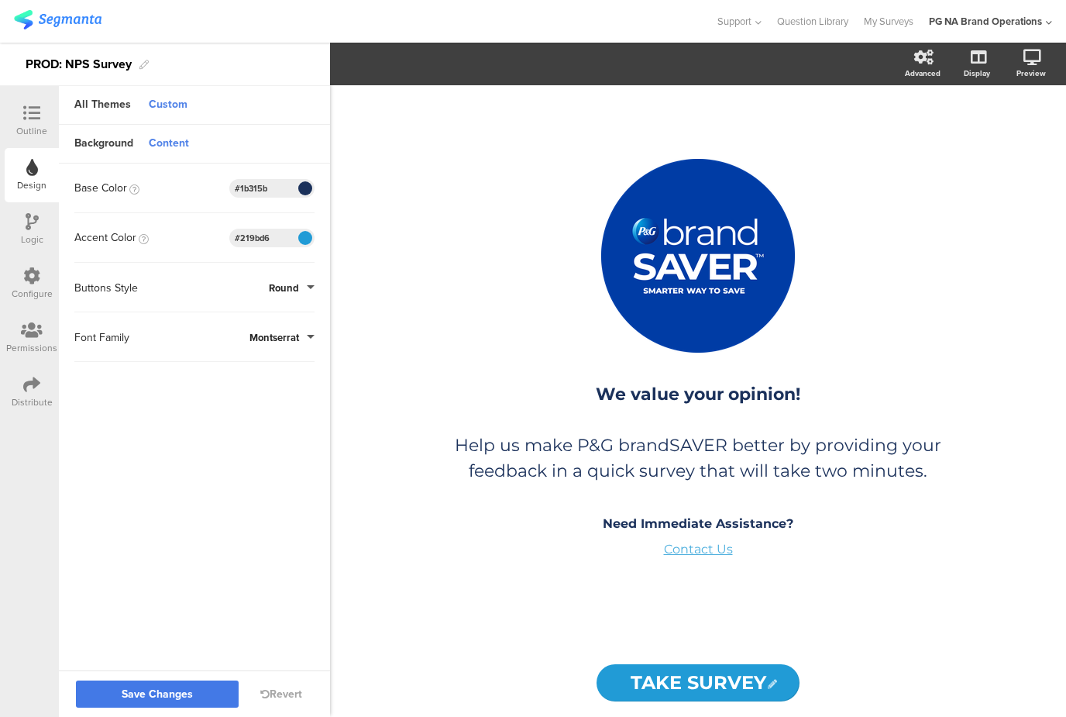
click at [158, 694] on span "Save Changes" at bounding box center [157, 694] width 71 height 0
click at [33, 111] on icon at bounding box center [31, 113] width 17 height 17
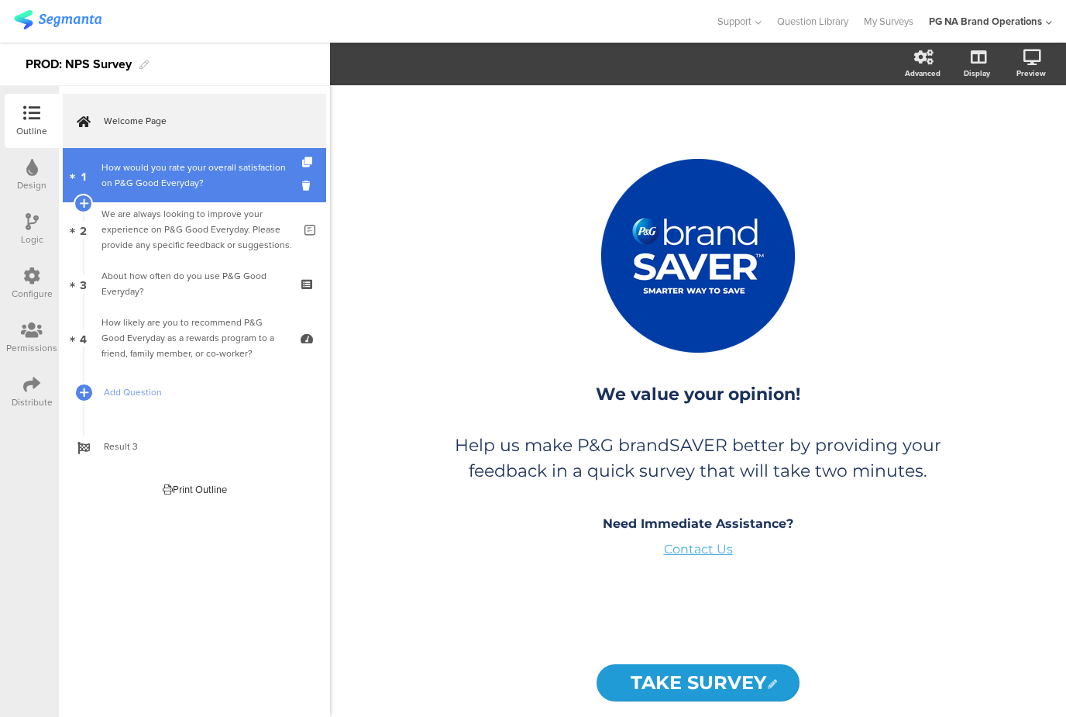
click at [143, 163] on div "How would you rate your overall satisfaction on P&G Good Everyday?" at bounding box center [193, 175] width 185 height 31
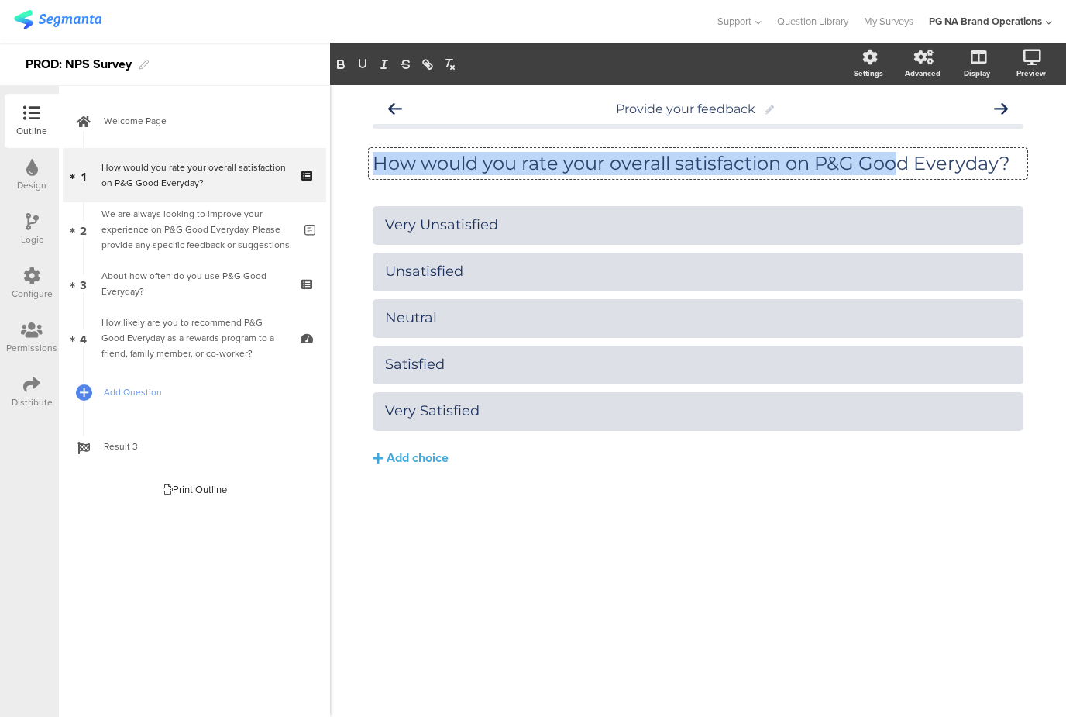
drag, startPoint x: 998, startPoint y: 161, endPoint x: 896, endPoint y: 163, distance: 102.3
click at [896, 163] on div "How would you rate your overall satisfaction on P&G Good Everyday? How would yo…" at bounding box center [698, 163] width 658 height 31
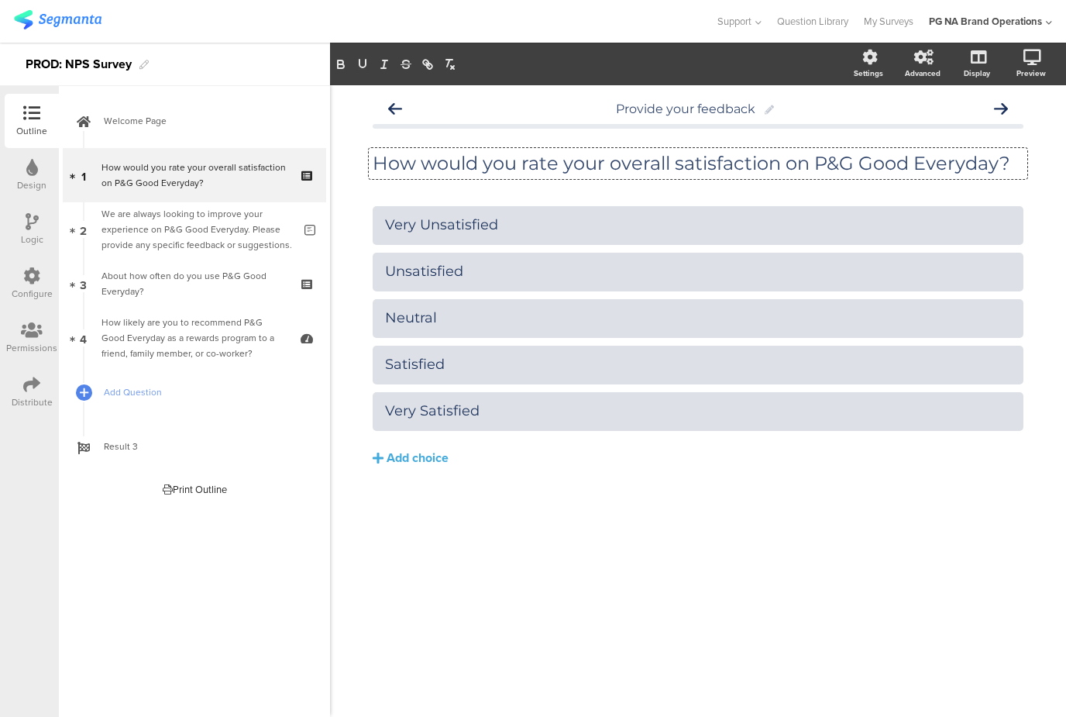
click at [894, 163] on p "How would you rate your overall satisfaction on P&G Good Everyday?" at bounding box center [698, 163] width 651 height 23
drag, startPoint x: 861, startPoint y: 165, endPoint x: 999, endPoint y: 163, distance: 137.1
click at [999, 163] on p "How would you rate your overall satisfaction on P&G Good Everyday?" at bounding box center [698, 163] width 651 height 23
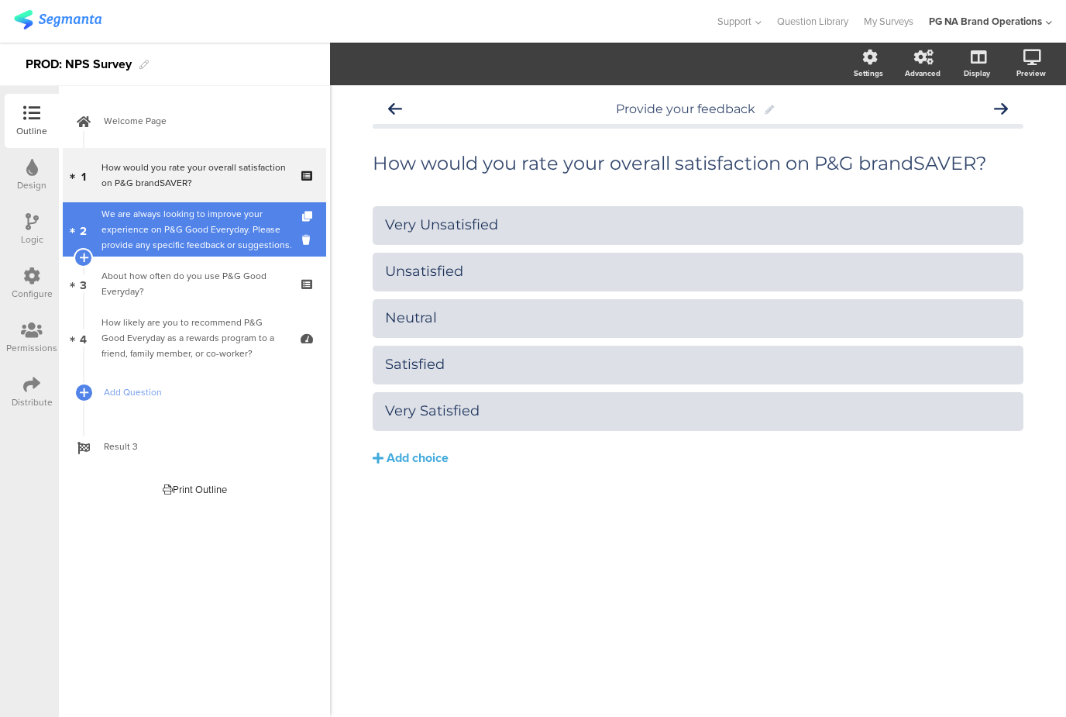
click at [156, 229] on div "We are always looking to improve your experience on P&G Good Everyday. Please p…" at bounding box center [196, 229] width 191 height 46
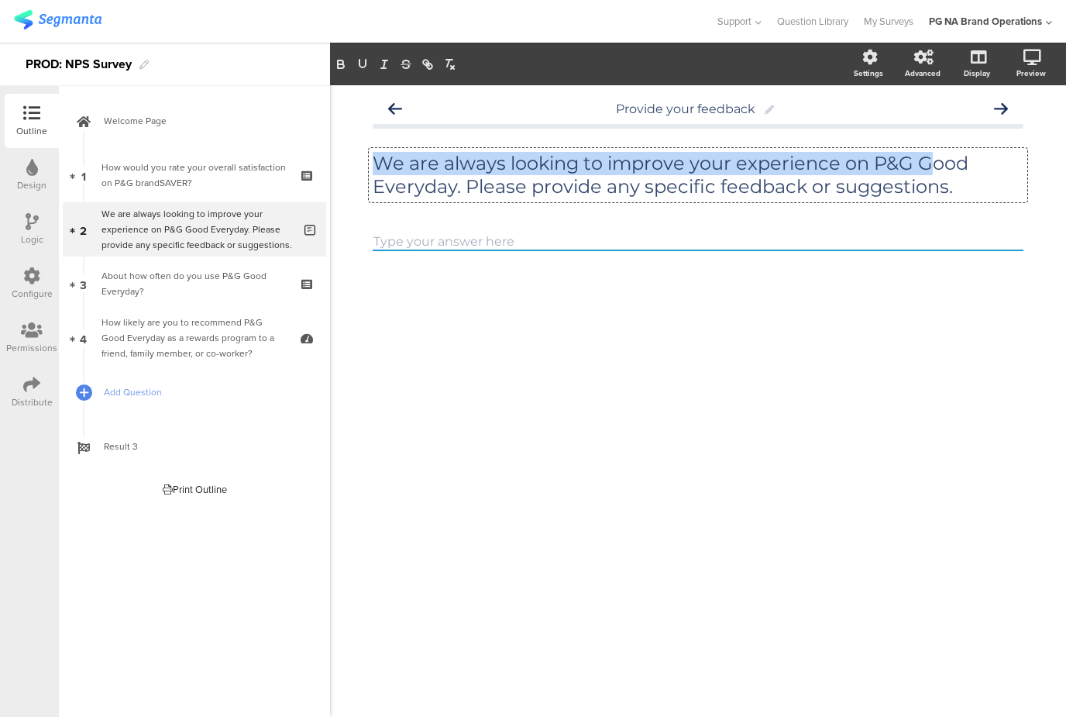
drag, startPoint x: 452, startPoint y: 187, endPoint x: 926, endPoint y: 164, distance: 473.9
click at [926, 164] on div "We are always looking to improve your experience on P&G Good Everyday. Please p…" at bounding box center [698, 175] width 658 height 54
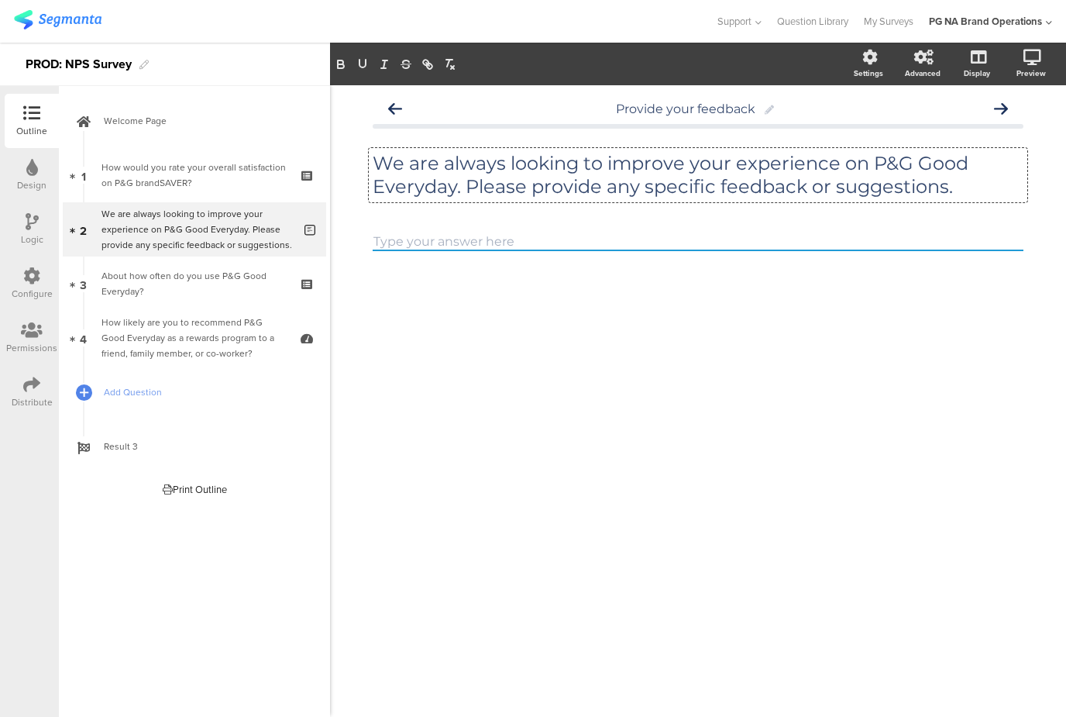
click at [926, 164] on p "We are always looking to improve your experience on P&G Good Everyday. Please p…" at bounding box center [698, 175] width 651 height 46
drag, startPoint x: 921, startPoint y: 163, endPoint x: 453, endPoint y: 185, distance: 468.4
click at [453, 185] on p "We are always looking to improve your experience on P&G Good Everyday. Please p…" at bounding box center [698, 175] width 651 height 46
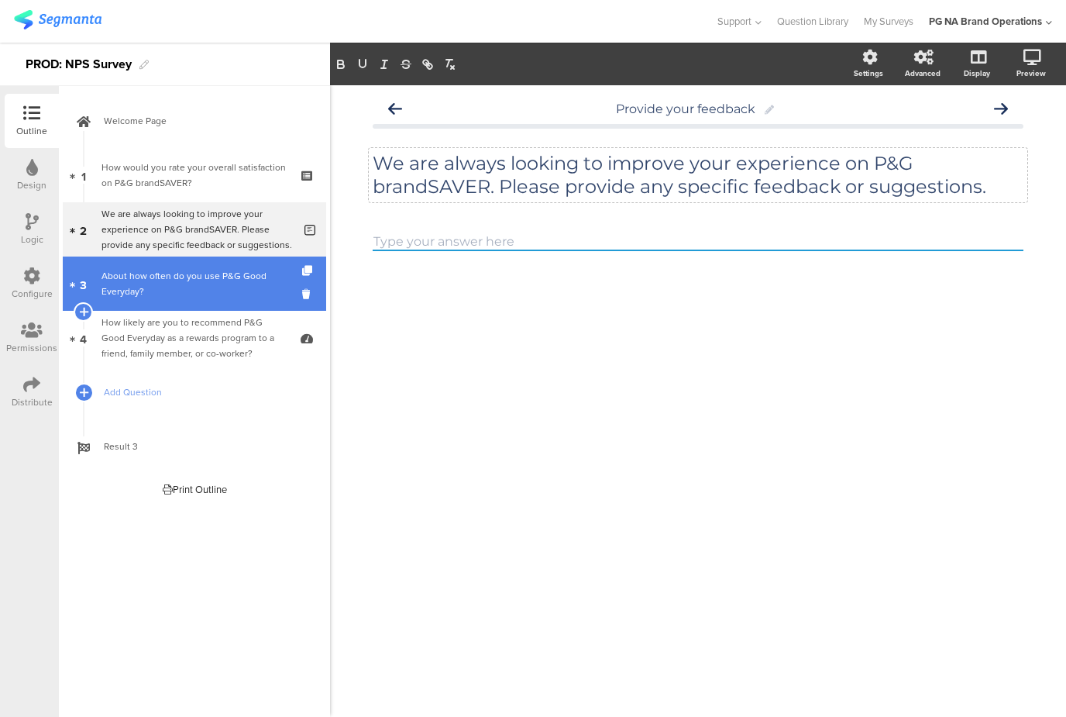
click at [143, 278] on div "About how often do you use P&G Good Everyday?" at bounding box center [193, 283] width 185 height 31
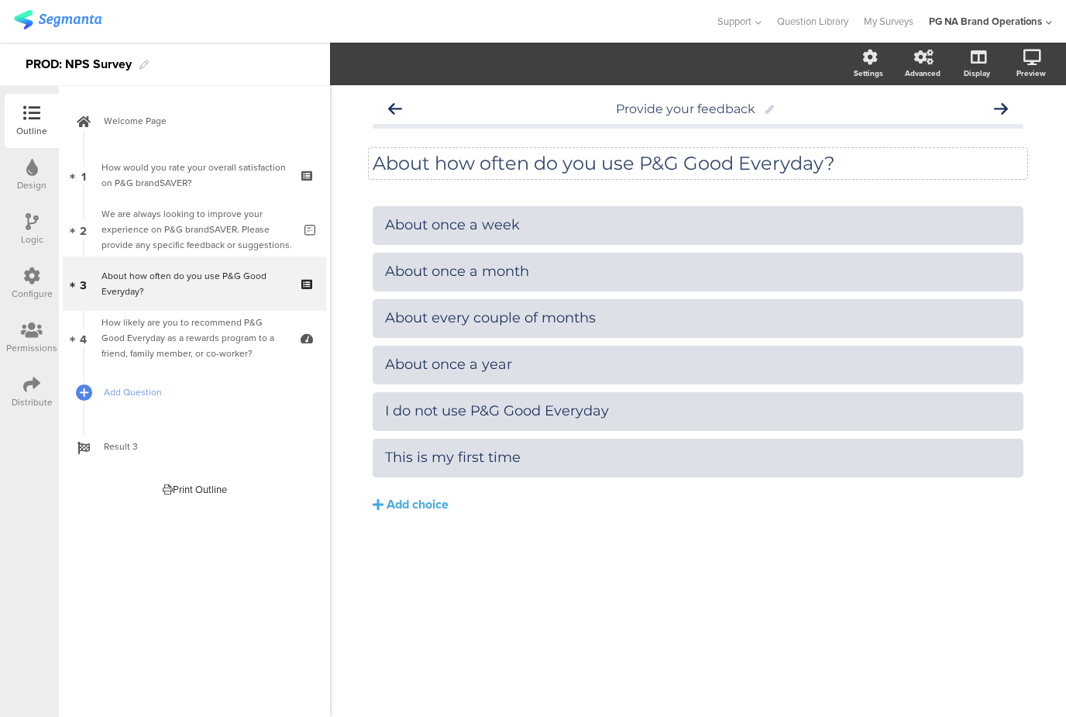
click at [820, 162] on div "About how often do you use P&G Good Everyday? About how often do you use P&G Go…" at bounding box center [698, 163] width 658 height 31
drag, startPoint x: 823, startPoint y: 163, endPoint x: 687, endPoint y: 164, distance: 135.6
click at [687, 164] on p "About how often do you use P&G Good Everyday?" at bounding box center [698, 163] width 651 height 23
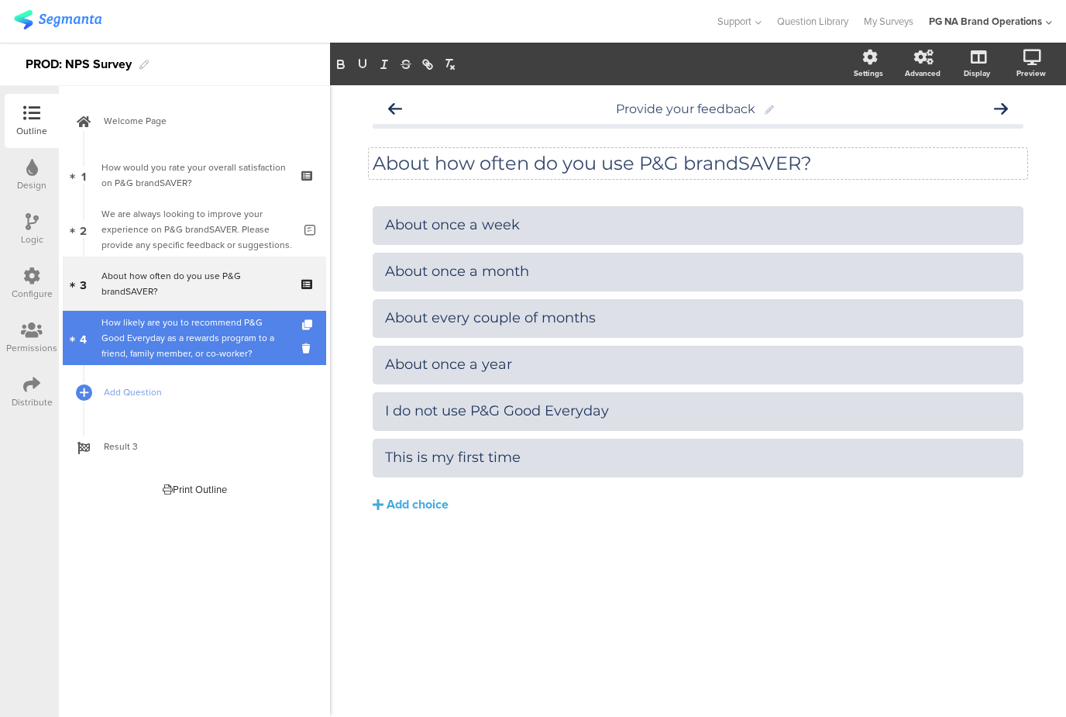
click at [167, 342] on div "How likely are you to recommend P&G Good Everyday as a rewards program to a fri…" at bounding box center [193, 338] width 185 height 46
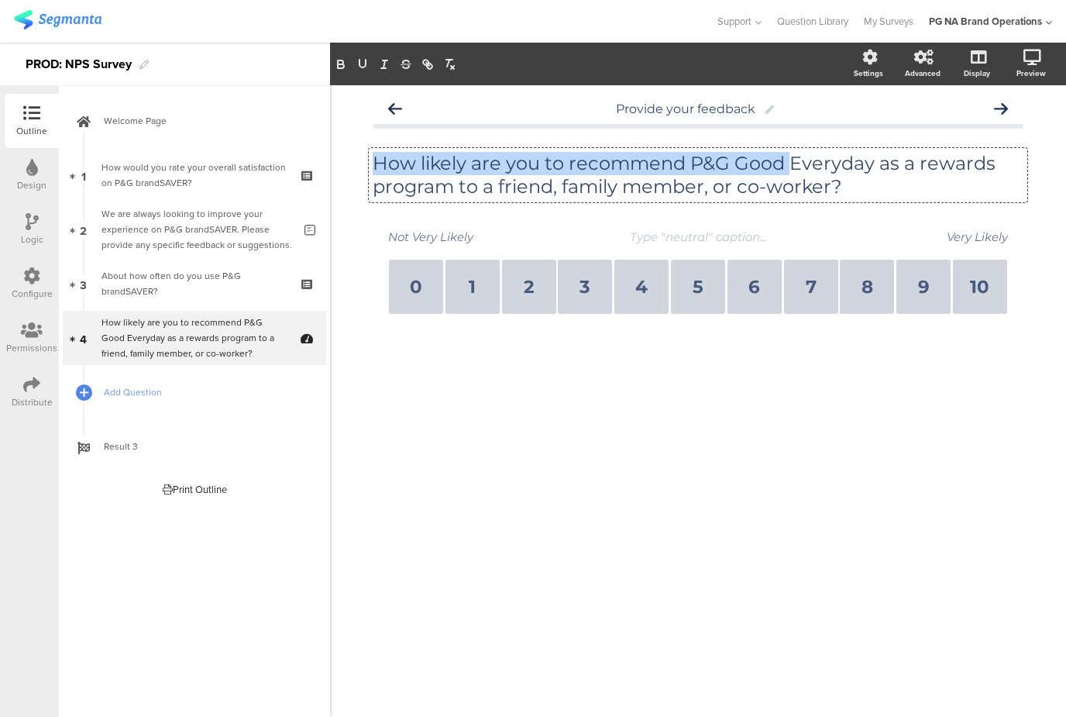
drag, startPoint x: 872, startPoint y: 163, endPoint x: 787, endPoint y: 164, distance: 85.2
click at [787, 164] on div "How likely are you to recommend P&G Good Everyday as a rewards program to a fri…" at bounding box center [698, 175] width 658 height 54
click at [787, 164] on p "How likely are you to recommend P&G Good Everyday as a rewards program to a fri…" at bounding box center [698, 175] width 651 height 46
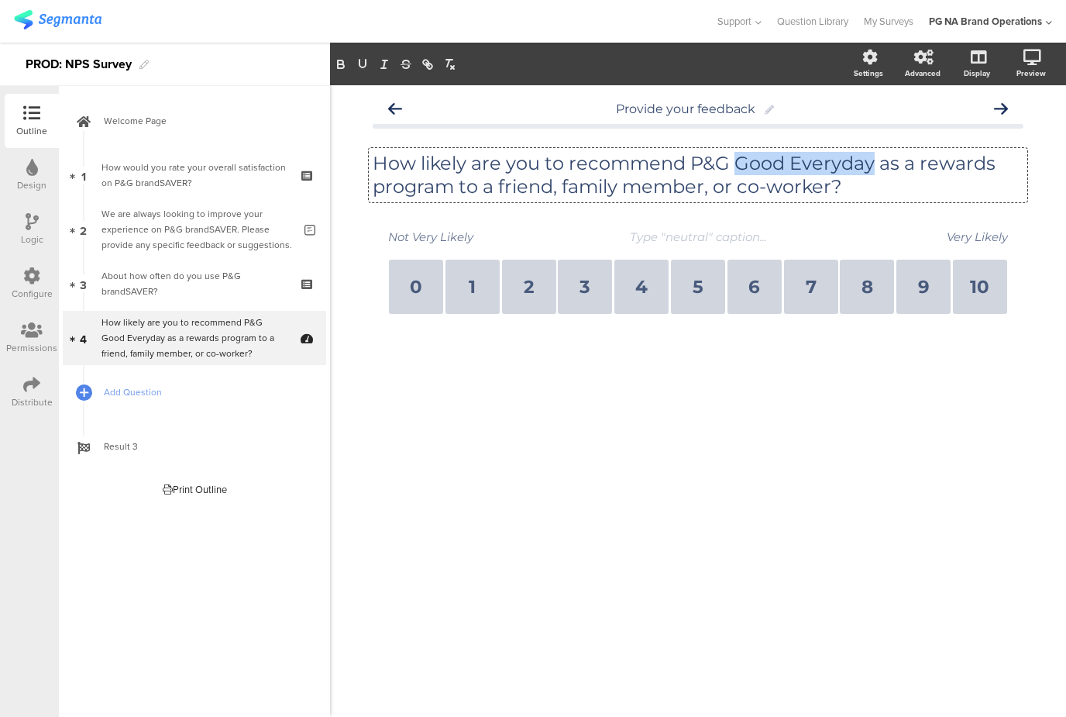
drag, startPoint x: 738, startPoint y: 163, endPoint x: 870, endPoint y: 162, distance: 131.7
click at [870, 162] on p "How likely are you to recommend P&G Good Everyday as a rewards program to a fri…" at bounding box center [698, 175] width 651 height 46
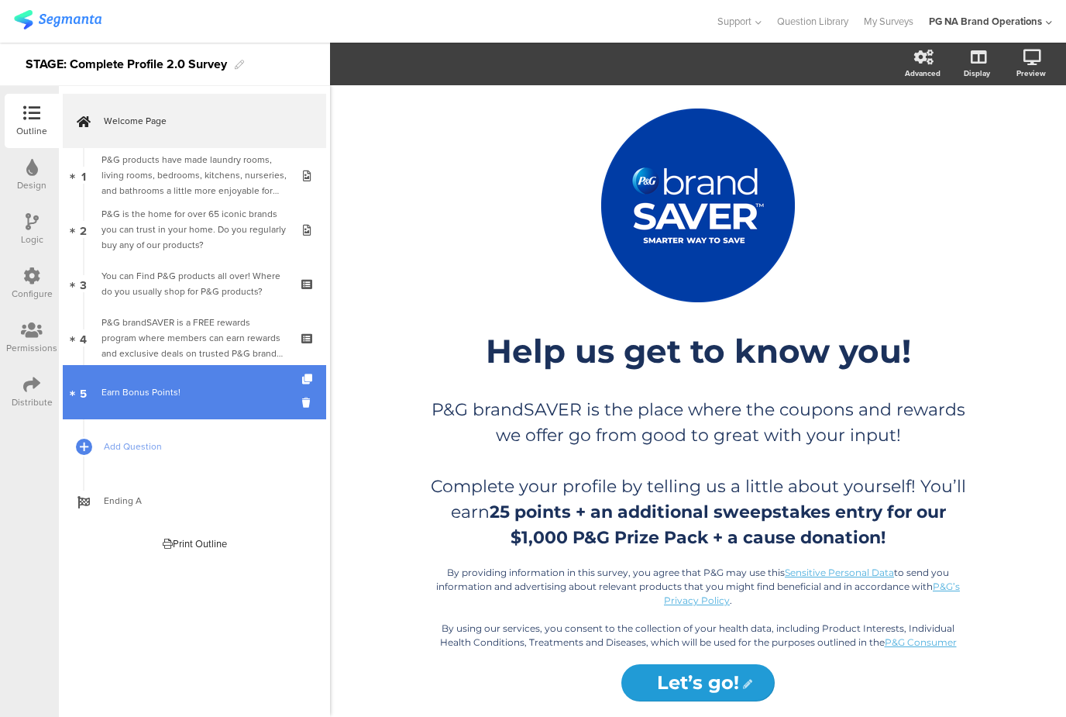
click at [200, 386] on div "Earn Bonus Points!" at bounding box center [193, 391] width 185 height 15
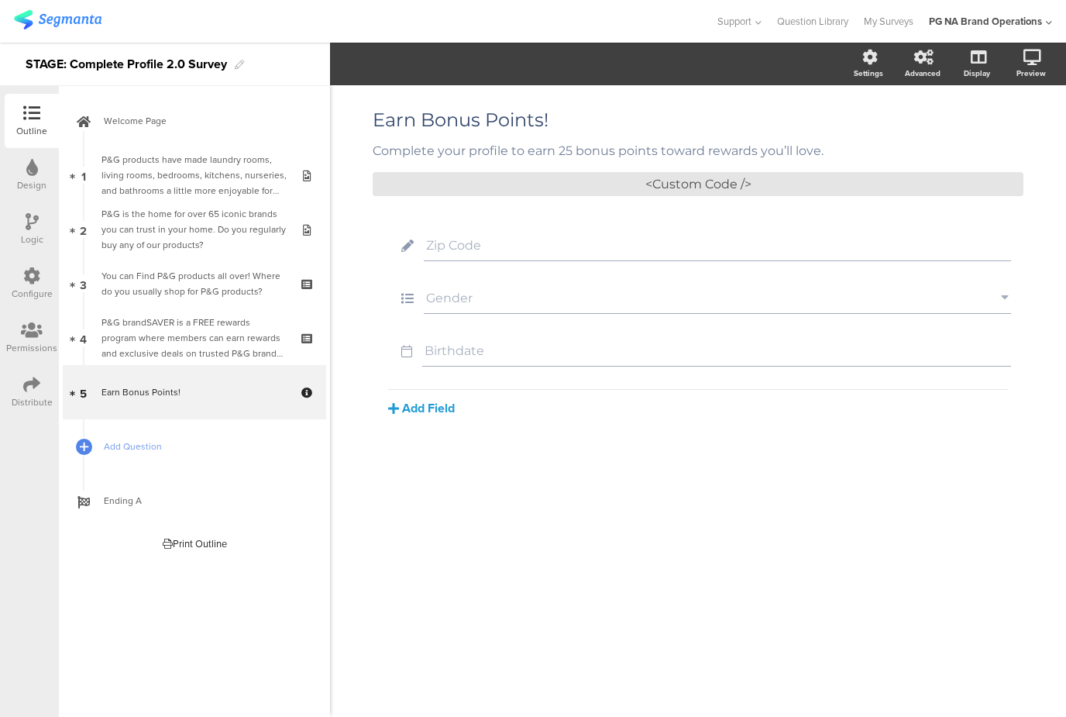
click at [442, 410] on button "Add Field" at bounding box center [421, 408] width 67 height 18
click at [30, 284] on div at bounding box center [31, 276] width 17 height 19
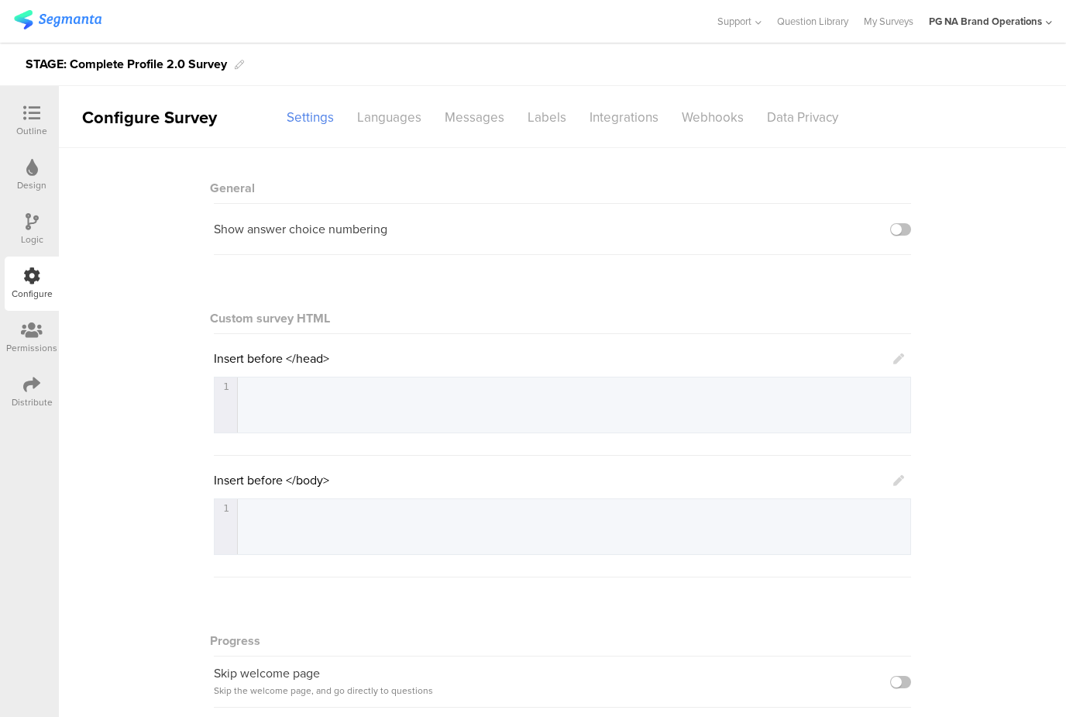
click at [31, 185] on div "Design" at bounding box center [31, 185] width 29 height 14
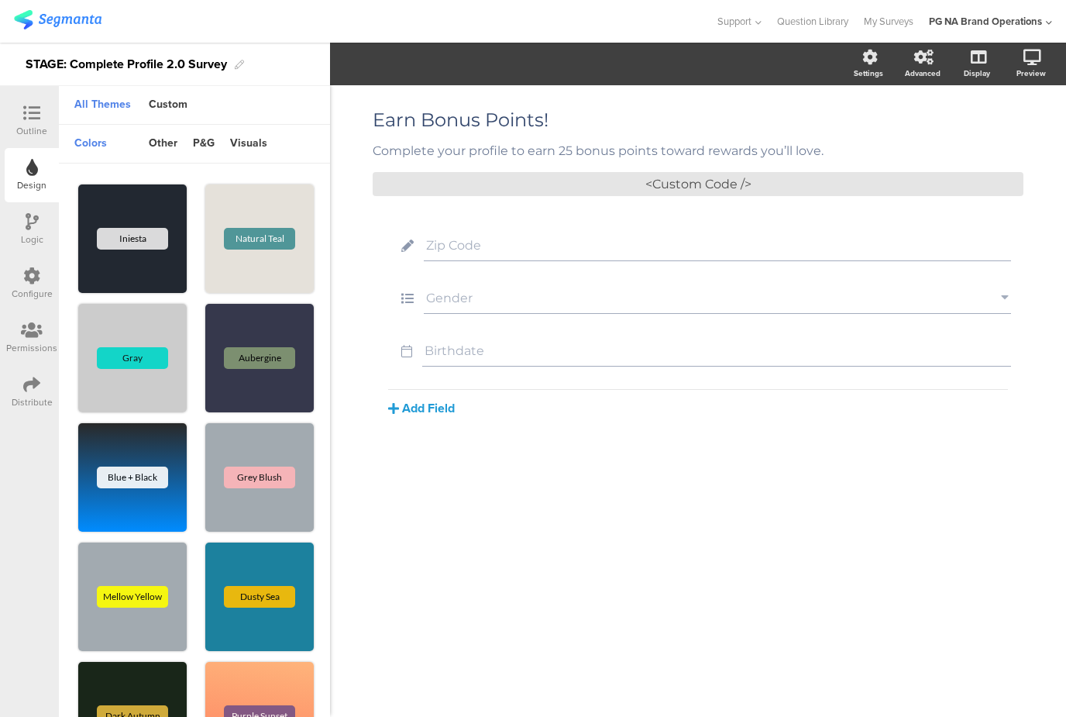
click at [423, 410] on button "Add Field" at bounding box center [421, 408] width 67 height 18
click at [171, 100] on div "Custom" at bounding box center [168, 105] width 54 height 26
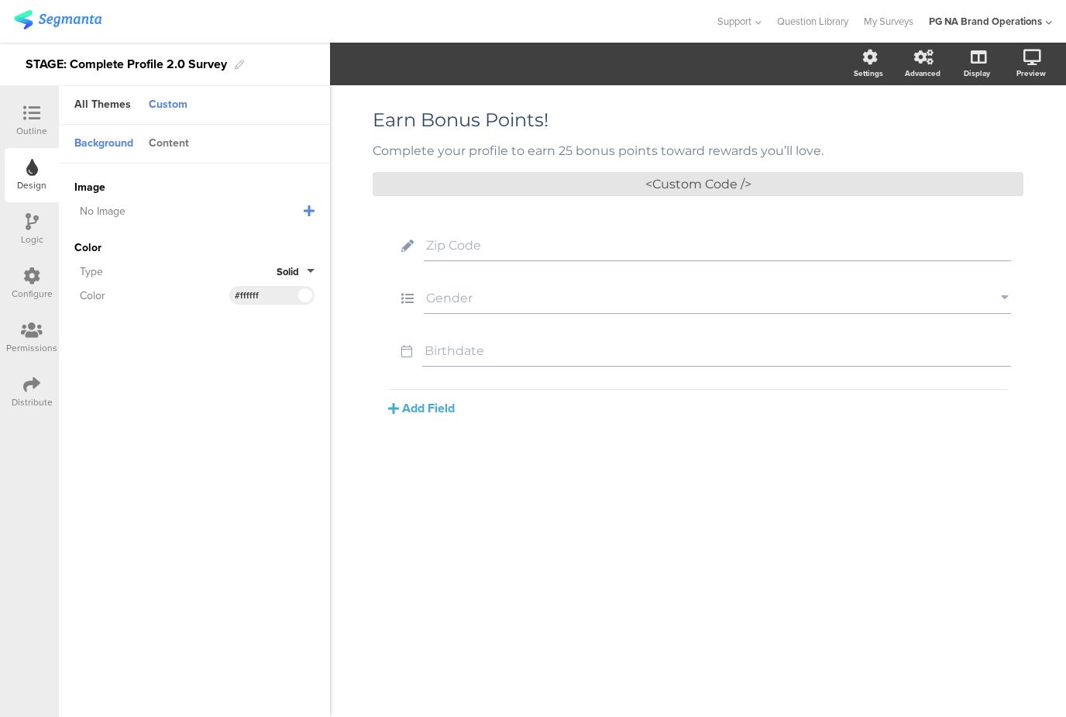
click at [175, 146] on div "Content" at bounding box center [169, 144] width 56 height 26
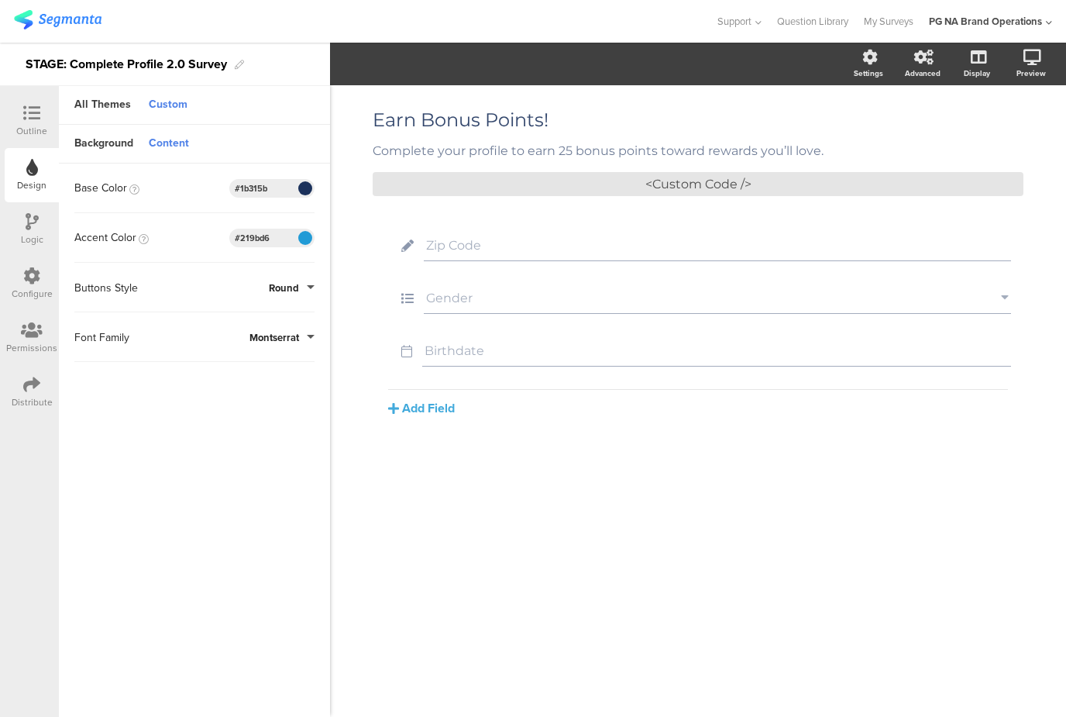
click at [261, 238] on input "#219bd6" at bounding box center [258, 238] width 46 height 12
click at [252, 189] on input "#1b315b" at bounding box center [258, 188] width 46 height 12
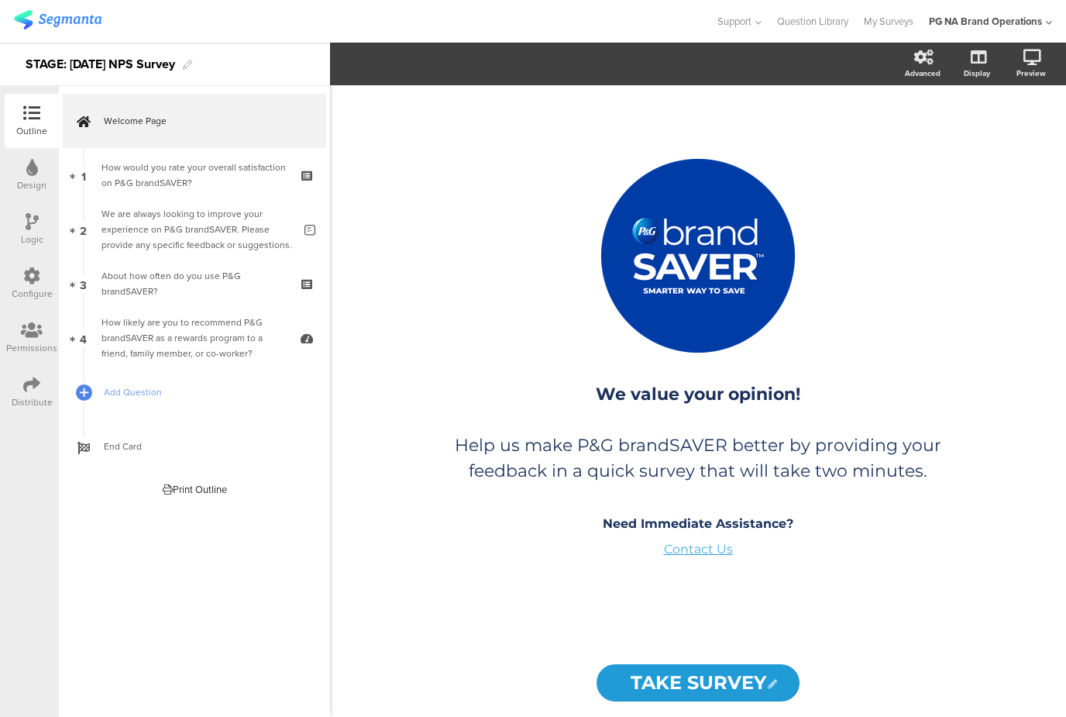
click at [25, 178] on div "Design" at bounding box center [31, 185] width 29 height 14
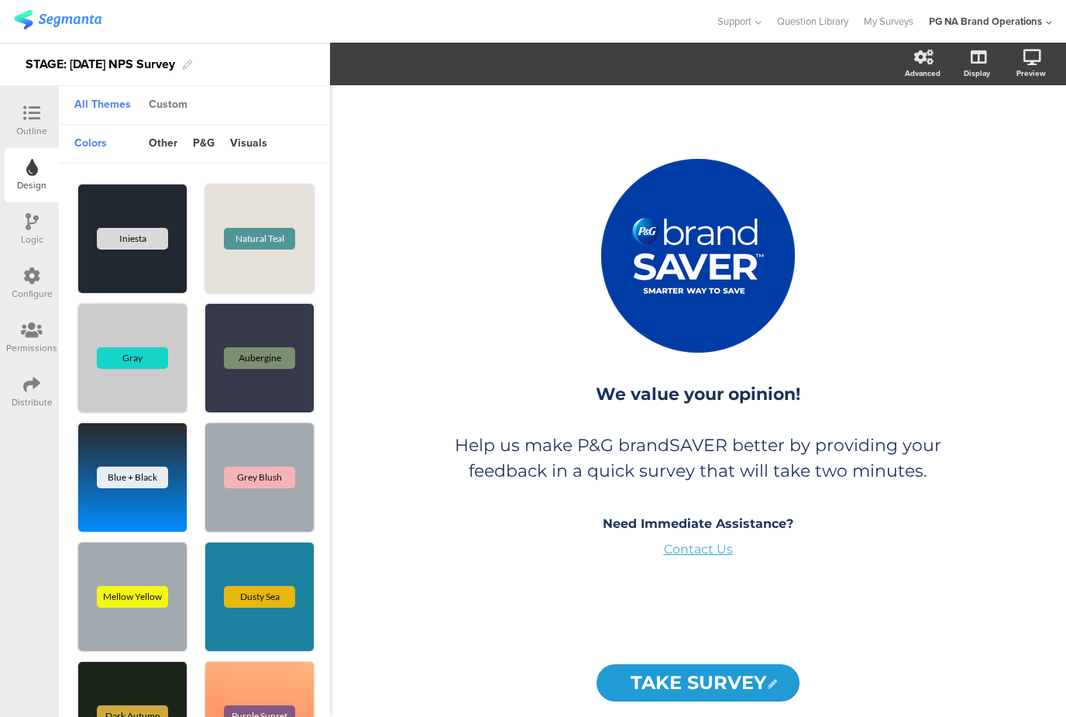
click at [182, 106] on div "Custom" at bounding box center [168, 105] width 54 height 26
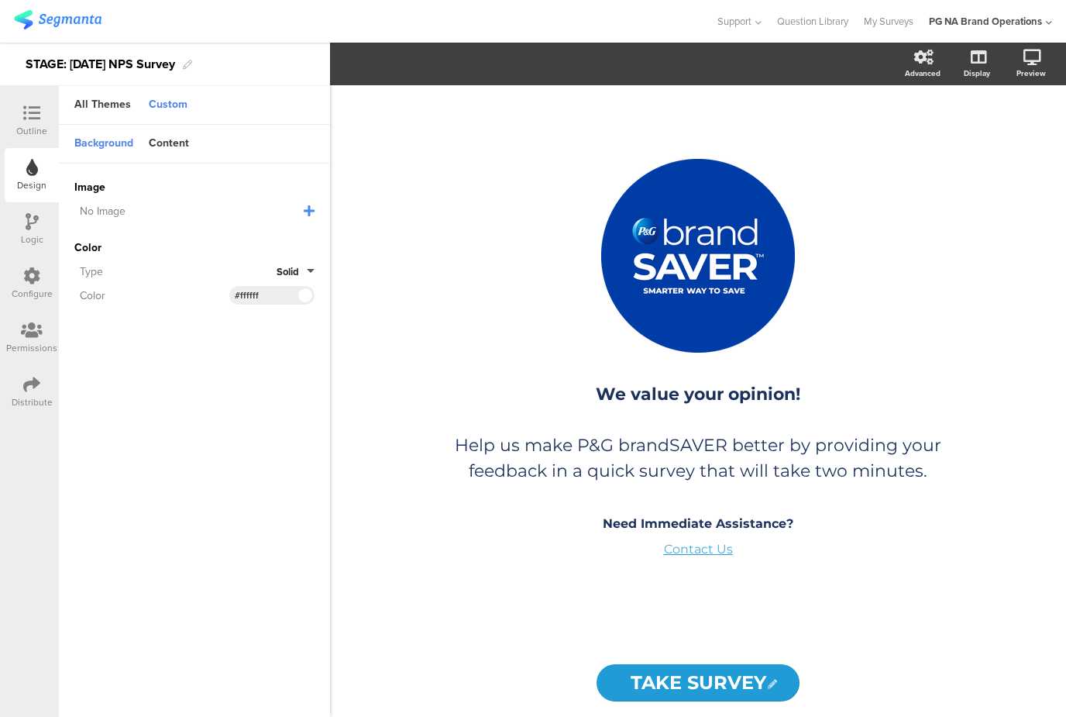
click at [250, 295] on input "#ffffff" at bounding box center [258, 295] width 46 height 12
click at [163, 139] on div "Content" at bounding box center [169, 144] width 56 height 26
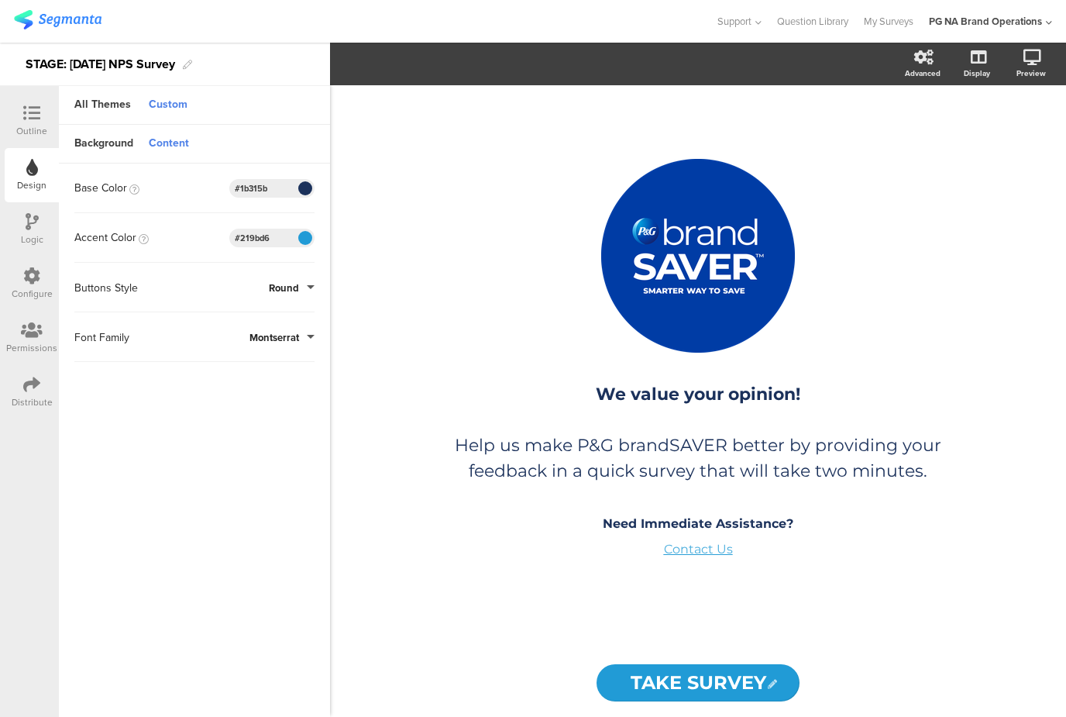
click at [253, 187] on input "#1b315b" at bounding box center [258, 188] width 46 height 12
click at [258, 235] on input "#219bd6" at bounding box center [258, 238] width 46 height 12
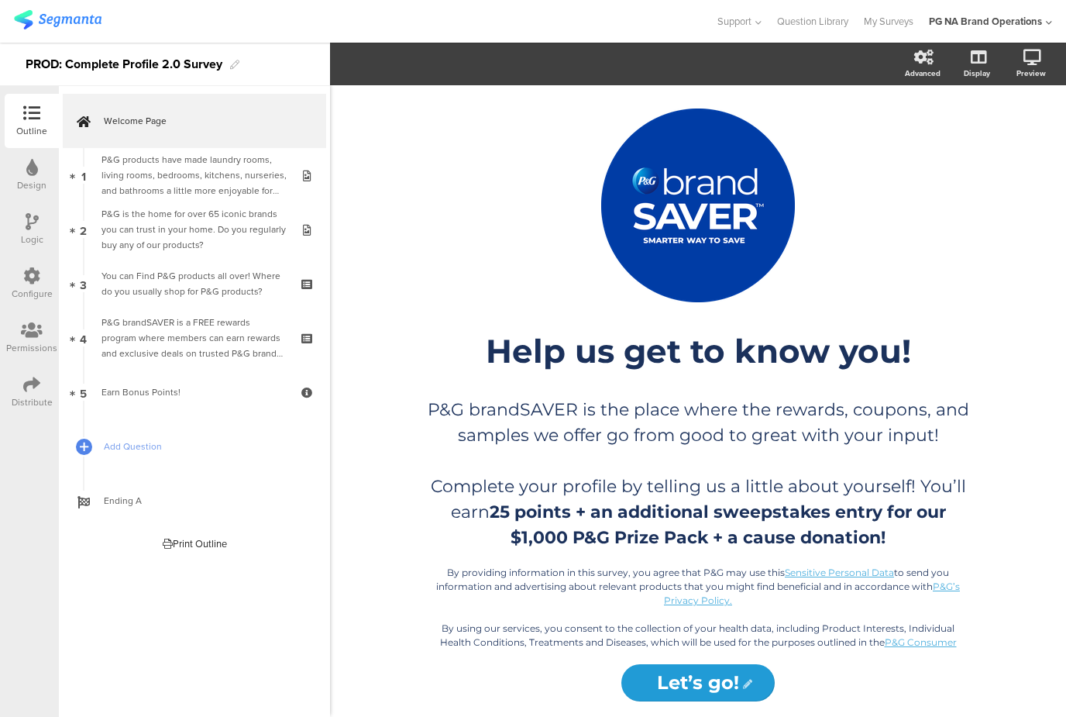
click at [26, 181] on div "Design" at bounding box center [31, 185] width 29 height 14
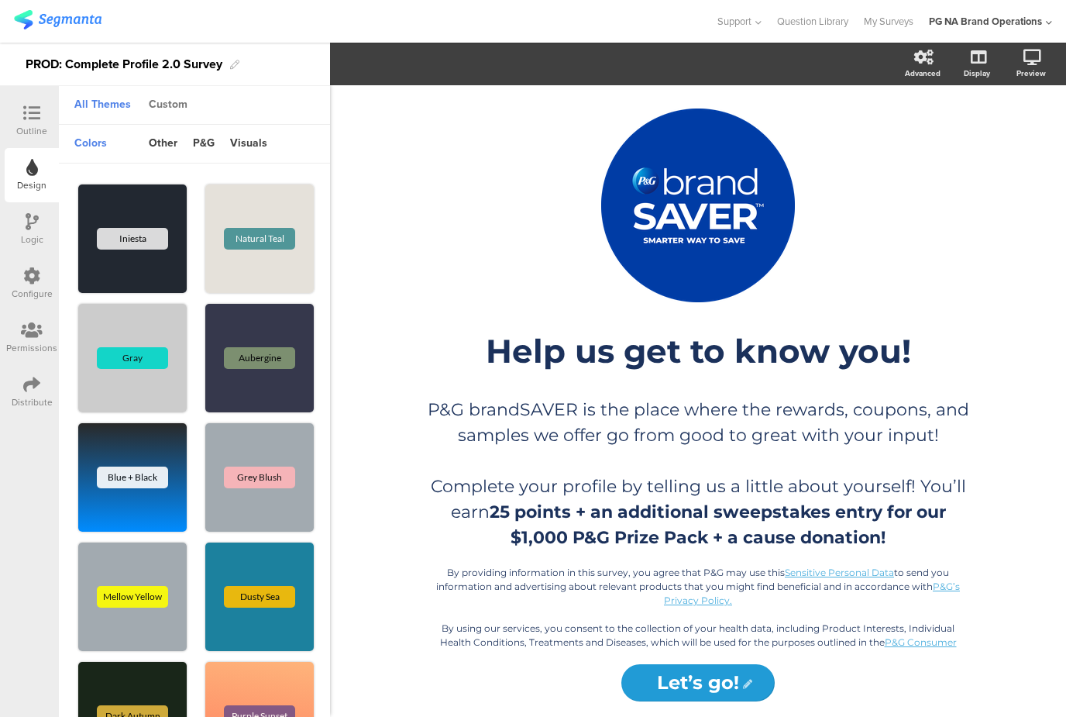
click at [165, 101] on div "Custom" at bounding box center [168, 105] width 54 height 26
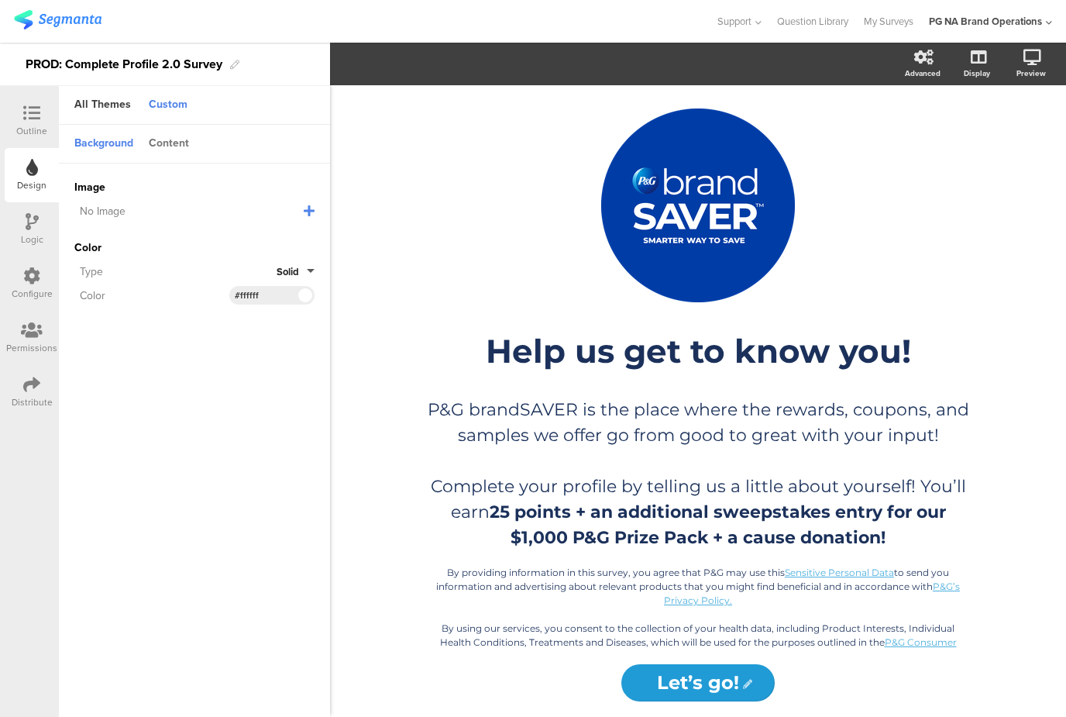
click at [181, 140] on div "Content" at bounding box center [169, 144] width 56 height 26
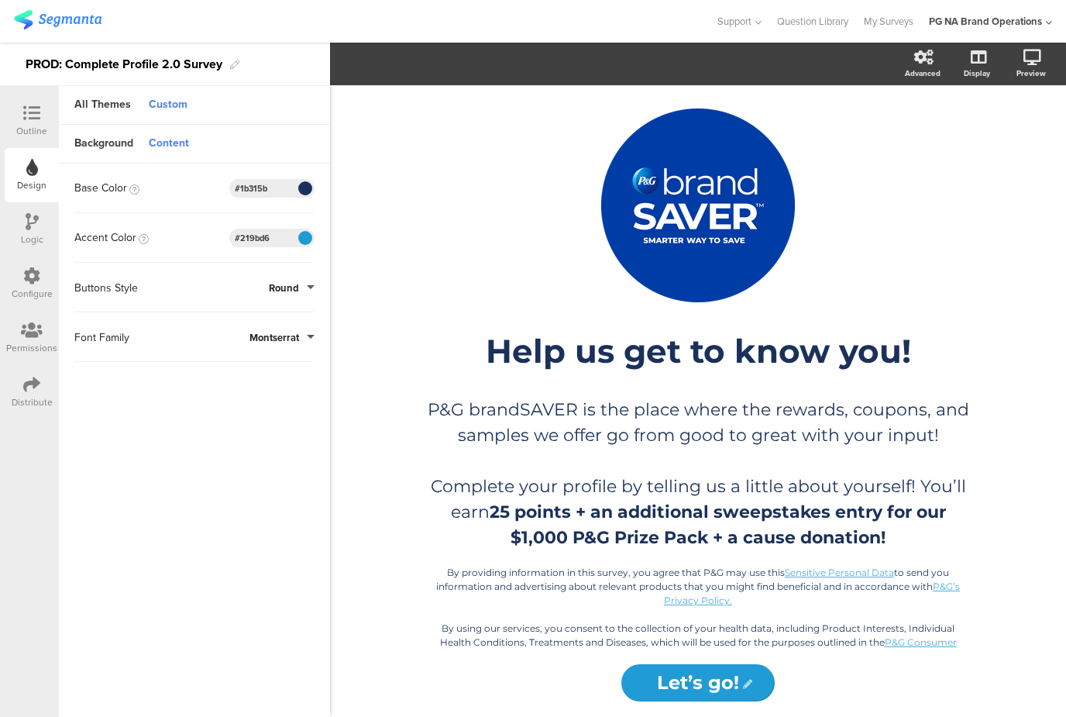
click at [251, 237] on input "#219bd6" at bounding box center [258, 238] width 46 height 12
click at [261, 184] on input "#1b315b" at bounding box center [258, 188] width 46 height 12
click at [438, 215] on div "/" at bounding box center [697, 205] width 573 height 194
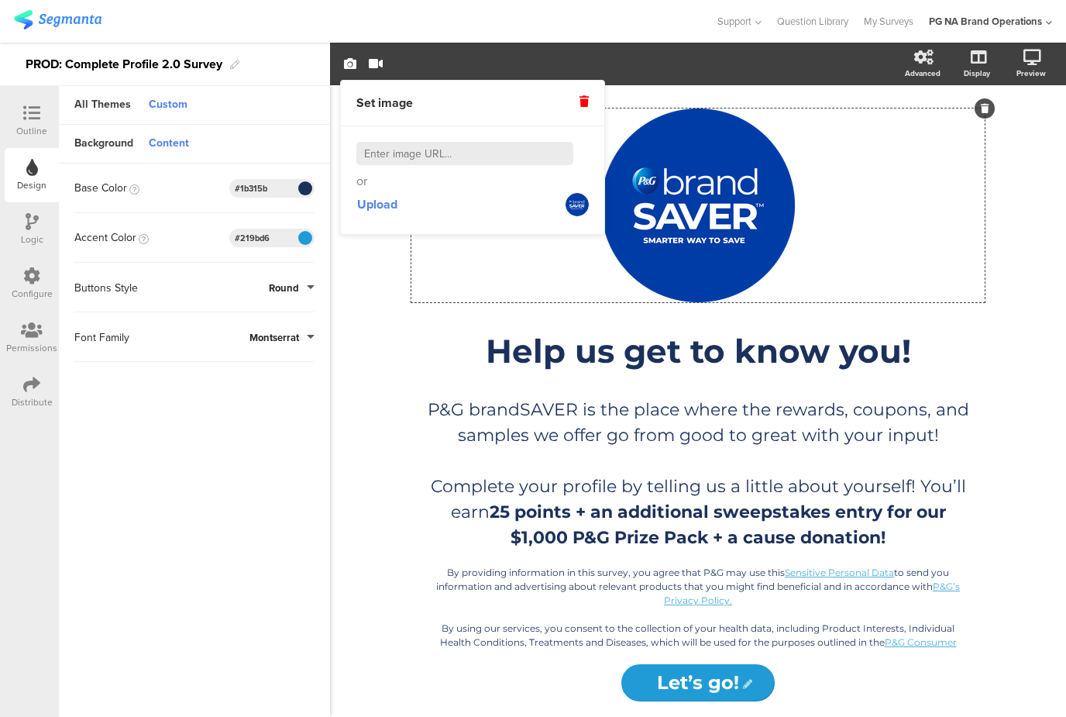
click at [228, 474] on sg-customize-design "Background Content Image No Image Invalid URL or Upload File Color Type Solid C…" at bounding box center [194, 422] width 271 height 594
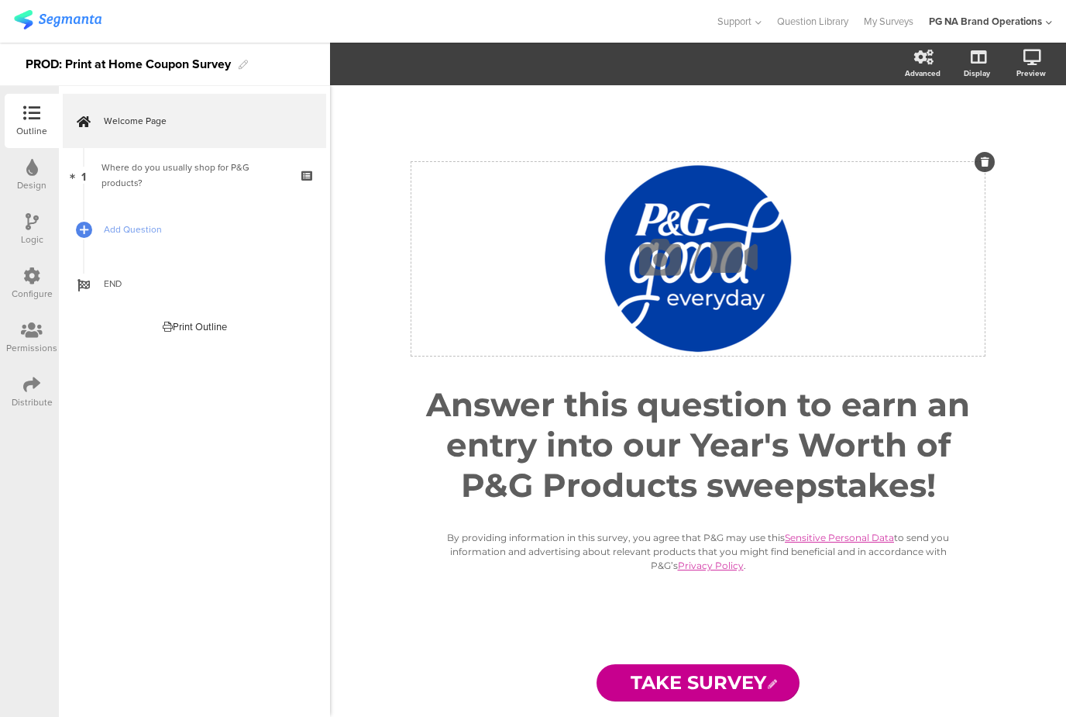
click at [710, 225] on div "/" at bounding box center [697, 259] width 573 height 194
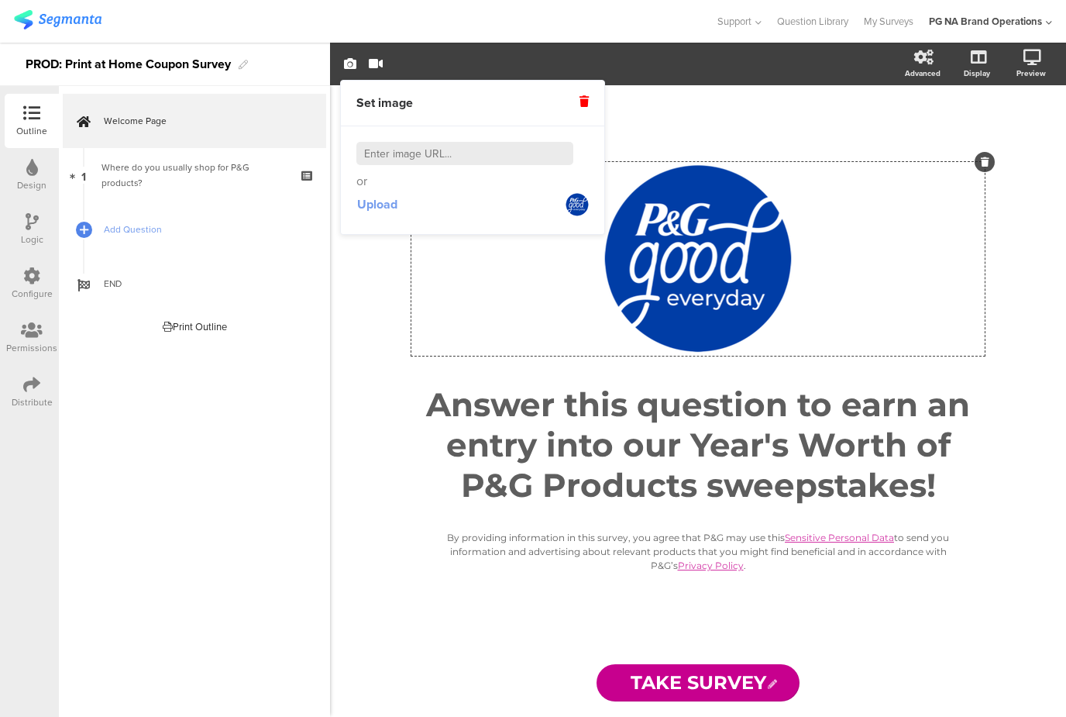
click at [373, 201] on span "Upload" at bounding box center [377, 204] width 40 height 18
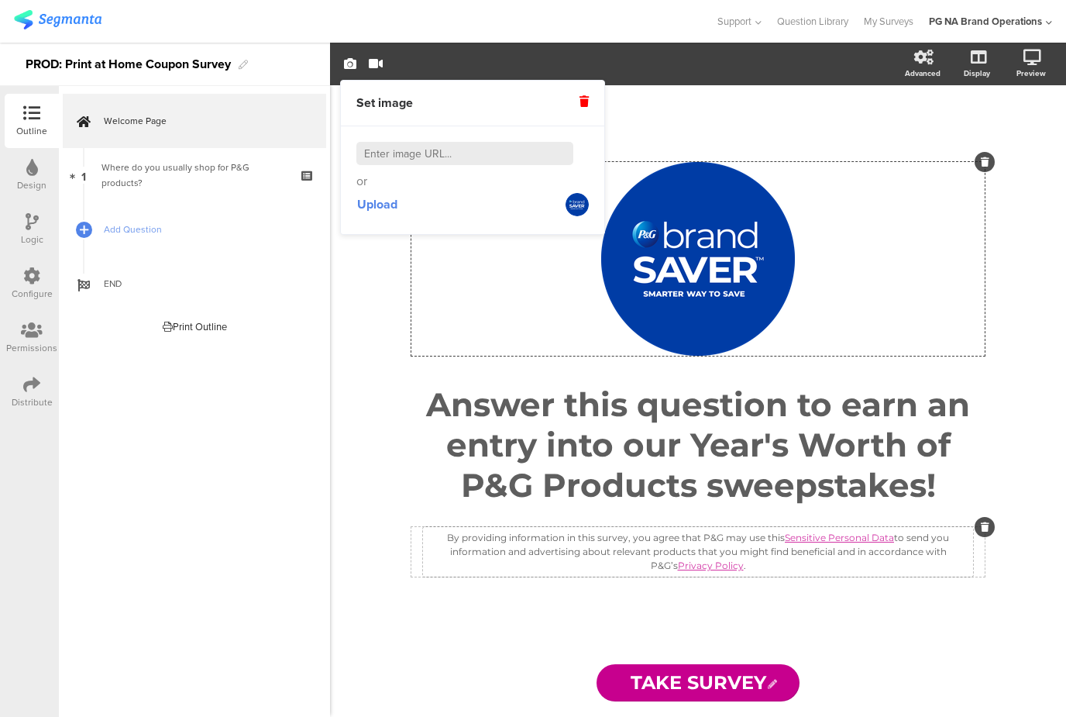
click at [740, 564] on div "By providing information in this survey, you agree that P&G may use this Sensit…" at bounding box center [698, 552] width 550 height 50
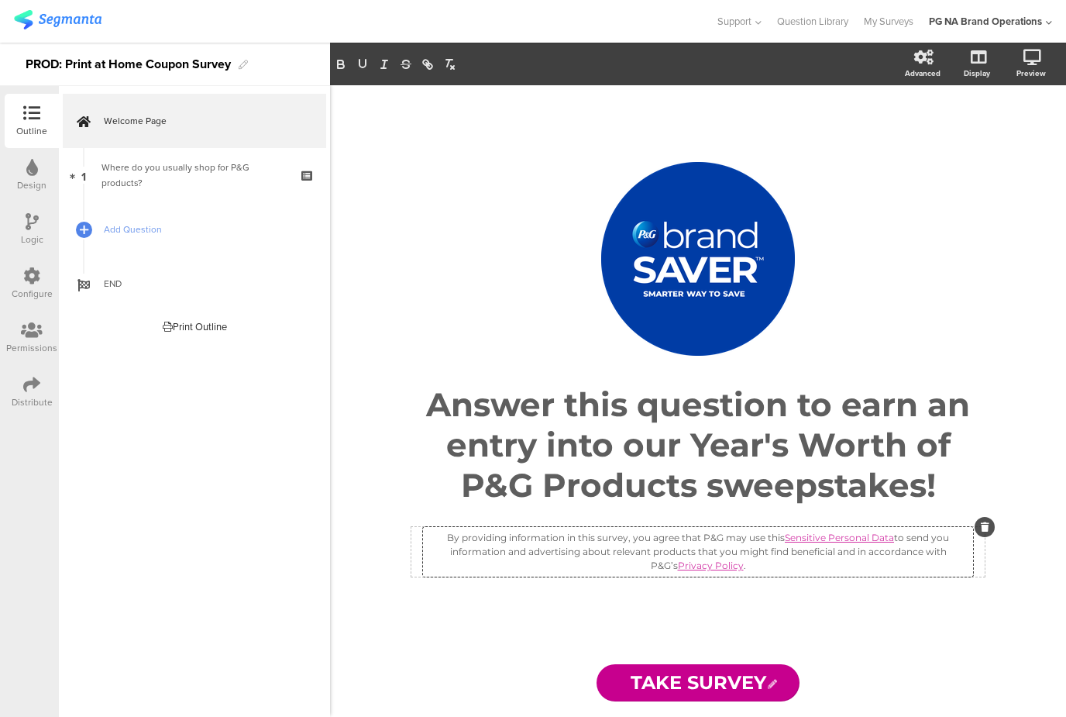
click at [743, 565] on p "By providing information in this survey, you agree that P&G may use this Sensit…" at bounding box center [698, 552] width 542 height 42
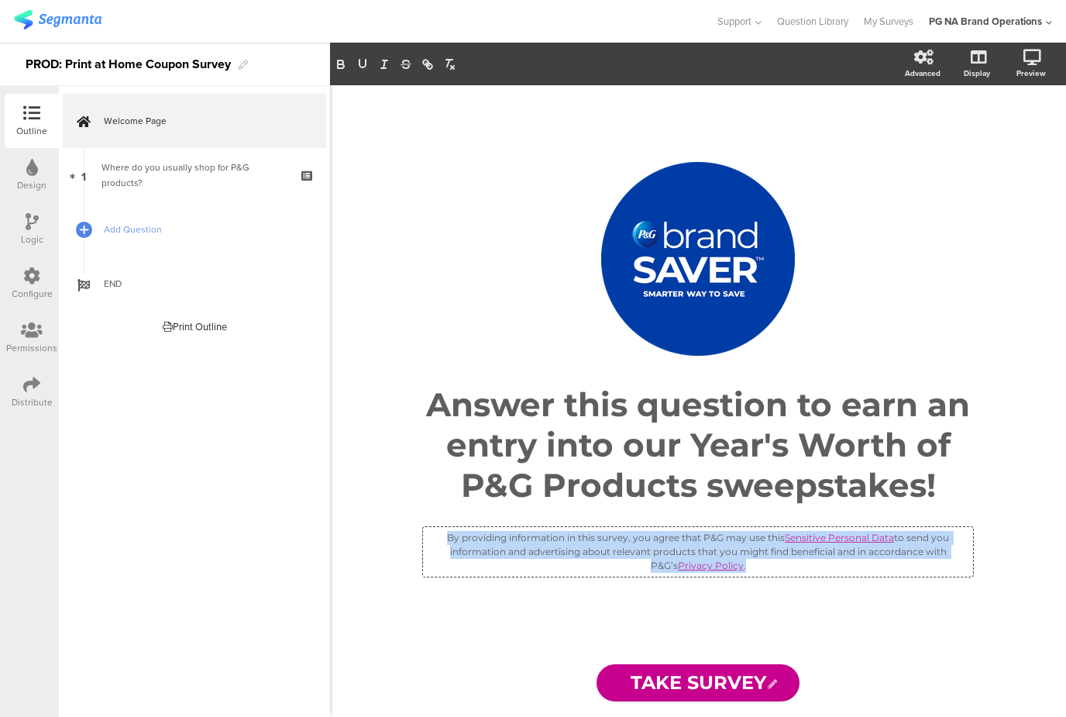
drag, startPoint x: 743, startPoint y: 565, endPoint x: 450, endPoint y: 514, distance: 297.1
click at [450, 514] on div "/ Answer this question to earn an entry into our Year's Worth of P&G Products s…" at bounding box center [697, 367] width 573 height 411
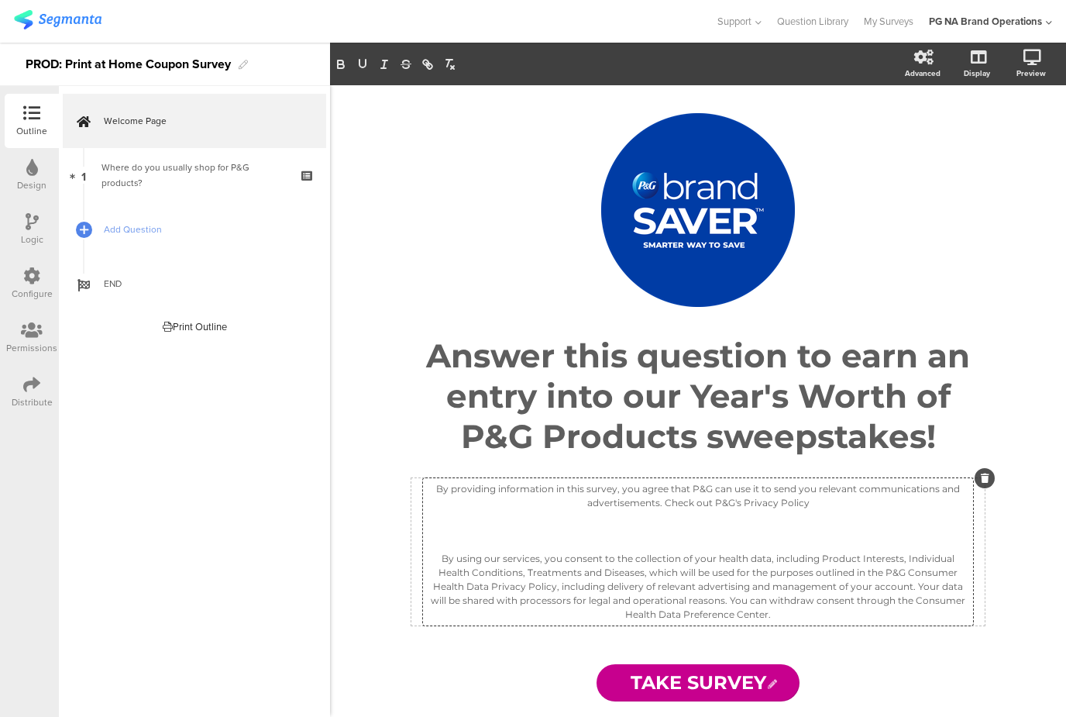
click at [762, 503] on p "By providing information in this survey, you agree that P&G can use it to send …" at bounding box center [698, 496] width 542 height 28
click at [764, 502] on p "By providing information in this survey, you agree that P&G can use it to send …" at bounding box center [698, 496] width 542 height 28
click at [426, 60] on icon "button" at bounding box center [428, 64] width 14 height 14
paste input "https://privacypolicy.pg.com/en-US/#statePrivacyNotice"
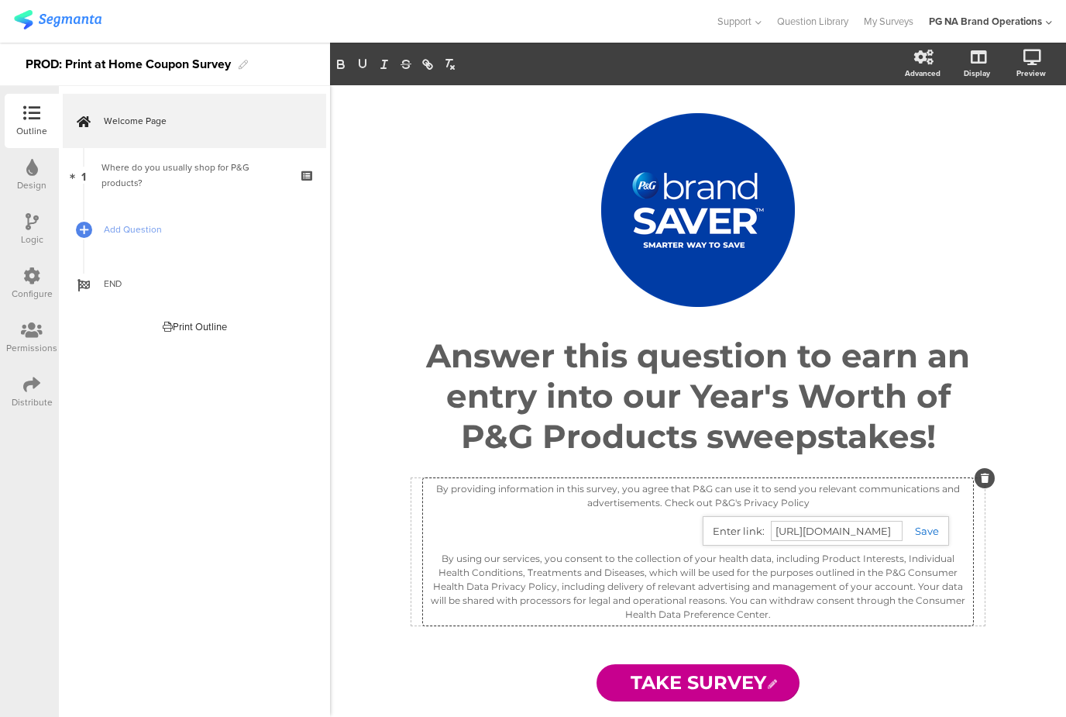
click at [927, 529] on link at bounding box center [921, 530] width 36 height 12
click at [810, 526] on p at bounding box center [698, 531] width 542 height 14
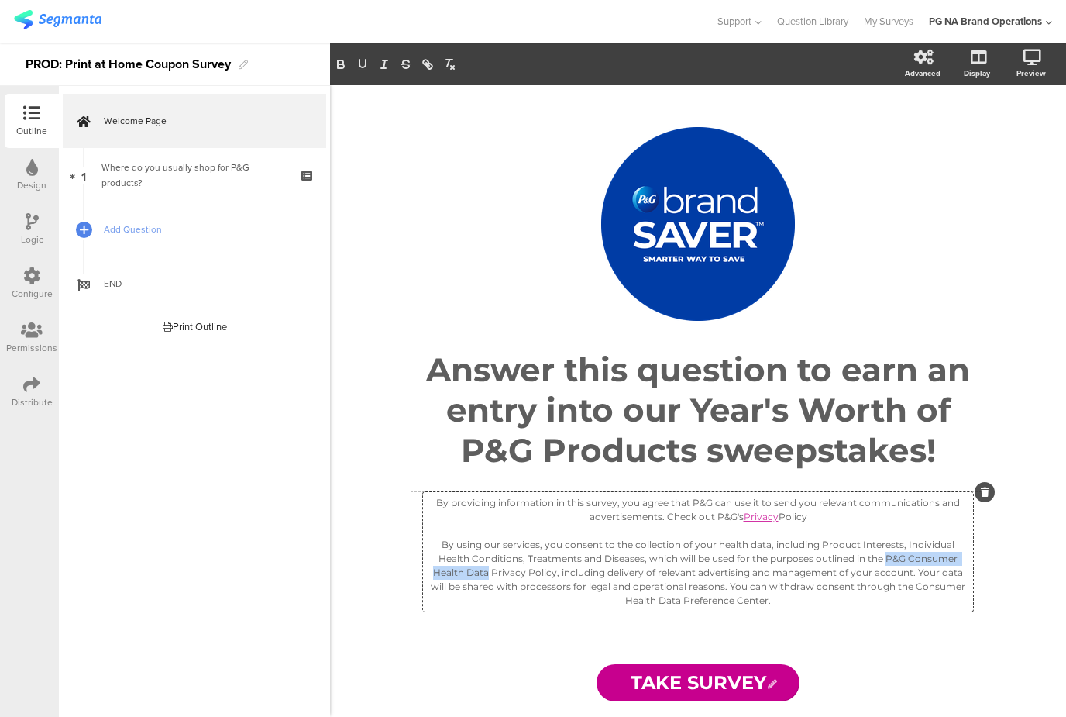
drag, startPoint x: 854, startPoint y: 555, endPoint x: 457, endPoint y: 568, distance: 397.6
click at [457, 568] on p "By using our services, you consent to the collection of your health data, inclu…" at bounding box center [698, 573] width 542 height 70
click at [428, 64] on icon "button" at bounding box center [425, 62] width 5 height 5
paste input "https://privacypolicy.pg.com/CHD-en/"
click at [862, 602] on link at bounding box center [855, 600] width 36 height 12
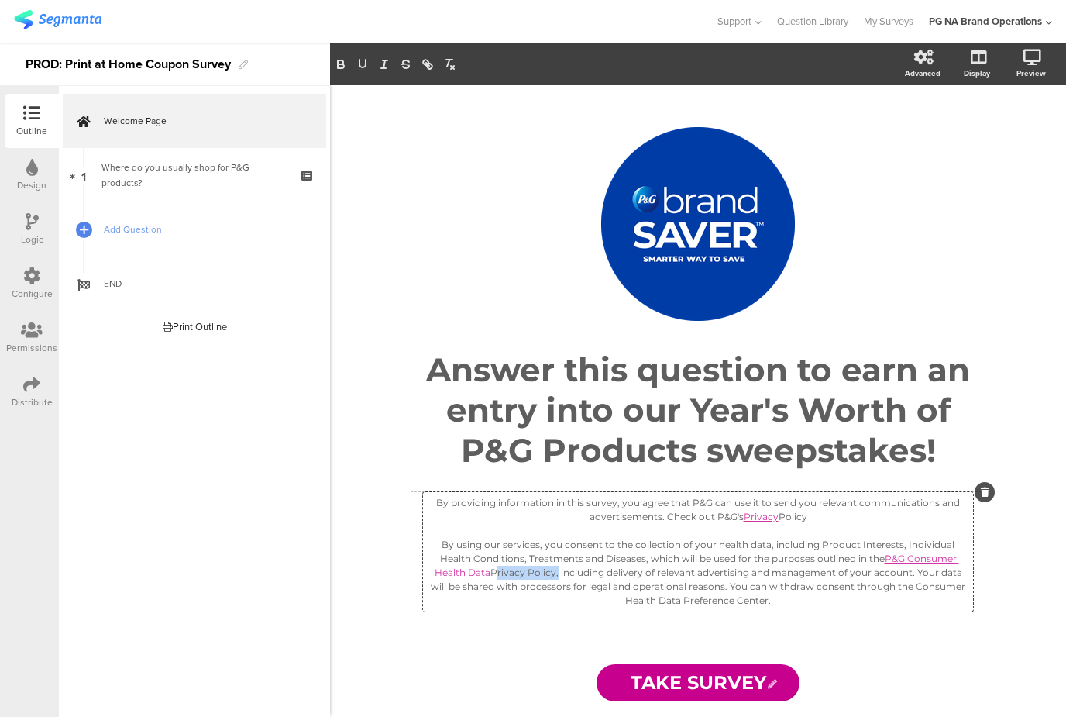
drag, startPoint x: 523, startPoint y: 570, endPoint x: 462, endPoint y: 569, distance: 61.2
click at [462, 569] on p "By using our services, you consent to the collection of your health data, inclu…" at bounding box center [698, 573] width 542 height 70
click at [429, 67] on icon "button" at bounding box center [428, 64] width 14 height 14
paste input "https://privacypolicy.pg.com/CHD-en/"
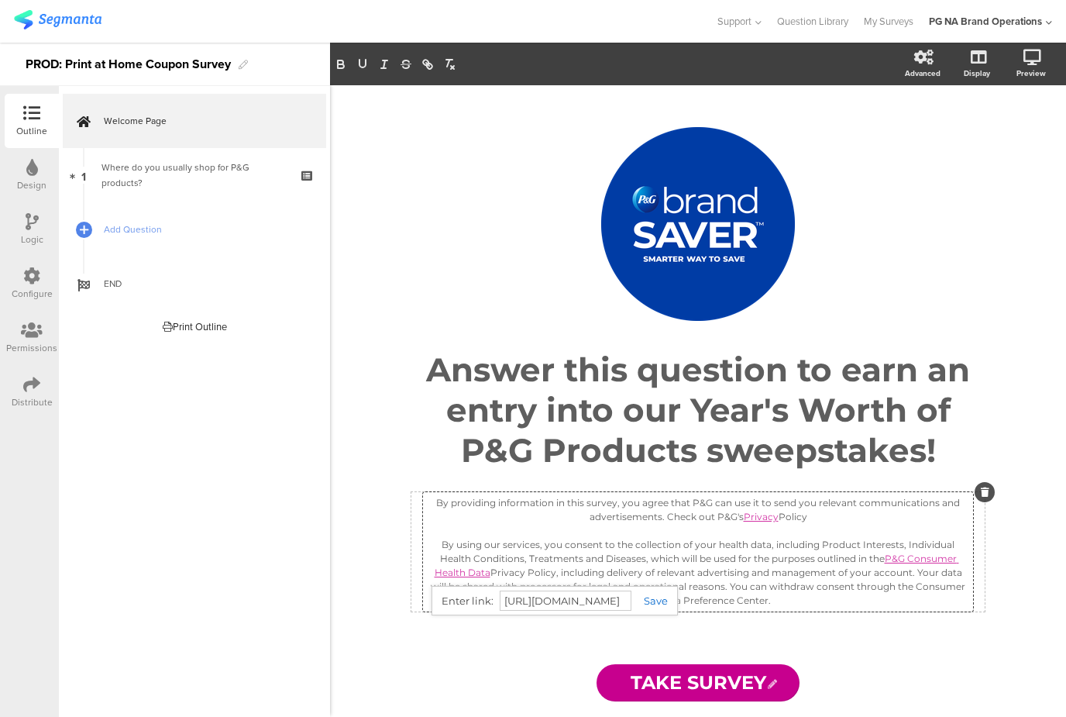
click at [656, 600] on link at bounding box center [649, 600] width 36 height 12
drag, startPoint x: 884, startPoint y: 585, endPoint x: 751, endPoint y: 599, distance: 134.0
click at [751, 599] on p "By using our services, you consent to the collection of your health data, inclu…" at bounding box center [698, 573] width 542 height 70
click at [427, 62] on icon "button" at bounding box center [428, 64] width 14 height 14
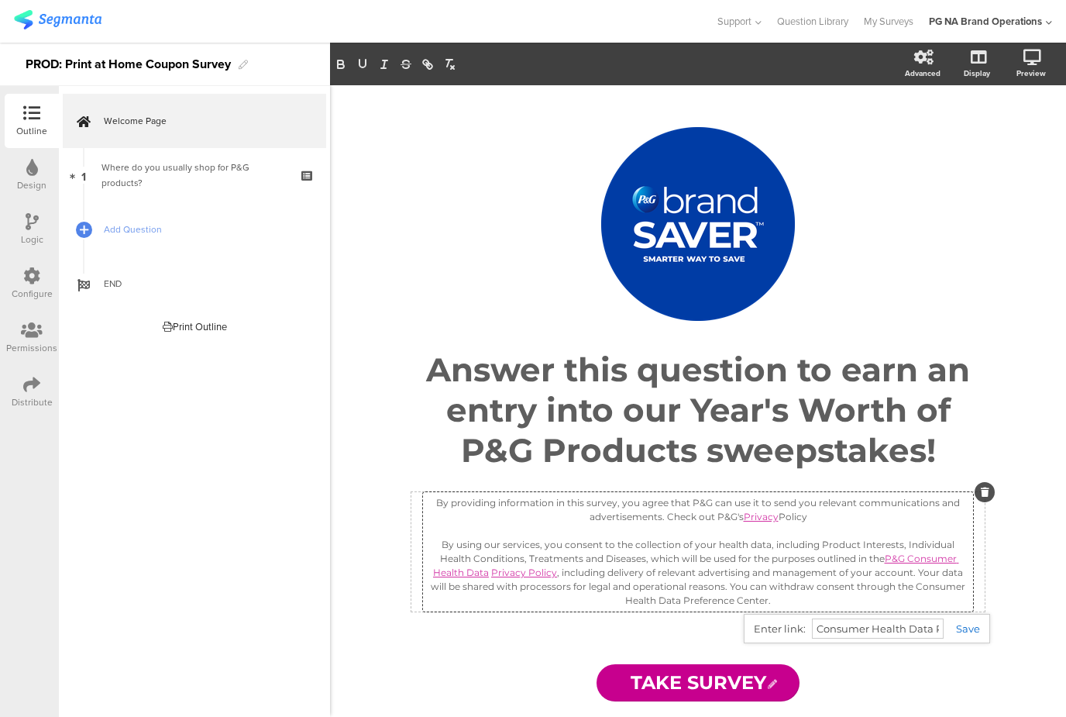
paste input "https://preferencecenter.pg.com/en-us/healthdata/"
type input "https://preferencecenter.pg.com/en-us/healthdata/"
click at [962, 629] on link at bounding box center [962, 628] width 36 height 12
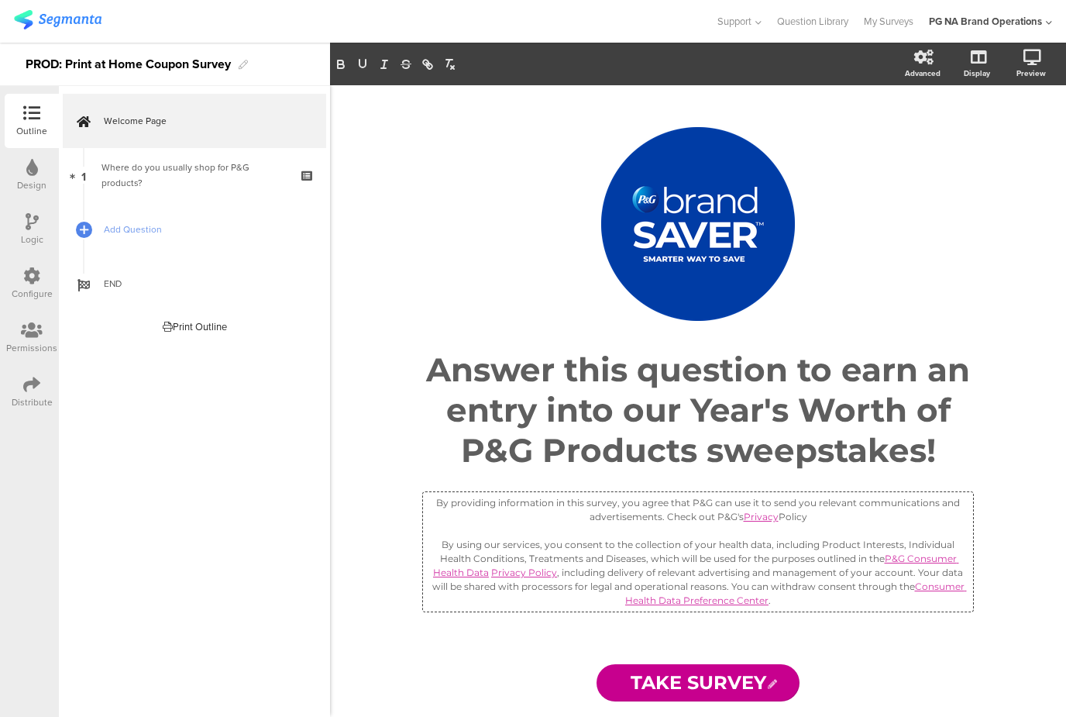
click at [952, 633] on div "/ Answer this question to earn an entry into our Year's Worth of P&G Products s…" at bounding box center [698, 366] width 620 height 563
click at [22, 170] on div "Design" at bounding box center [32, 175] width 54 height 54
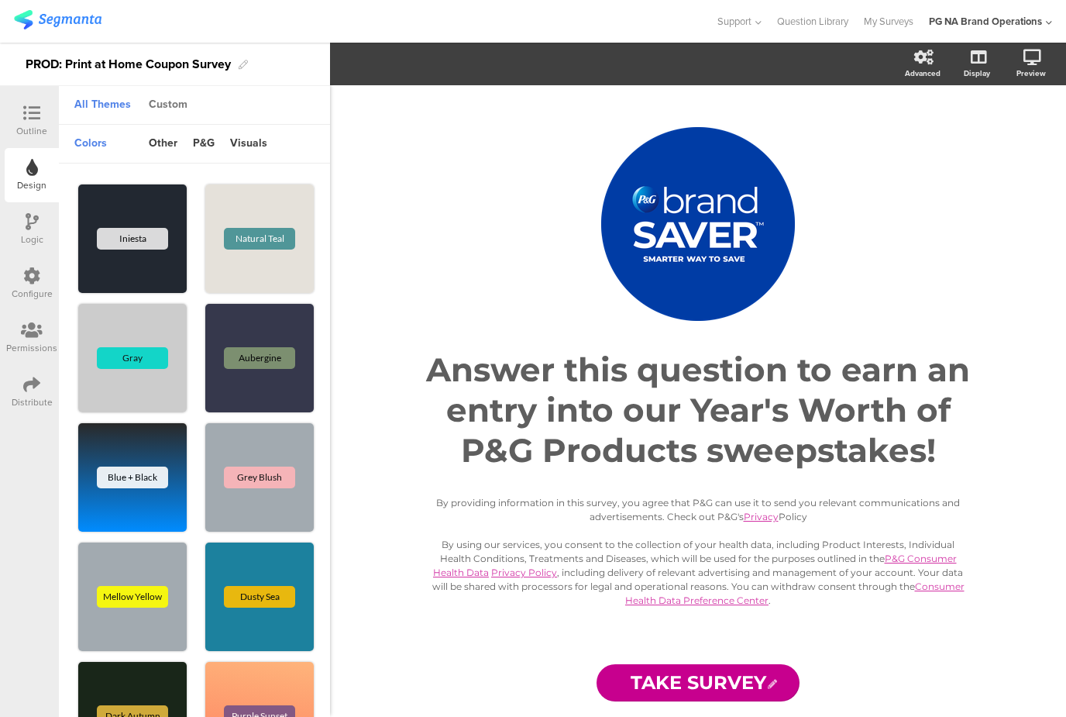
click at [160, 108] on div "Custom" at bounding box center [168, 105] width 54 height 26
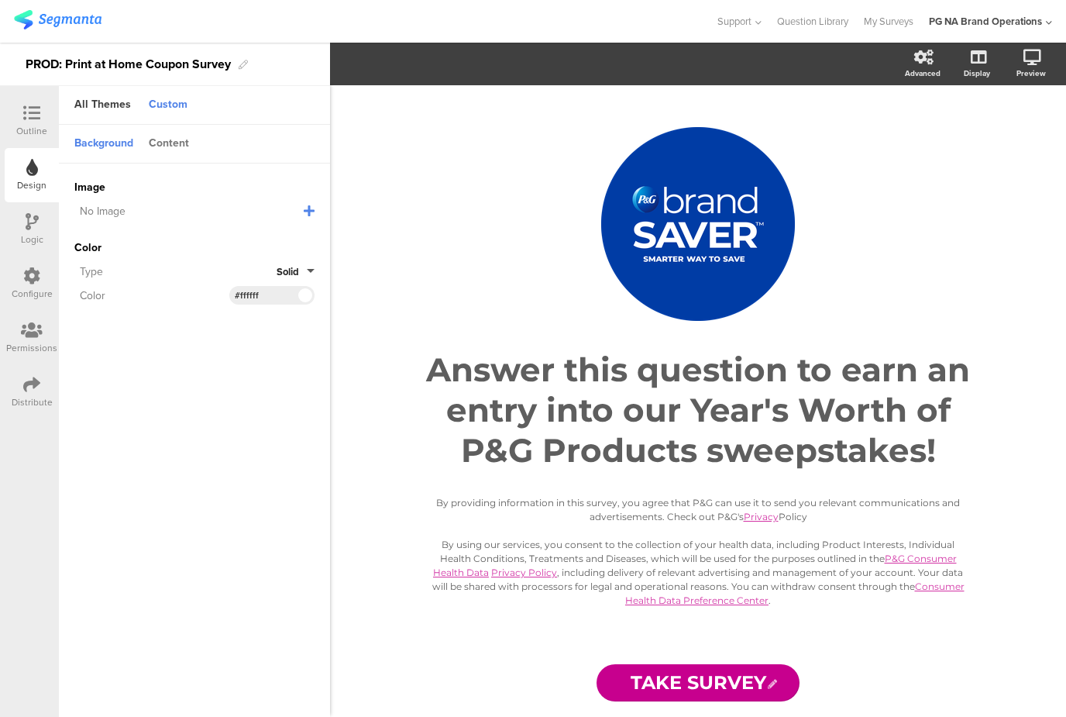
click at [167, 140] on div "Content" at bounding box center [169, 144] width 56 height 26
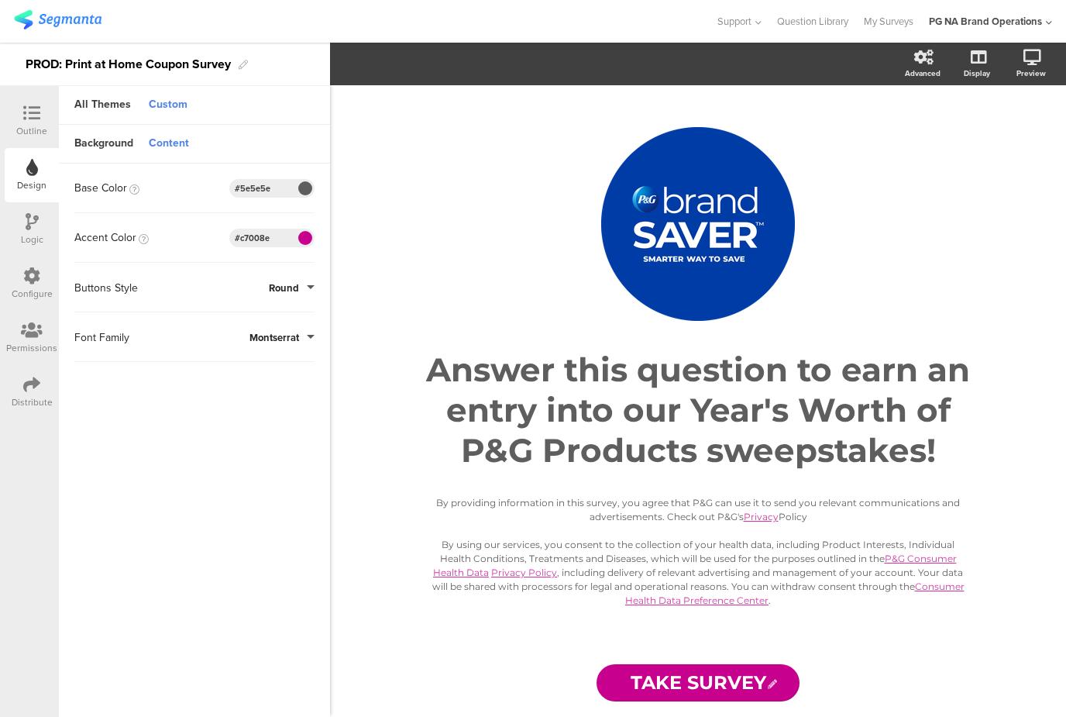
click at [250, 187] on input "#5e5e5e" at bounding box center [258, 188] width 46 height 12
paste input "1b315b"
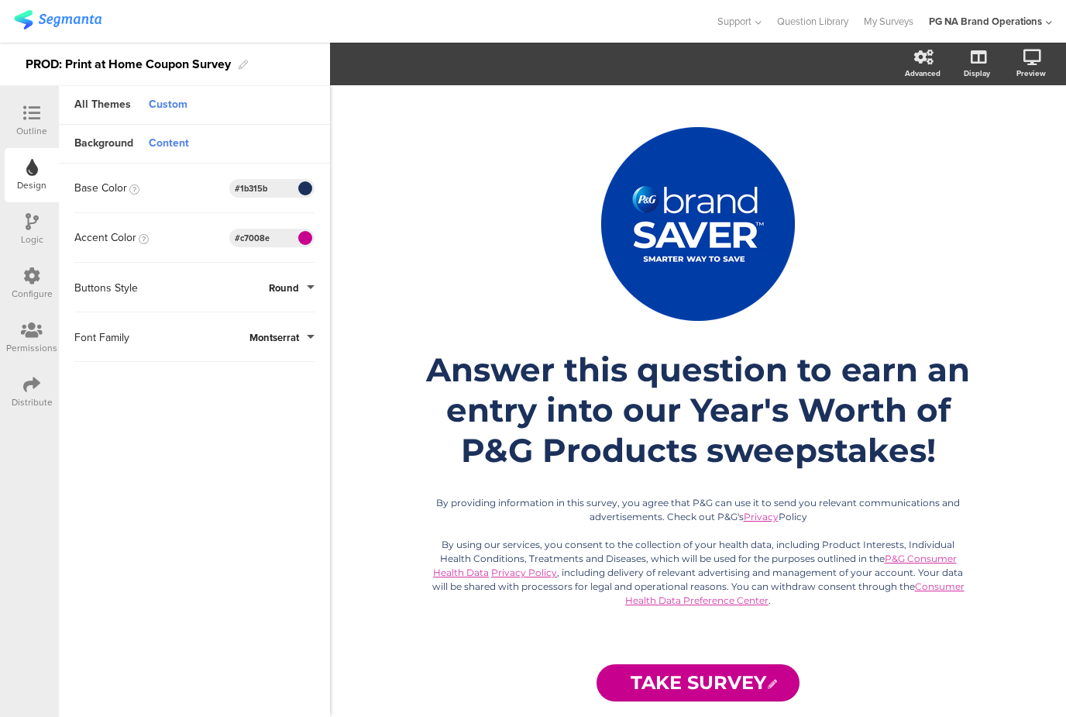
type input "#1b315b"
click at [252, 240] on input "#c7008e" at bounding box center [258, 238] width 46 height 12
paste input "219bd6"
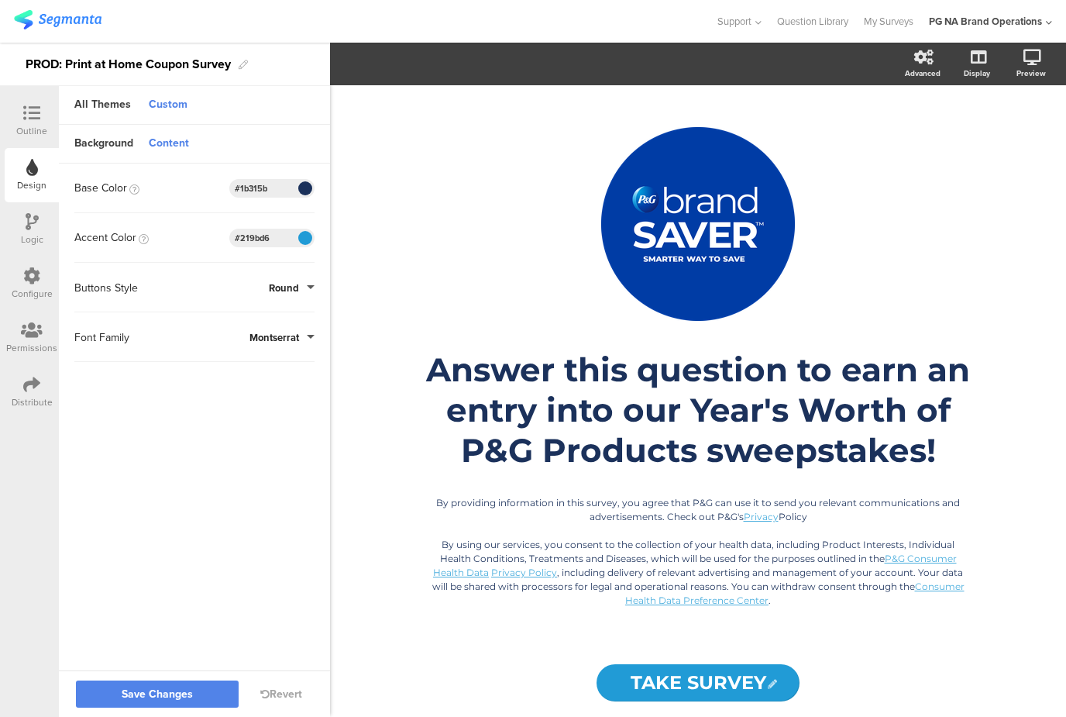
type input "#219bd6"
click at [181, 437] on sg-customize-design "Background Content Image No Image Invalid URL or Upload File Color Type Solid C…" at bounding box center [194, 399] width 271 height 548
click at [150, 694] on span "Save Changes" at bounding box center [157, 694] width 71 height 0
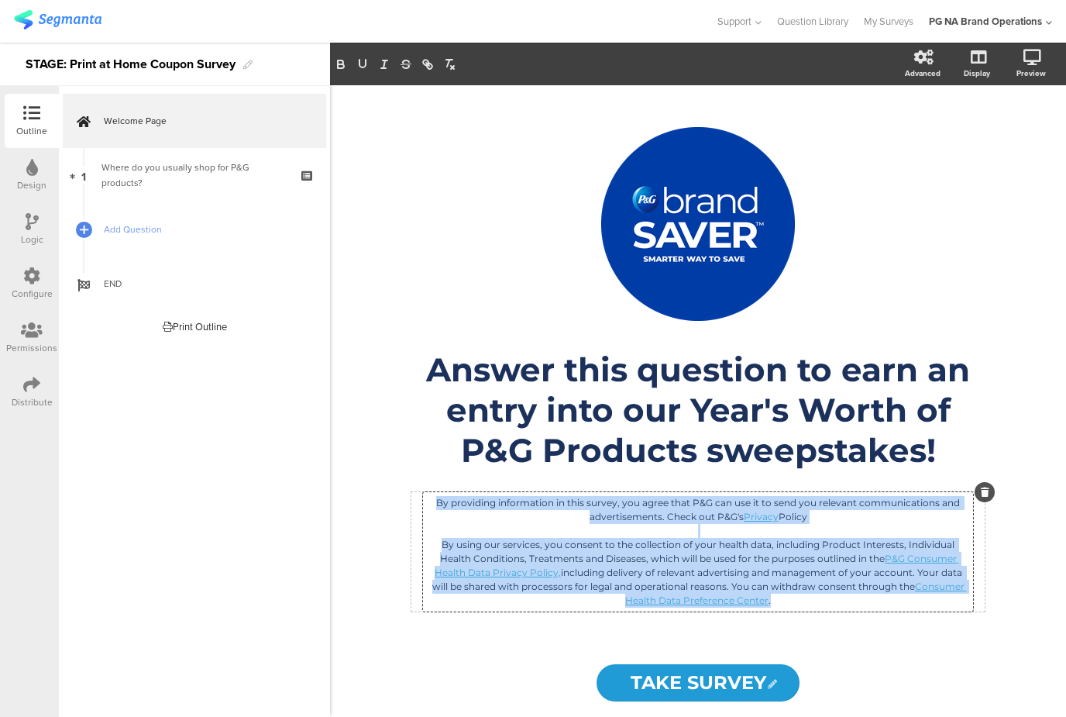
drag, startPoint x: 769, startPoint y: 600, endPoint x: 413, endPoint y: 491, distance: 372.7
click at [413, 492] on sg-rich-text-input "By providing information in this survey, you agree that P&G can use it to send …" at bounding box center [697, 551] width 573 height 119
copy div "By providing information in this survey, you agree that P&G can use it to send …"
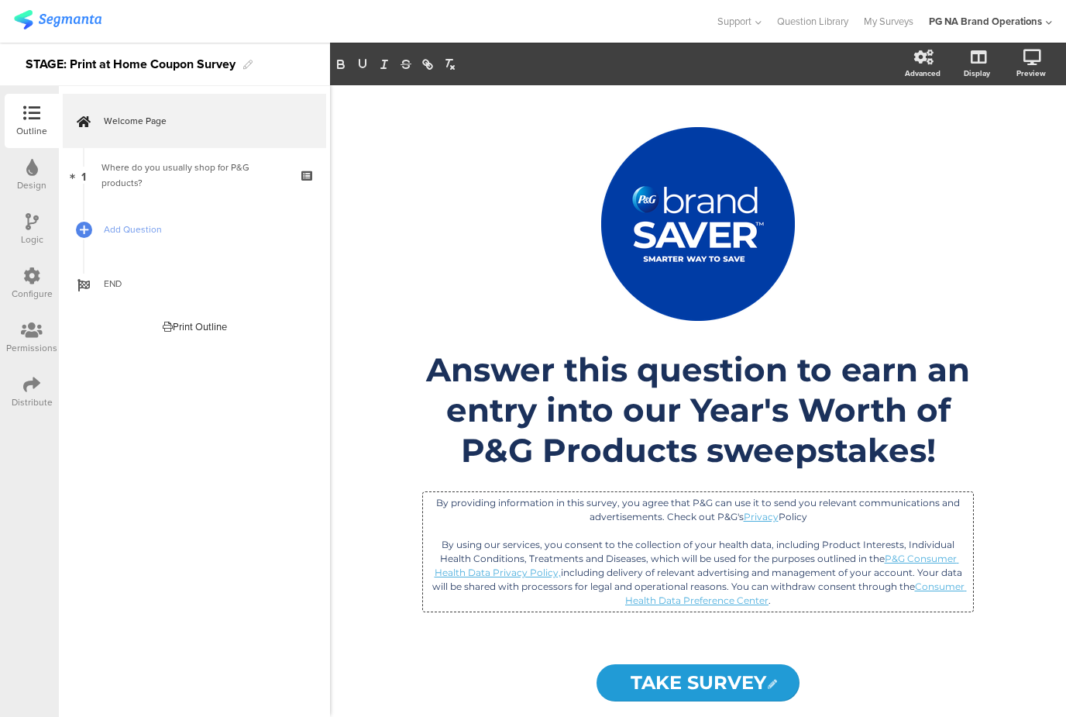
click at [501, 665] on div "TAKE SURVEY TAKE SURVEY" at bounding box center [698, 682] width 620 height 37
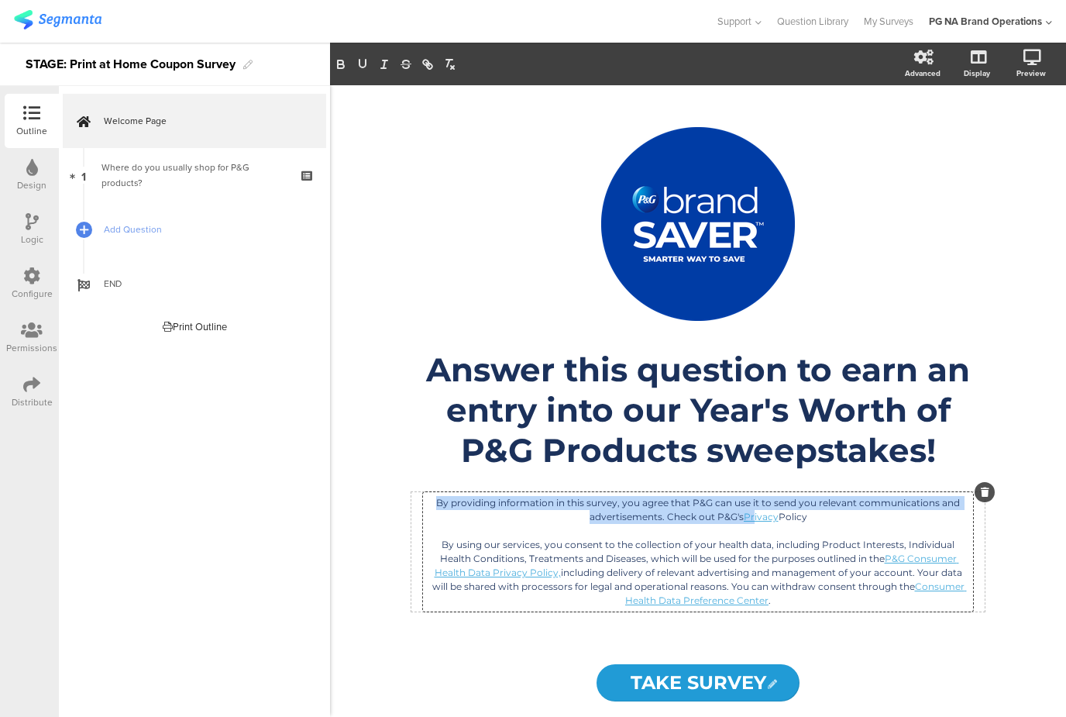
click at [755, 514] on div "By providing information in this survey, you agree that P&G can use it to send …" at bounding box center [698, 551] width 550 height 119
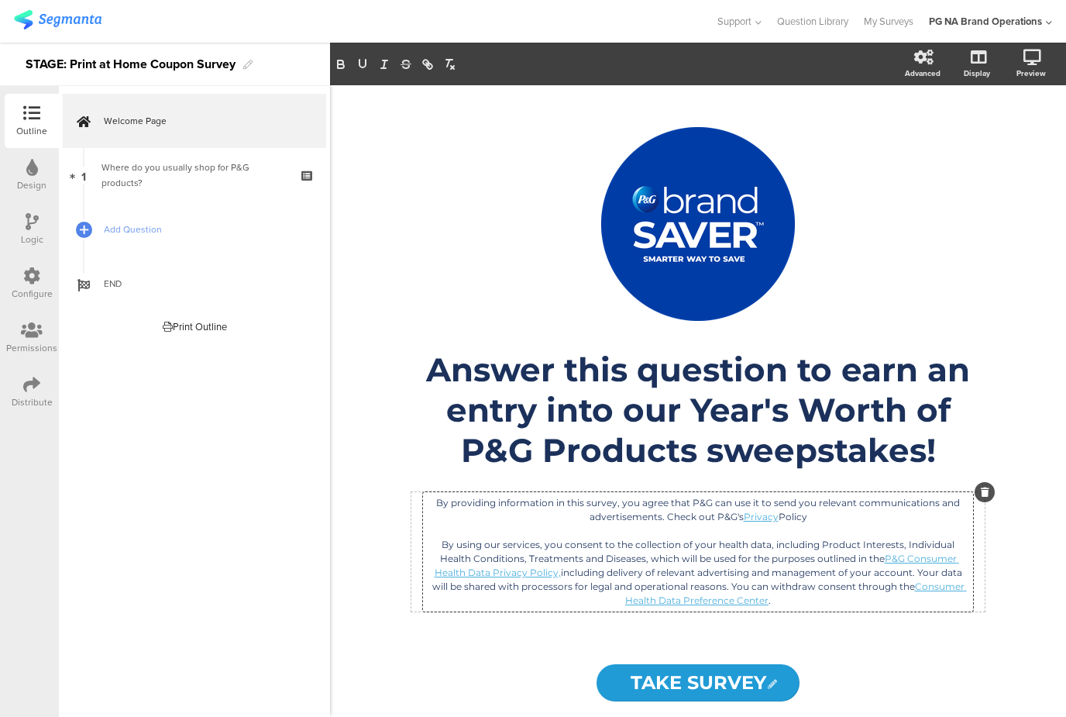
click at [847, 519] on p "By providing information in this survey, you agree that P&G can use it to send …" at bounding box center [698, 510] width 542 height 28
drag, startPoint x: 778, startPoint y: 515, endPoint x: 744, endPoint y: 515, distance: 33.3
click at [744, 515] on p "By providing information in this survey, you agree that P&G can use it to send …" at bounding box center [698, 510] width 542 height 28
click at [430, 67] on icon "button" at bounding box center [428, 64] width 14 height 14
click at [430, 65] on icon "button" at bounding box center [429, 66] width 5 height 5
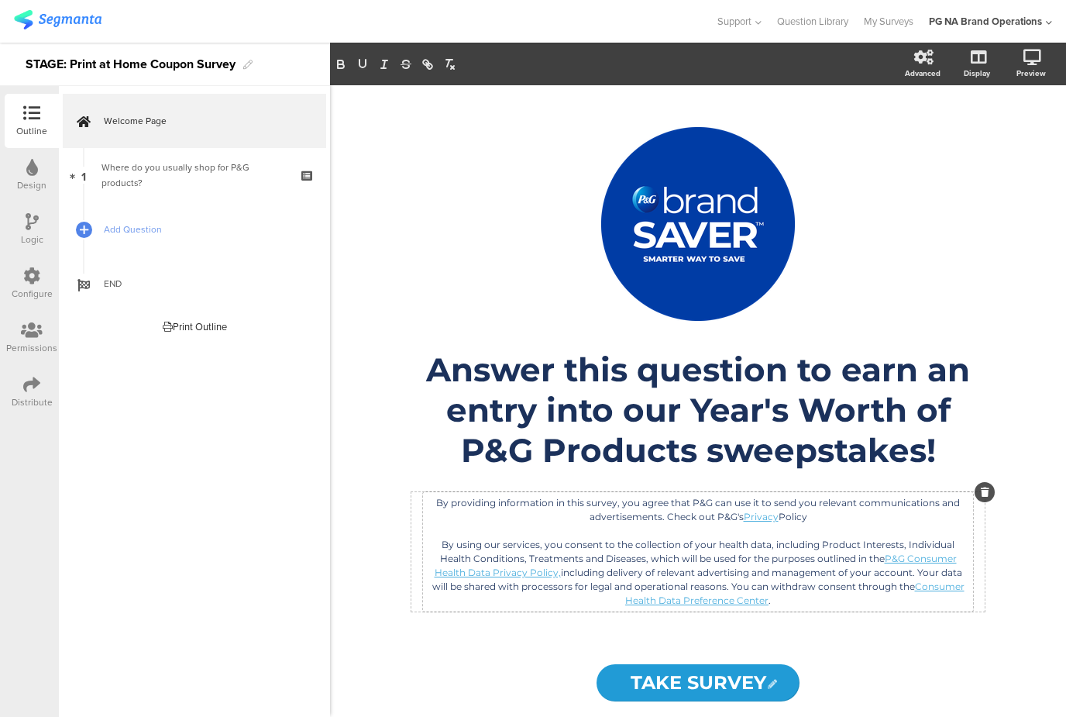
click at [41, 162] on div "Design" at bounding box center [32, 175] width 54 height 54
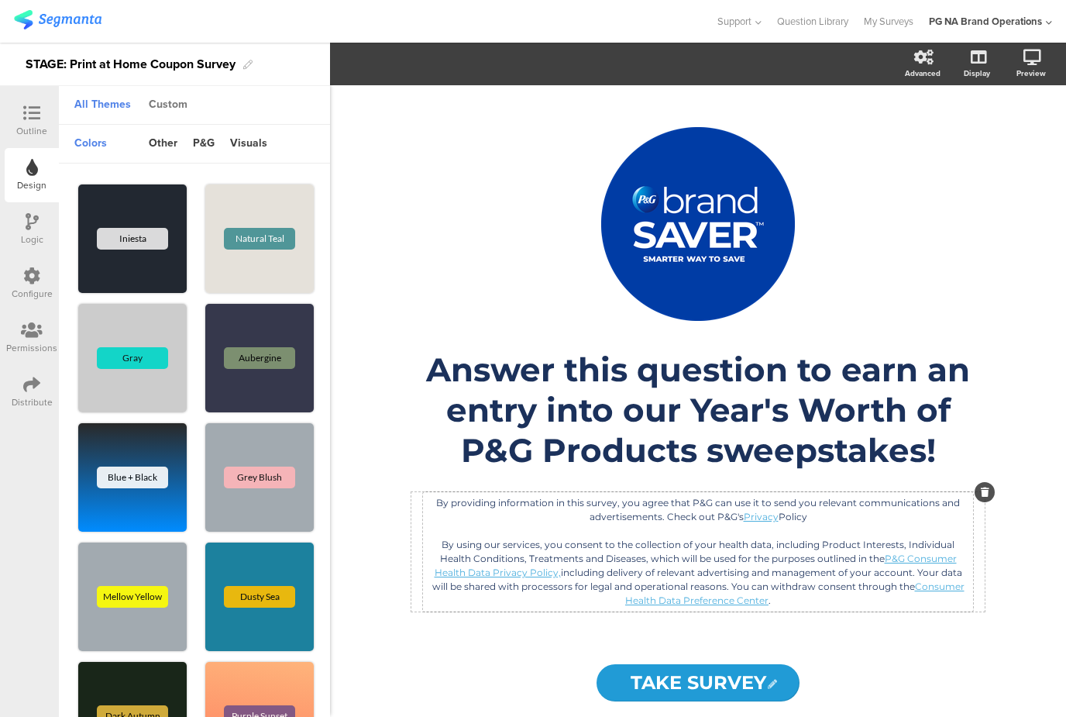
click at [162, 101] on div "Custom" at bounding box center [168, 105] width 54 height 26
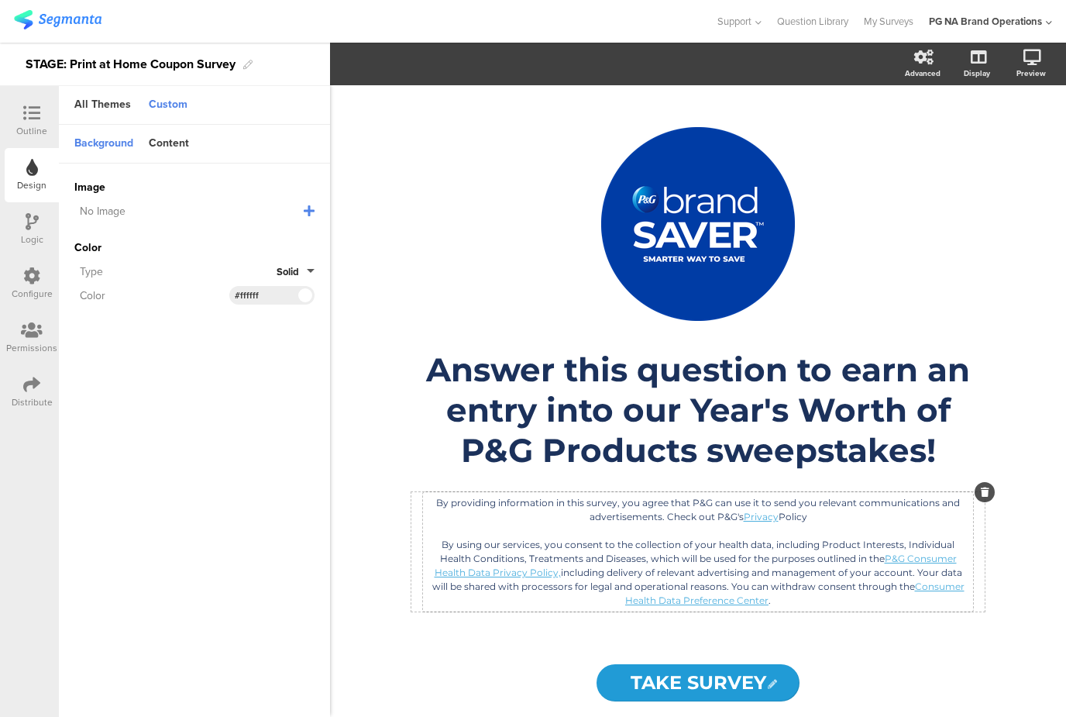
click at [246, 294] on input "#ffffff" at bounding box center [258, 295] width 46 height 12
click at [164, 142] on div "Content" at bounding box center [169, 144] width 56 height 26
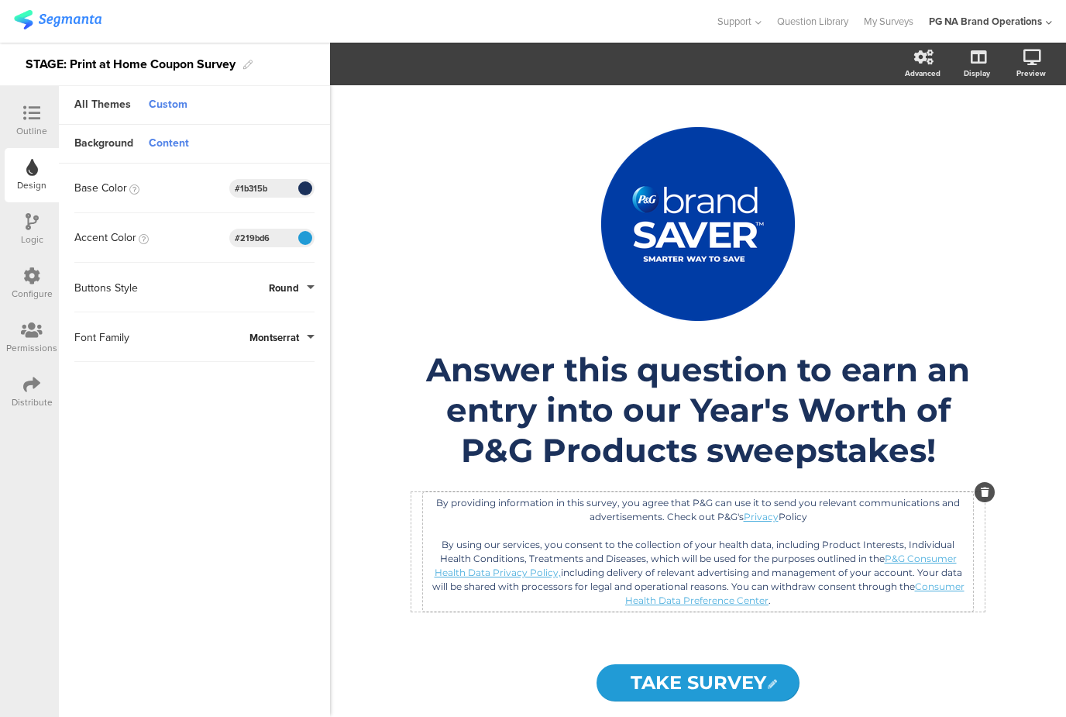
click at [253, 189] on input "#1b315b" at bounding box center [258, 188] width 46 height 12
click at [251, 238] on input "#219bd6" at bounding box center [258, 238] width 46 height 12
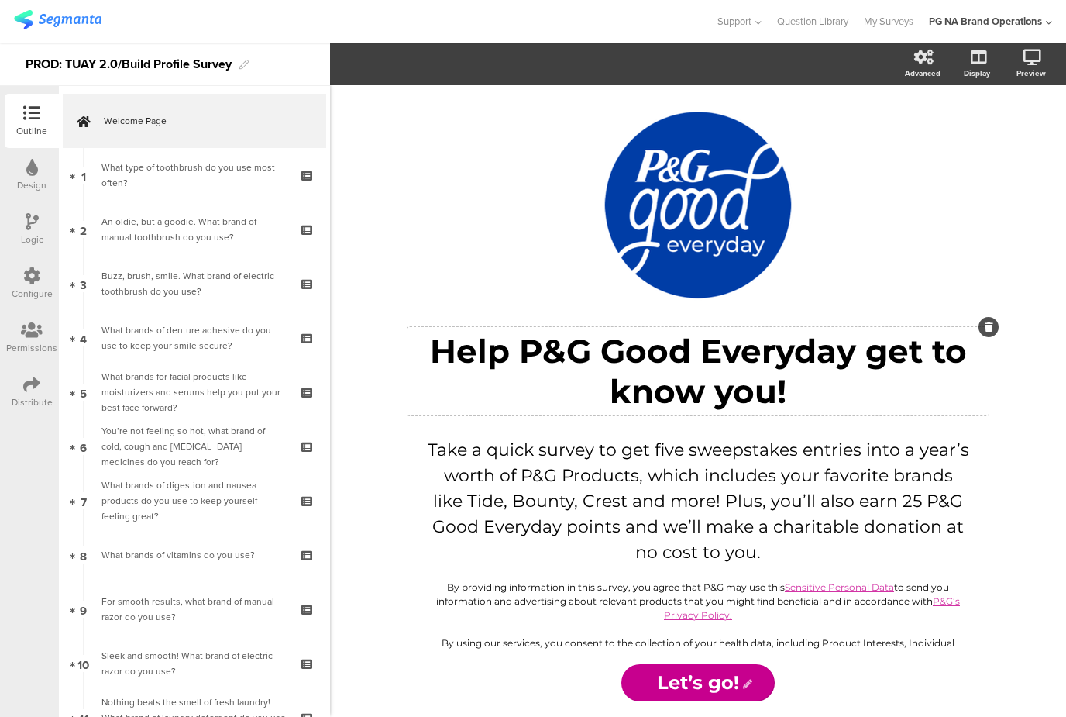
scroll to position [1, 0]
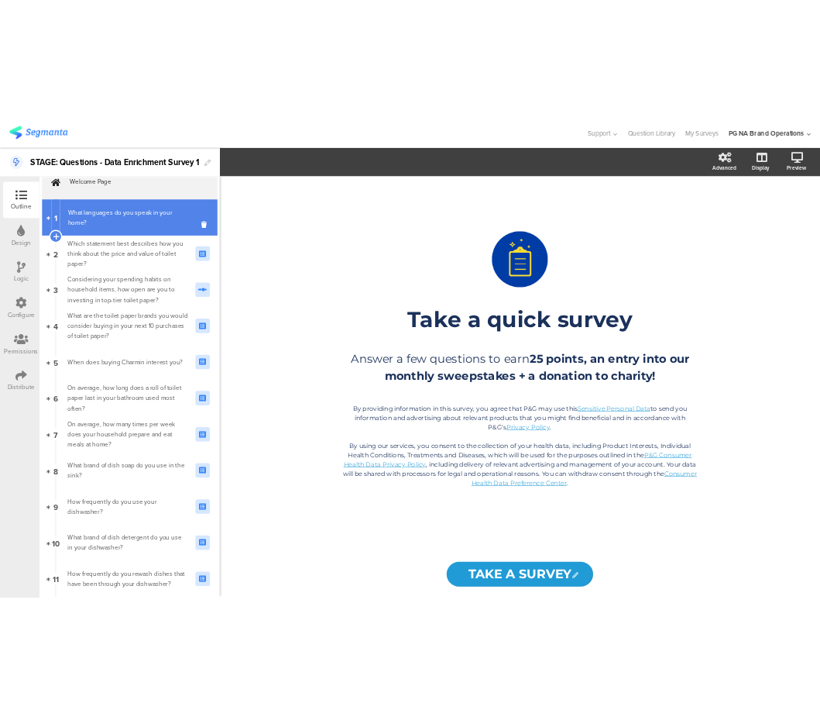
scroll to position [31, 0]
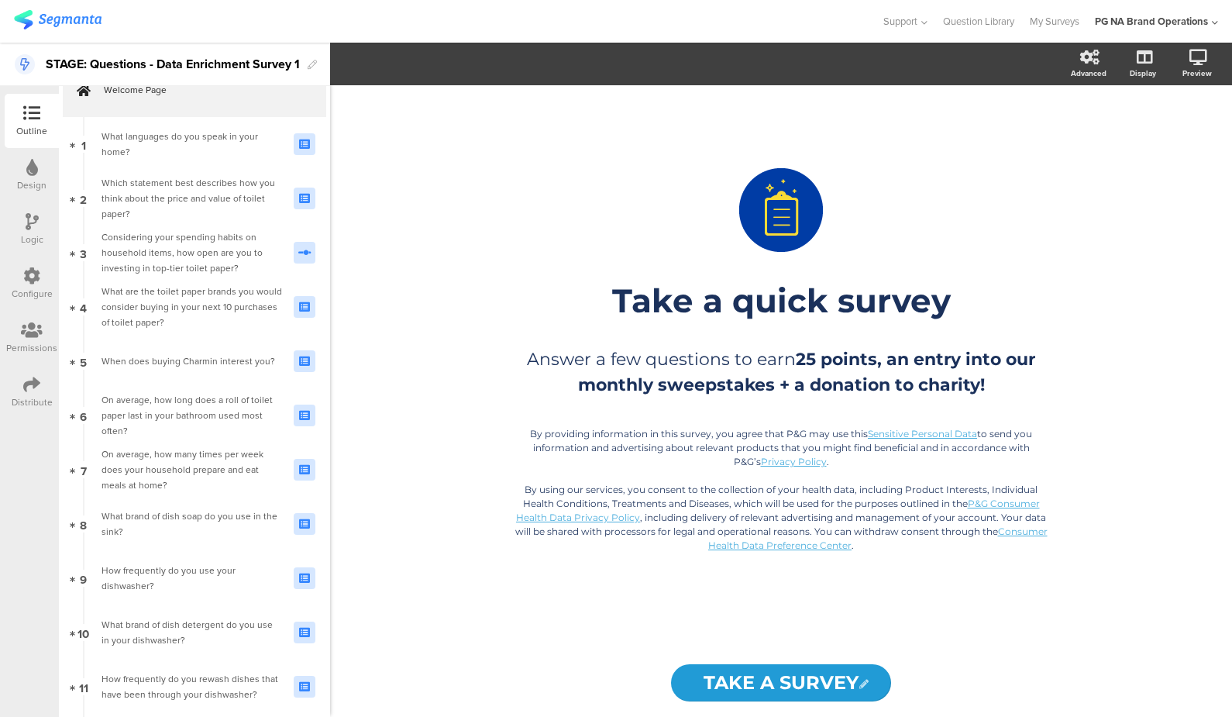
click at [21, 175] on div "Design" at bounding box center [32, 175] width 54 height 54
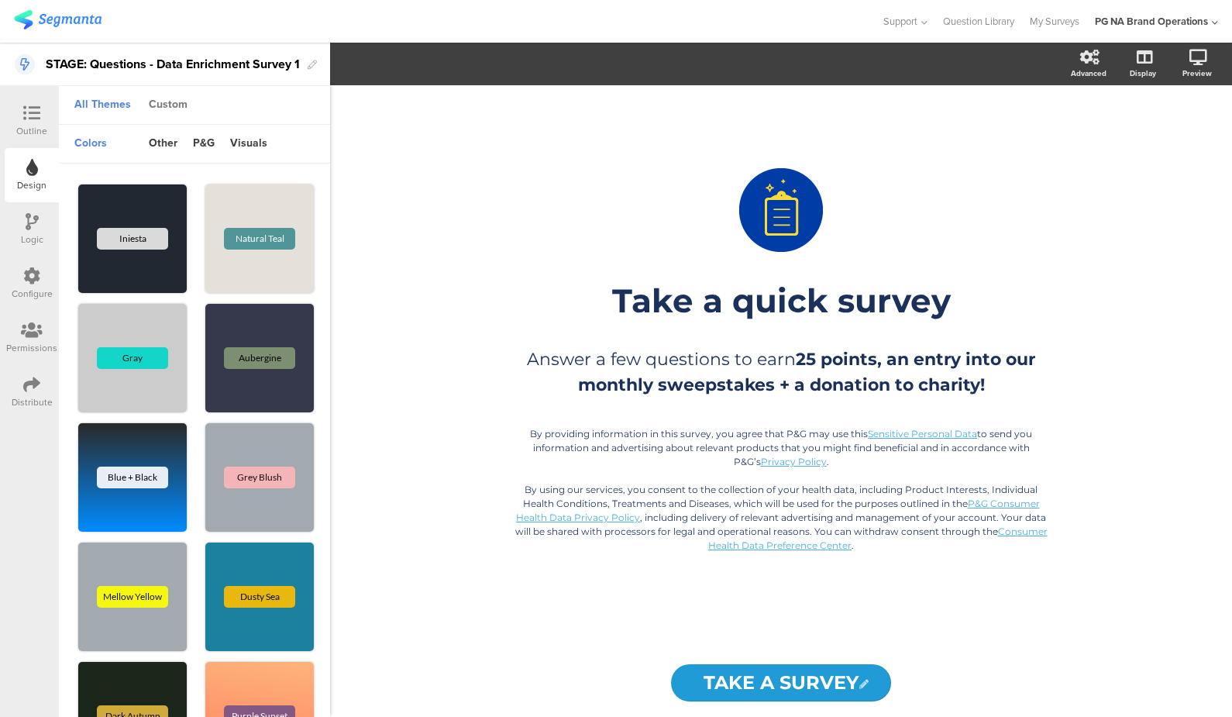
click at [173, 105] on div "Custom" at bounding box center [168, 105] width 54 height 26
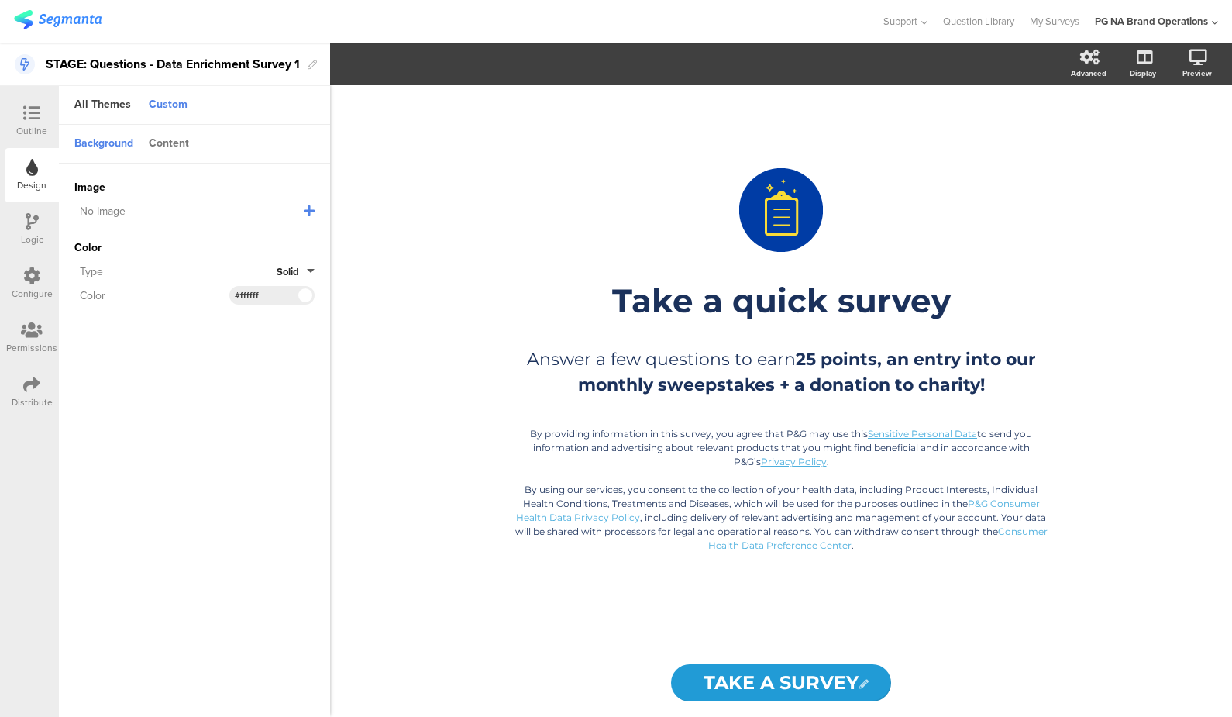
click at [184, 142] on div "Content" at bounding box center [169, 144] width 56 height 26
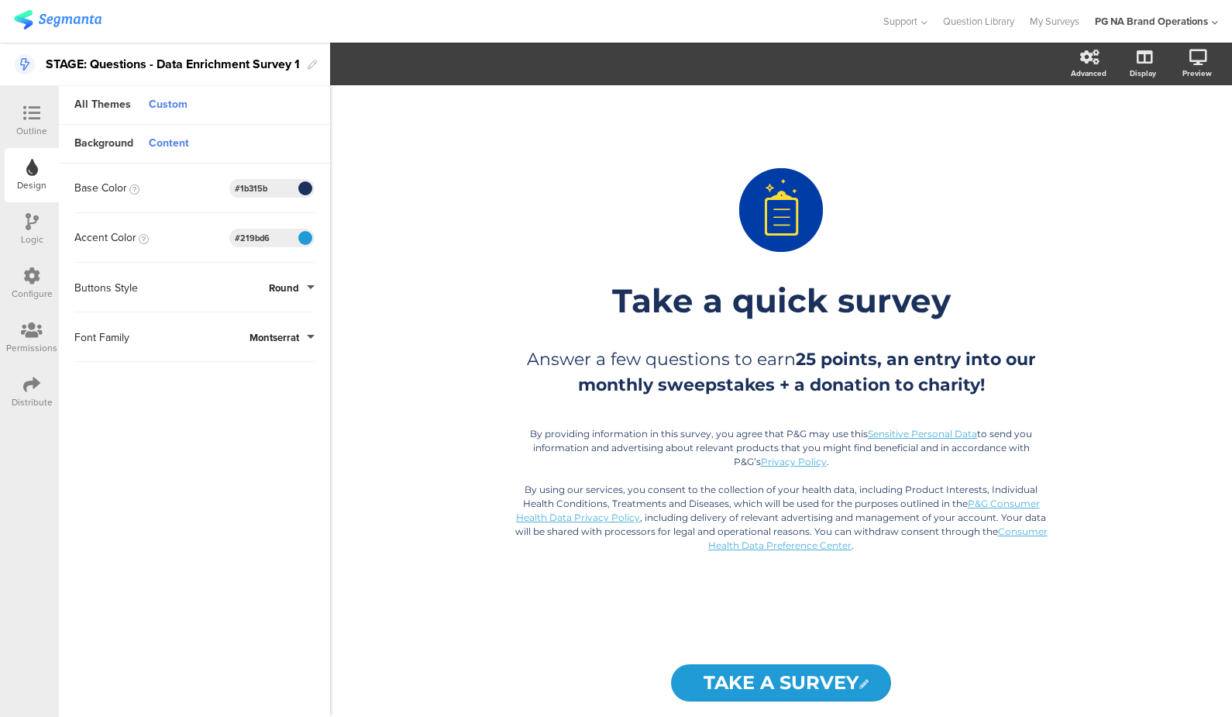
click at [249, 185] on input "#1b315b" at bounding box center [258, 188] width 46 height 12
click at [252, 235] on input "#219bd6" at bounding box center [258, 238] width 46 height 12
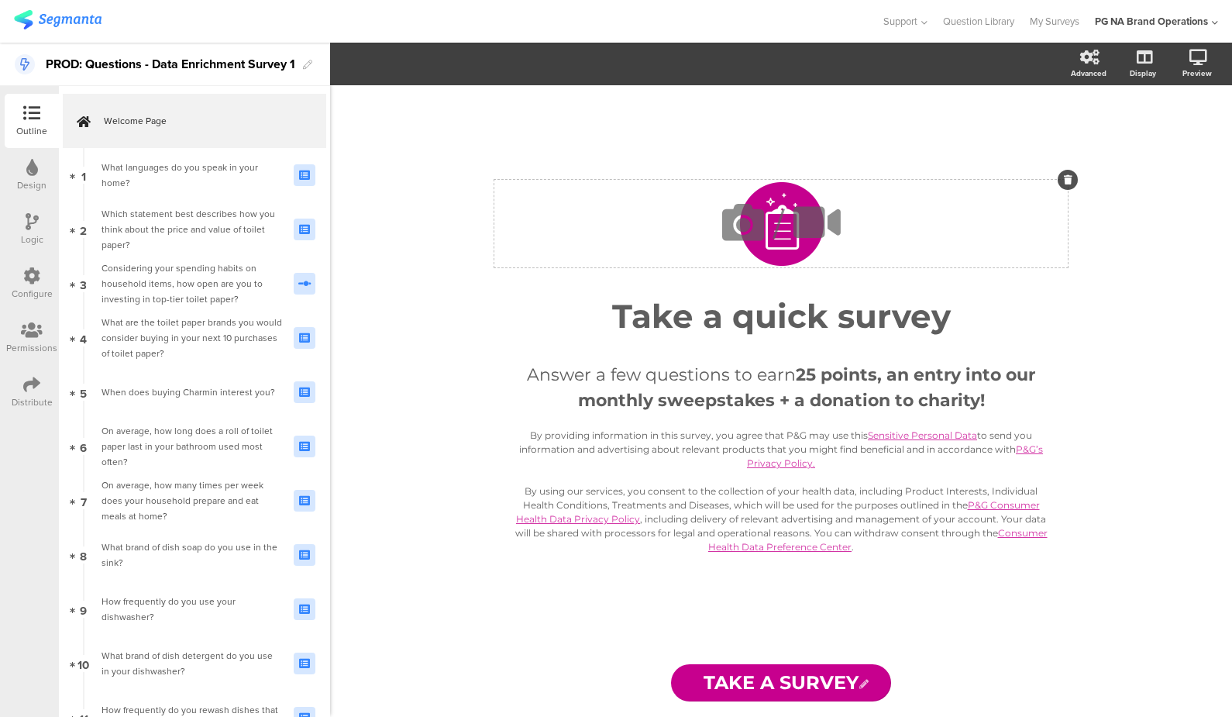
click at [774, 225] on span "/" at bounding box center [778, 223] width 12 height 61
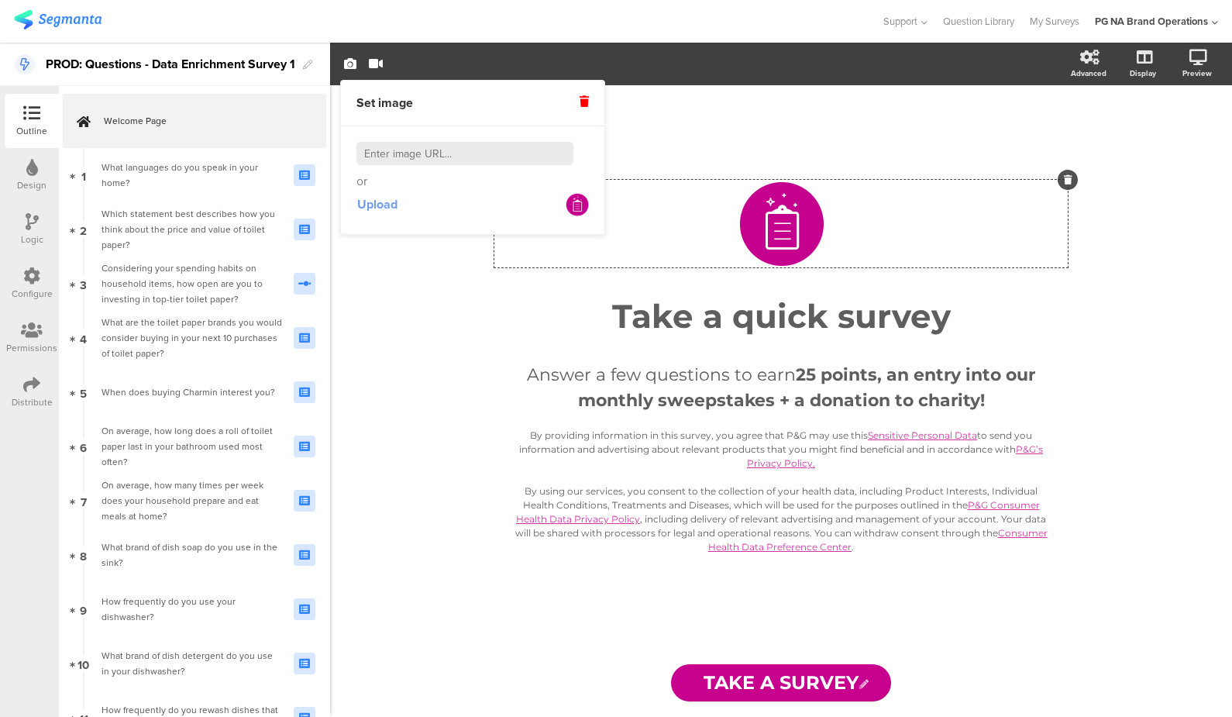
click at [384, 203] on span "Upload" at bounding box center [377, 204] width 40 height 18
click at [29, 175] on div at bounding box center [32, 168] width 12 height 19
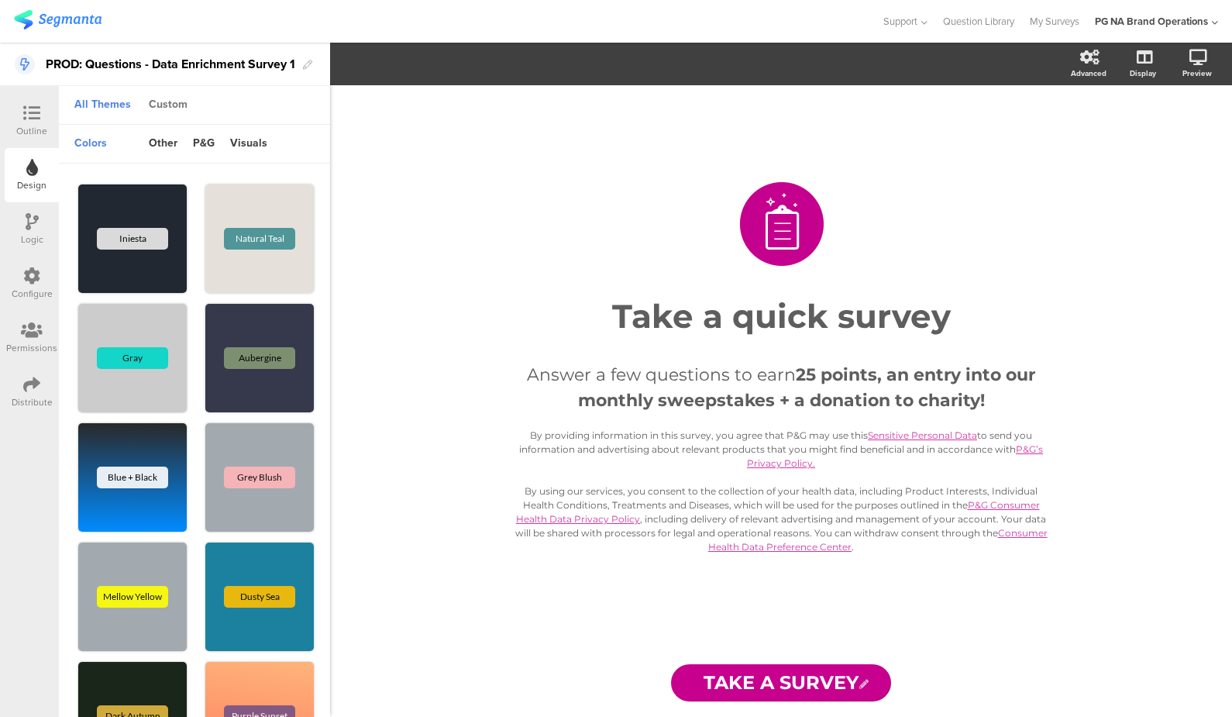
click at [174, 103] on div "Custom" at bounding box center [168, 105] width 54 height 26
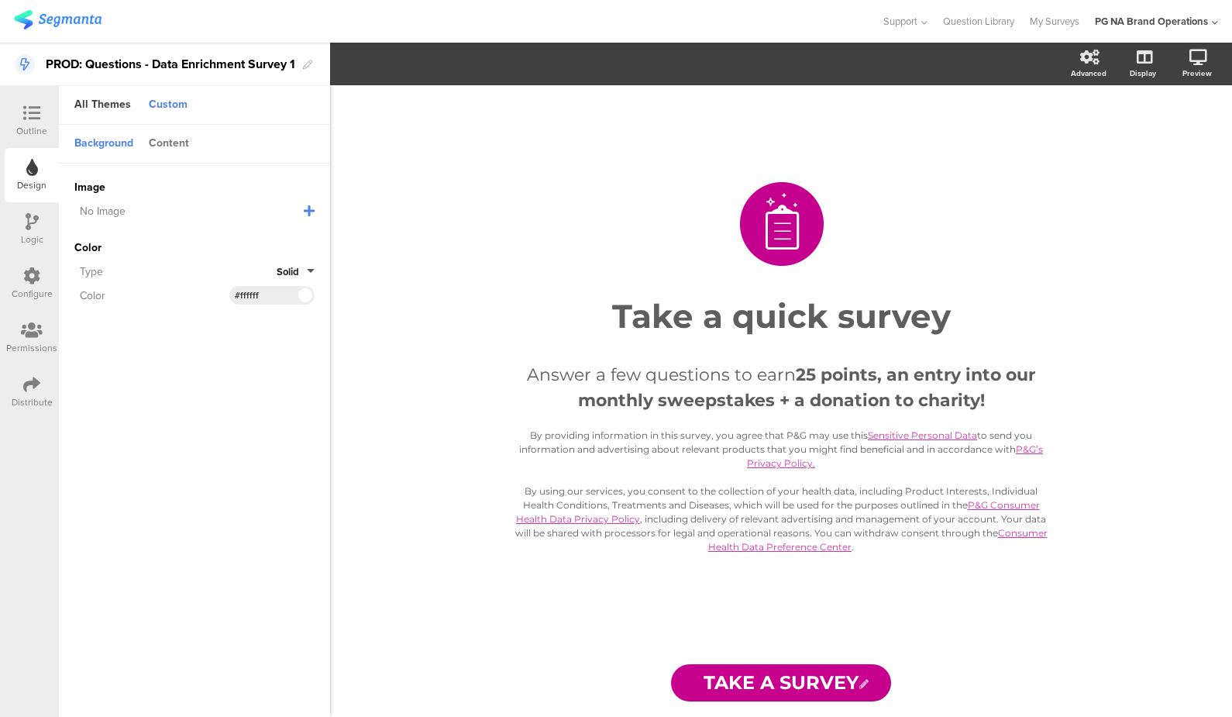
click at [166, 139] on div "Content" at bounding box center [169, 144] width 56 height 26
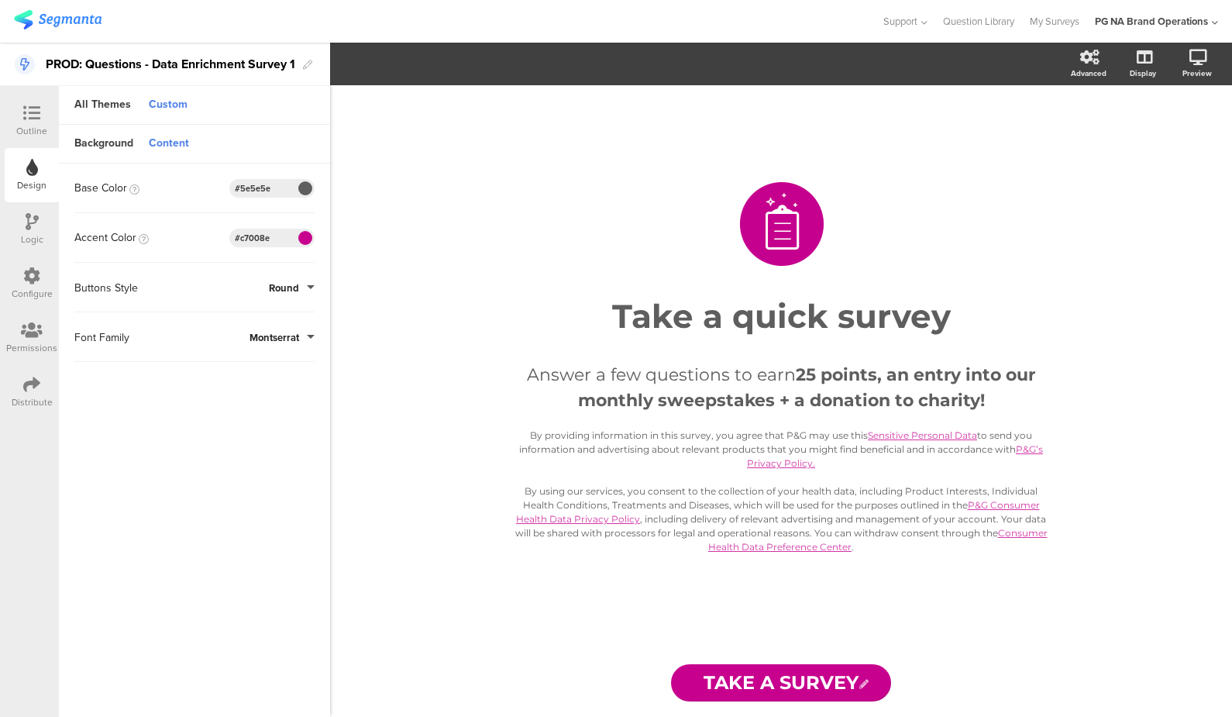
click at [248, 184] on input "#5e5e5e" at bounding box center [258, 188] width 46 height 12
paste input "1b315b"
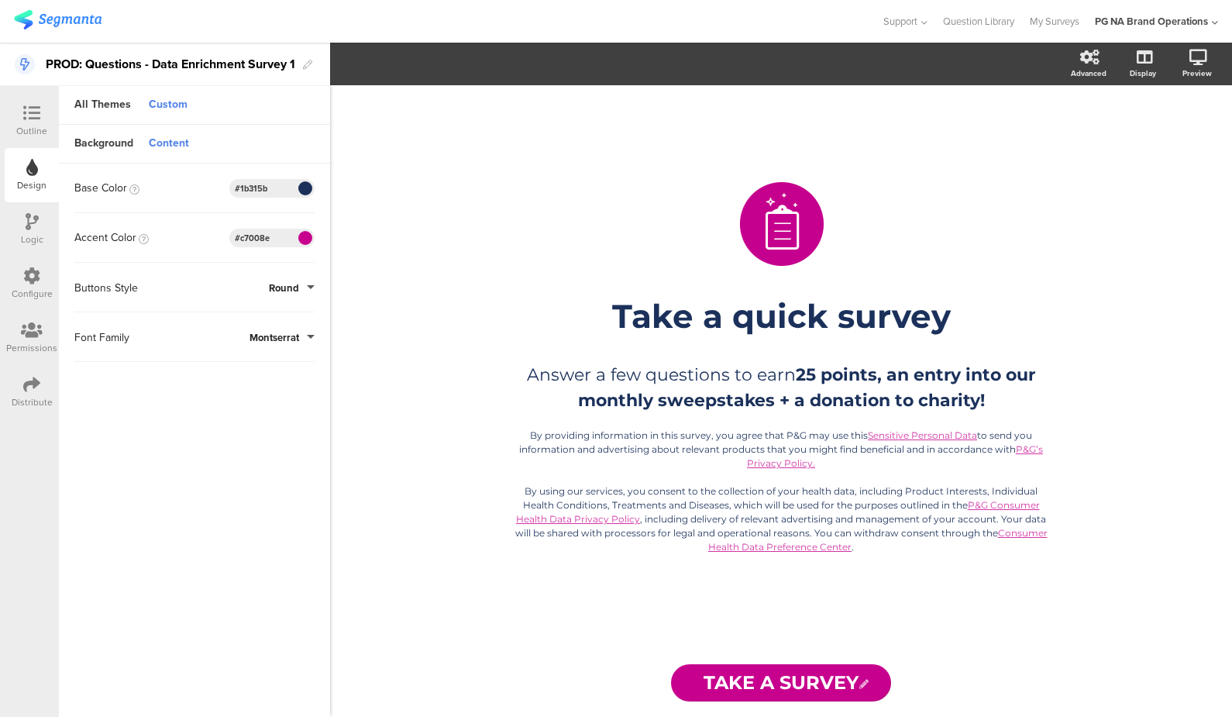
type input "#1b315b"
click at [252, 236] on input "#c7008e" at bounding box center [258, 238] width 46 height 12
paste input "219bd6"
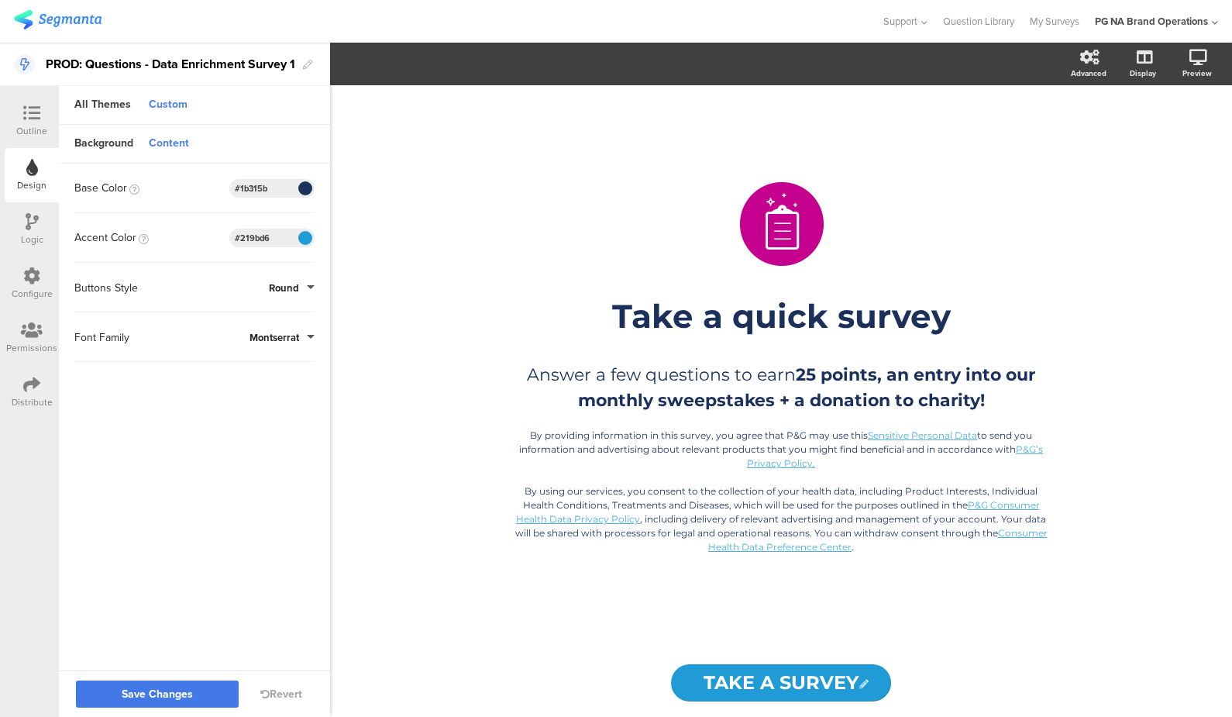
type input "#219bd6"
click at [174, 694] on span "Save Changes" at bounding box center [157, 694] width 71 height 0
click at [26, 117] on icon at bounding box center [31, 113] width 17 height 17
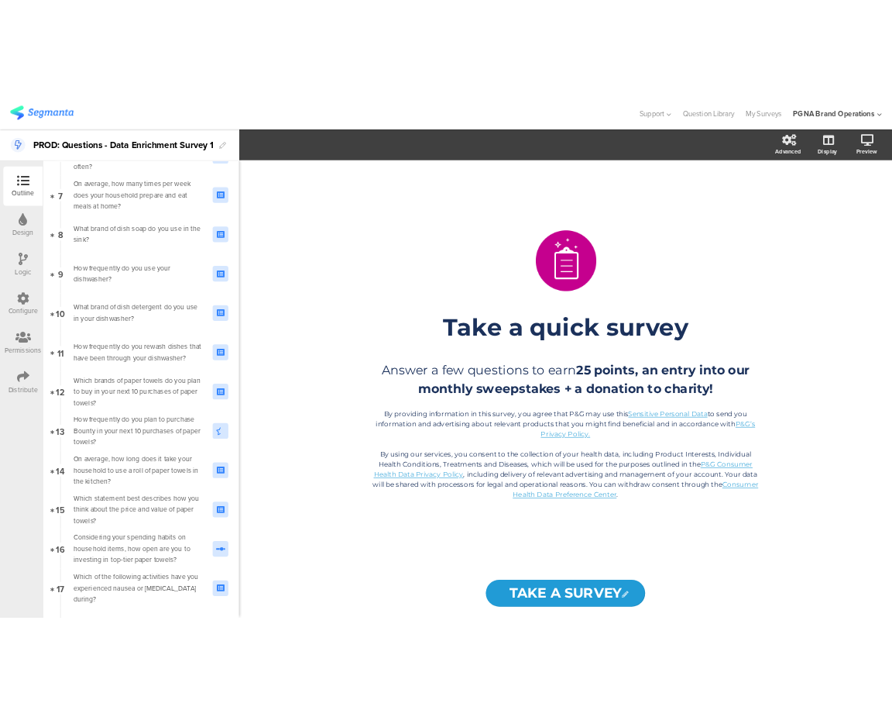
scroll to position [383, 0]
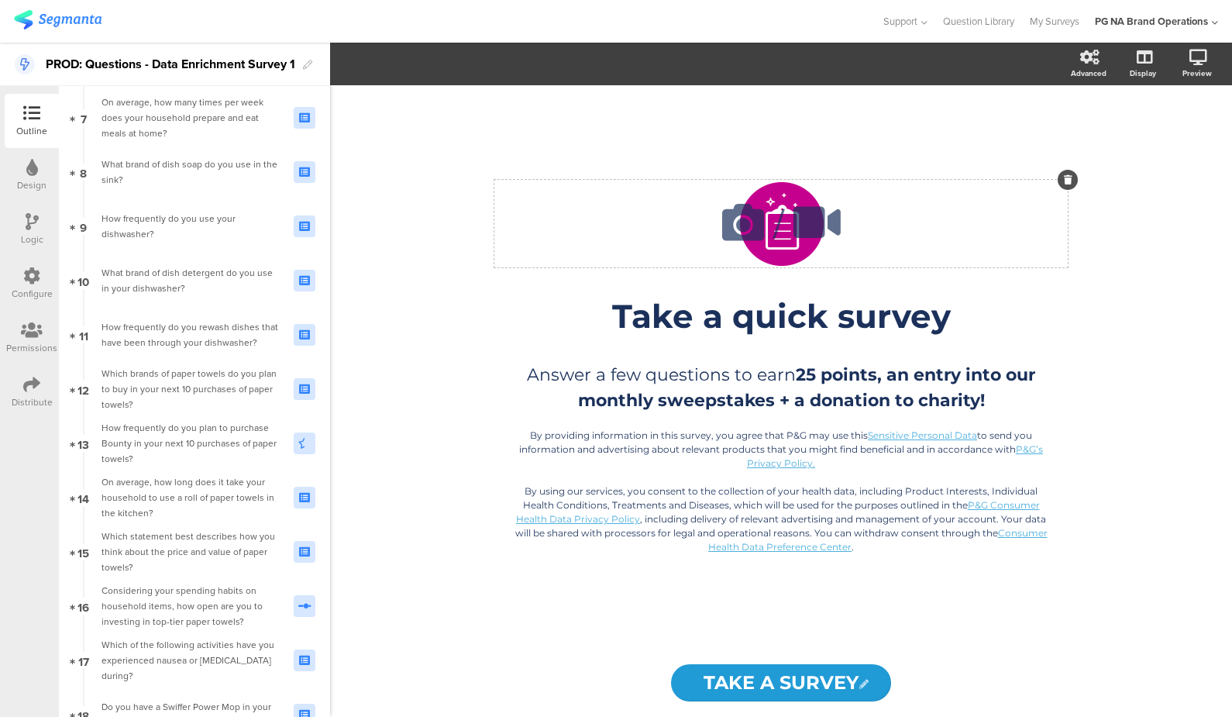
click at [765, 211] on icon at bounding box center [743, 222] width 53 height 53
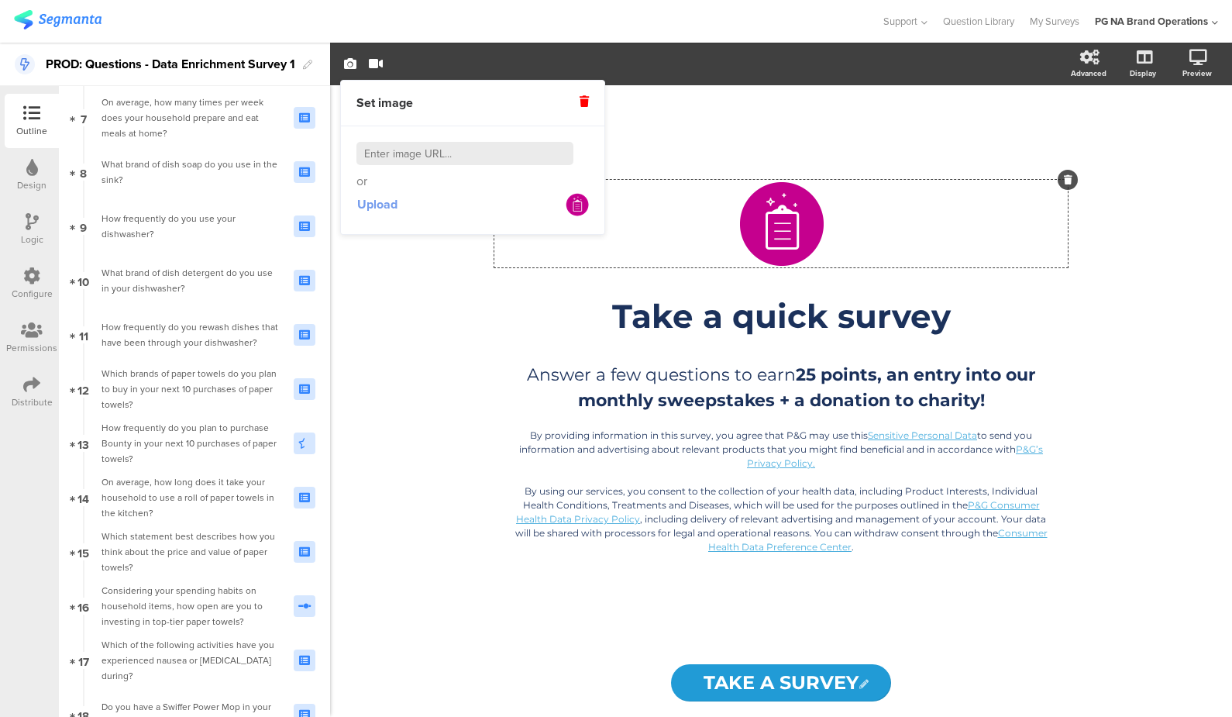
click at [363, 205] on span "Upload" at bounding box center [377, 204] width 40 height 18
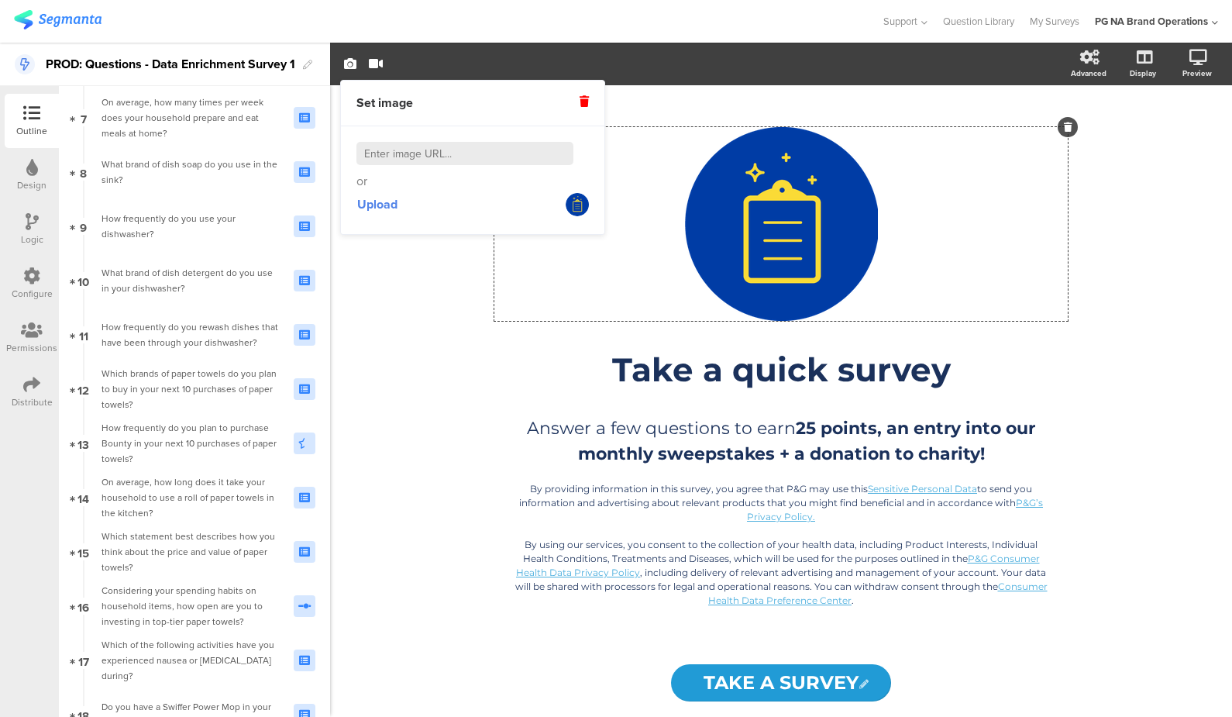
click at [413, 345] on div "/ Take a quick survey Take a quick survey Answer a few questions to earn 25 poi…" at bounding box center [781, 400] width 902 height 631
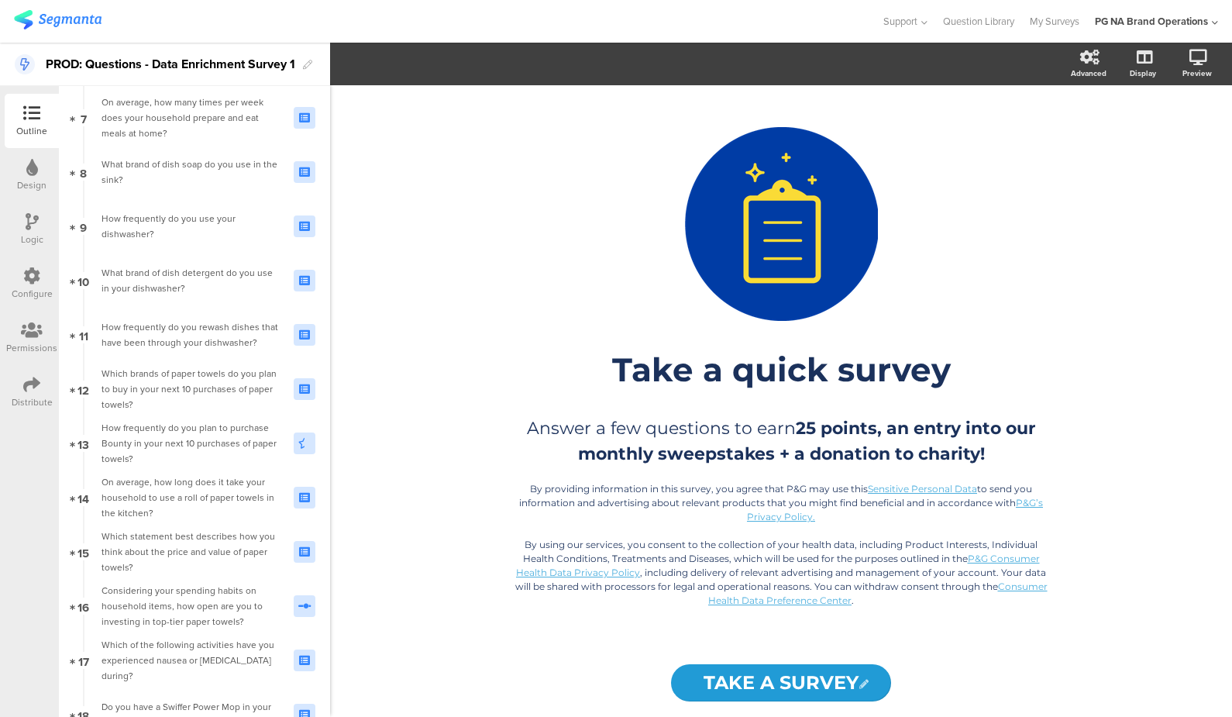
click at [1173, 334] on div "/ Take a quick survey Take a quick survey Answer a few questions to earn 25 poi…" at bounding box center [781, 400] width 902 height 631
click at [793, 211] on icon at bounding box center [817, 222] width 58 height 53
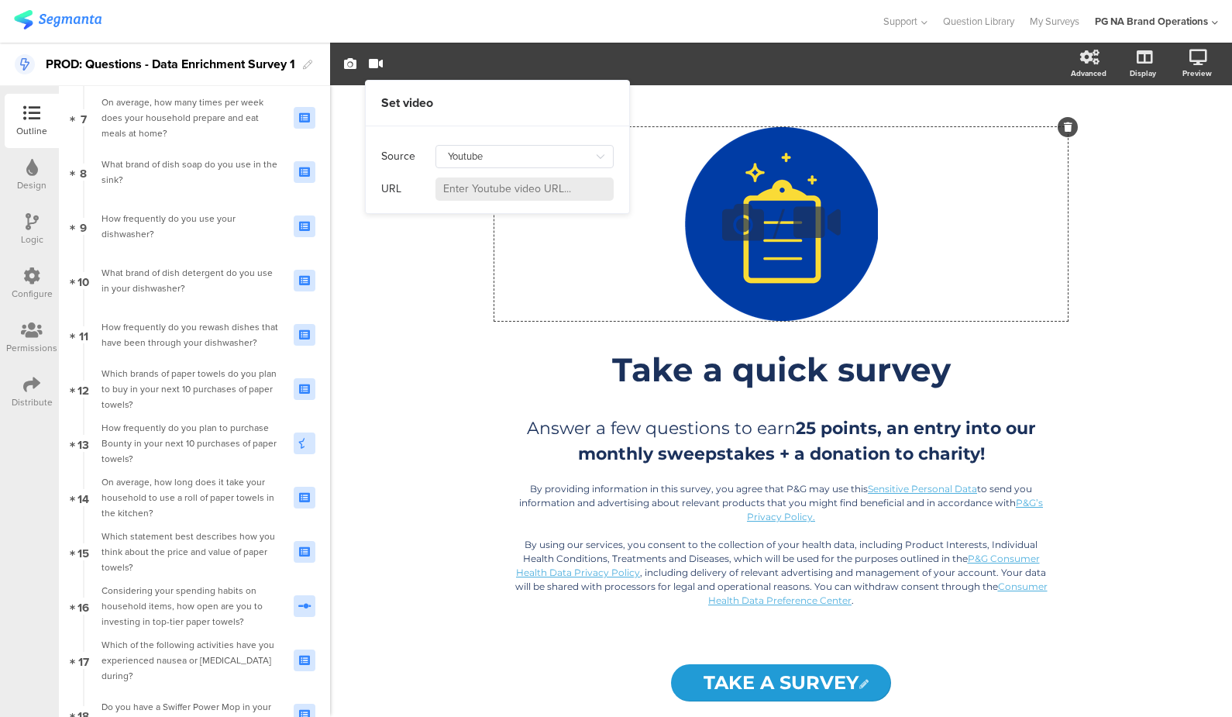
click at [760, 173] on div "/" at bounding box center [780, 224] width 573 height 194
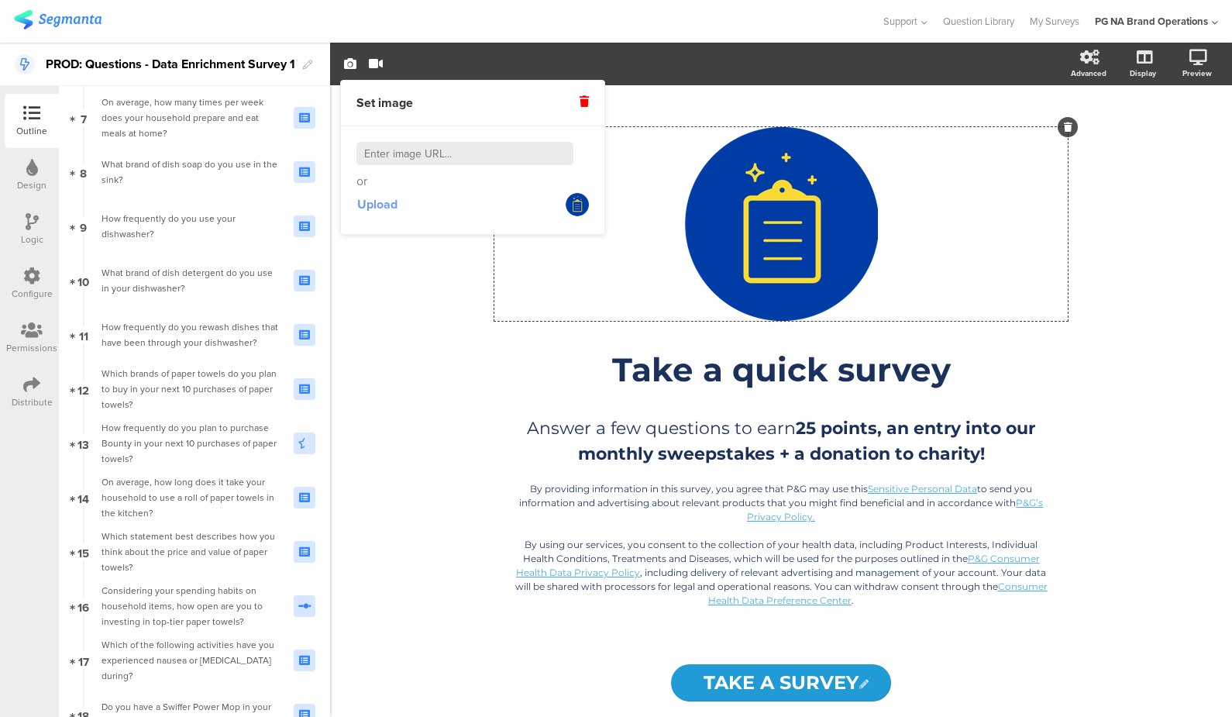
click at [393, 208] on span "Upload" at bounding box center [377, 204] width 40 height 18
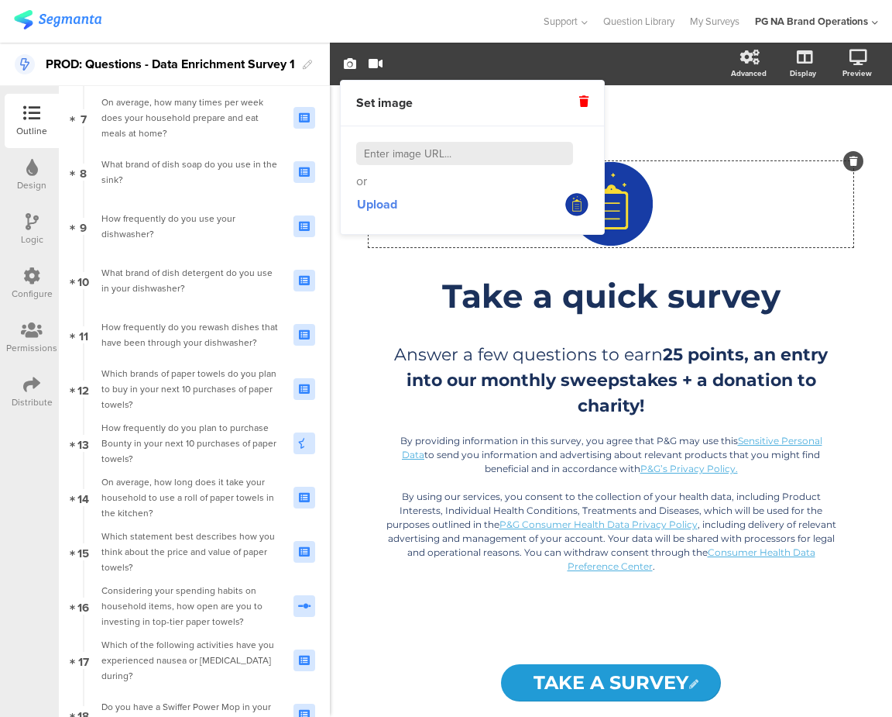
click at [414, 19] on div at bounding box center [271, 22] width 514 height 26
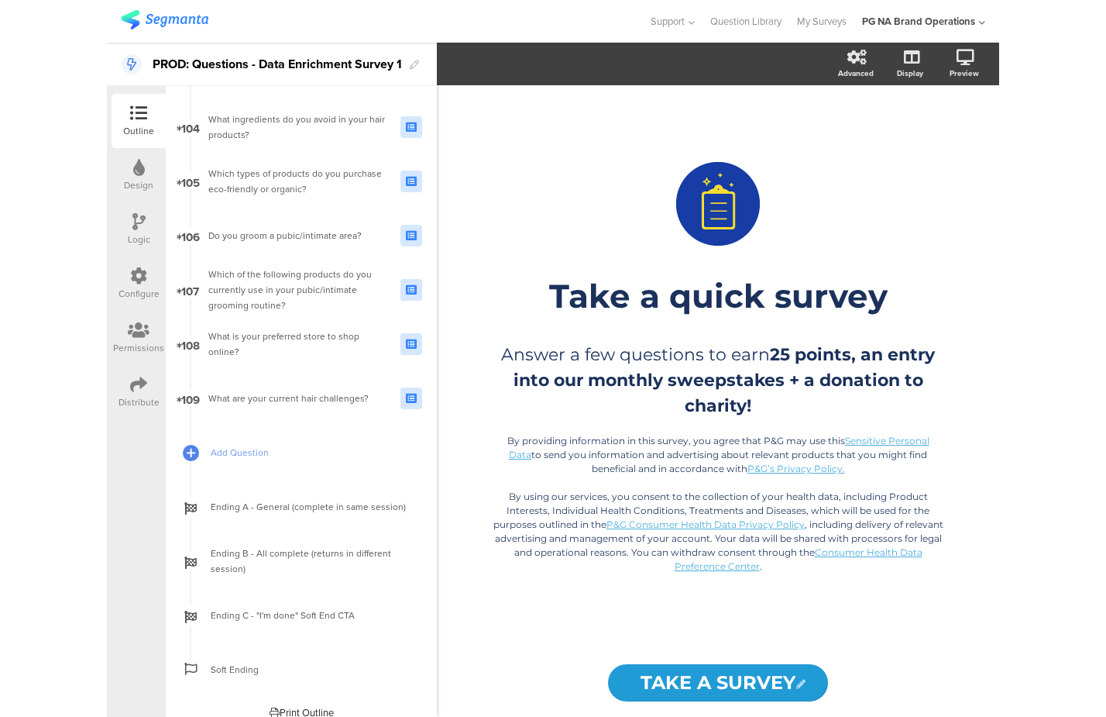
scroll to position [5648, 0]
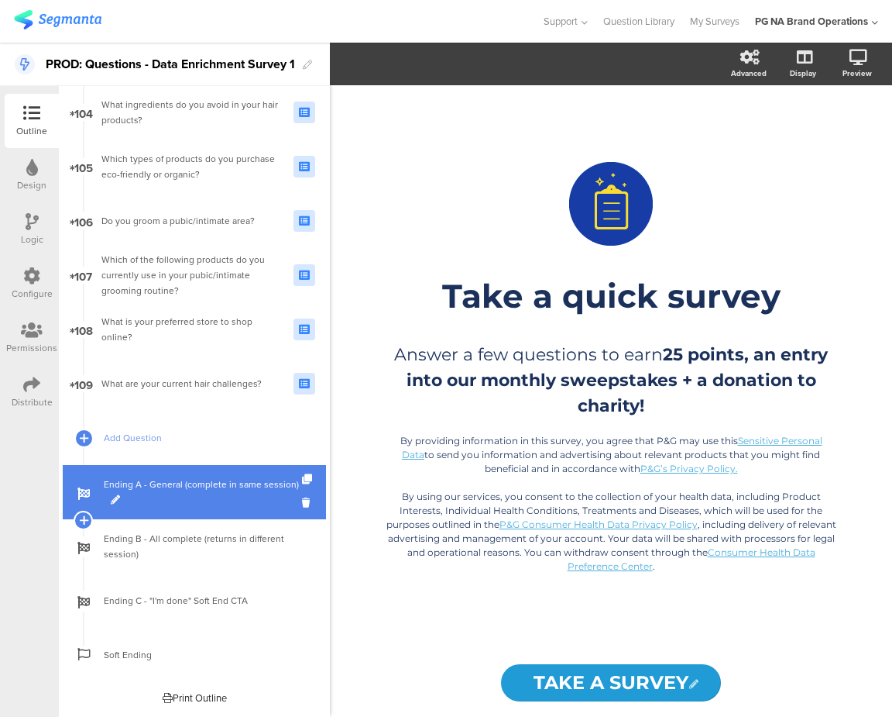
click at [171, 497] on span "Ending A - General (complete in same session)" at bounding box center [203, 491] width 198 height 31
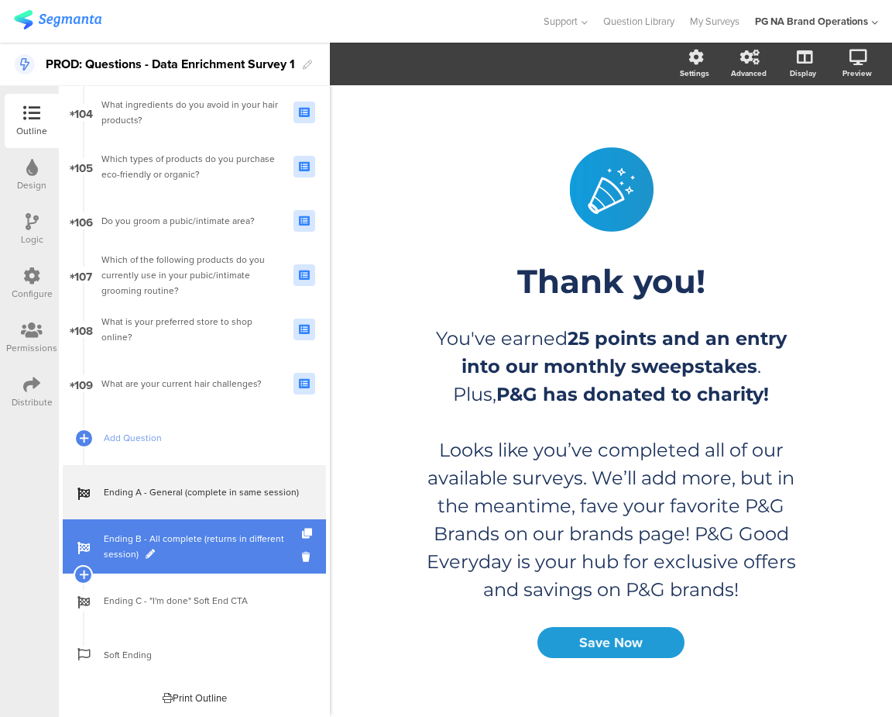
click at [181, 542] on span "Ending B - All complete (returns in different session)" at bounding box center [203, 546] width 198 height 31
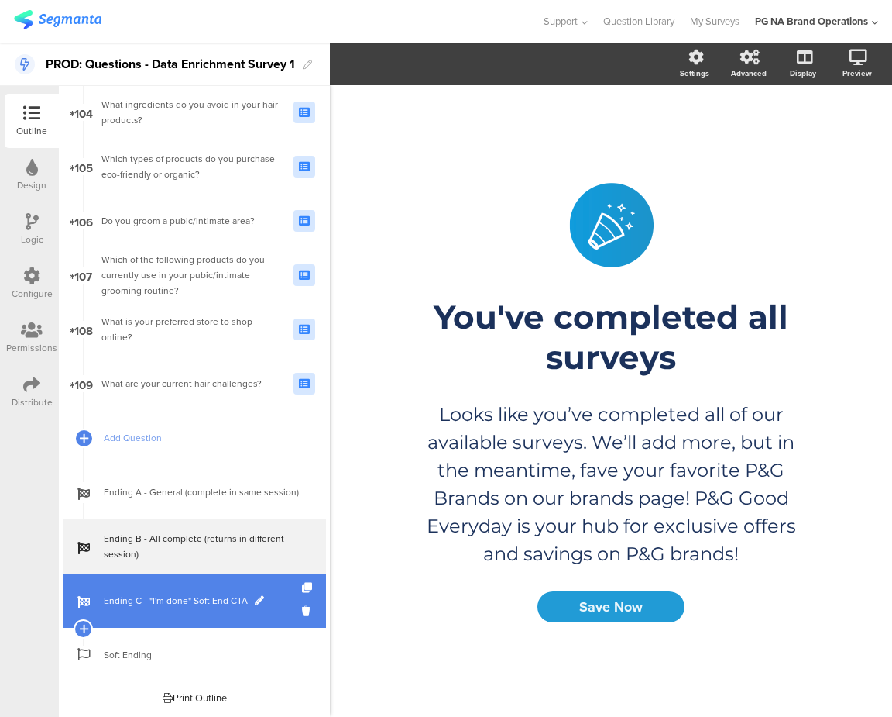
click at [169, 597] on span "Ending C - "I'm done" Soft End CTA" at bounding box center [203, 600] width 198 height 15
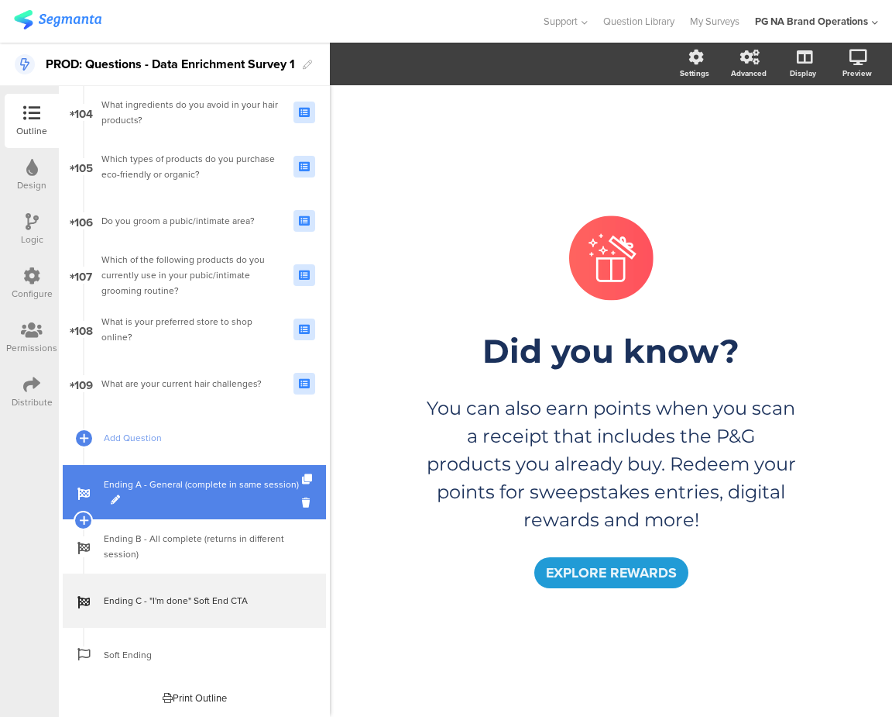
click at [191, 492] on span "Ending A - General (complete in same session)" at bounding box center [203, 491] width 198 height 31
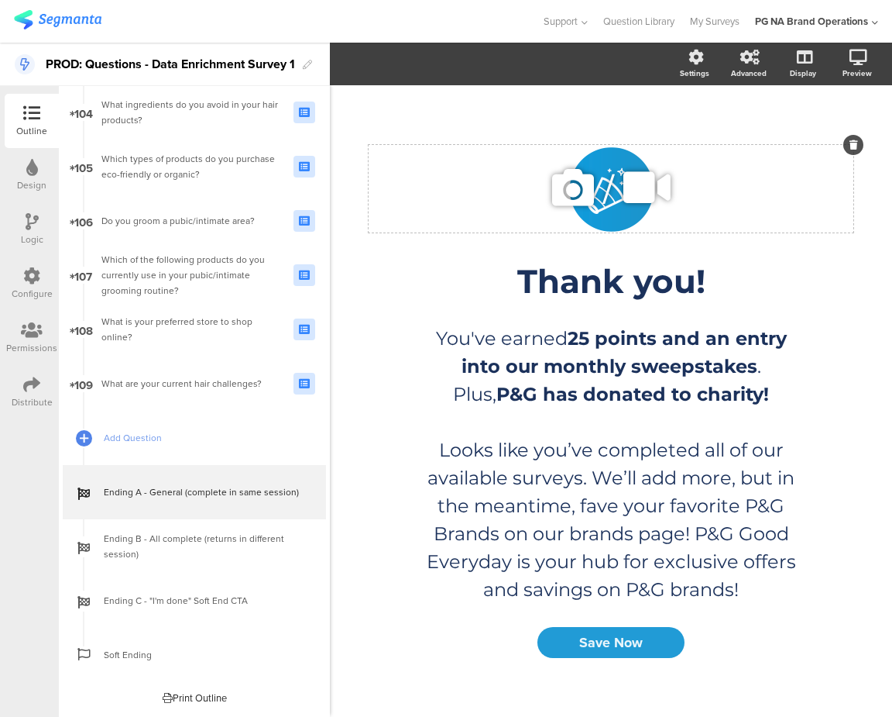
click at [606, 204] on span "/" at bounding box center [609, 188] width 12 height 61
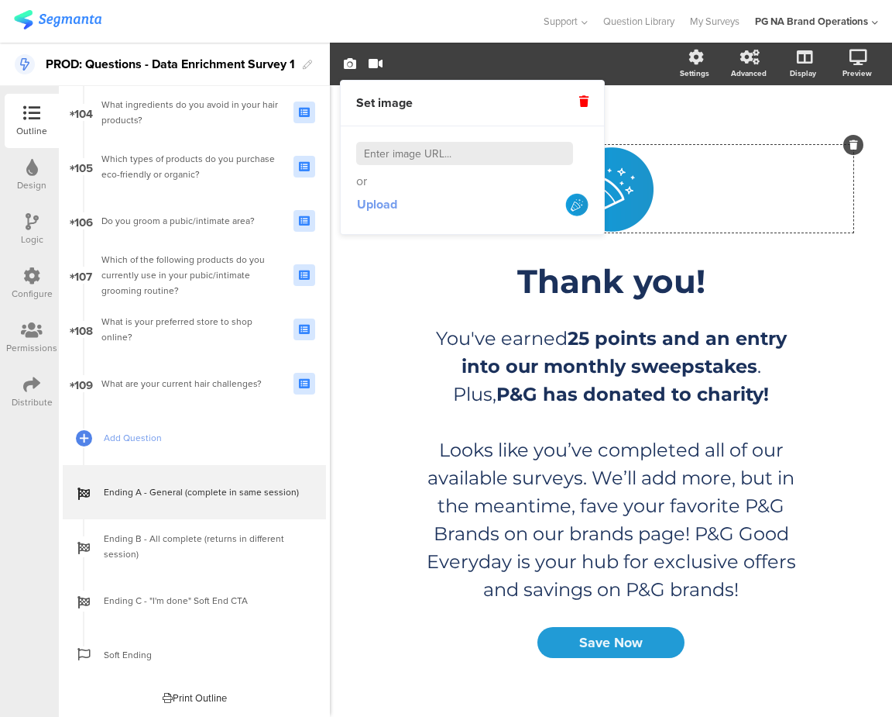
click at [380, 205] on span "Upload" at bounding box center [377, 204] width 40 height 18
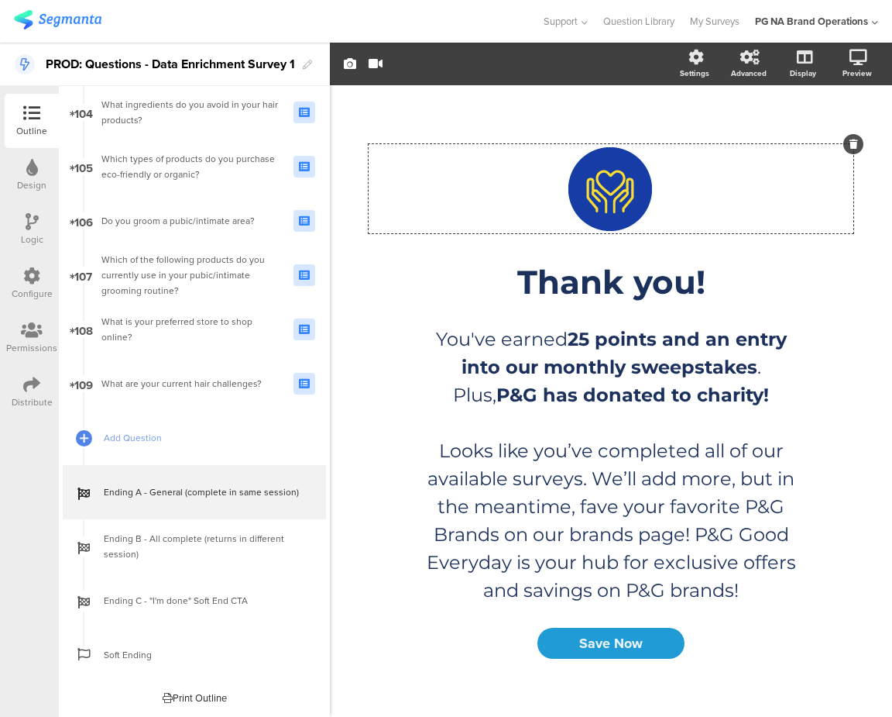
click at [869, 359] on div "/ Thank you! Thank you! You've earned 25 points and an entry into our monthly s…" at bounding box center [611, 401] width 531 height 561
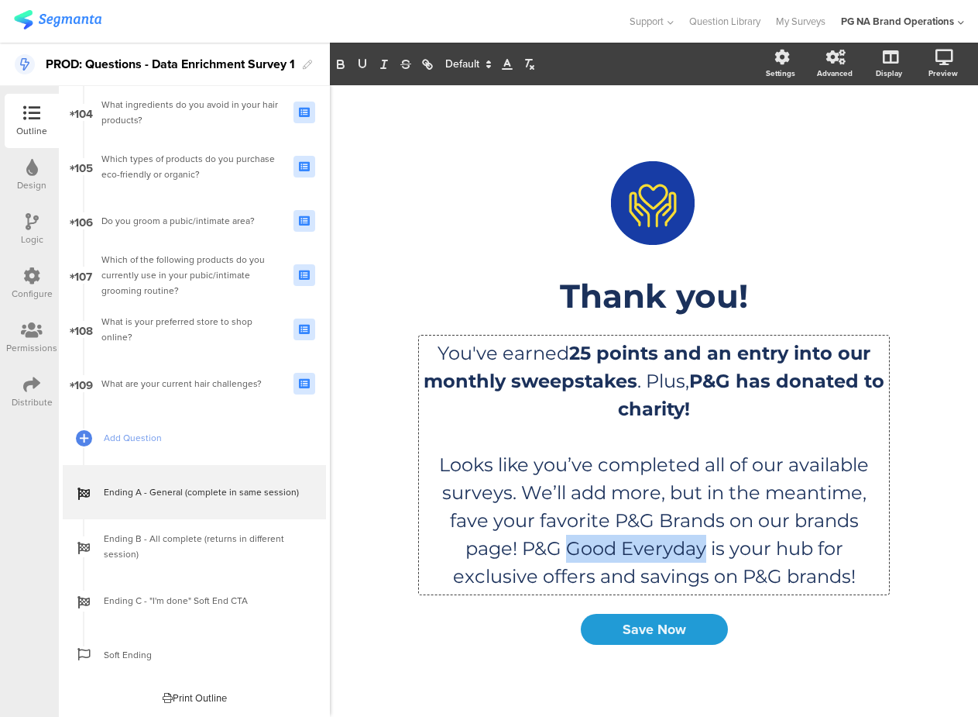
drag, startPoint x: 703, startPoint y: 547, endPoint x: 586, endPoint y: 548, distance: 117.8
click at [568, 546] on div "You've earned 25 points and an entry into our monthly sweepstakes . Plus, P&G h…" at bounding box center [654, 464] width 470 height 259
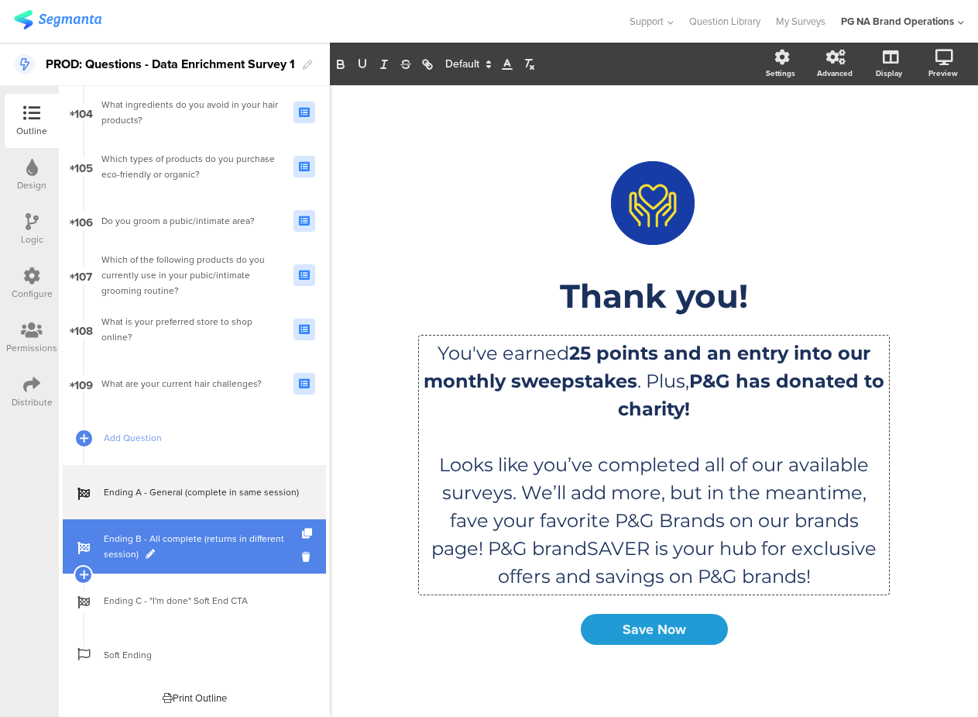
click at [132, 540] on span "Ending B - All complete (returns in different session)" at bounding box center [203, 546] width 198 height 31
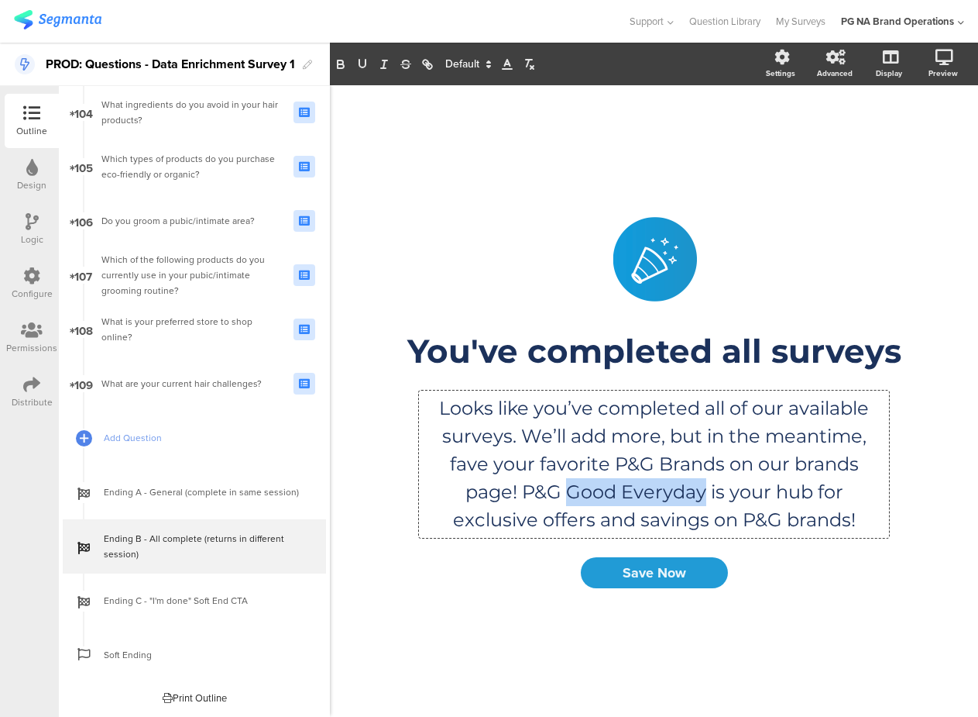
drag, startPoint x: 703, startPoint y: 490, endPoint x: 570, endPoint y: 490, distance: 133.2
click at [570, 490] on div "Looks like you’ve completed all of our available surveys. We’ll add more, but i…" at bounding box center [654, 463] width 470 height 147
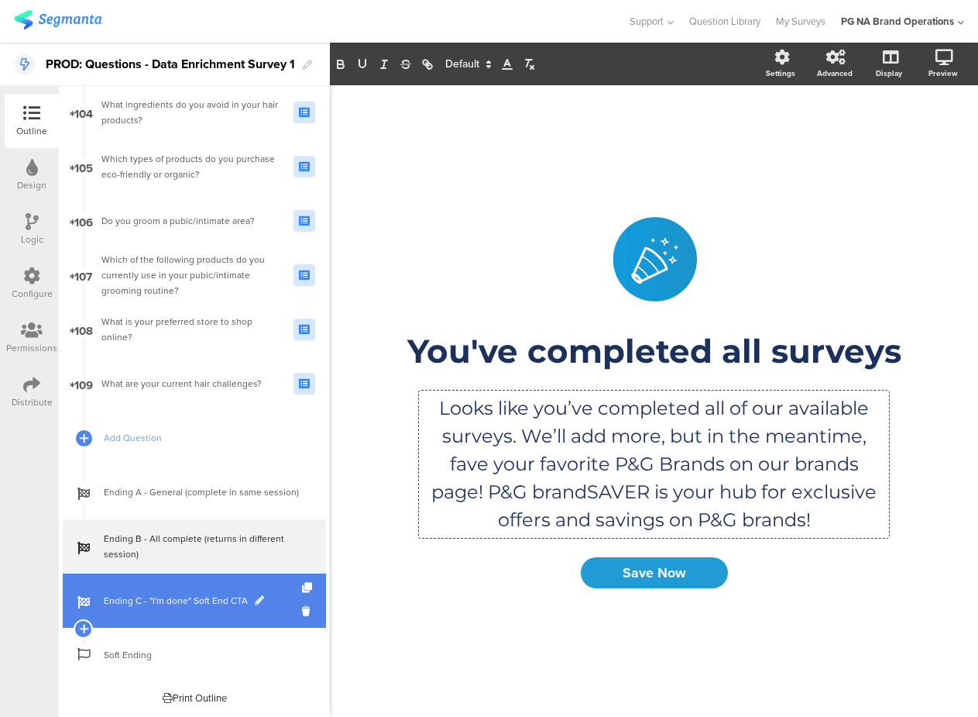
click at [179, 595] on span "Ending C - "I'm done" Soft End CTA" at bounding box center [203, 600] width 198 height 15
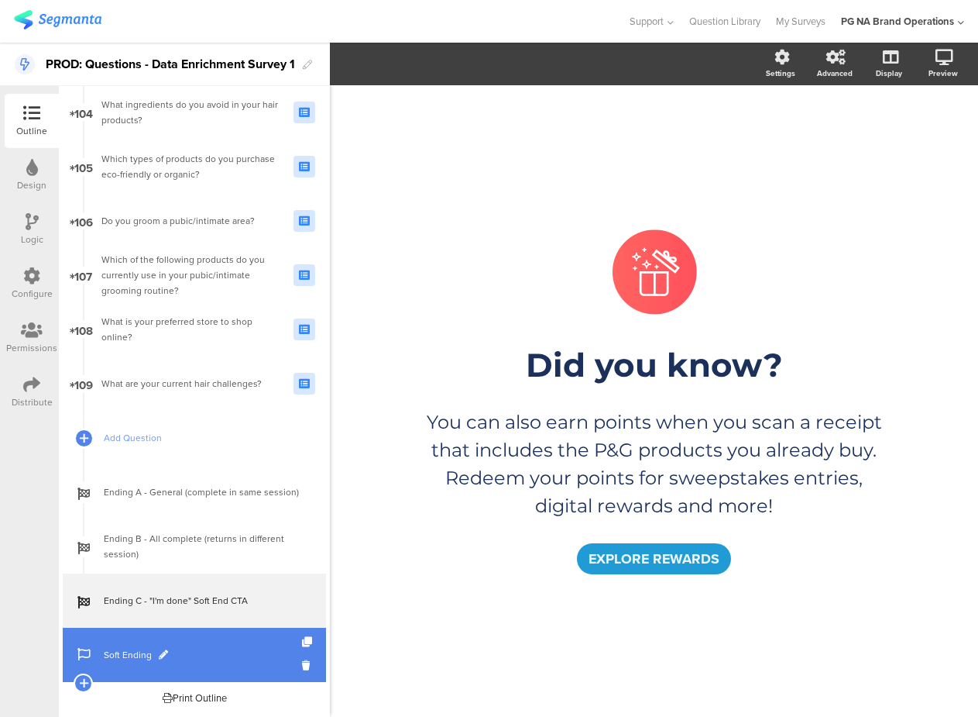
click at [121, 660] on span "Soft Ending" at bounding box center [203, 654] width 198 height 15
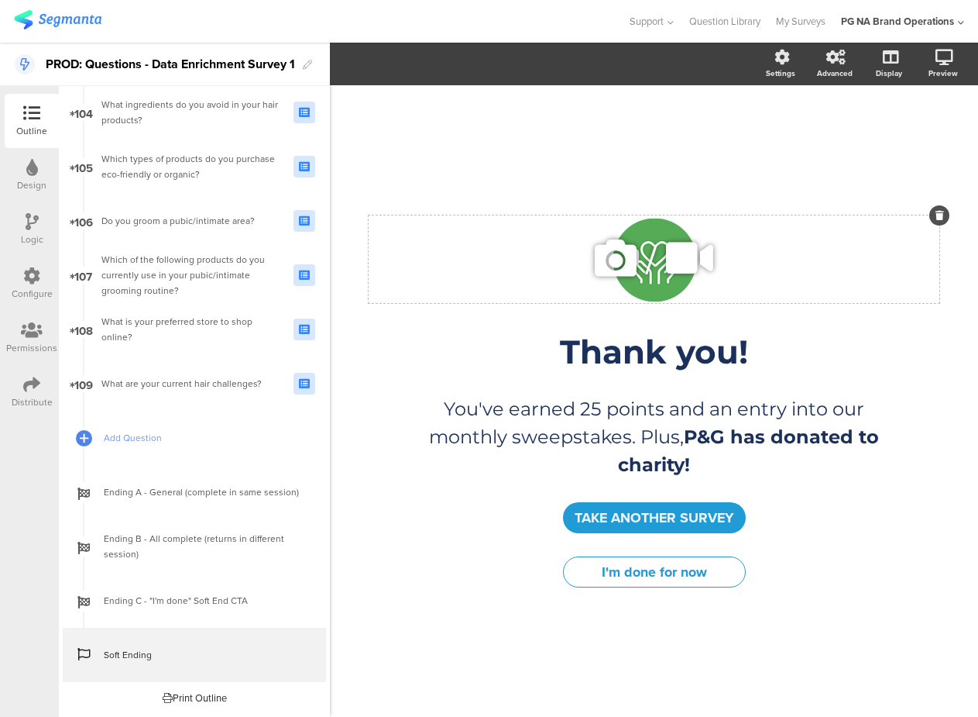
click at [661, 274] on icon at bounding box center [690, 258] width 58 height 53
click at [634, 279] on icon at bounding box center [616, 258] width 53 height 53
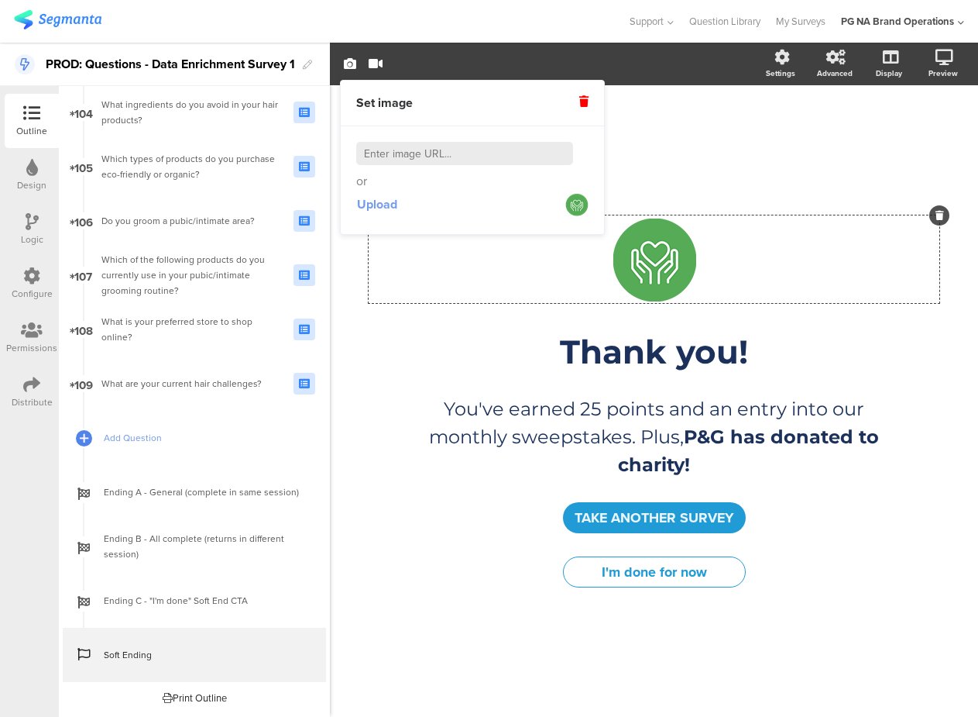
click at [377, 205] on span "Upload" at bounding box center [377, 204] width 40 height 18
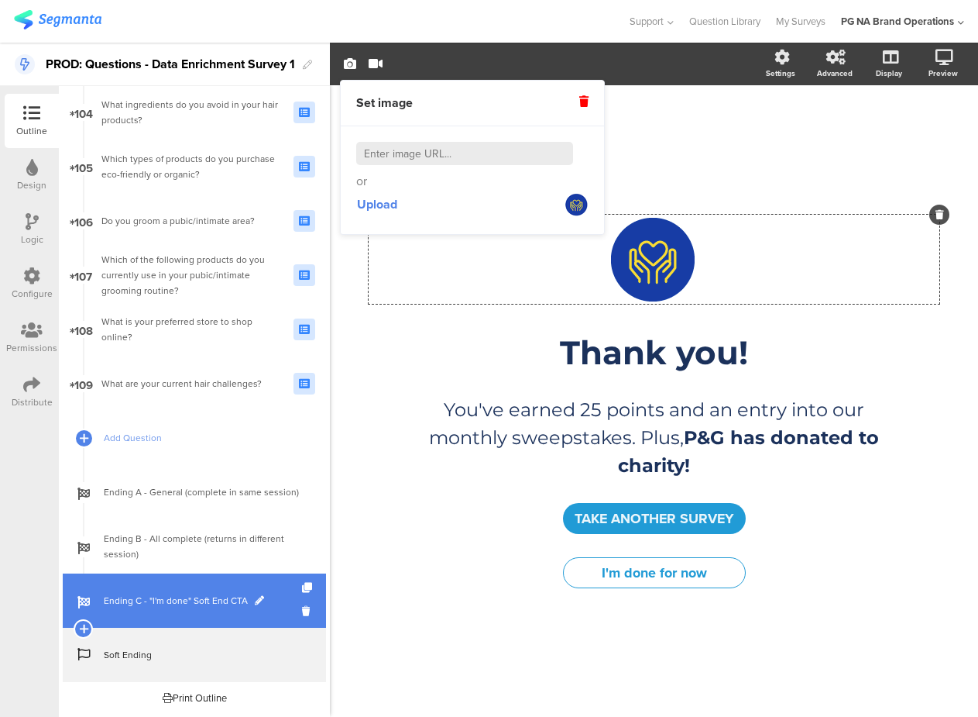
click at [196, 605] on span "Ending C - "I'm done" Soft End CTA" at bounding box center [203, 600] width 198 height 15
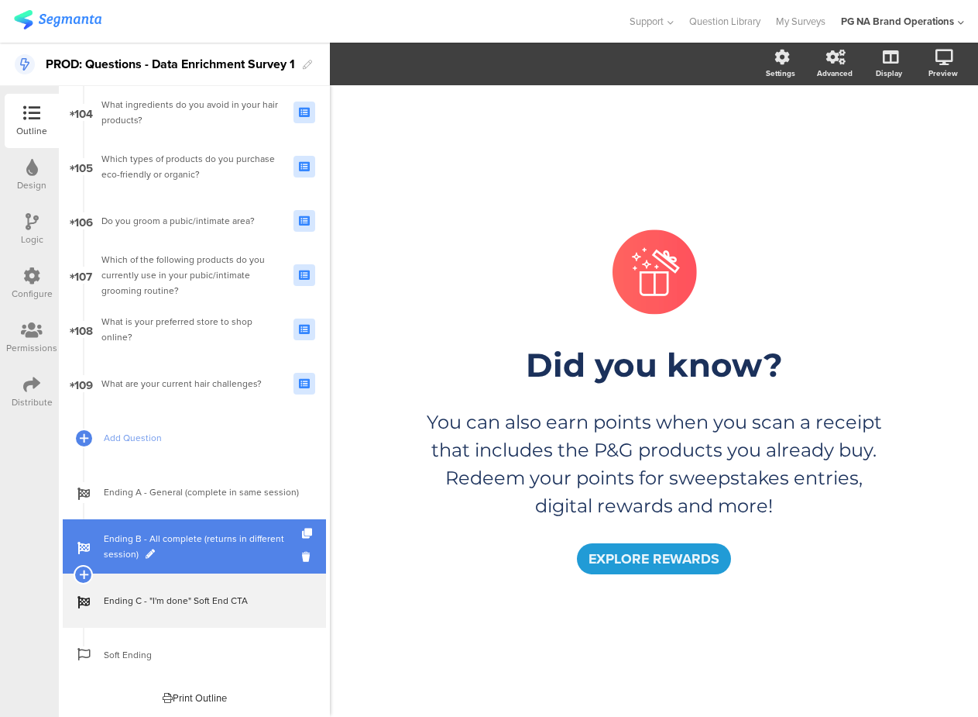
click at [173, 554] on span "Ending B - All complete (returns in different session)" at bounding box center [203, 546] width 198 height 31
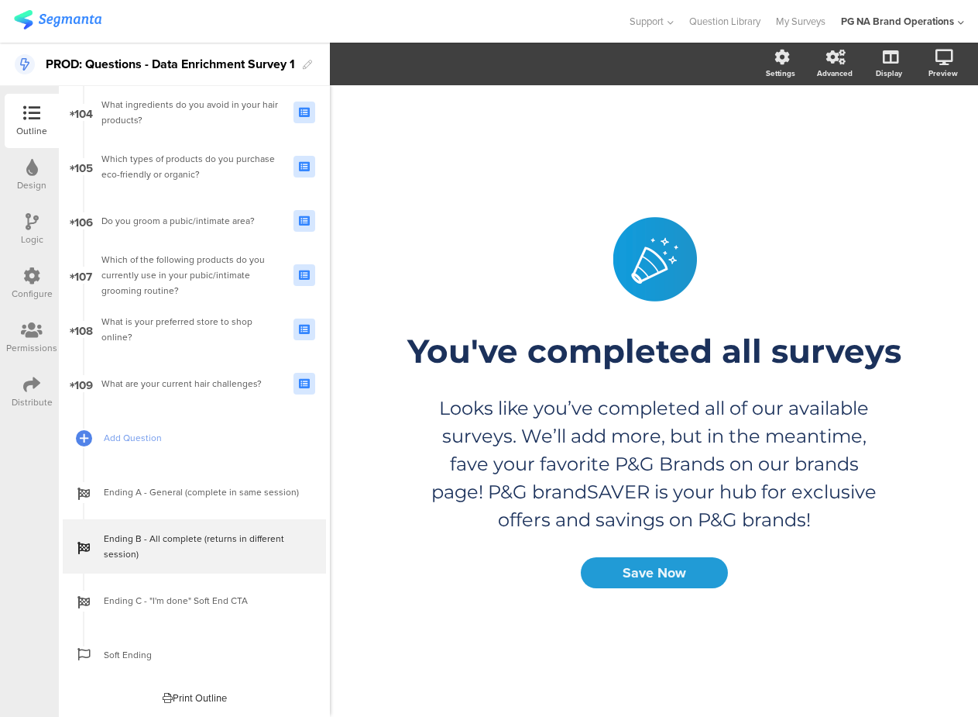
click at [913, 634] on div "/ You've completed all surveys You've completed all surveys Looks like you’ve c…" at bounding box center [654, 393] width 648 height 616
click at [658, 284] on media-setter "/" at bounding box center [654, 258] width 129 height 61
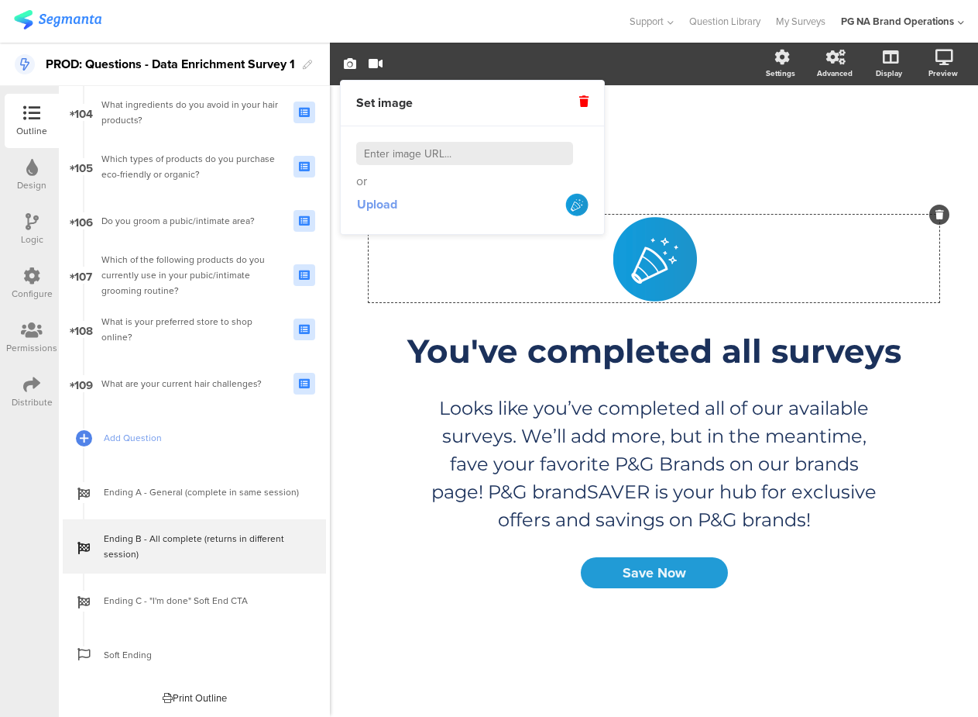
click at [383, 205] on span "Upload" at bounding box center [377, 204] width 40 height 18
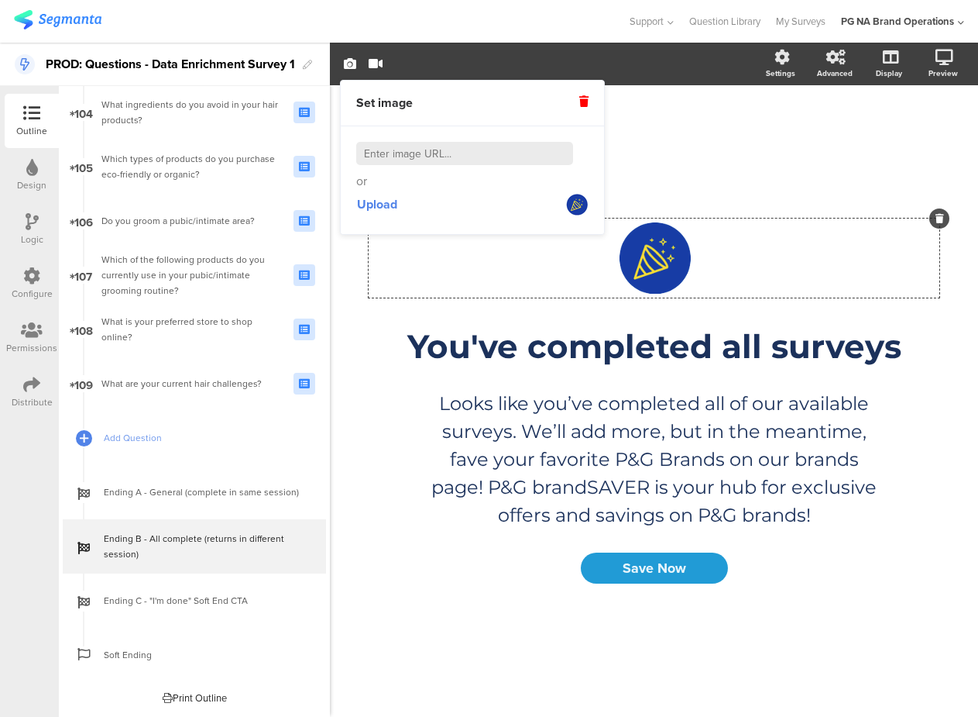
drag, startPoint x: 863, startPoint y: 616, endPoint x: 877, endPoint y: 617, distance: 14.0
click at [863, 616] on div "/ You've completed all surveys You've completed all surveys Looks like you’ve c…" at bounding box center [654, 393] width 648 height 616
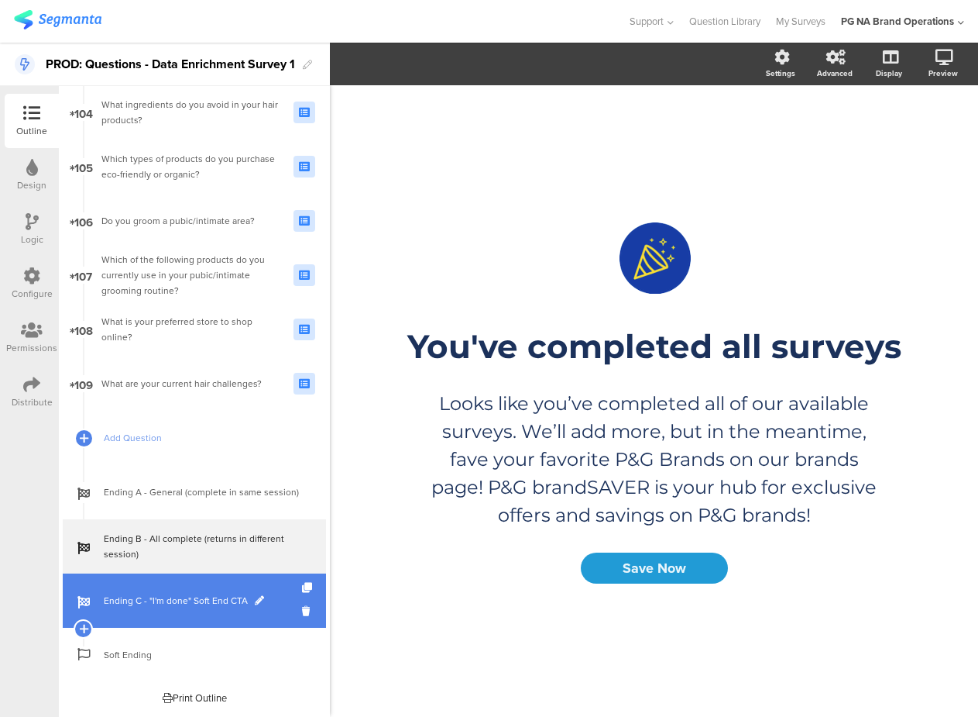
click at [181, 595] on span "Ending C - "I'm done" Soft End CTA" at bounding box center [203, 600] width 198 height 15
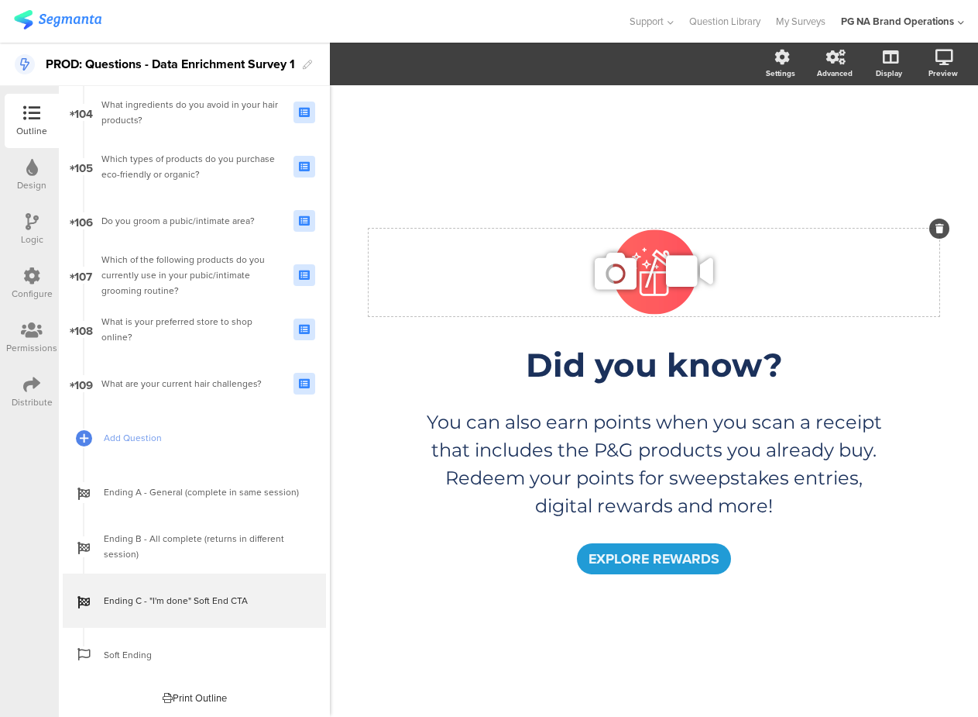
click at [656, 298] on span "/" at bounding box center [651, 272] width 12 height 61
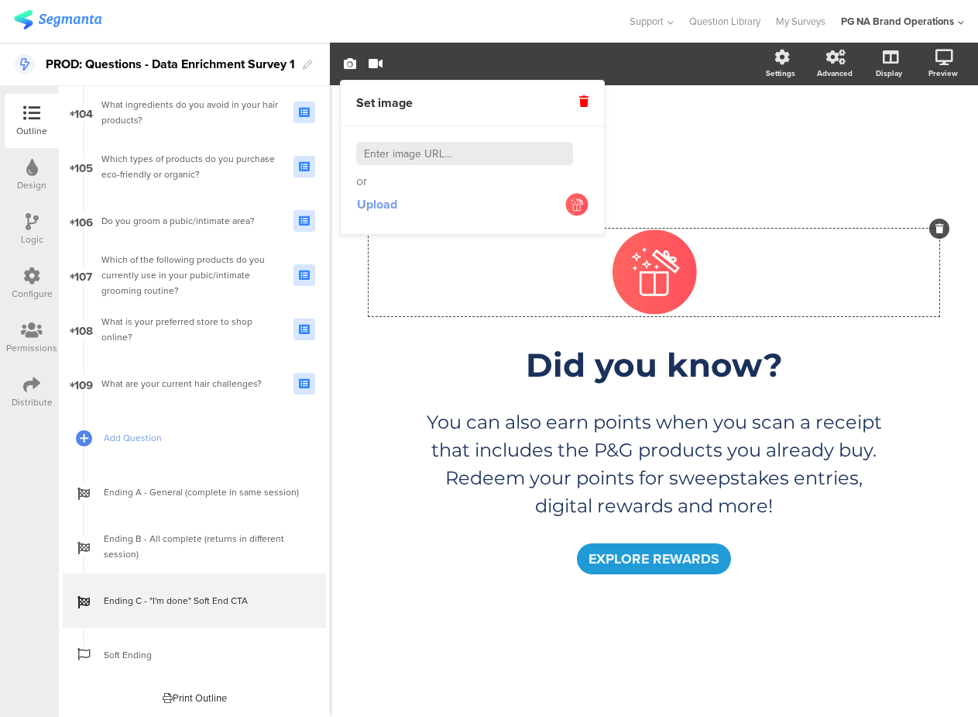
click at [390, 209] on span "Upload" at bounding box center [377, 204] width 40 height 18
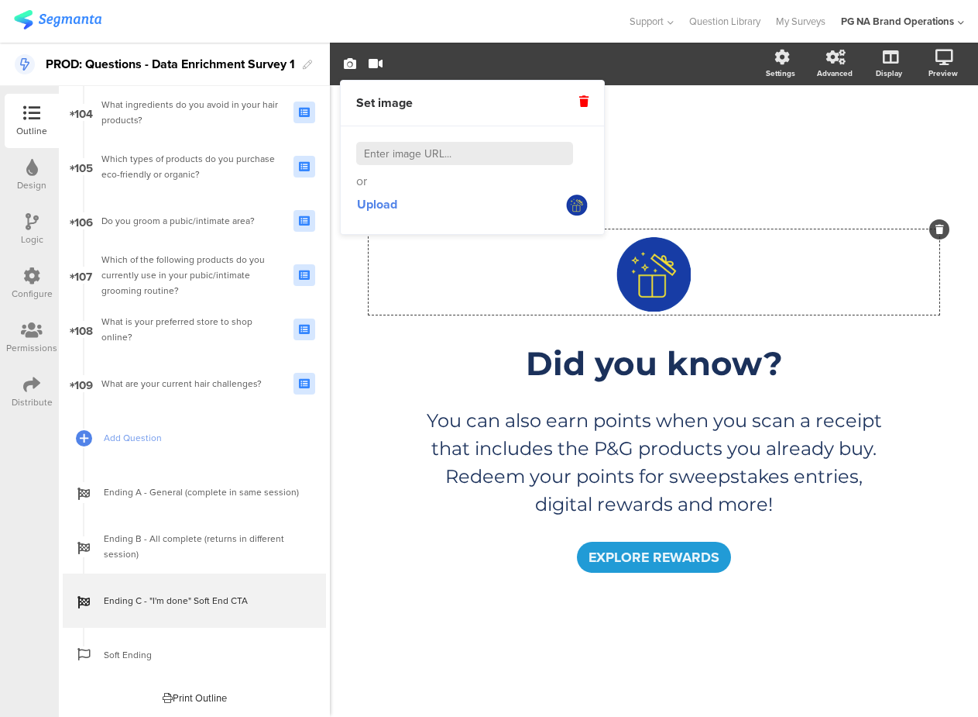
click at [773, 129] on div "/ Did you know? Did you know? You can also earn points when you scan a receipt …" at bounding box center [654, 393] width 648 height 616
